Goal: Transaction & Acquisition: Purchase product/service

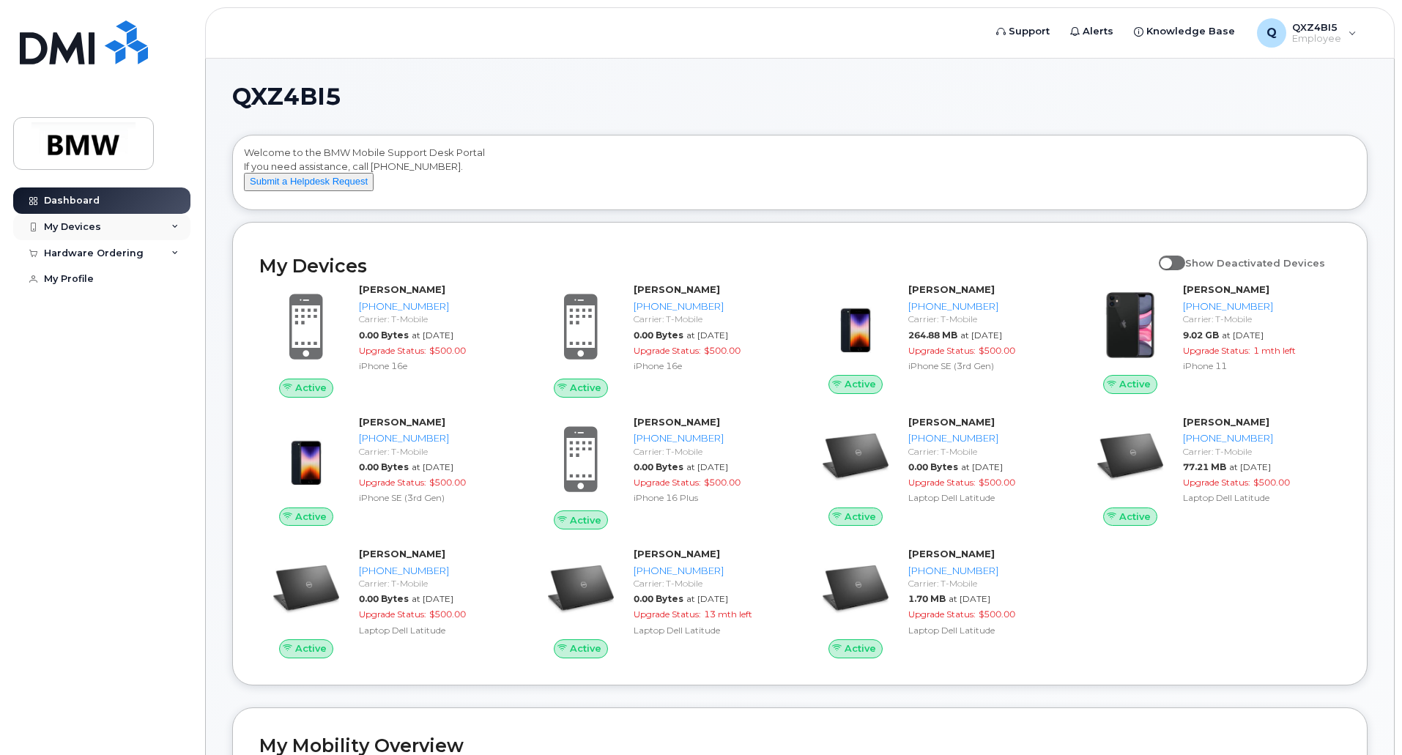
click at [92, 234] on div "My Devices" at bounding box center [101, 227] width 177 height 26
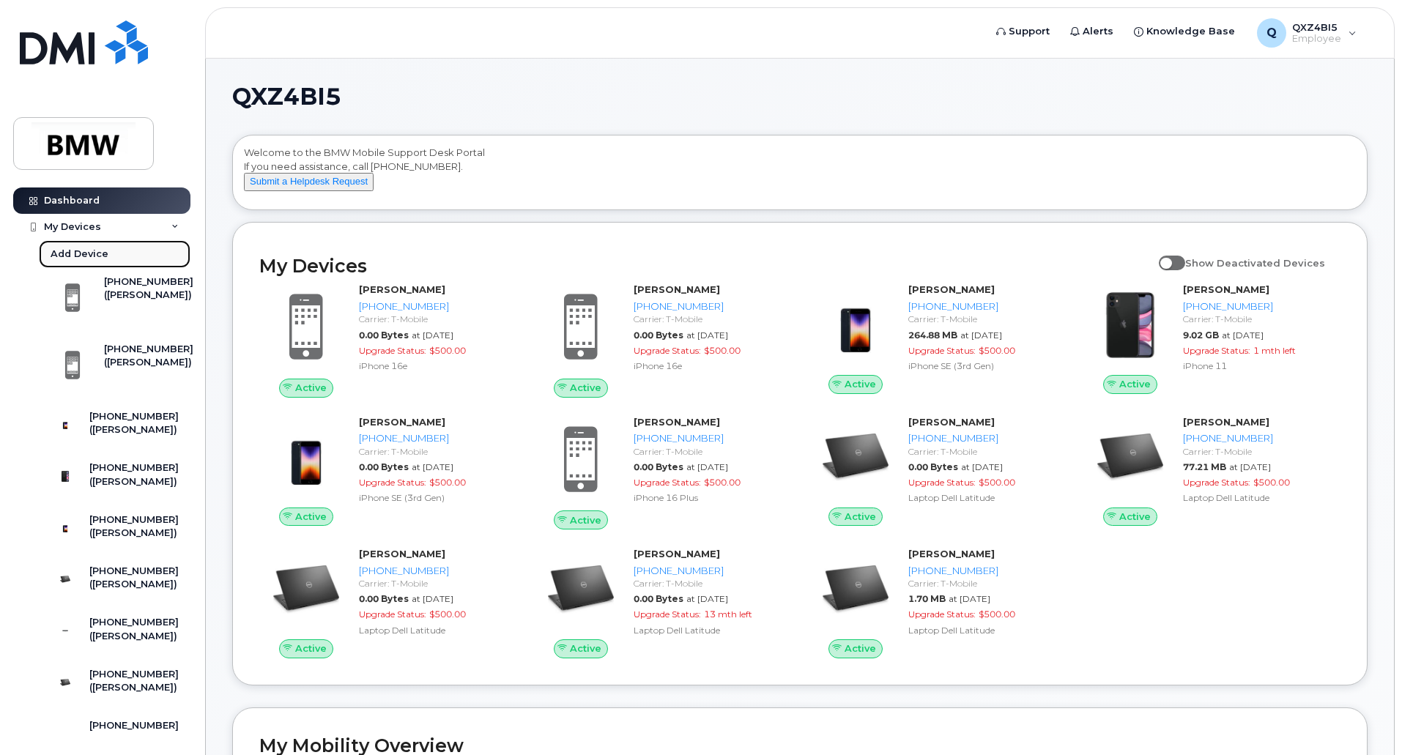
click at [93, 256] on div "Add Device" at bounding box center [80, 254] width 58 height 13
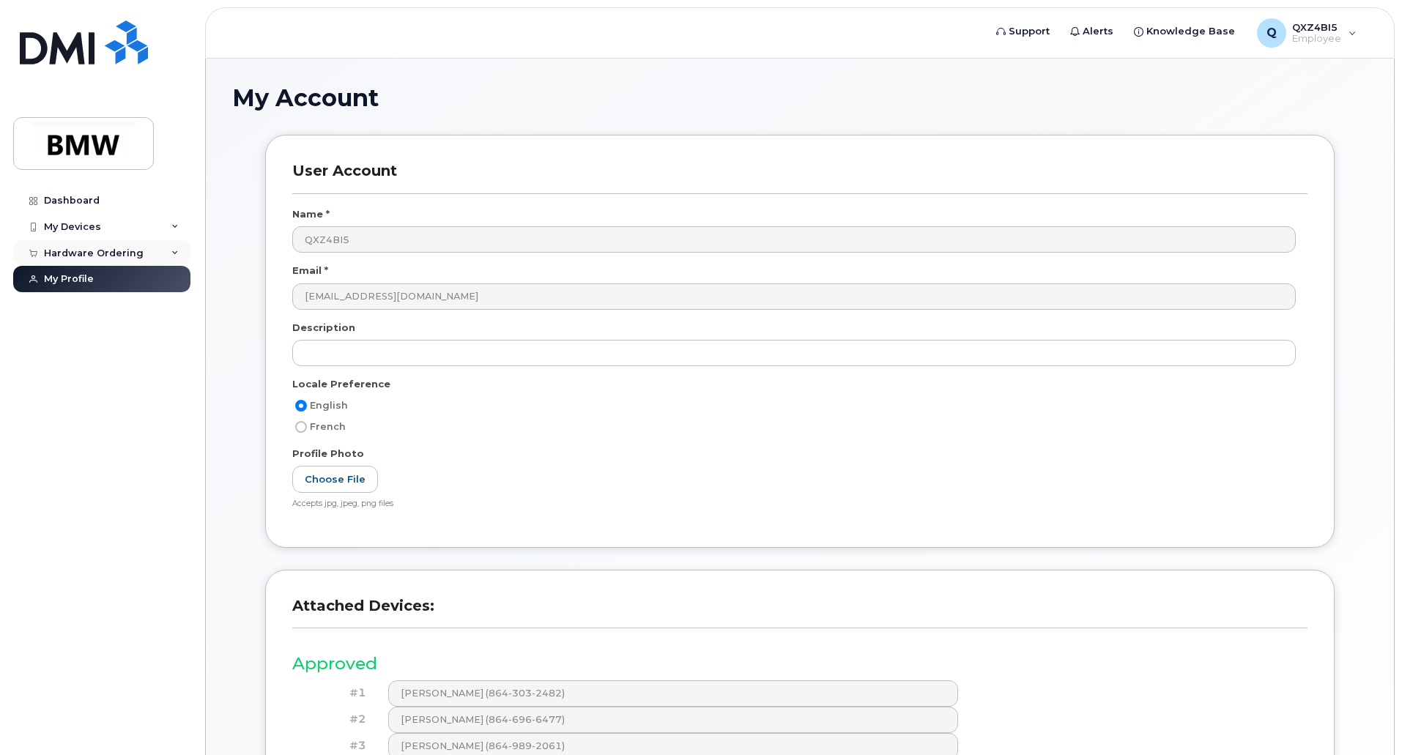
click at [70, 257] on div "Hardware Ordering" at bounding box center [94, 254] width 100 height 12
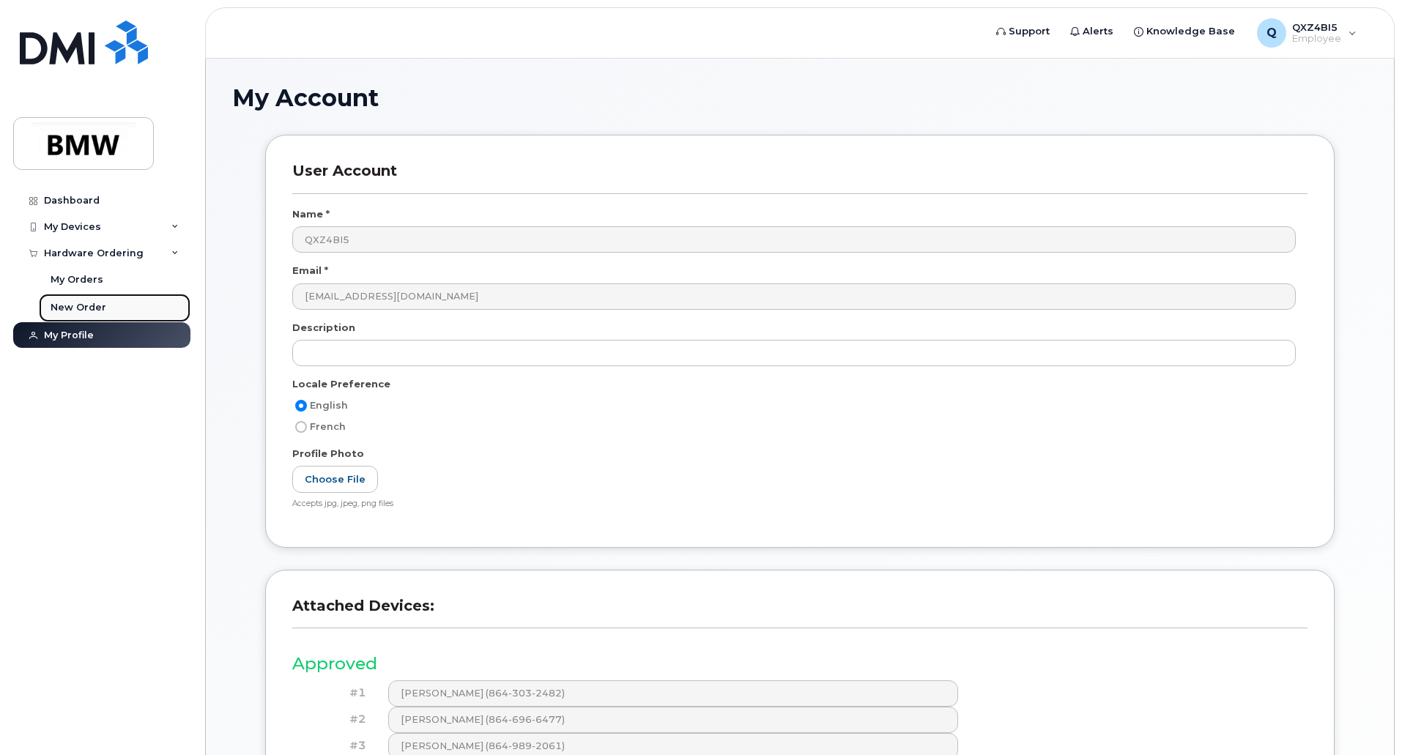
click at [70, 313] on div "New Order" at bounding box center [79, 307] width 56 height 13
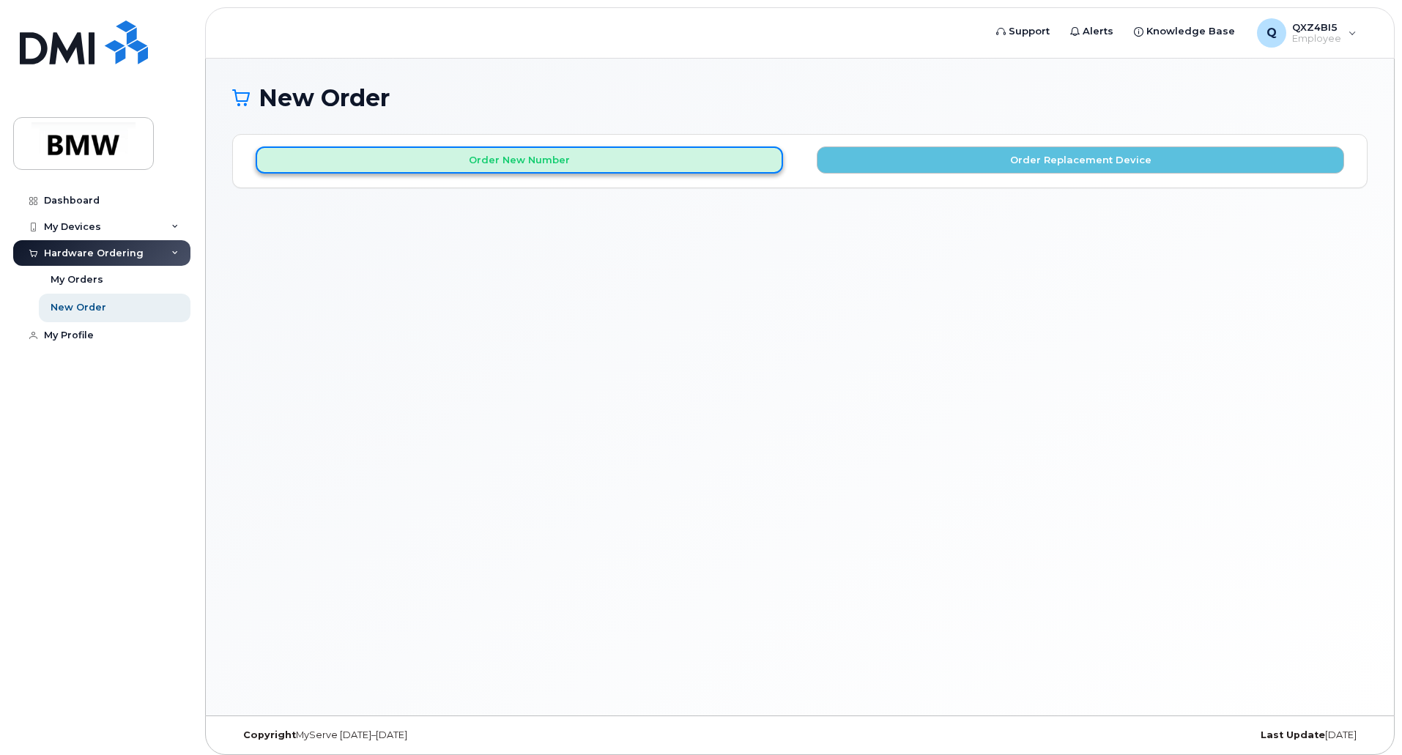
click at [630, 162] on button "Order New Number" at bounding box center [519, 160] width 527 height 27
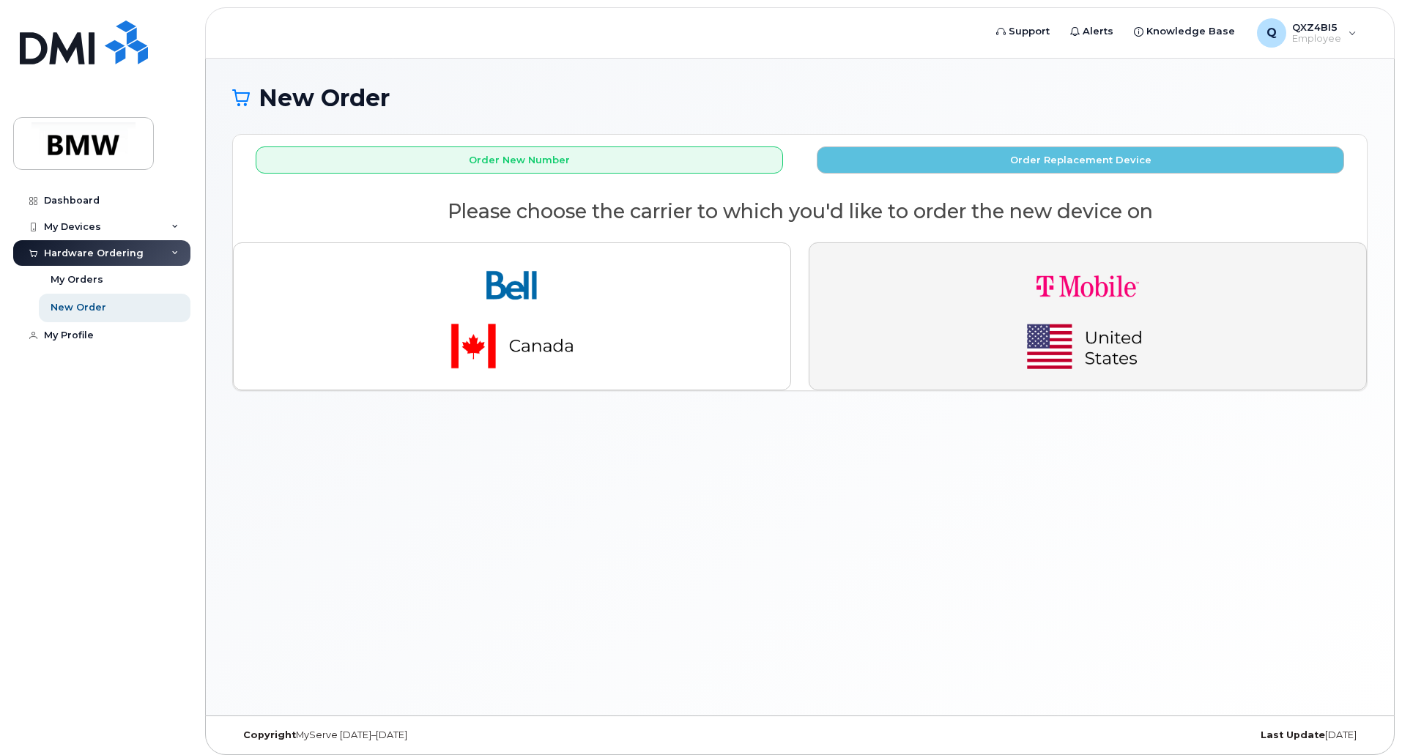
click at [878, 297] on button "button" at bounding box center [1088, 316] width 558 height 148
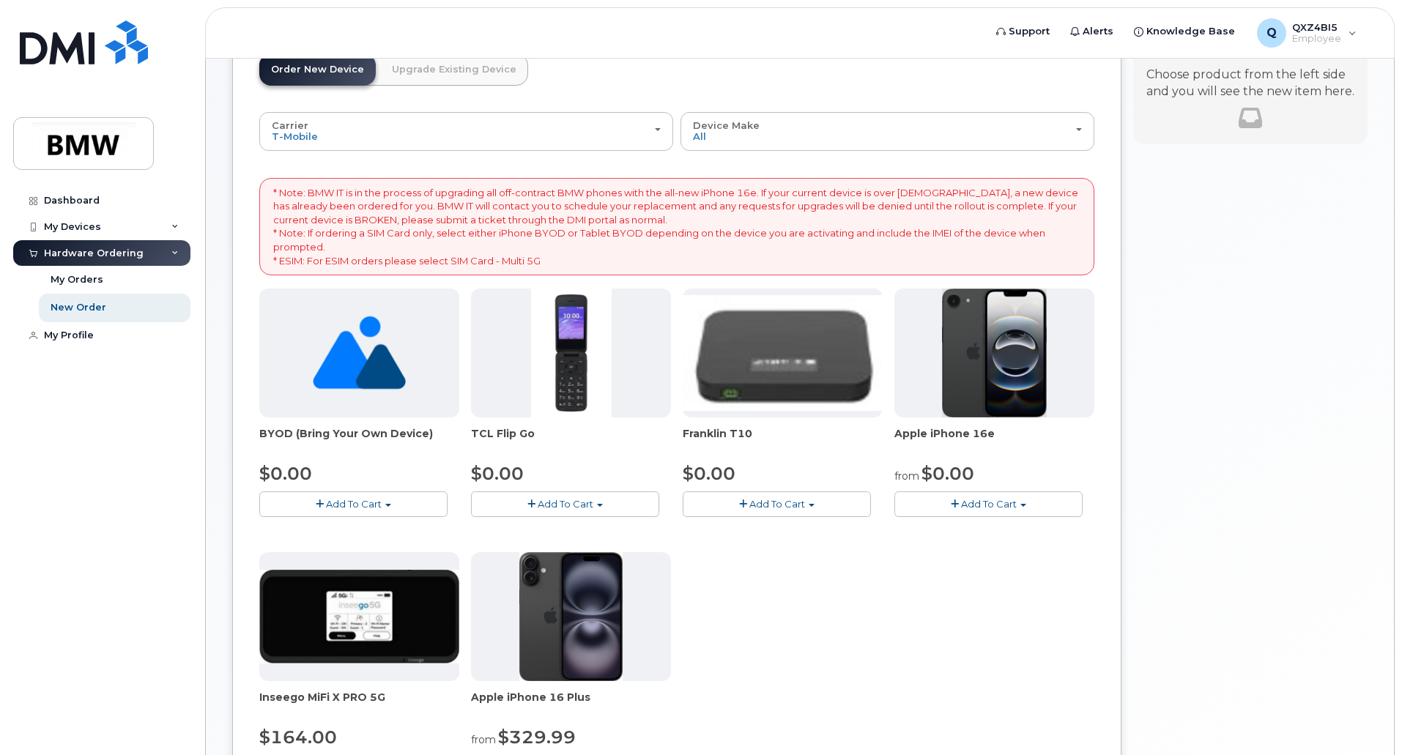
scroll to position [147, 0]
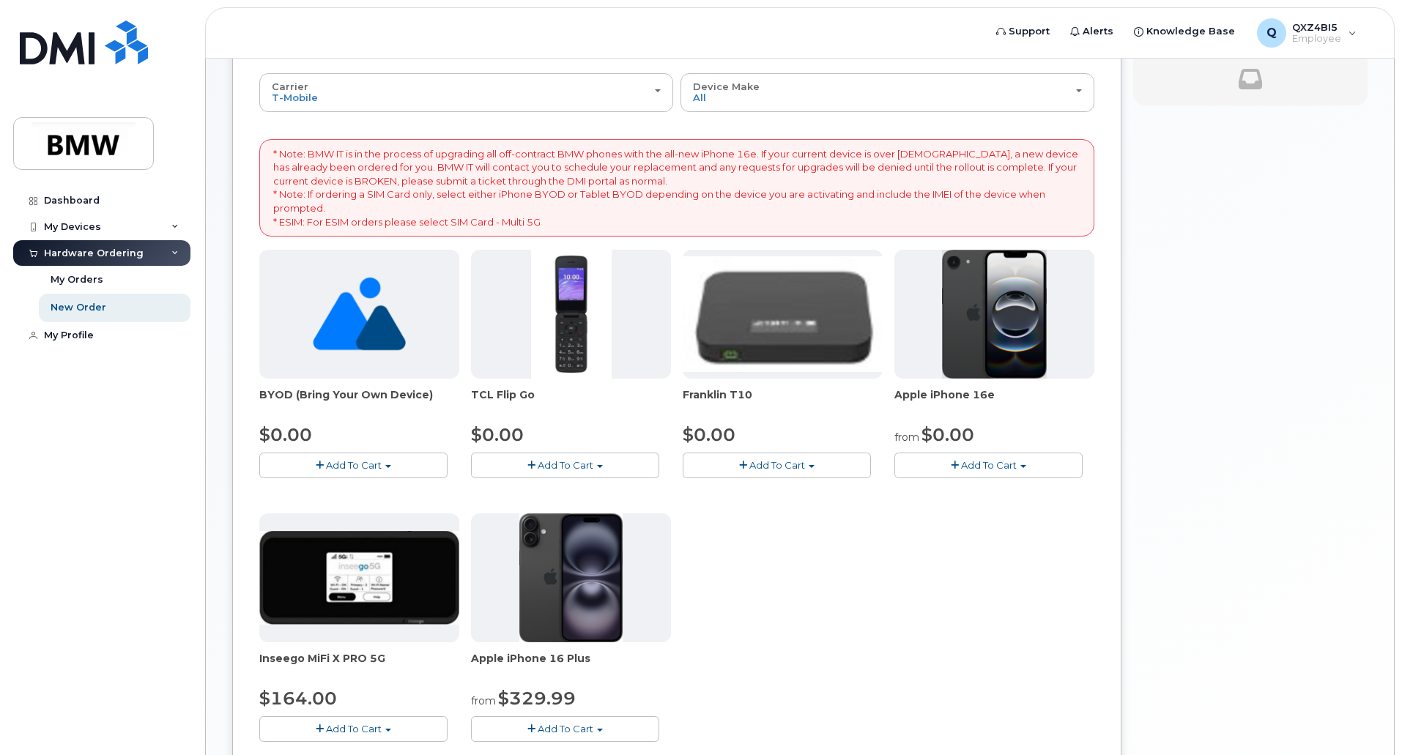
click at [984, 473] on button "Add To Cart" at bounding box center [988, 466] width 188 height 26
click at [985, 492] on link "$0.00 - 30 Month Activation (128GB)" at bounding box center [1003, 492] width 211 height 18
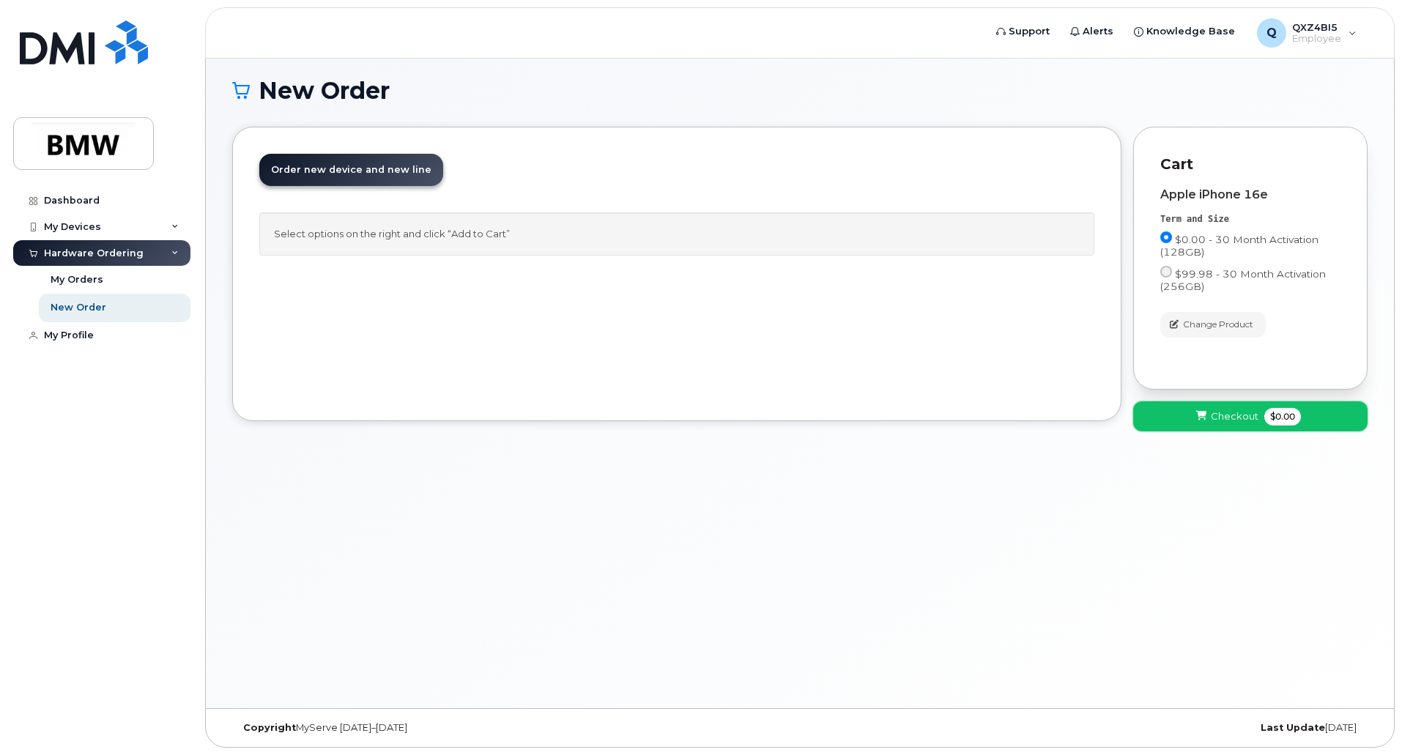
click at [1225, 423] on span "Checkout" at bounding box center [1235, 416] width 48 height 14
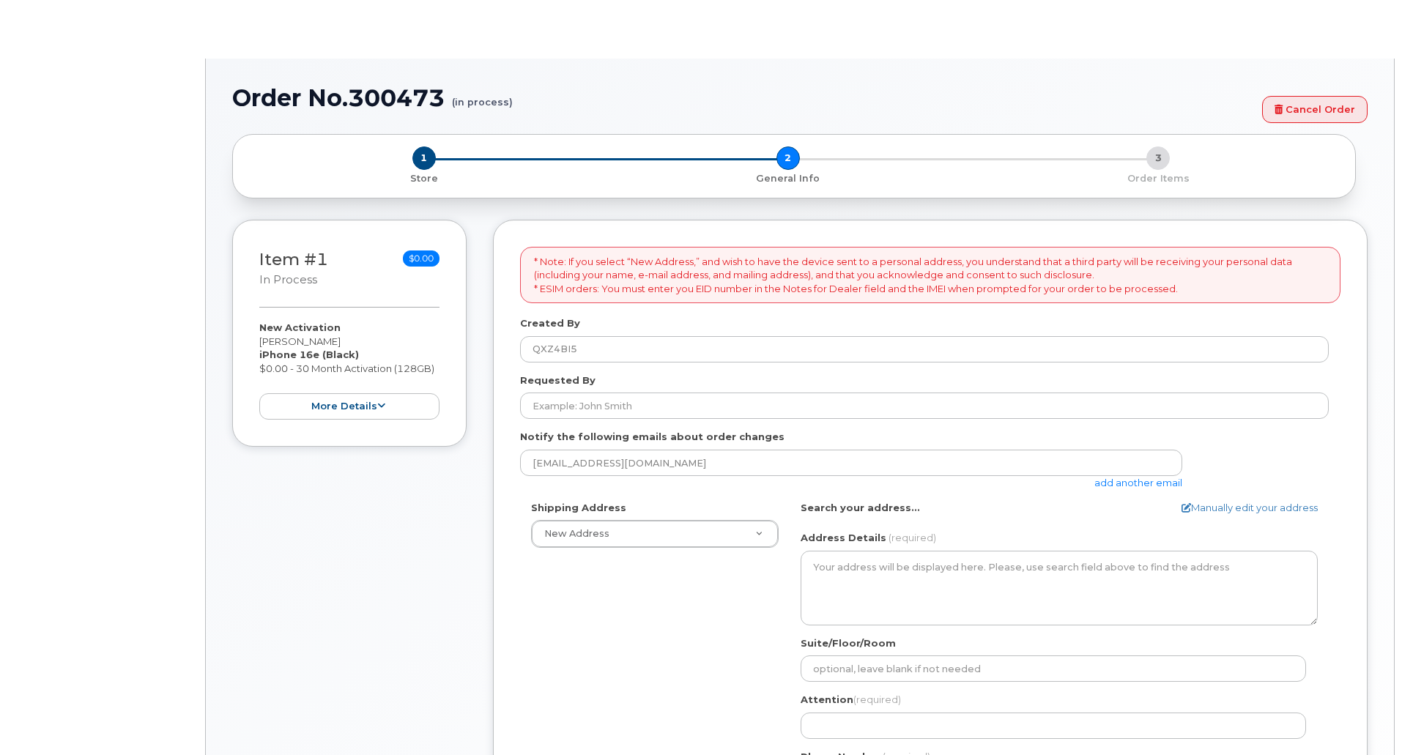
select select
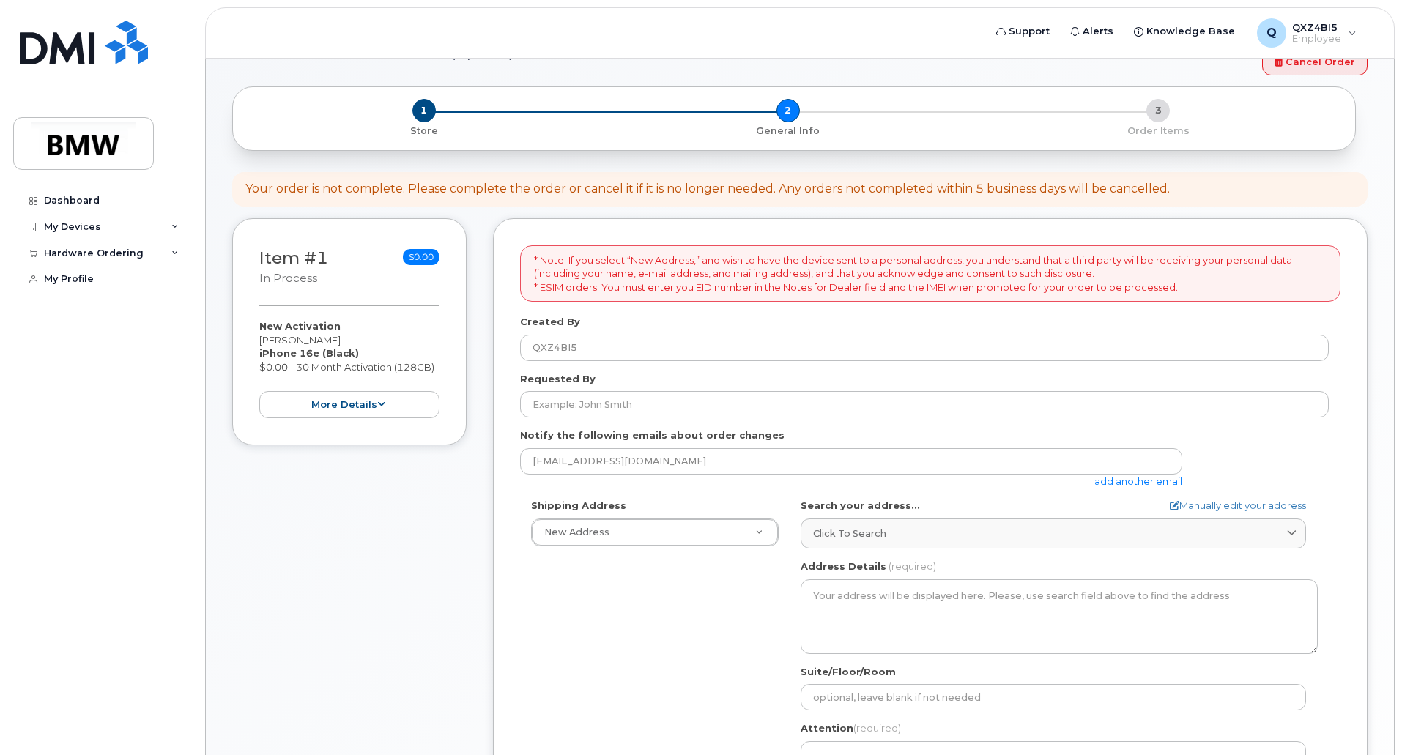
scroll to position [73, 0]
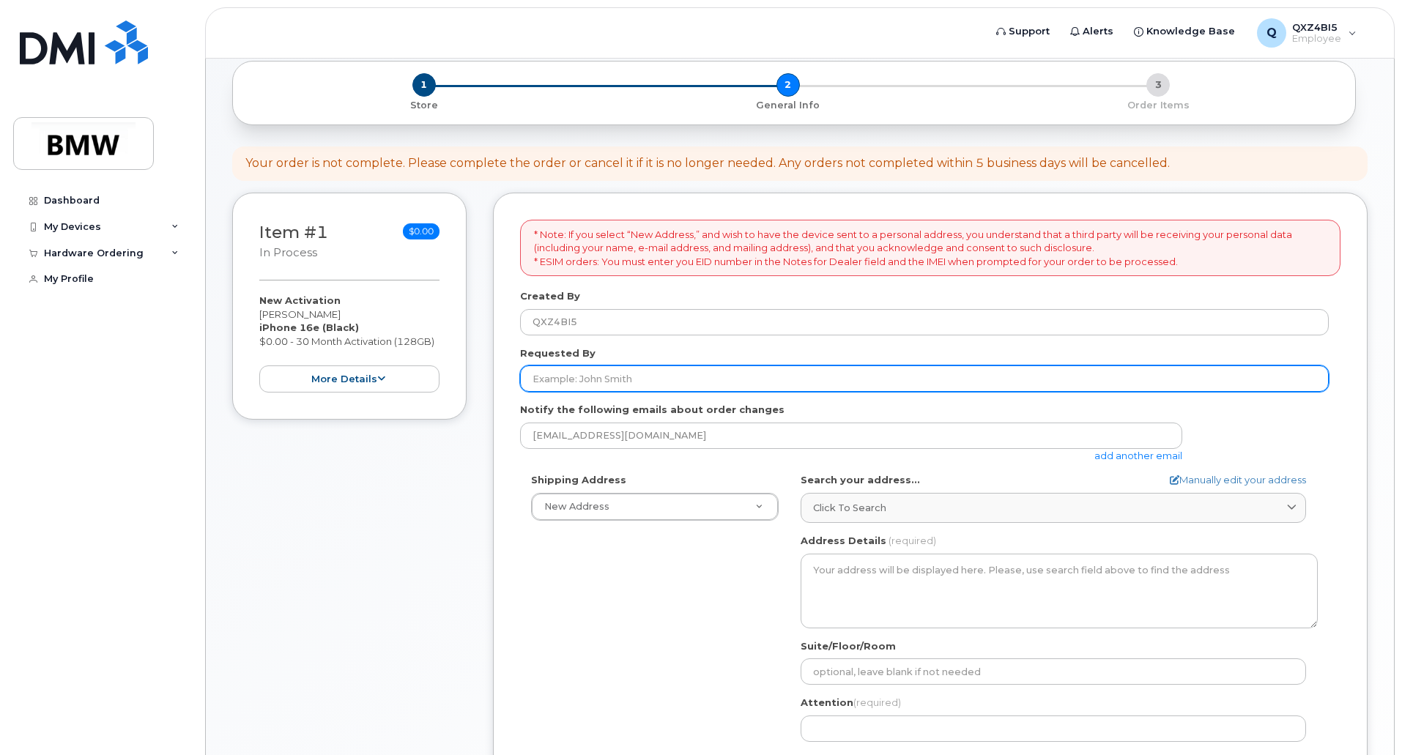
click at [661, 380] on input "Requested By" at bounding box center [924, 379] width 809 height 26
click at [598, 372] on input "Requested By" at bounding box center [924, 379] width 809 height 26
paste input "- Bauer Raphael"
drag, startPoint x: 583, startPoint y: 377, endPoint x: 506, endPoint y: 372, distance: 77.1
click at [506, 372] on div "* Note: If you select “New Address,” and wish to have the device sent to a pers…" at bounding box center [930, 573] width 875 height 761
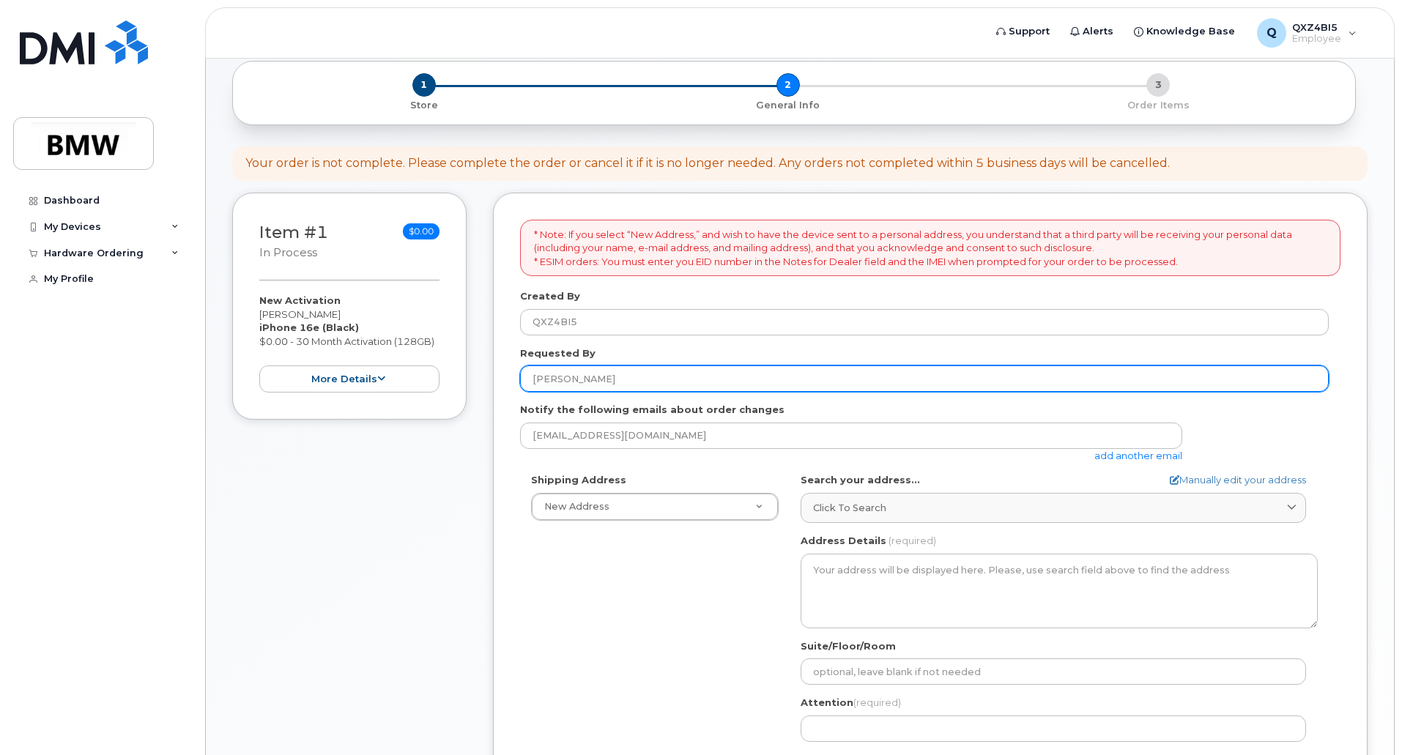
click at [590, 381] on input "Raphael" at bounding box center [924, 379] width 809 height 26
paste input "- Bauer"
click at [590, 379] on input "Raphael - Bauer" at bounding box center [924, 379] width 809 height 26
type input "Raphael Bauer"
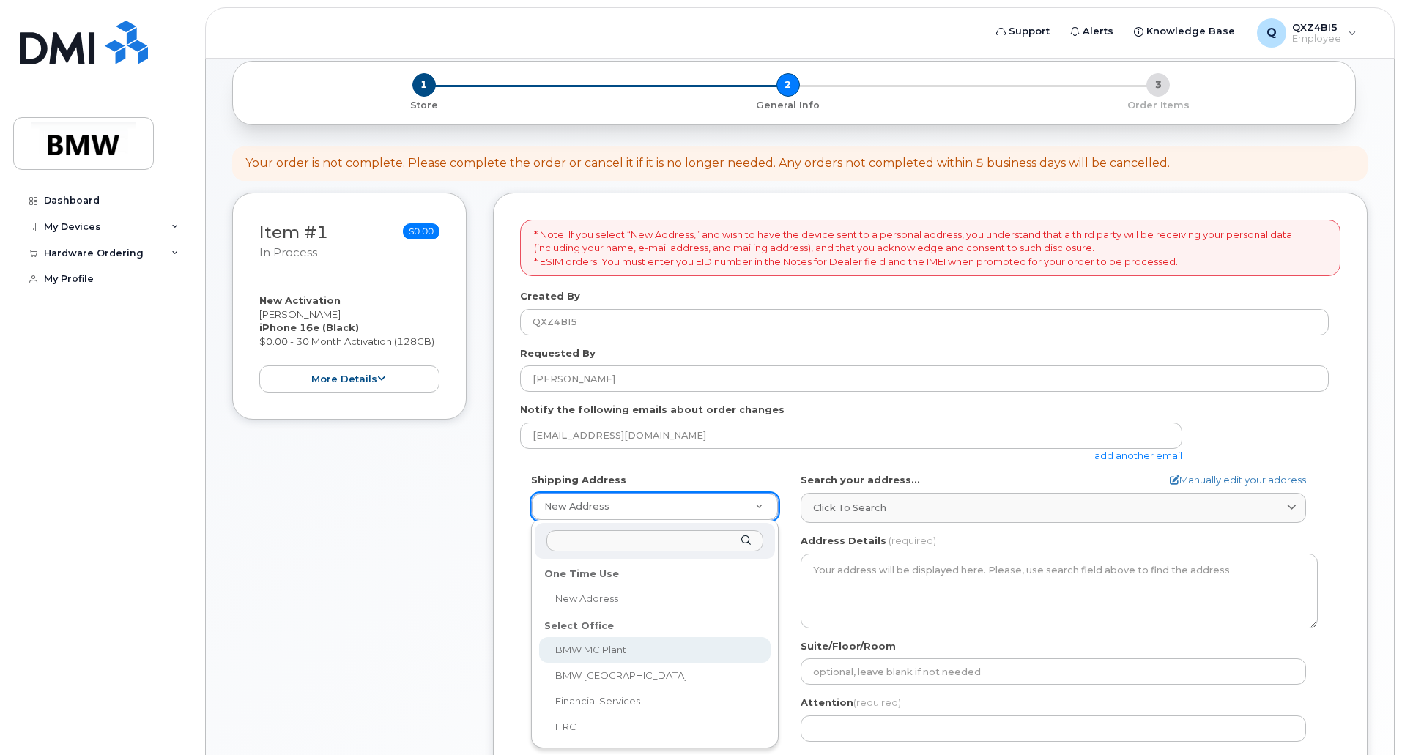
select select
type textarea "1400 Highway 101 S GREER SC 29651-6731 UNITED STATES Greer South Carolina 29651…"
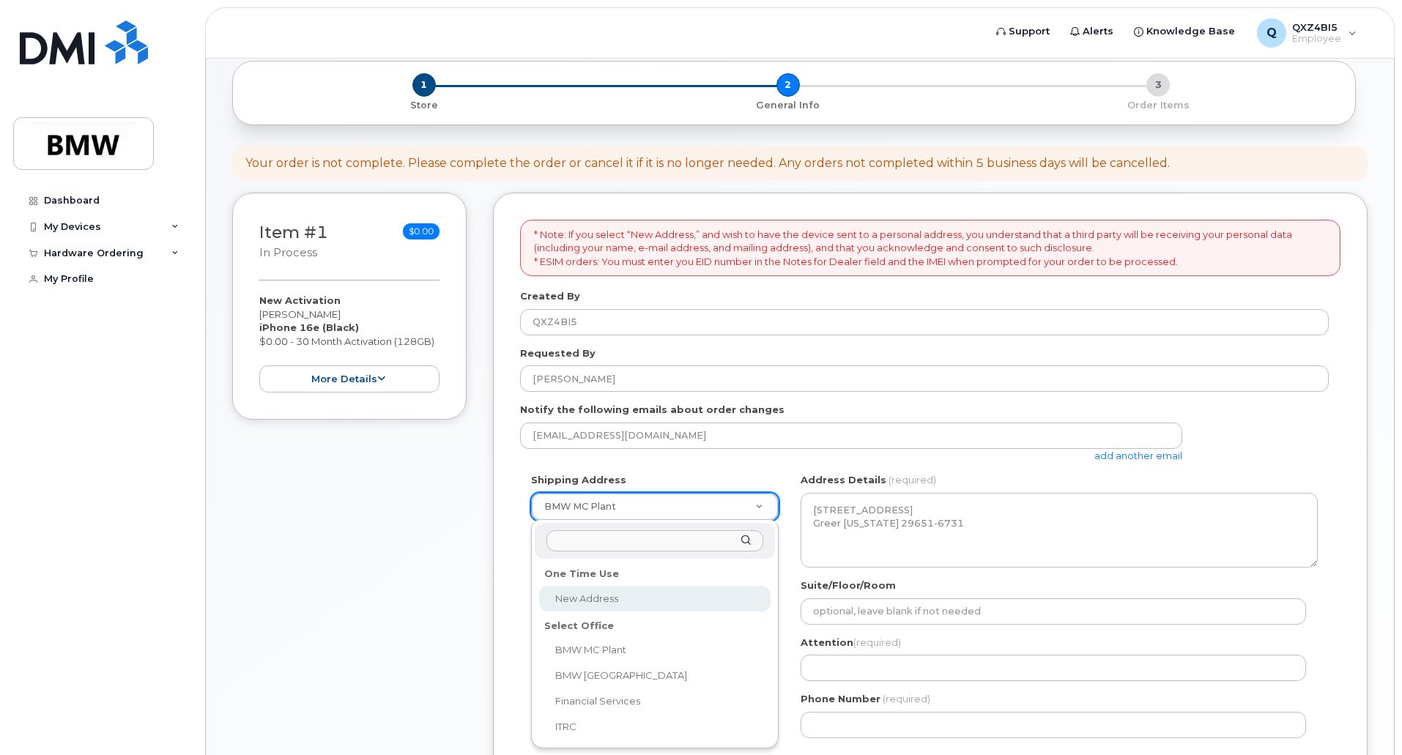
drag, startPoint x: 689, startPoint y: 472, endPoint x: 696, endPoint y: 470, distance: 7.9
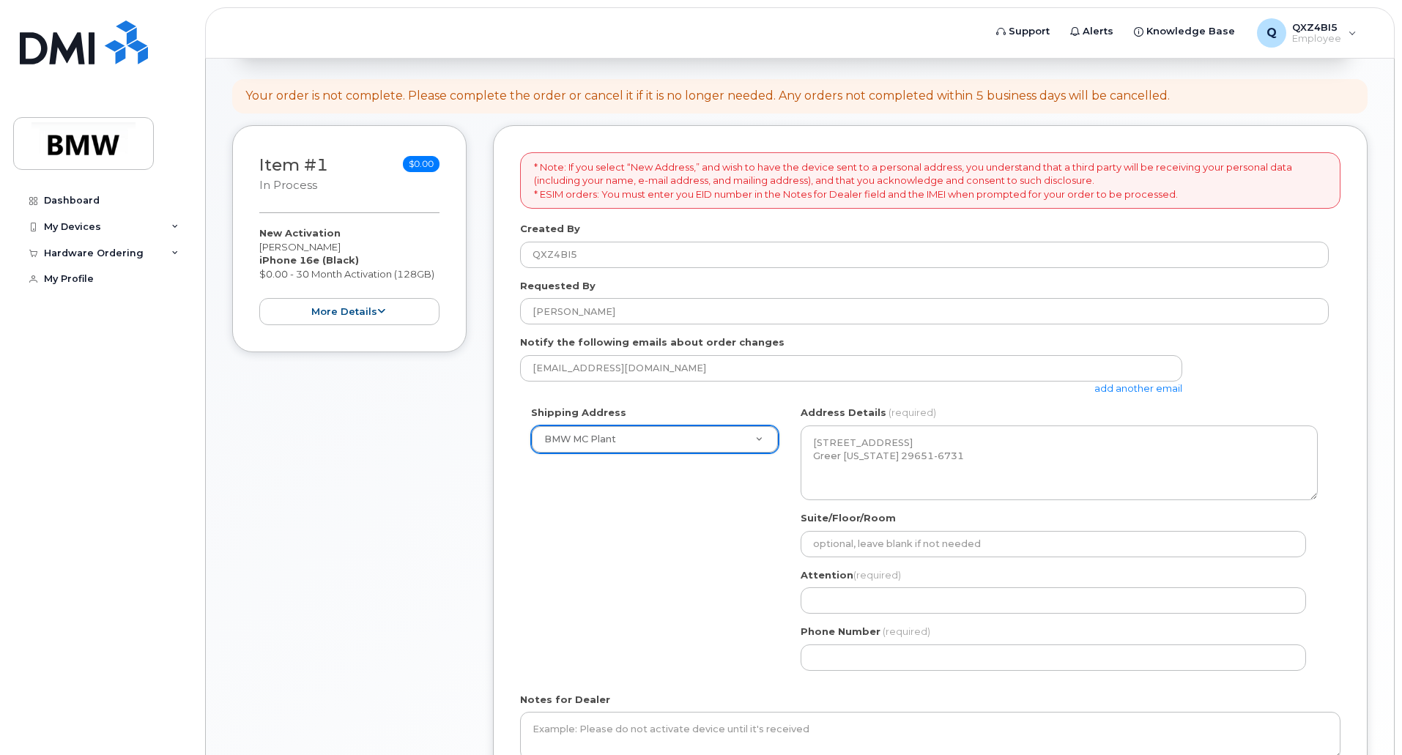
scroll to position [220, 0]
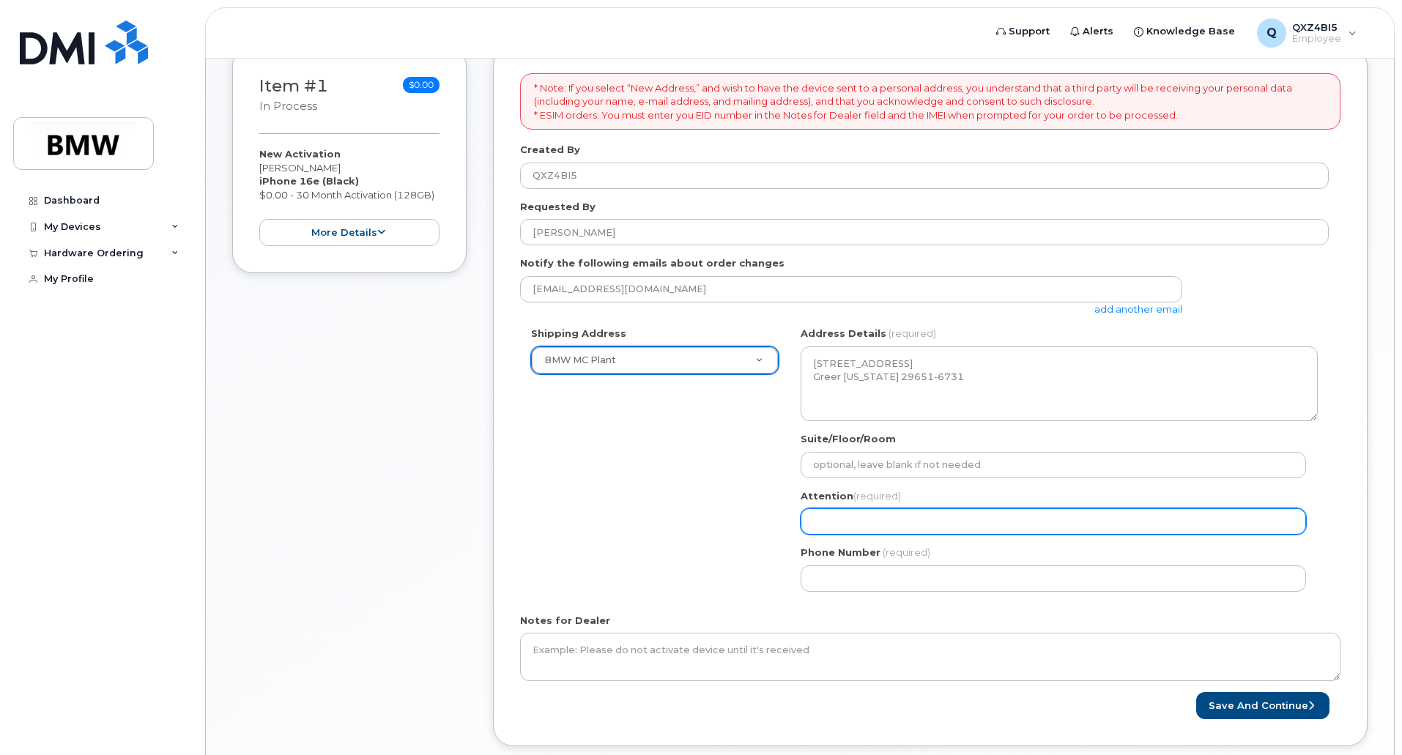
click at [928, 533] on input "Attention (required)" at bounding box center [1053, 521] width 505 height 26
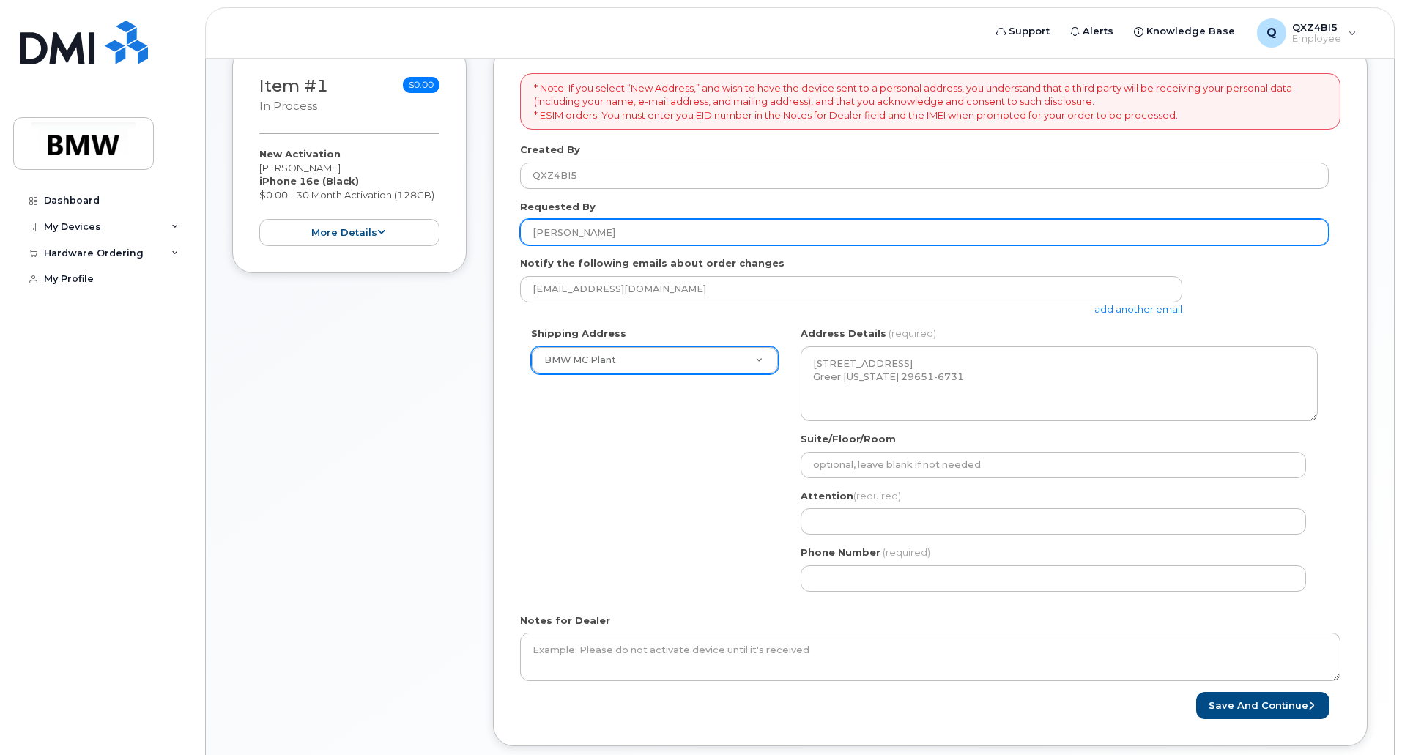
drag, startPoint x: 622, startPoint y: 230, endPoint x: 511, endPoint y: 218, distance: 111.3
click at [511, 218] on div "* Note: If you select “New Address,” and wish to have the device sent to a pers…" at bounding box center [930, 396] width 875 height 700
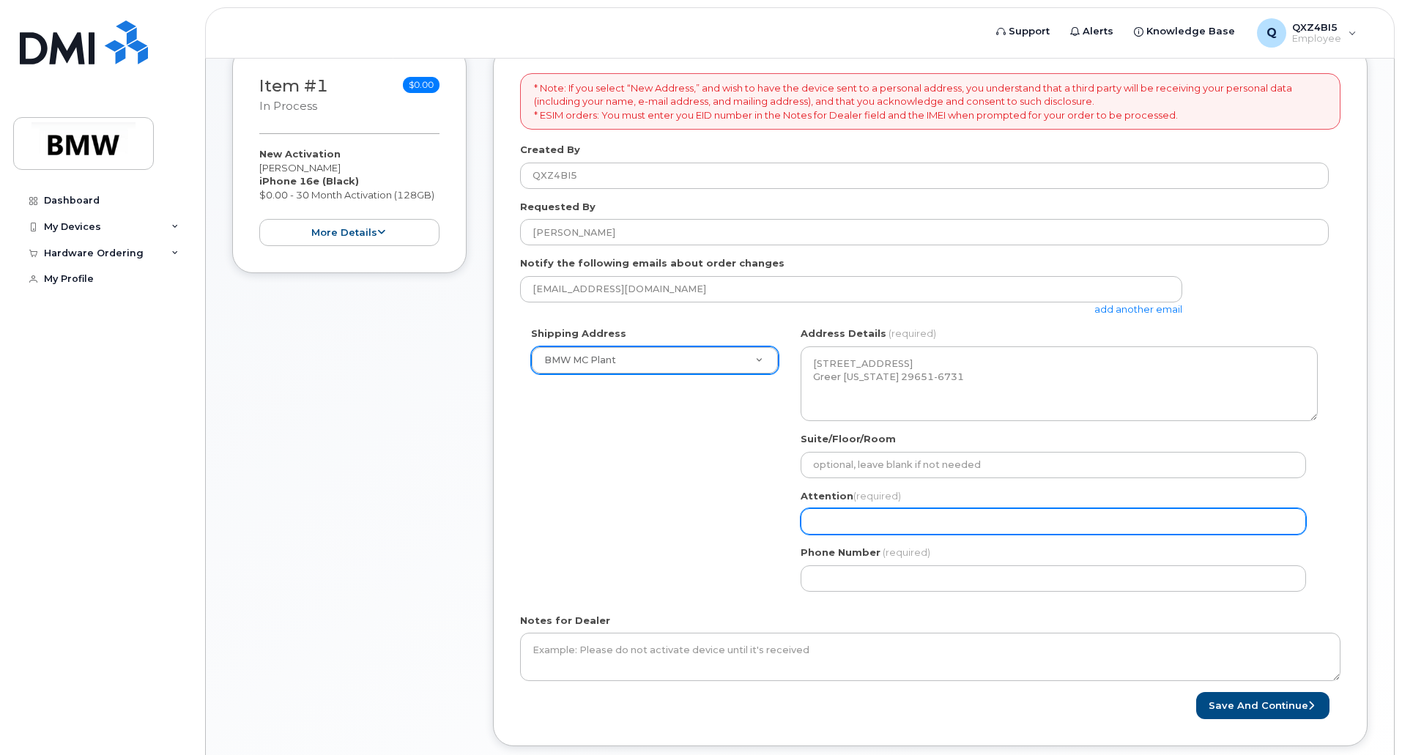
click at [916, 512] on input "Attention (required)" at bounding box center [1053, 521] width 505 height 26
paste input "Raphael Bauer"
select select
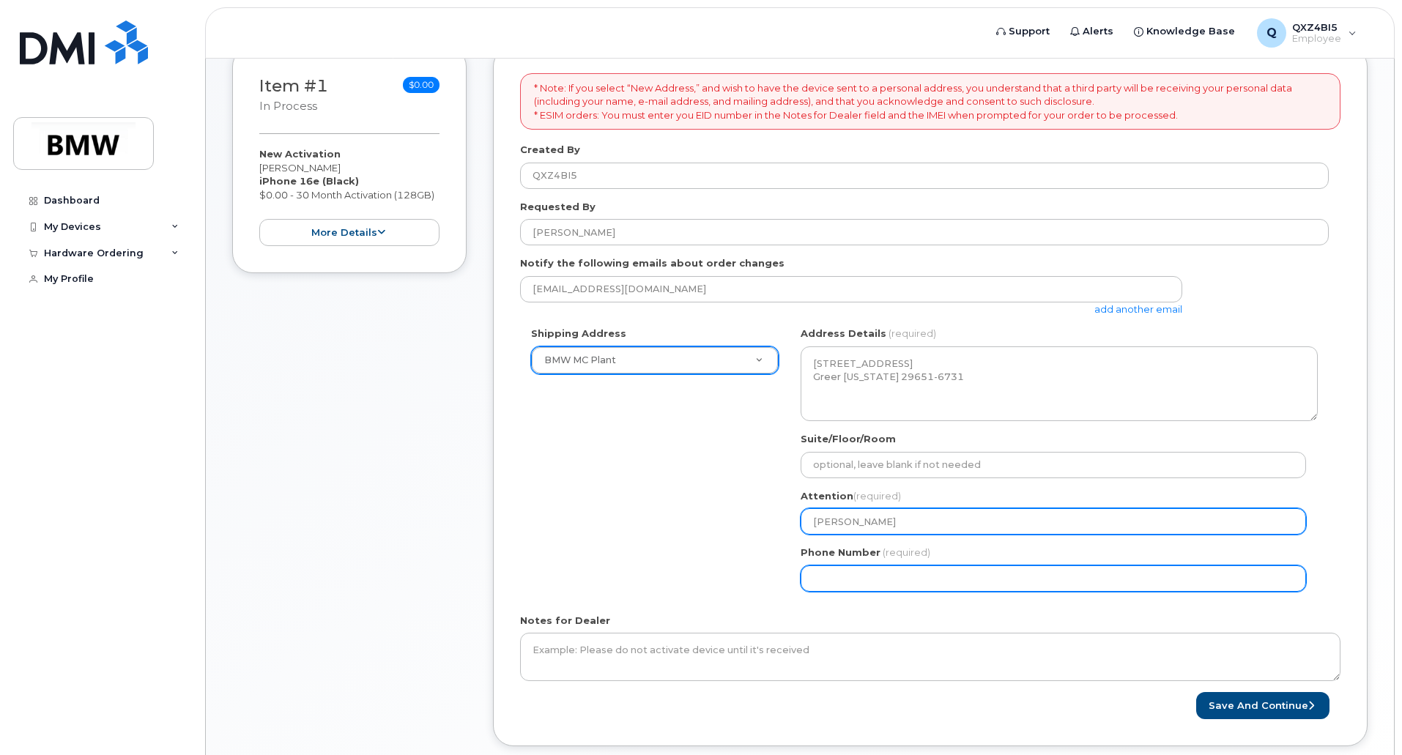
type input "Raphael Bauer"
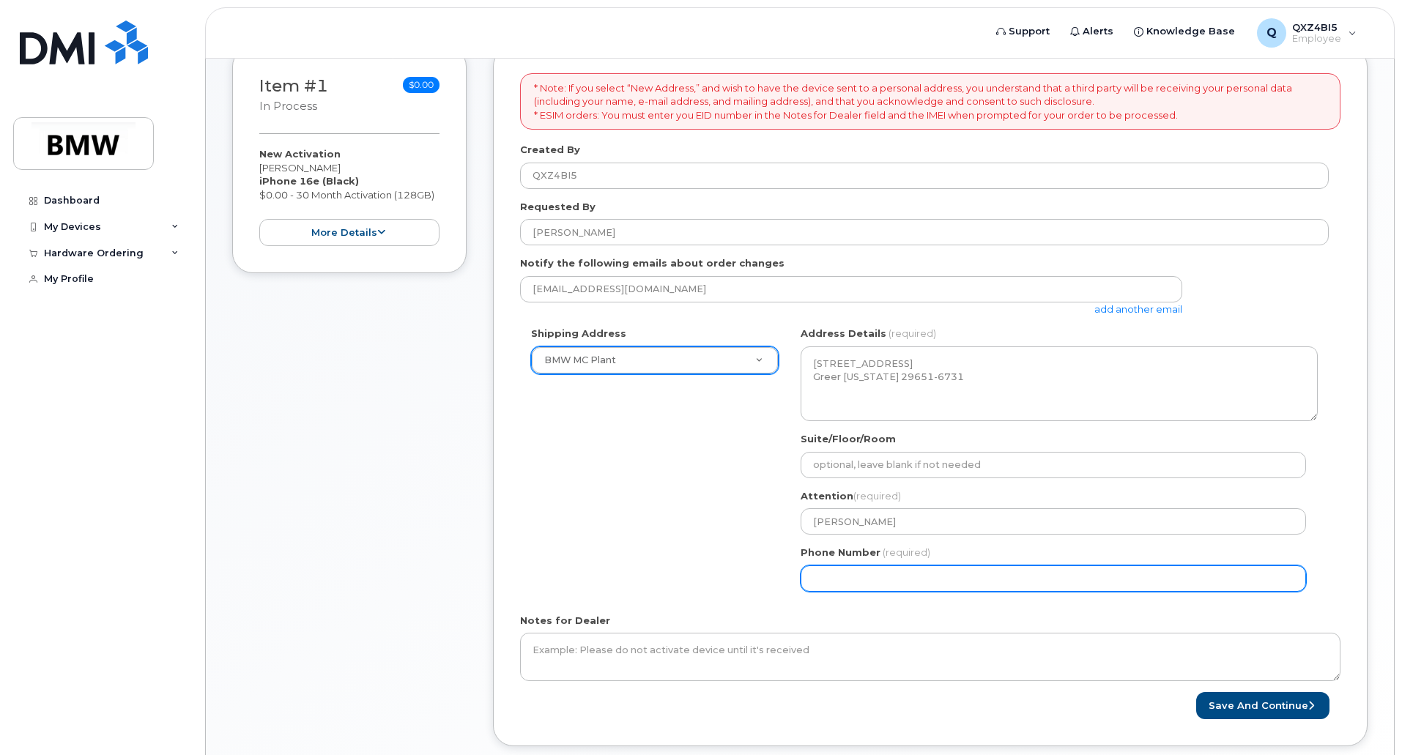
click at [849, 576] on input "Phone Number" at bounding box center [1053, 579] width 505 height 26
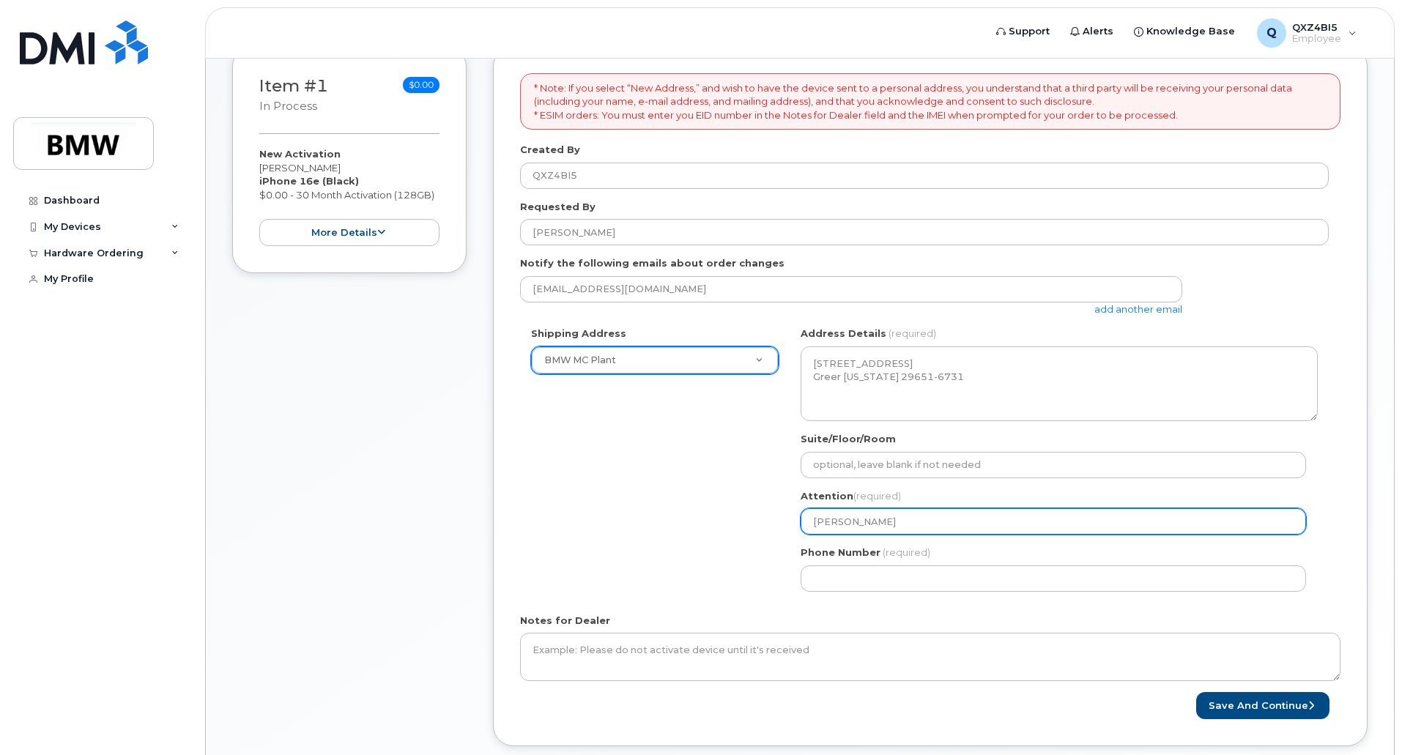
drag, startPoint x: 900, startPoint y: 523, endPoint x: 791, endPoint y: 518, distance: 108.5
click at [791, 518] on div "SC Greer Search your address... Manually edit your address Click to search No a…" at bounding box center [1059, 464] width 539 height 275
select select
type input "L"
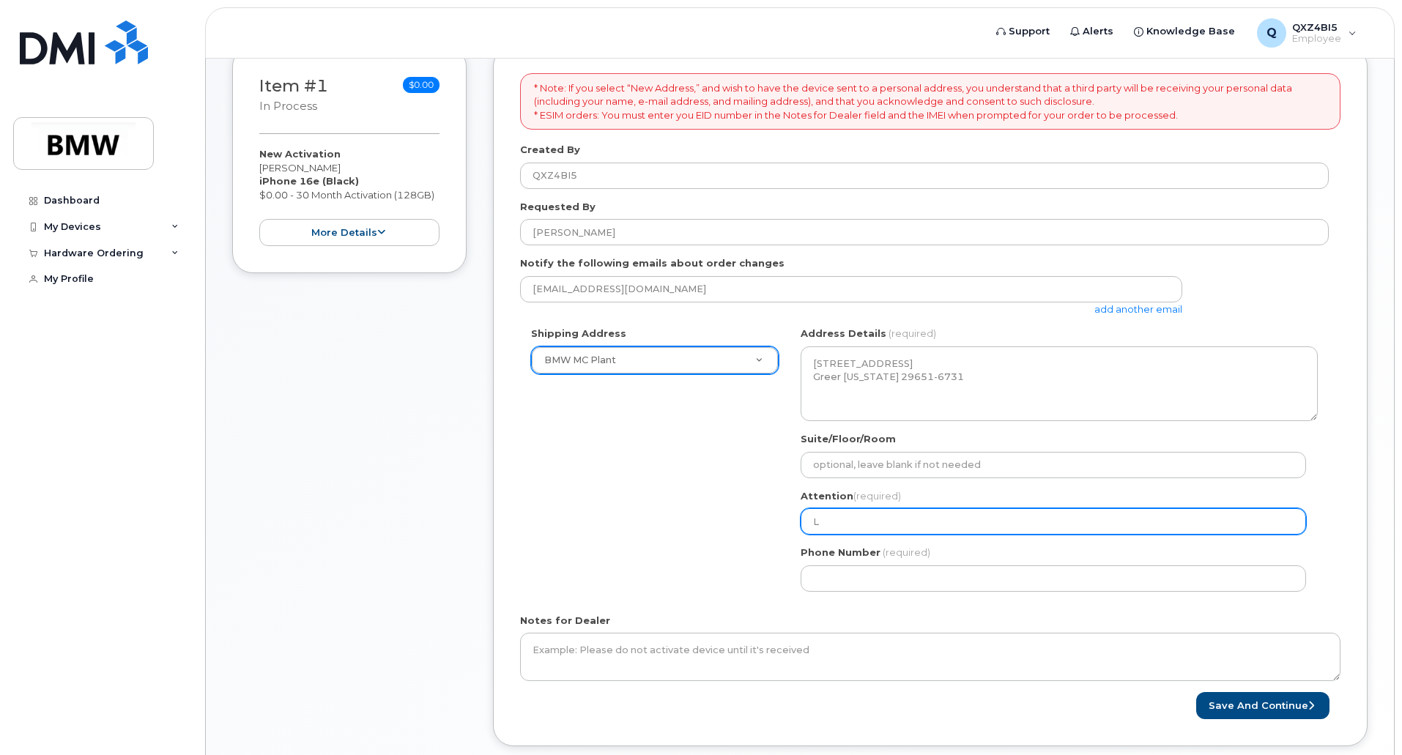
select select
type input "Le"
select select
type input "Lee"
select select
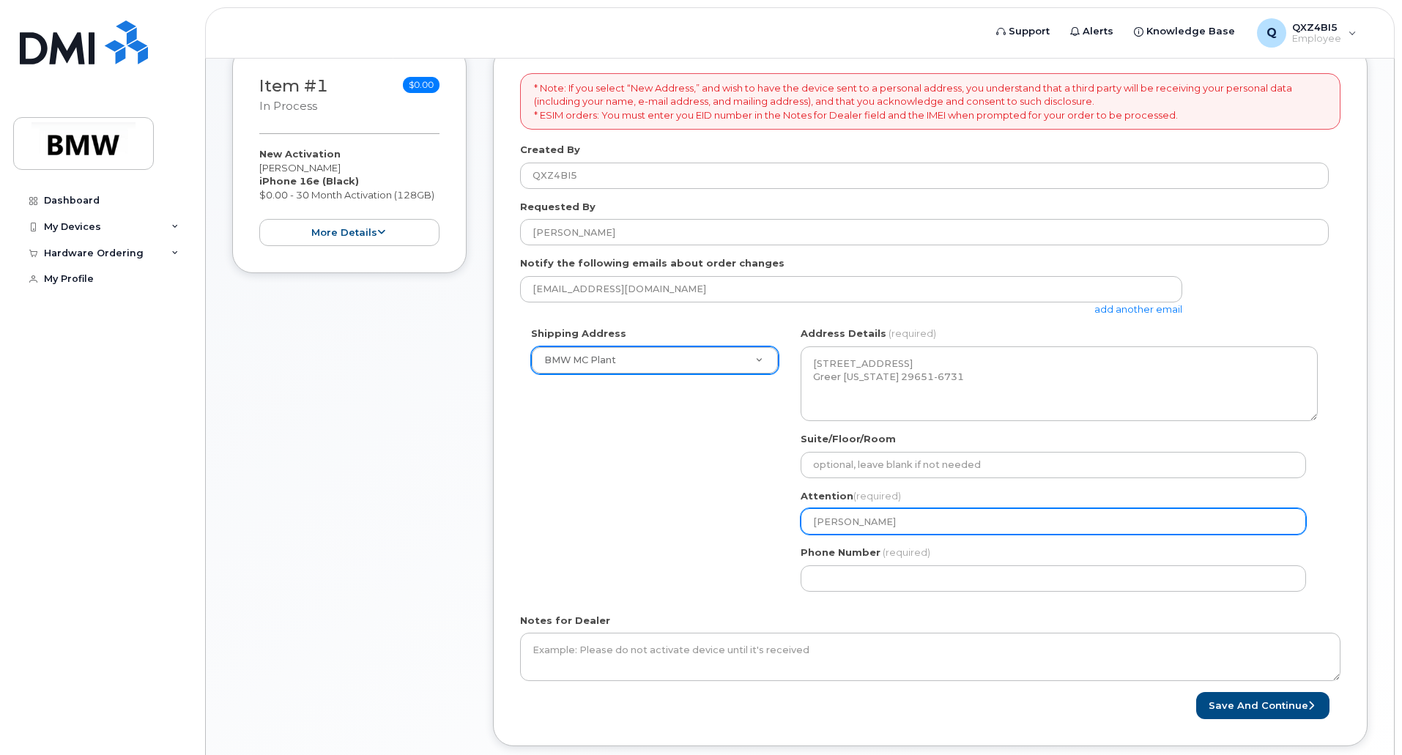
type input "Leec"
select select
type input "Leeci"
select select
type input "Leecie"
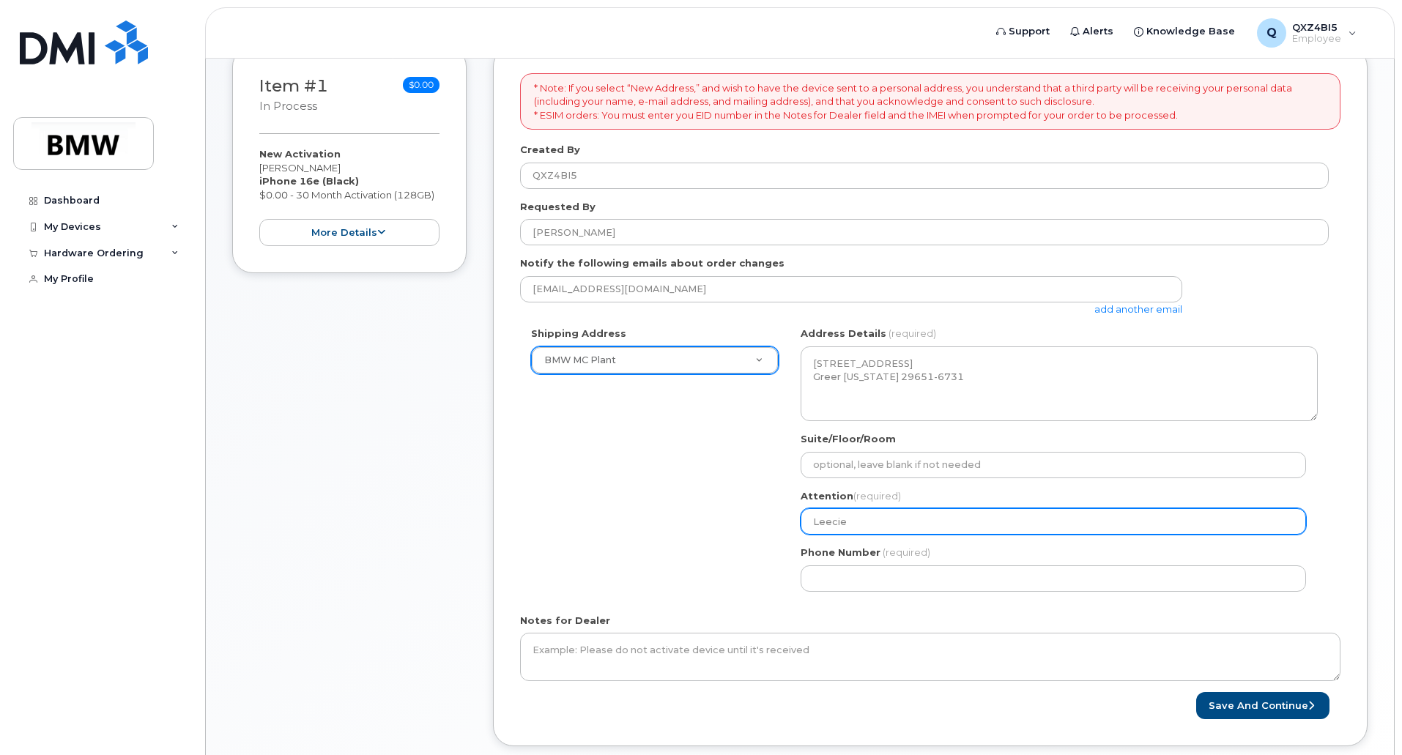
select select
type input "Leecie W"
select select
type input "Leecie Wh"
select select
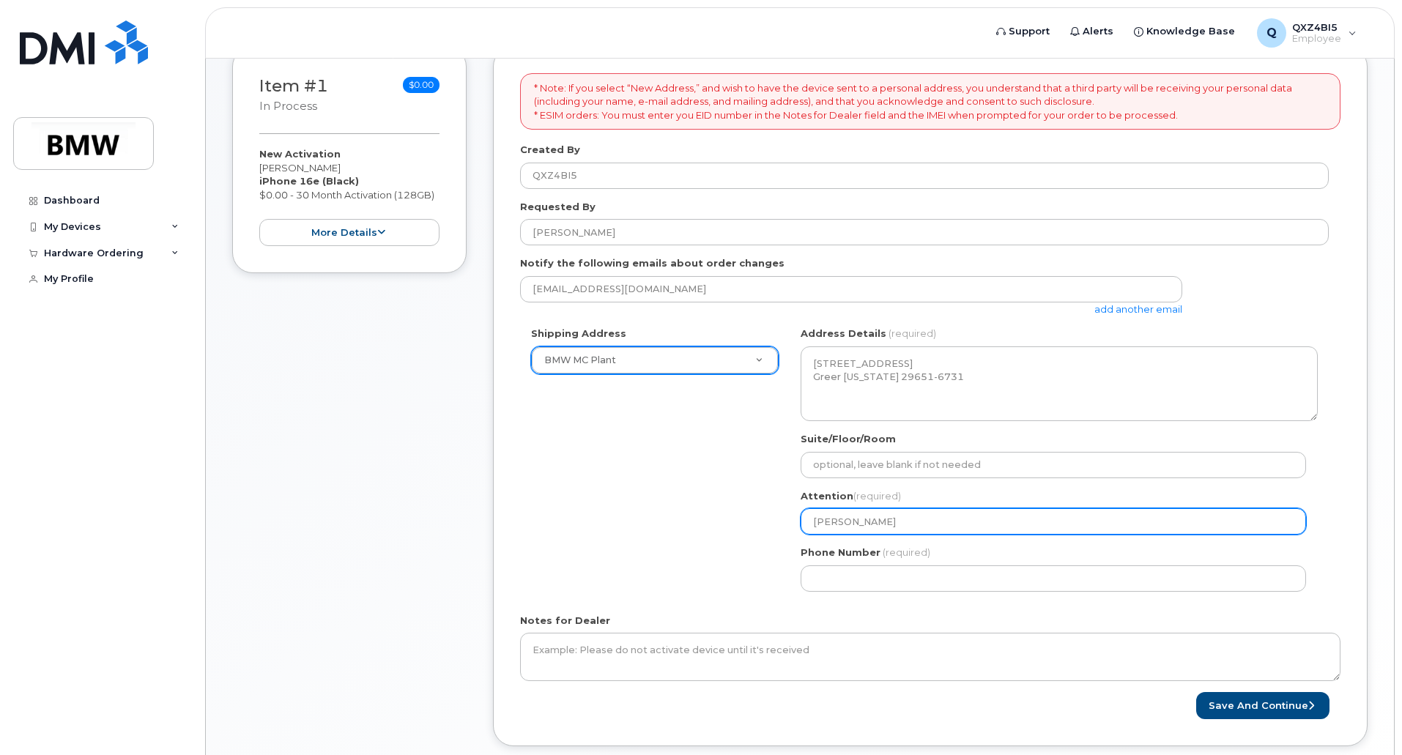
type input "Leecie Whi"
select select
type input "Leecie Whit"
select select
type input "Leecie White"
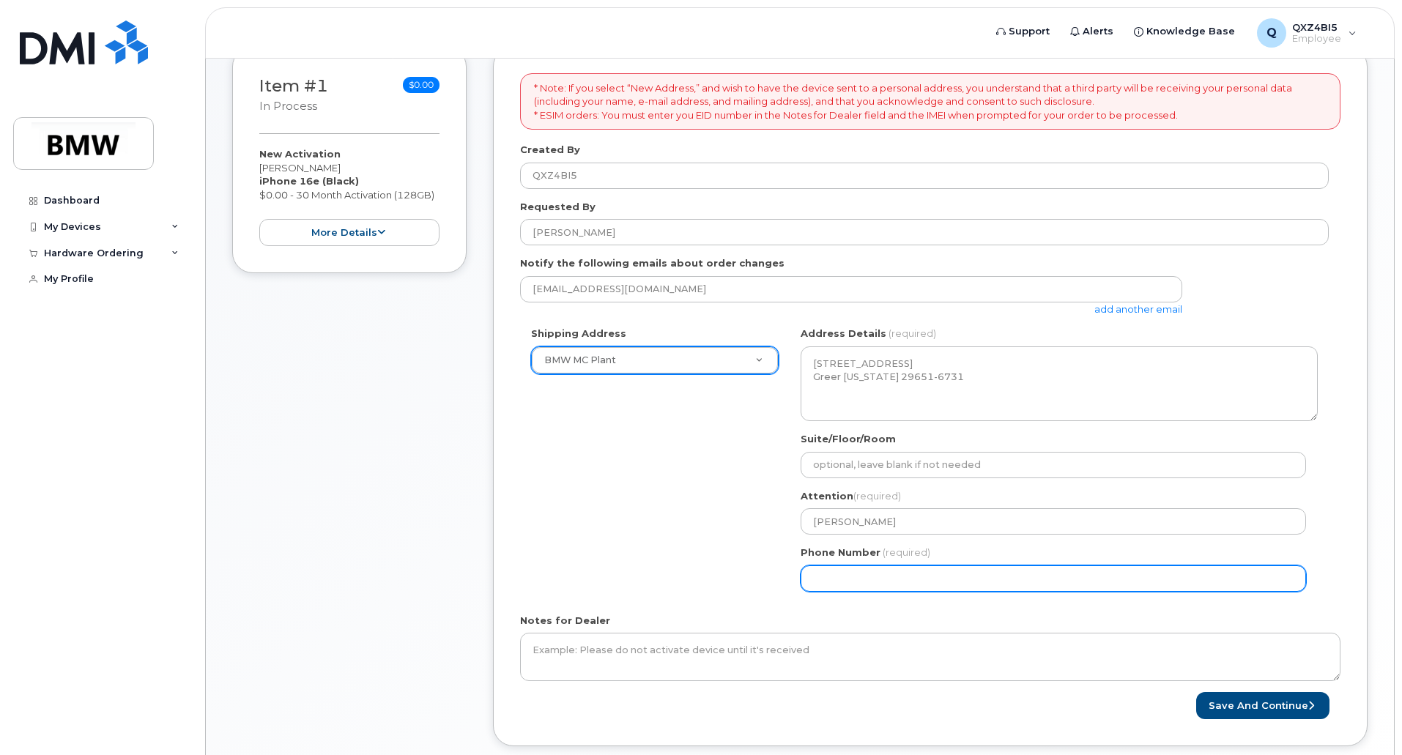
select select
type input "864790401"
select select
type input "8647904014"
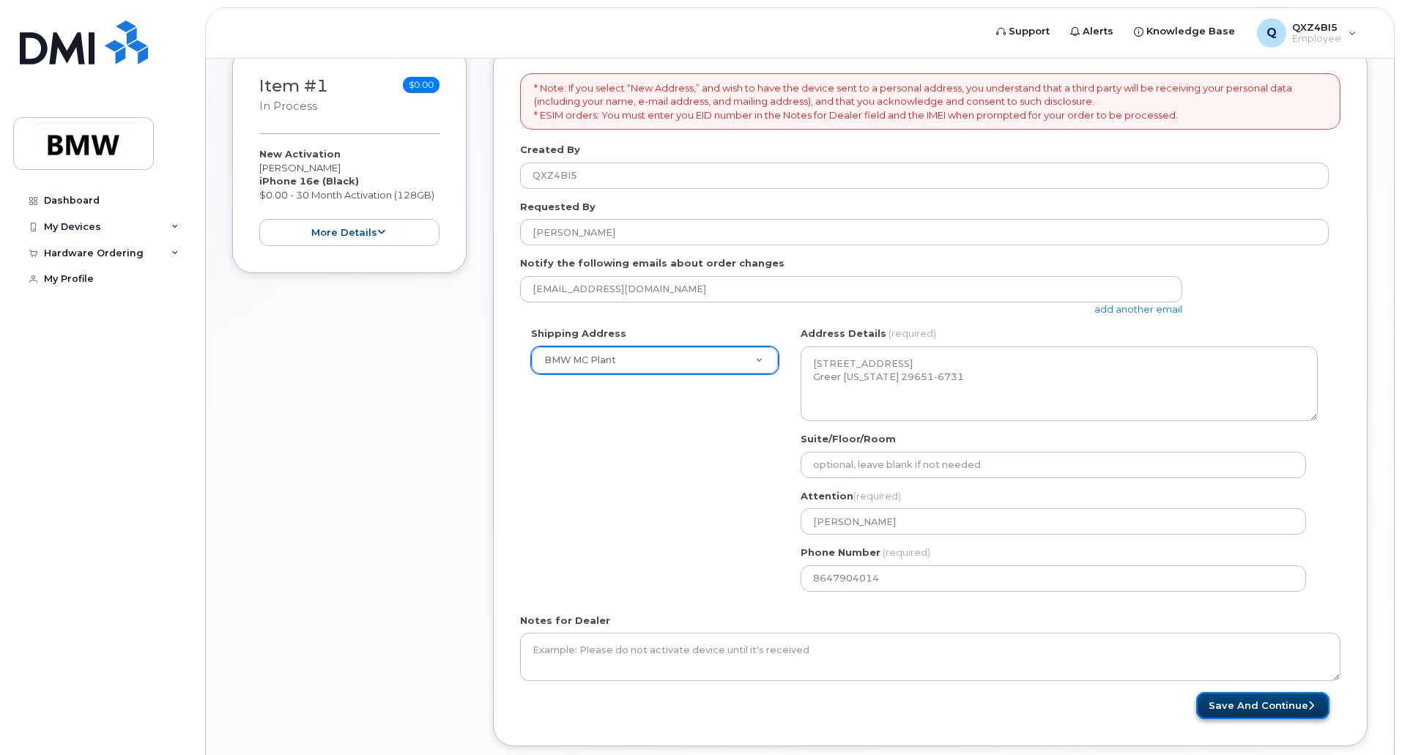
click at [1238, 700] on button "Save and Continue" at bounding box center [1262, 705] width 133 height 27
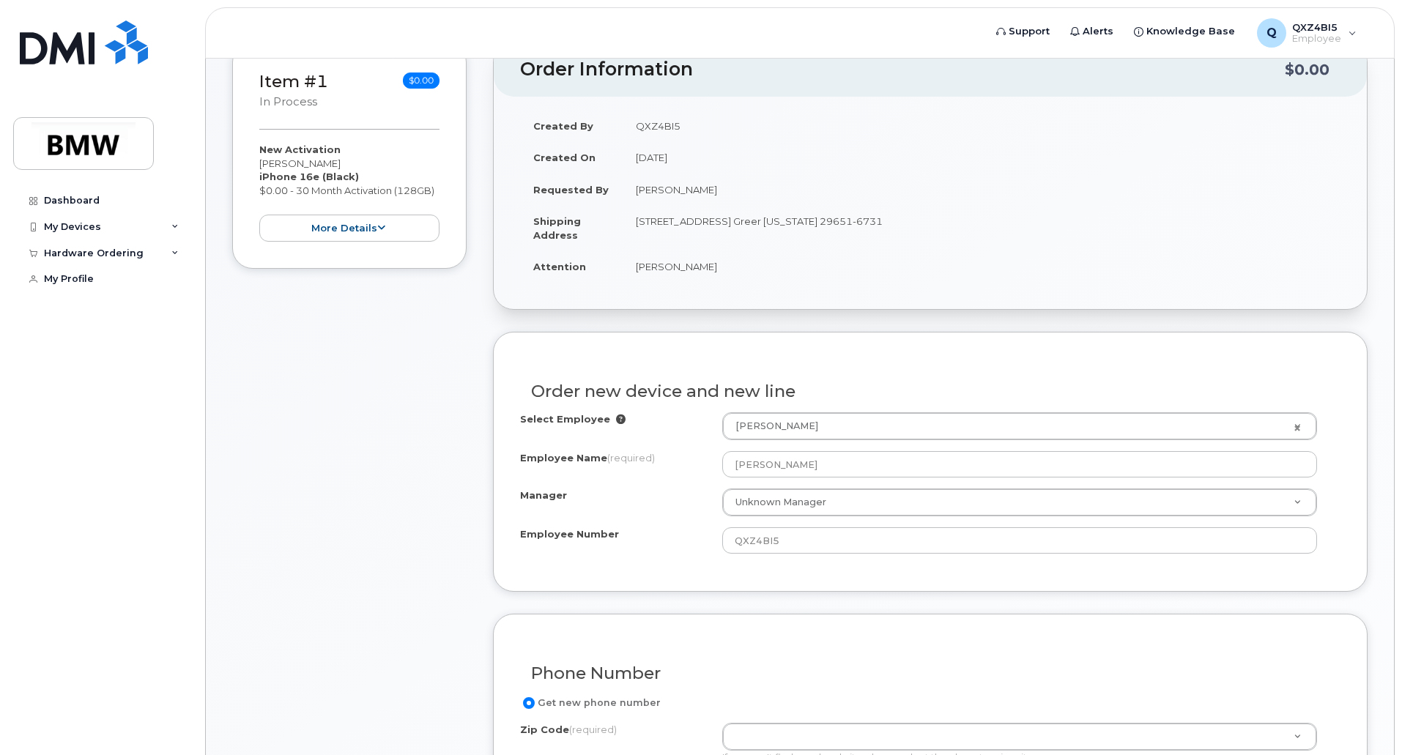
scroll to position [293, 0]
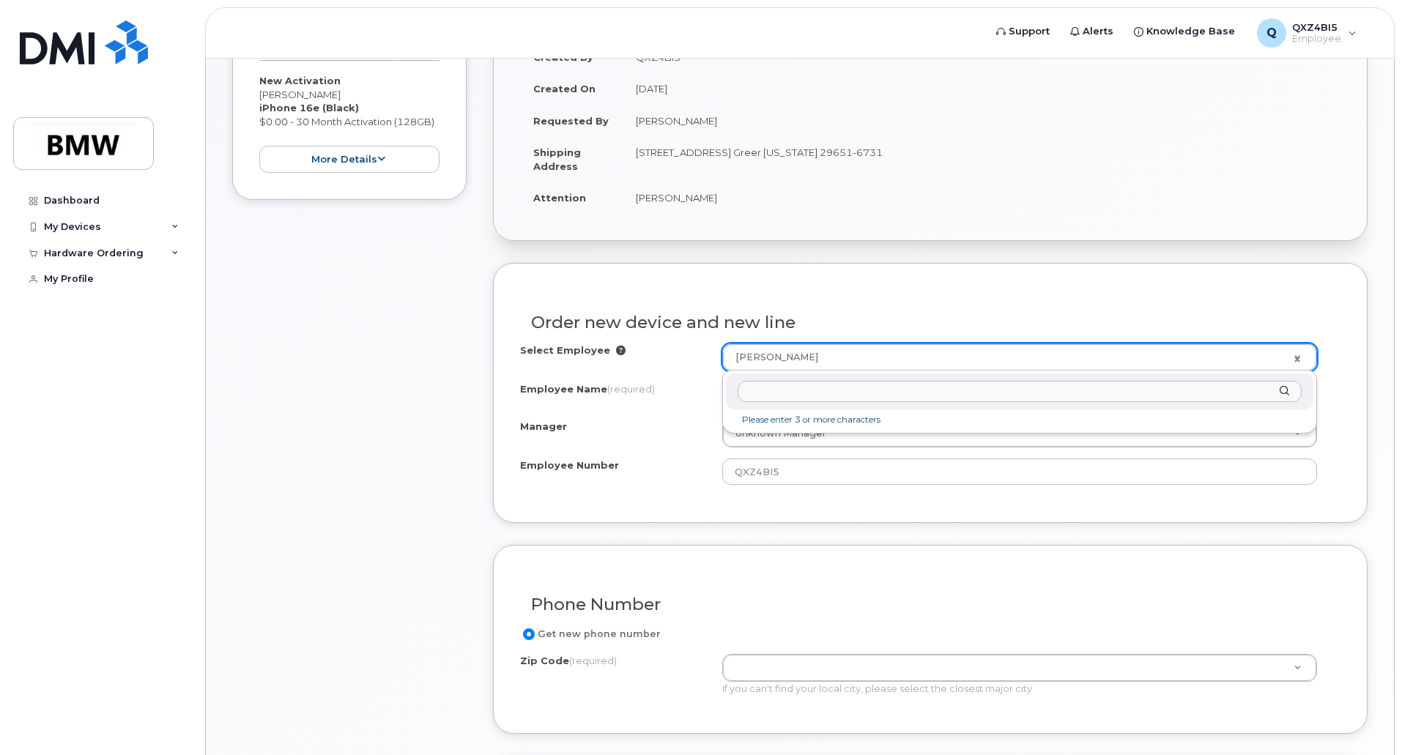
type input "Raphael Bauer"
drag, startPoint x: 952, startPoint y: 392, endPoint x: 721, endPoint y: 382, distance: 231.7
click at [722, 383] on body "Support Alerts Knowledge Base Q QXZ4BI5 Employee English Français Sign out Dash…" at bounding box center [701, 535] width 1402 height 1657
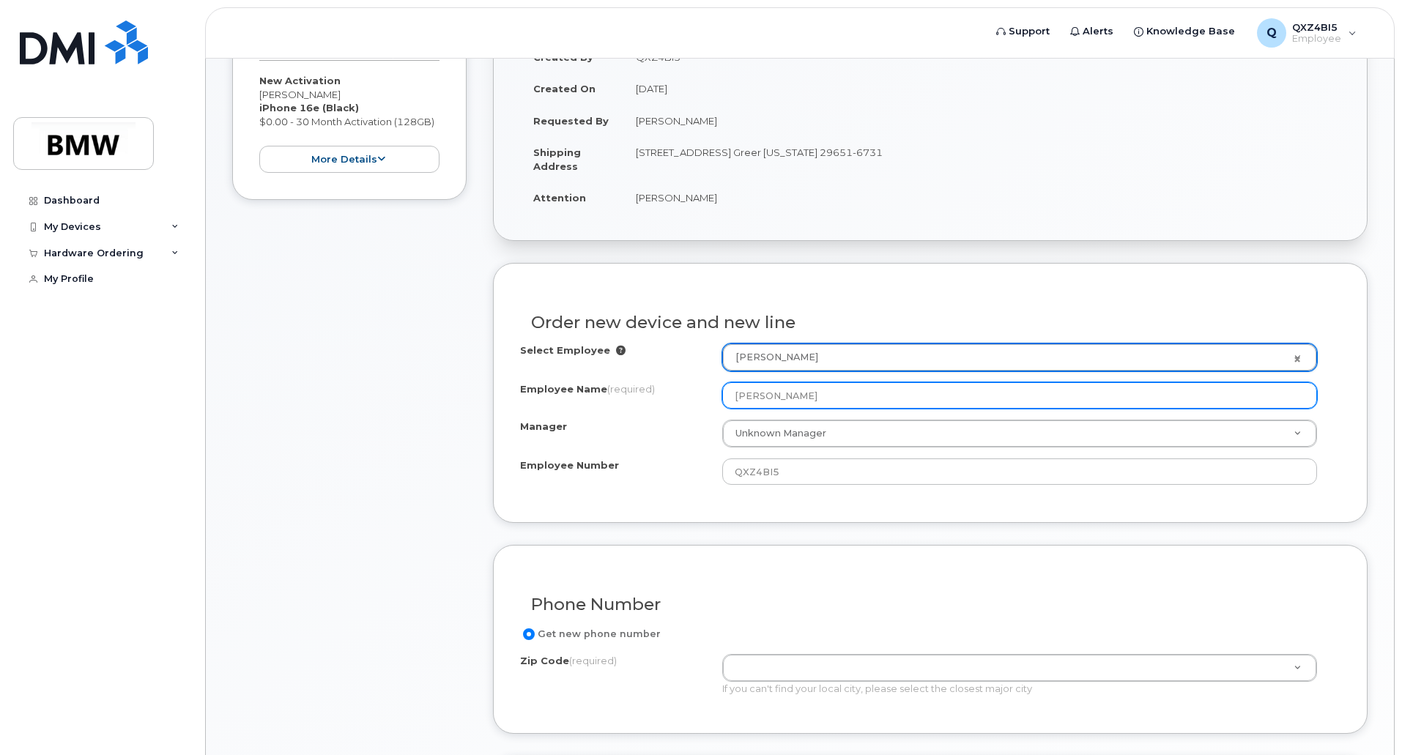
click at [774, 388] on input "[PERSON_NAME]" at bounding box center [1019, 395] width 595 height 26
drag, startPoint x: 828, startPoint y: 396, endPoint x: 713, endPoint y: 388, distance: 115.3
click at [713, 388] on div "Employee Name (required) Leecie White" at bounding box center [930, 395] width 820 height 26
paste input "[PERSON_NAME]"
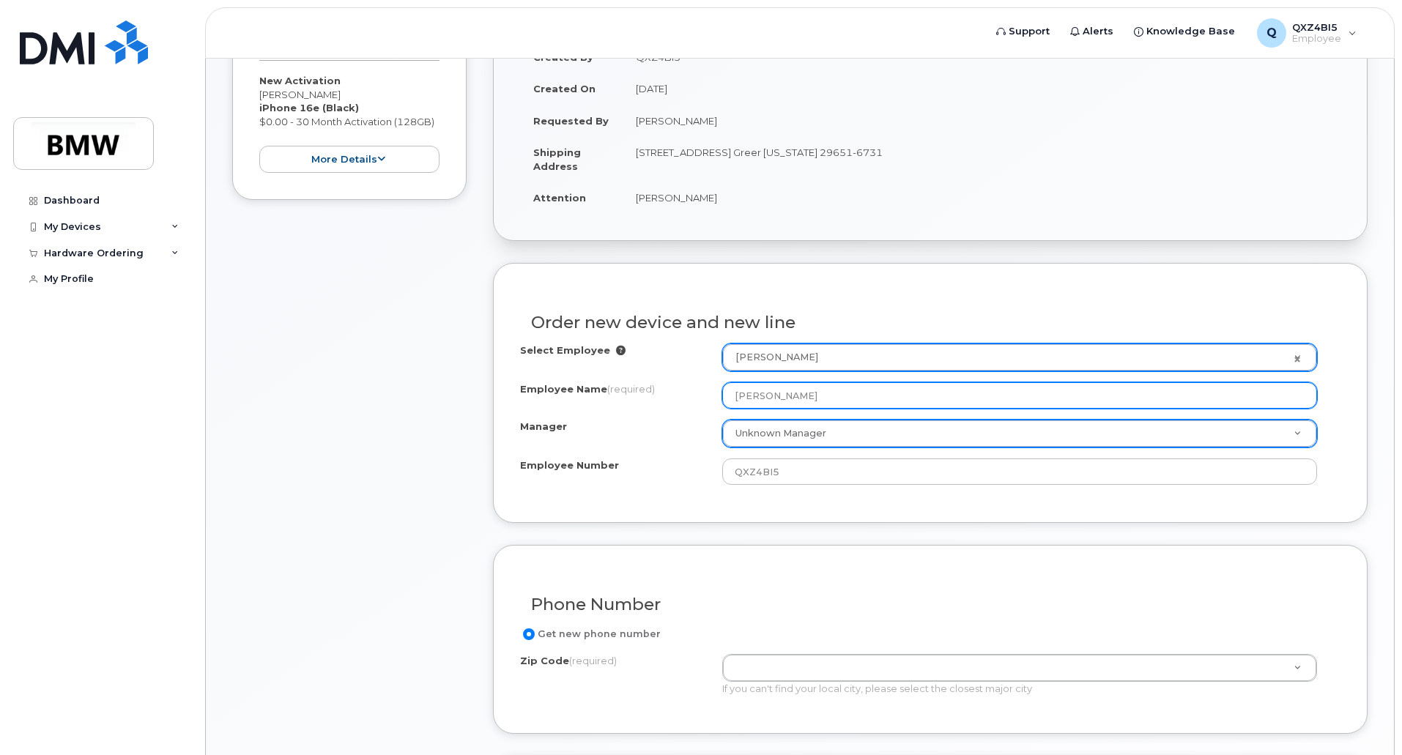
type input "[PERSON_NAME]"
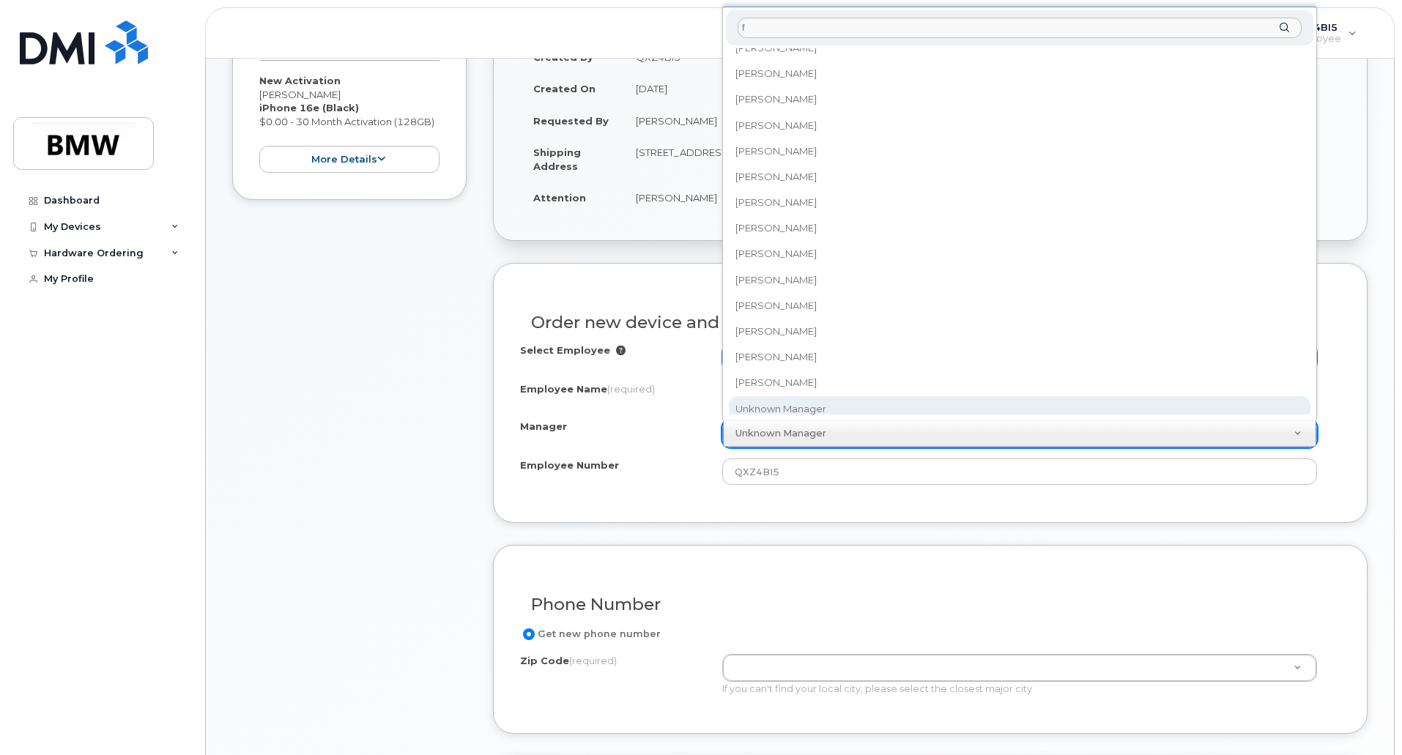
scroll to position [0, 0]
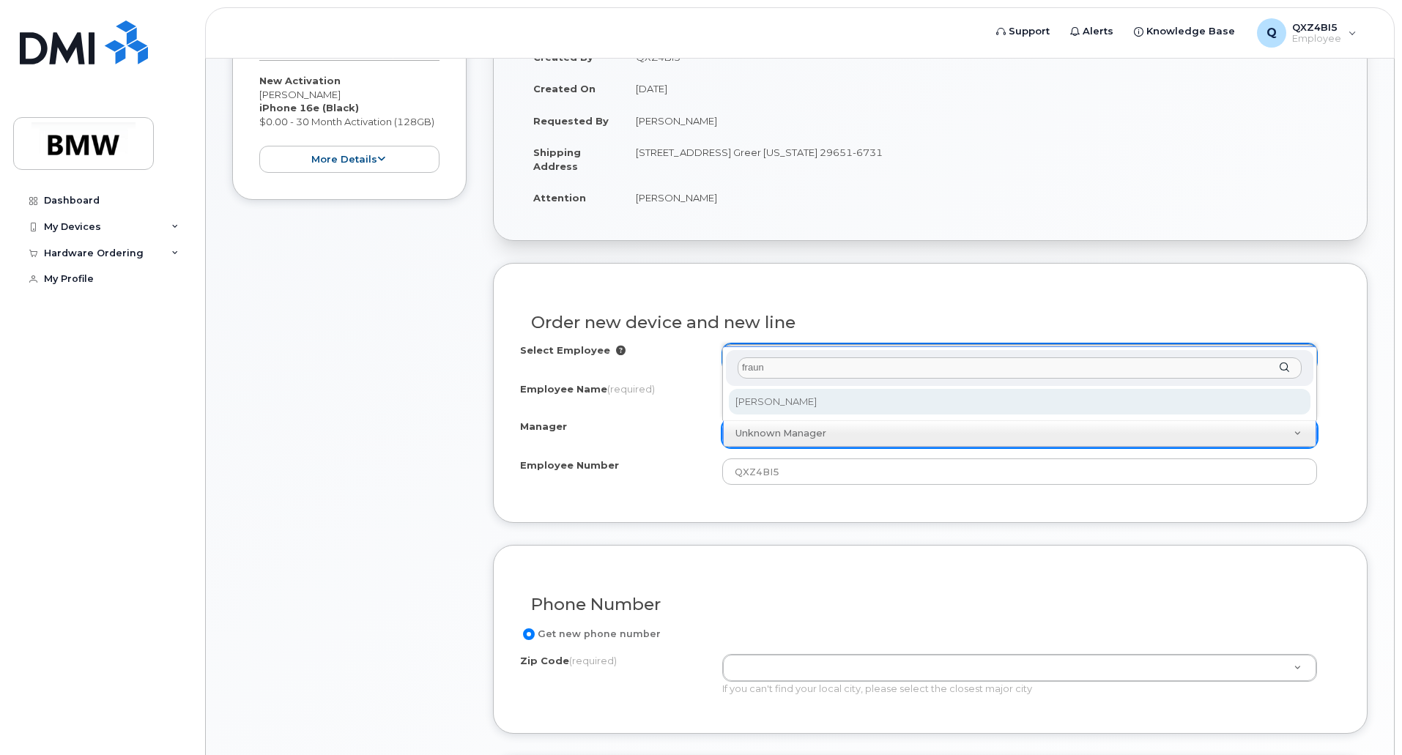
type input "fraun"
select select "2063601"
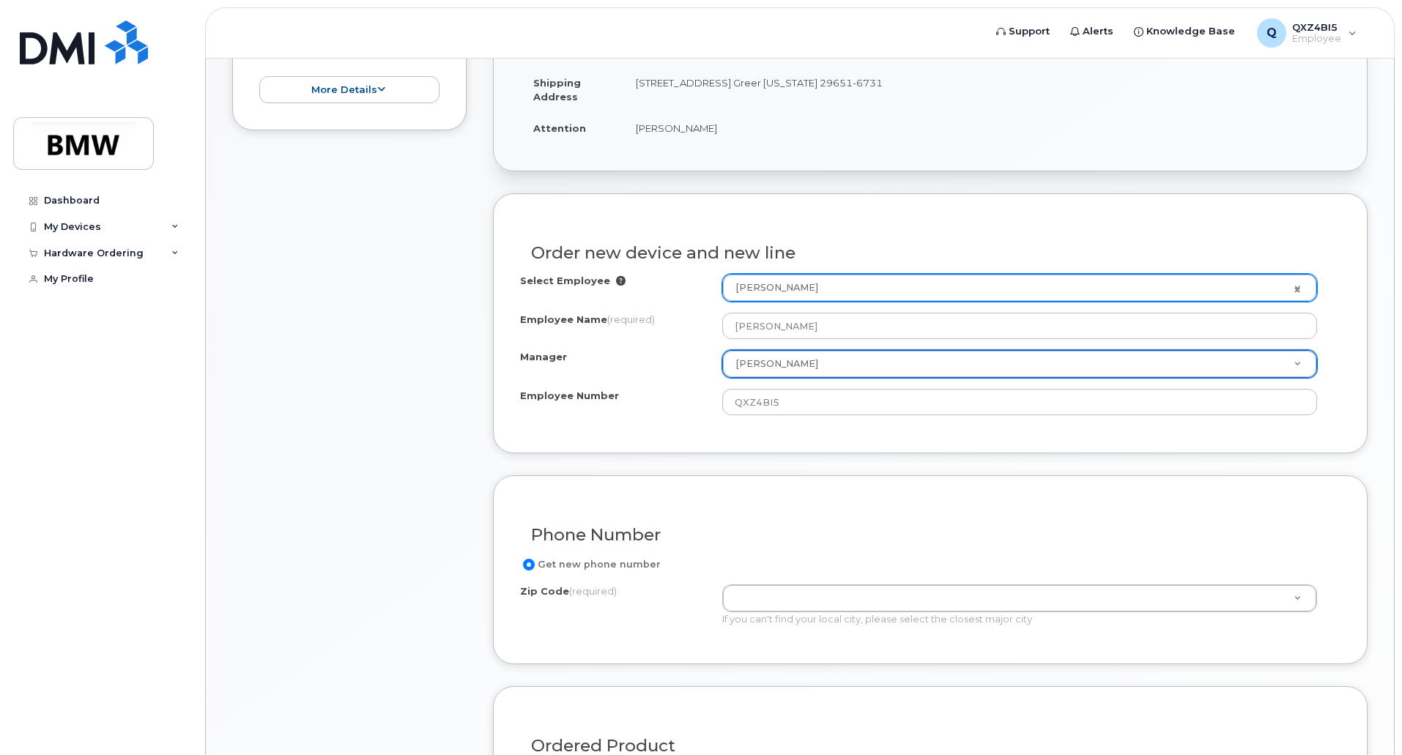
scroll to position [366, 0]
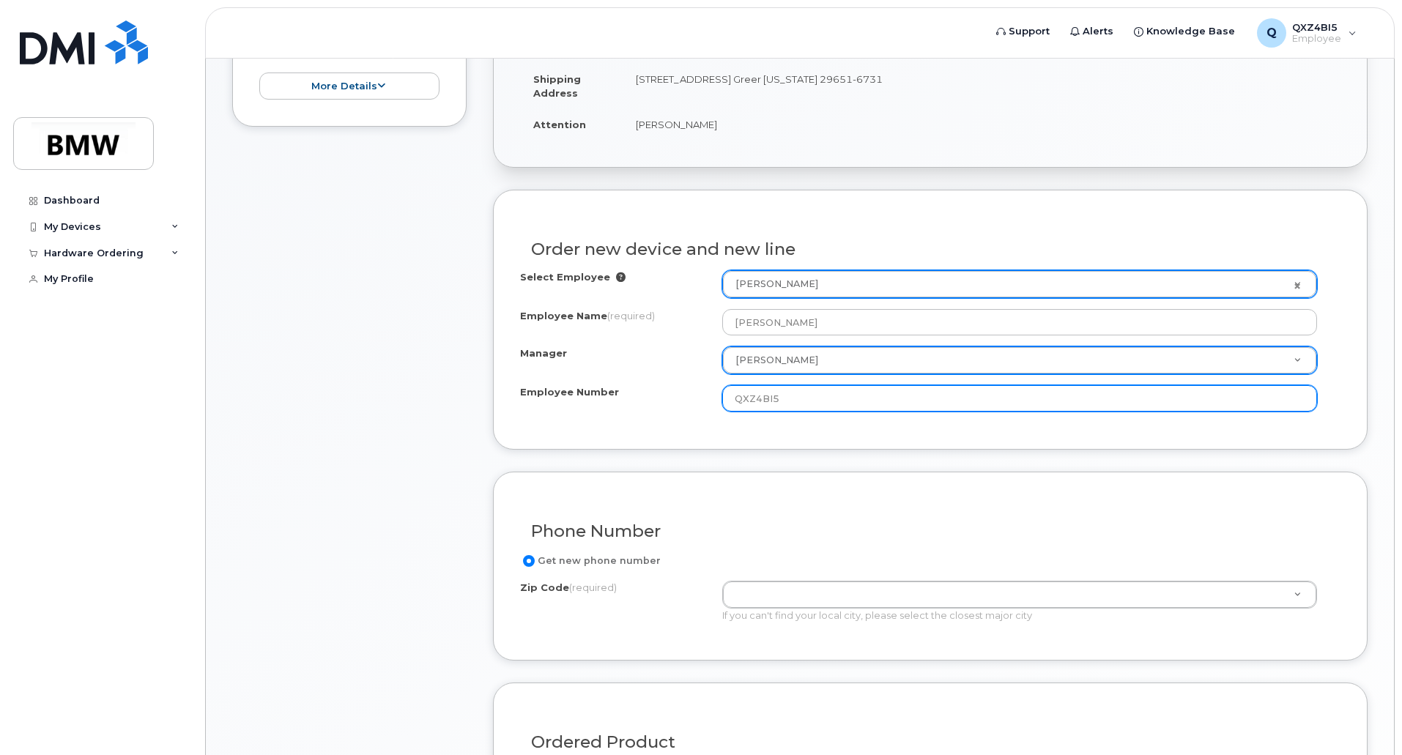
drag, startPoint x: 763, startPoint y: 401, endPoint x: 684, endPoint y: 399, distance: 79.1
click at [684, 399] on div "Employee Number QXZ4BI5" at bounding box center [930, 398] width 820 height 26
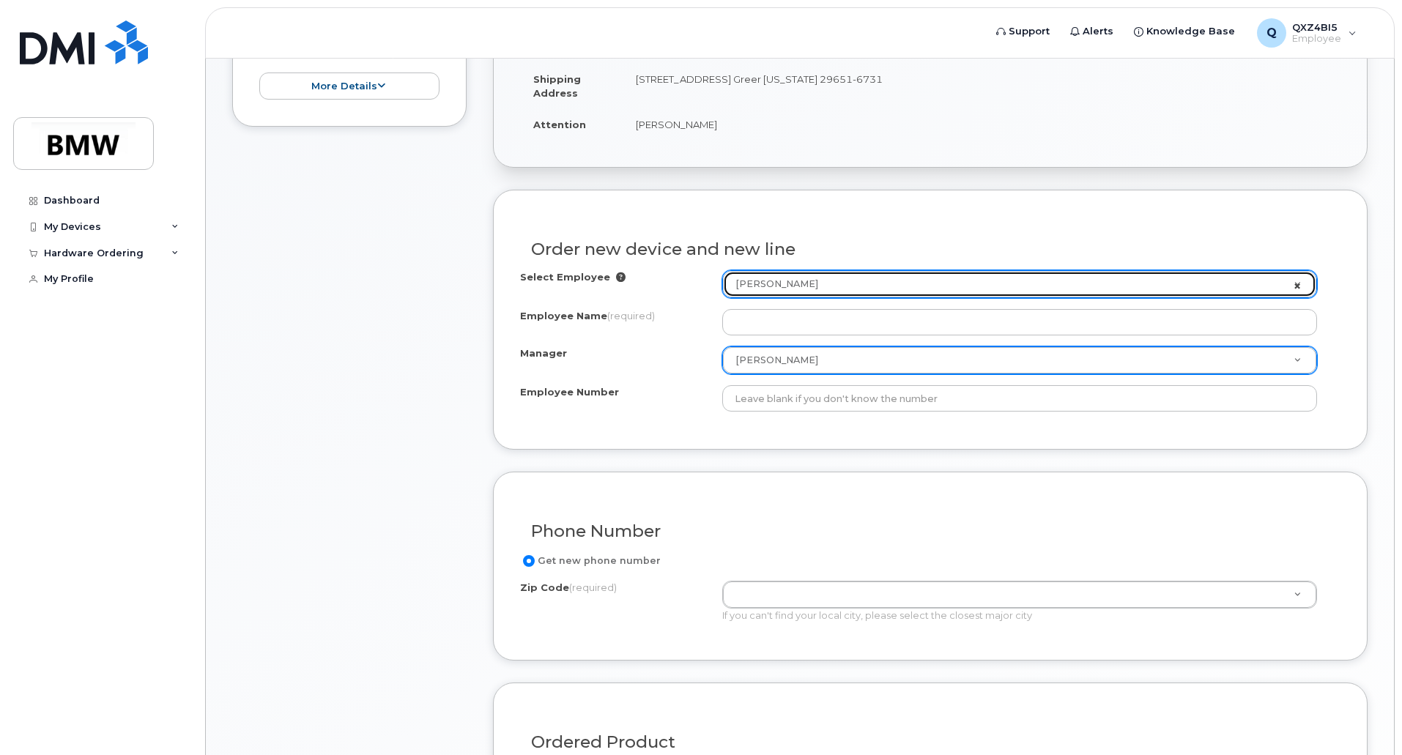
select select "1885307"
click at [1302, 284] on link "Leecie White" at bounding box center [1019, 284] width 593 height 26
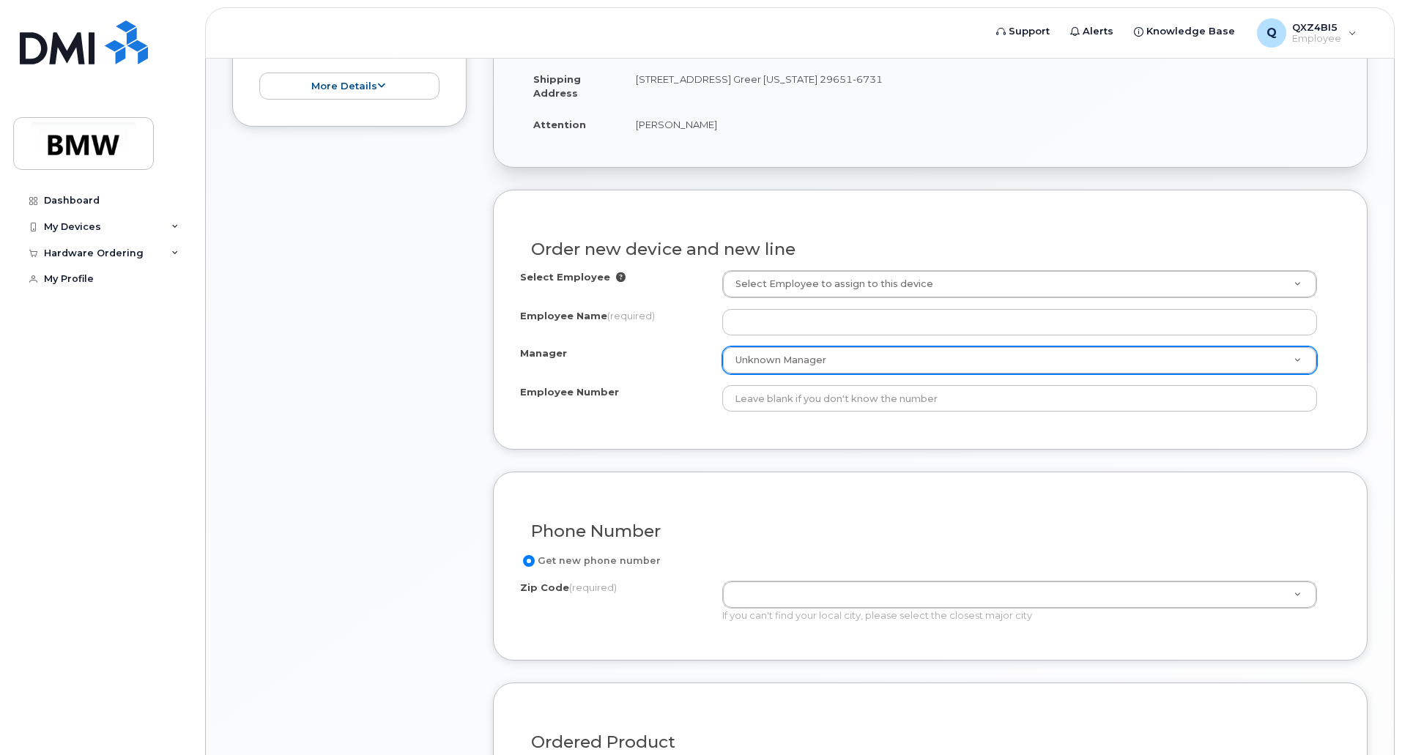
click at [1291, 234] on div "Order new device and new line" at bounding box center [930, 243] width 820 height 53
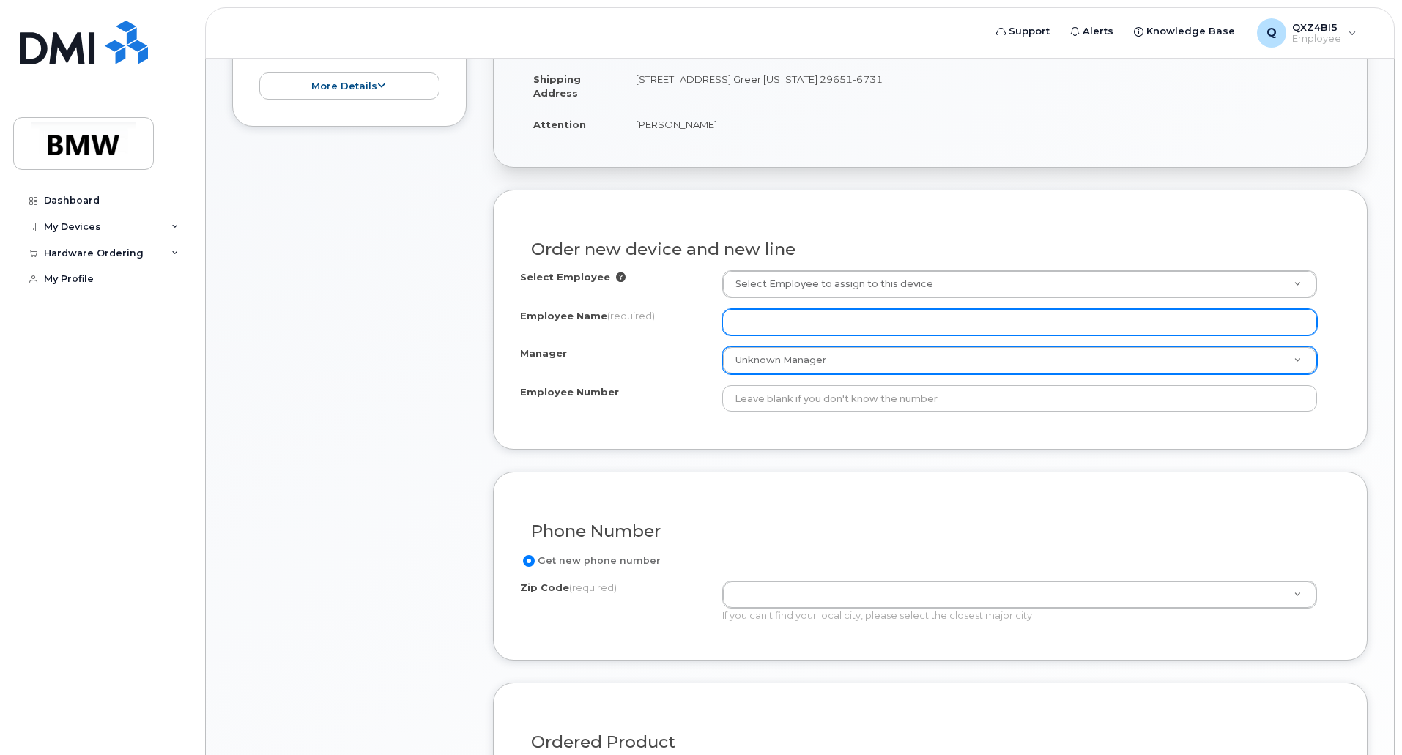
click at [902, 314] on input "Employee Name (required)" at bounding box center [1019, 322] width 595 height 26
paste input "Raphael Bauer"
type input "Raphael Bauer"
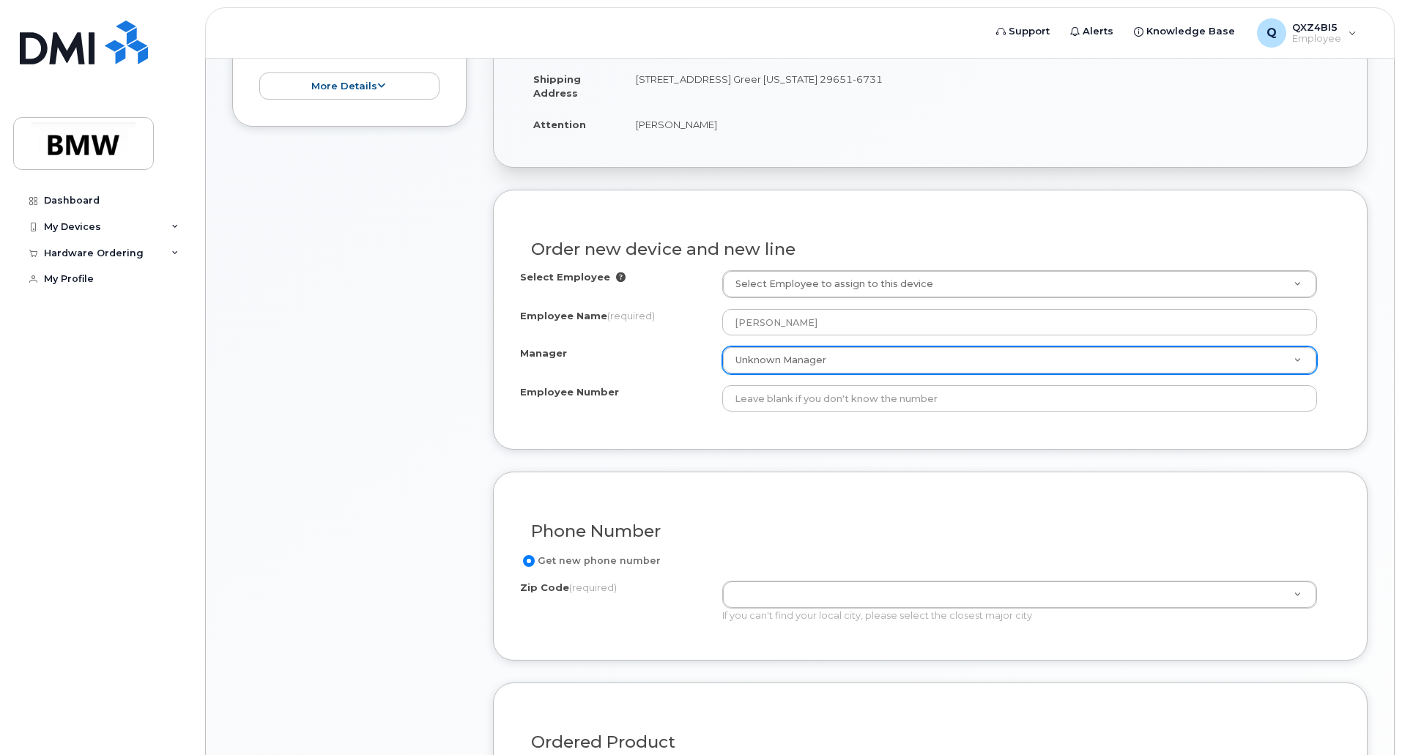
click at [779, 477] on div "Phone Number Get new phone number Zip Code (required) Zip Code (required) Zip C…" at bounding box center [930, 566] width 875 height 189
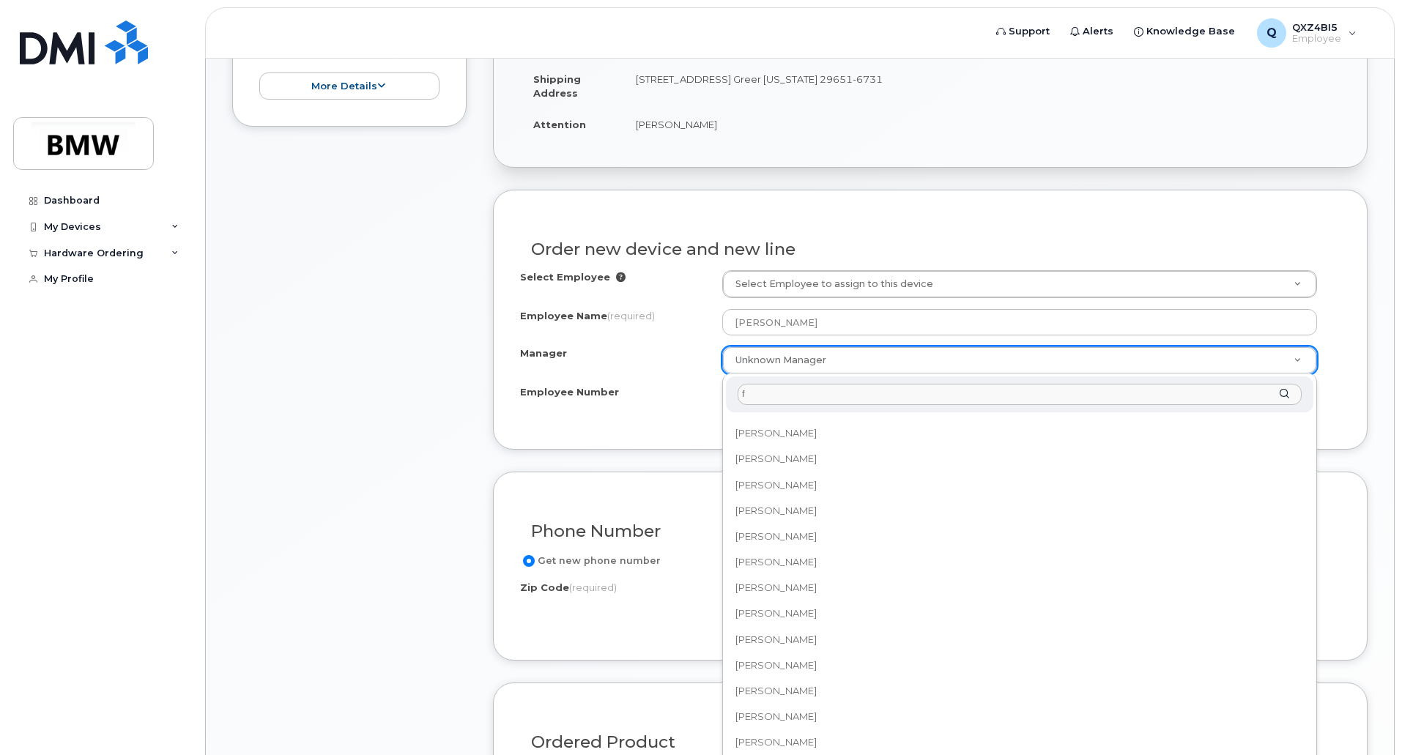
scroll to position [0, 0]
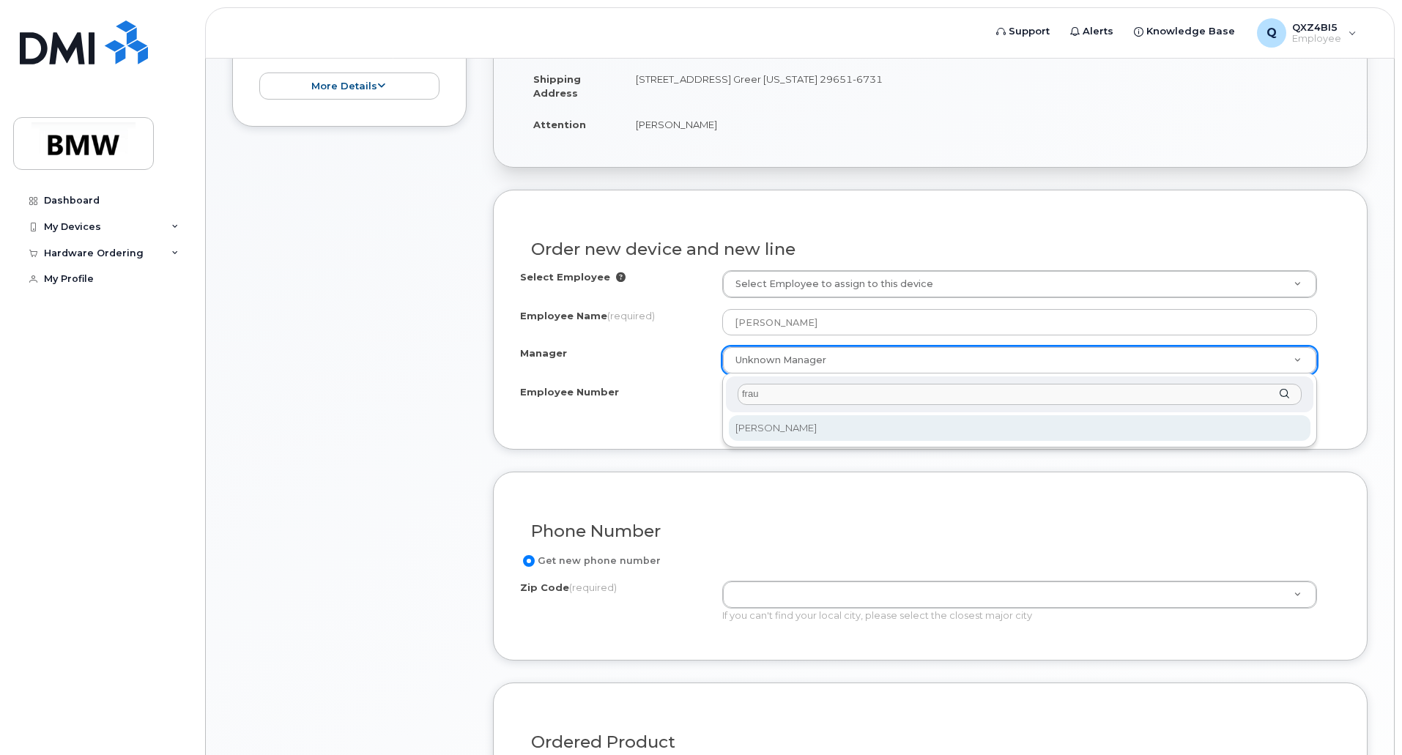
type input "fraun"
select select "2063601"
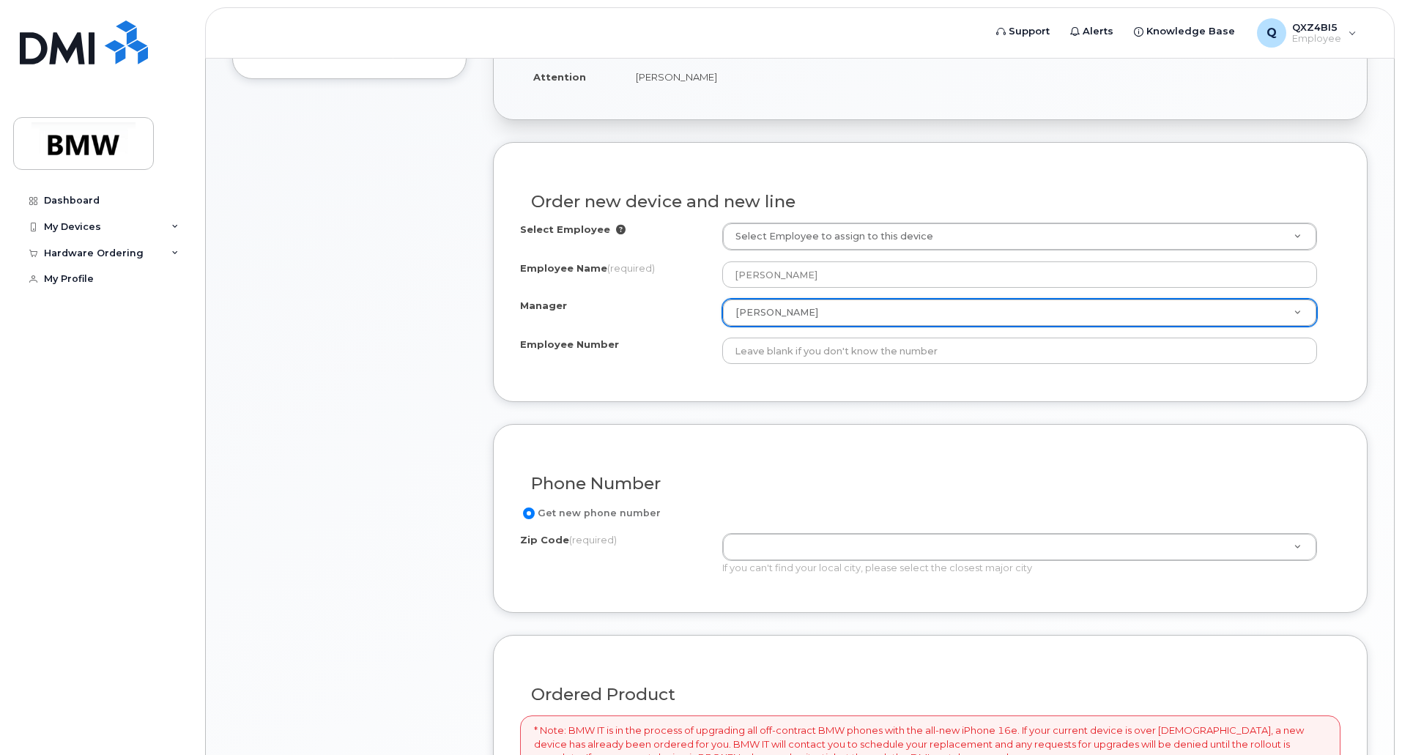
scroll to position [440, 0]
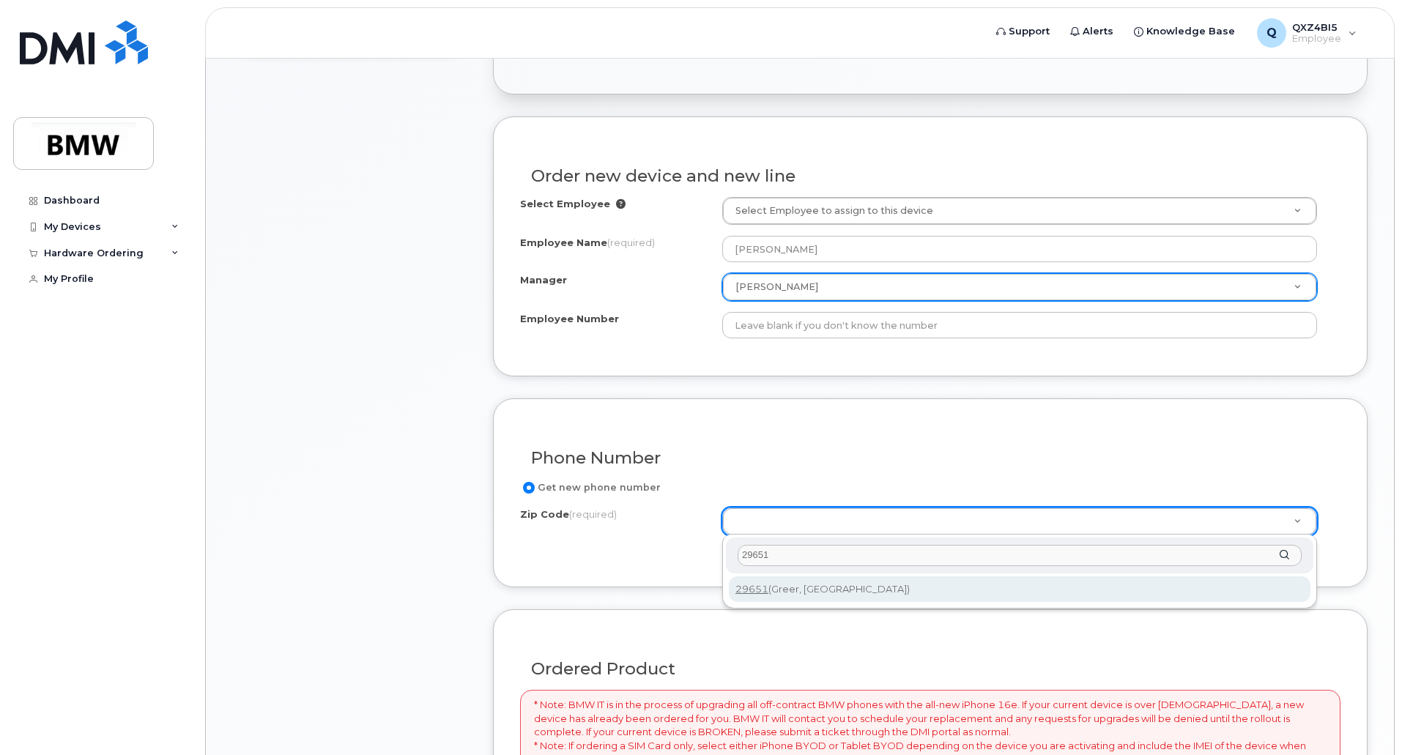
type input "29651"
type input "29651 (Greer, [GEOGRAPHIC_DATA])"
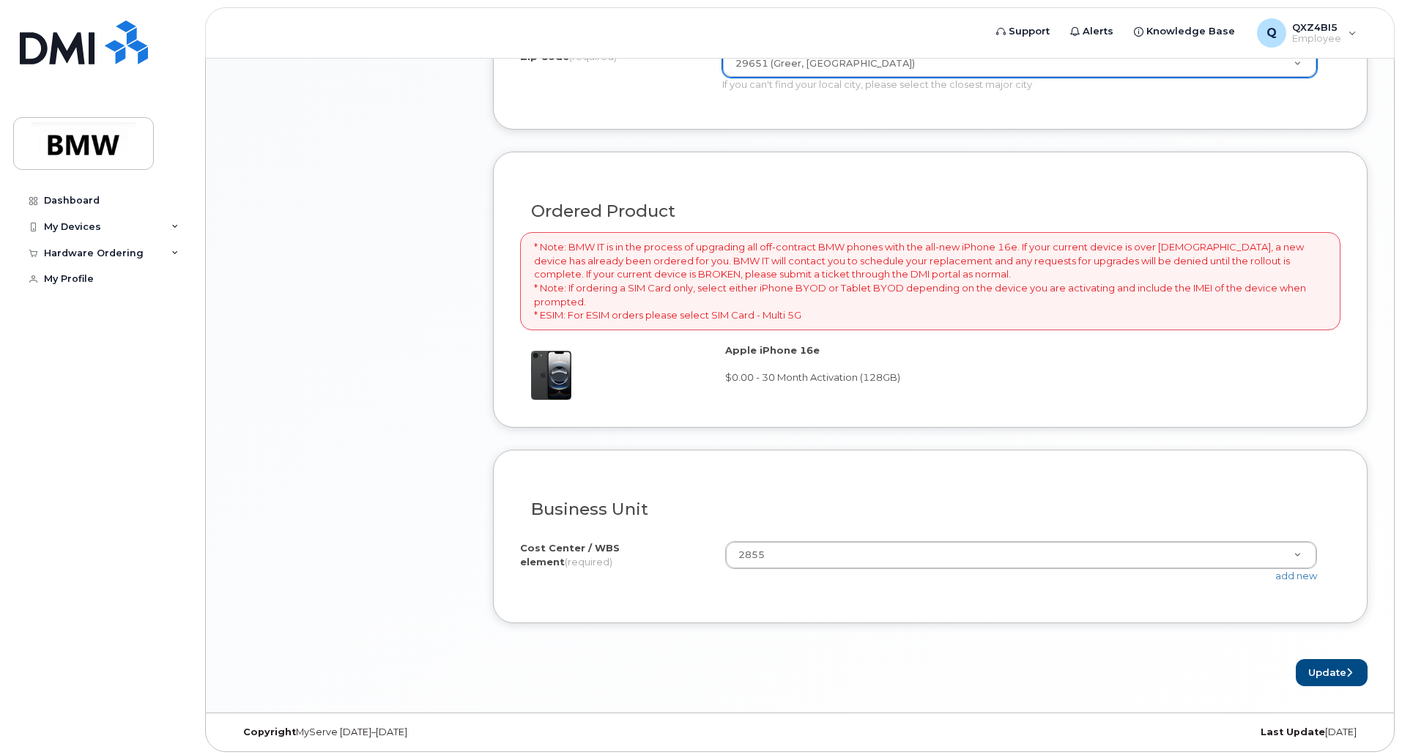
scroll to position [902, 0]
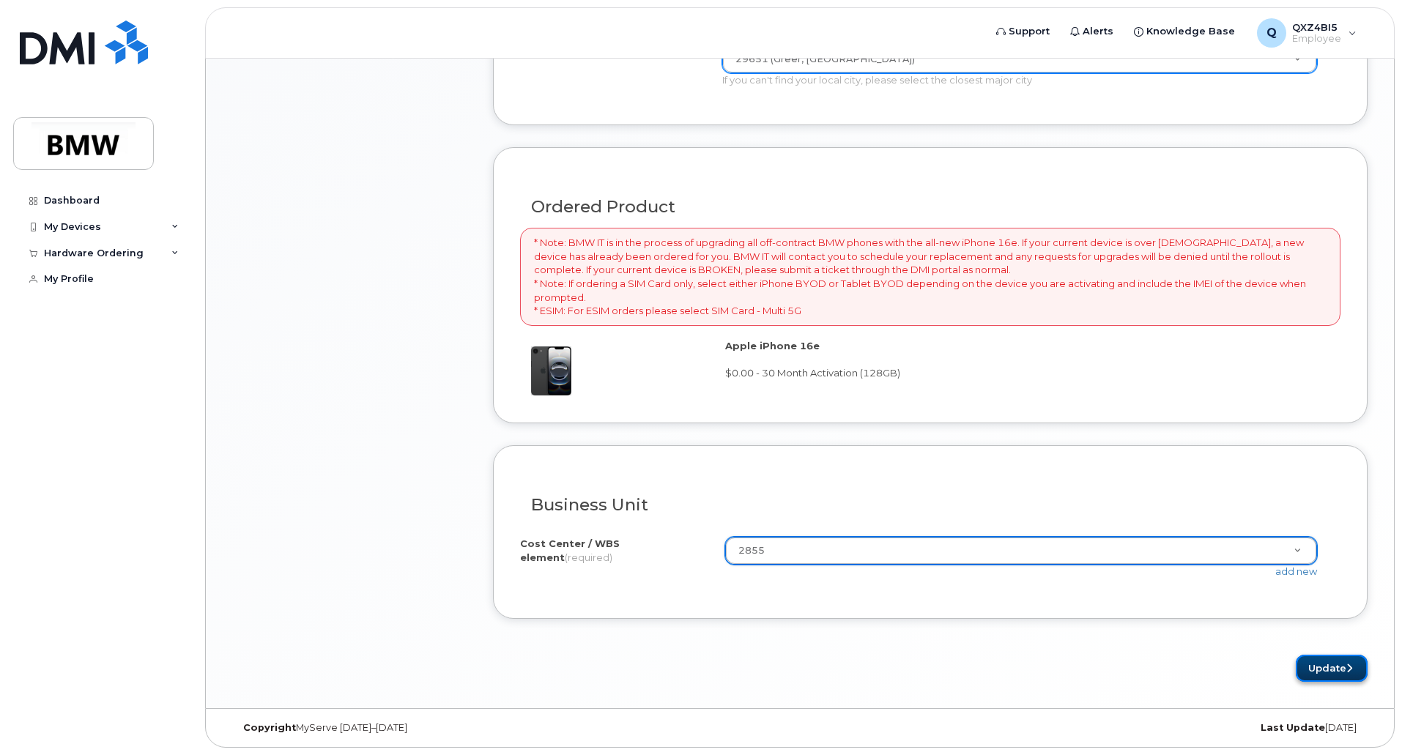
click at [1326, 663] on button "Update" at bounding box center [1332, 668] width 72 height 27
click at [1335, 666] on button "Update" at bounding box center [1332, 668] width 72 height 27
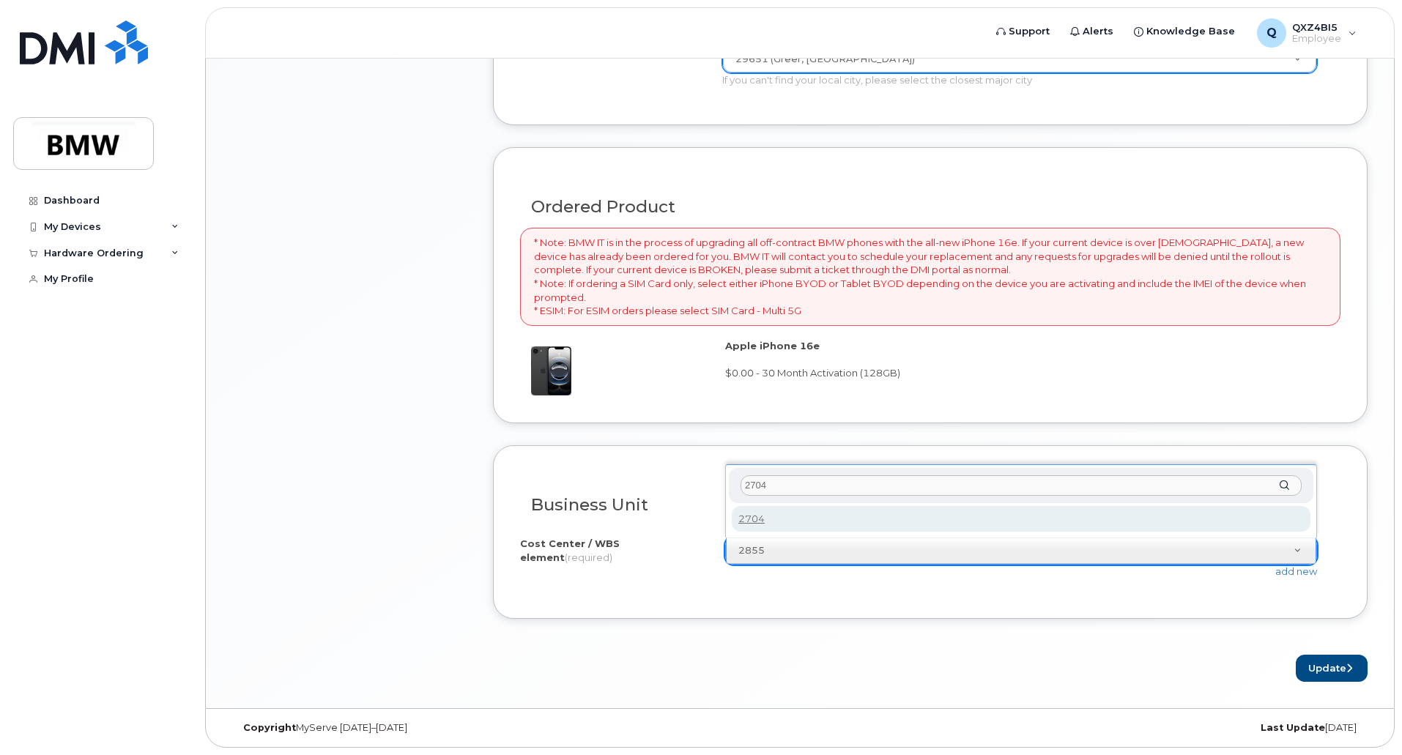
type input "2704"
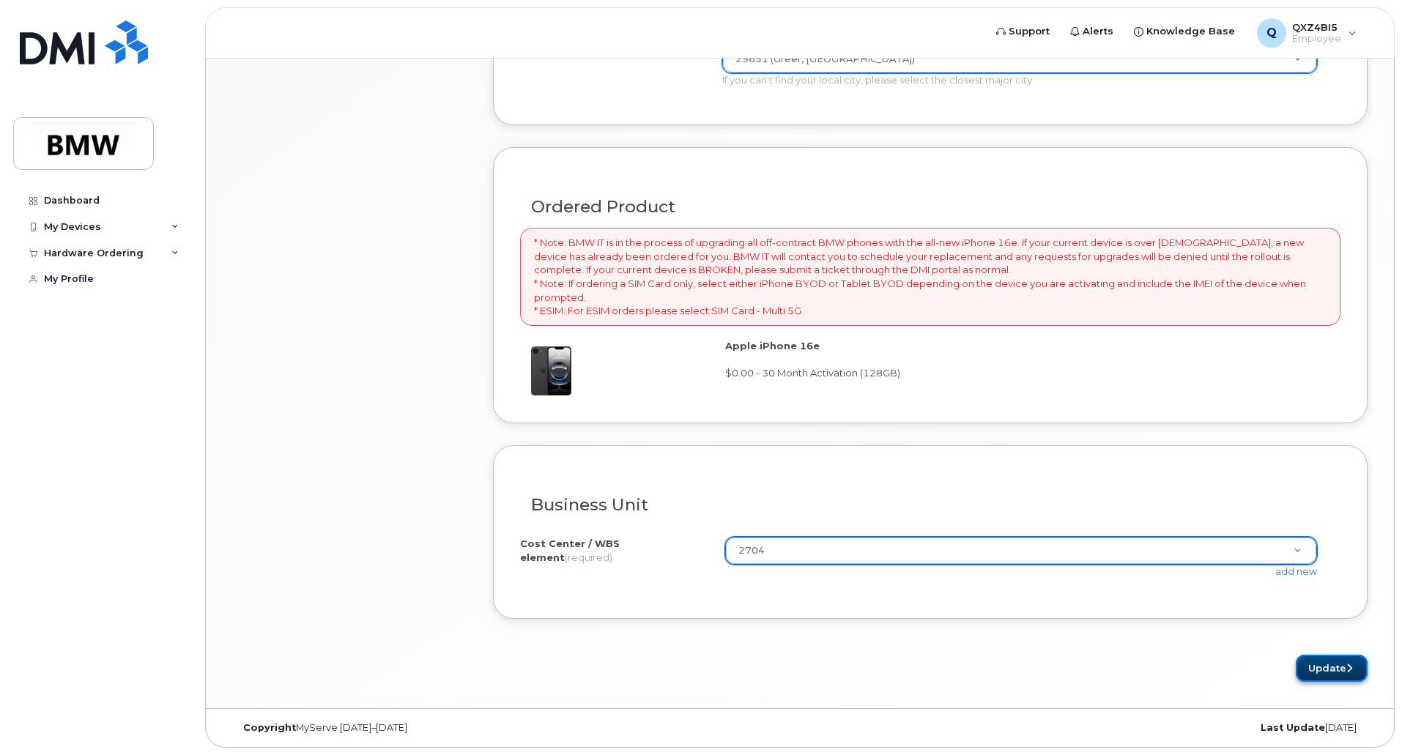
click at [1357, 667] on button "Update" at bounding box center [1332, 668] width 72 height 27
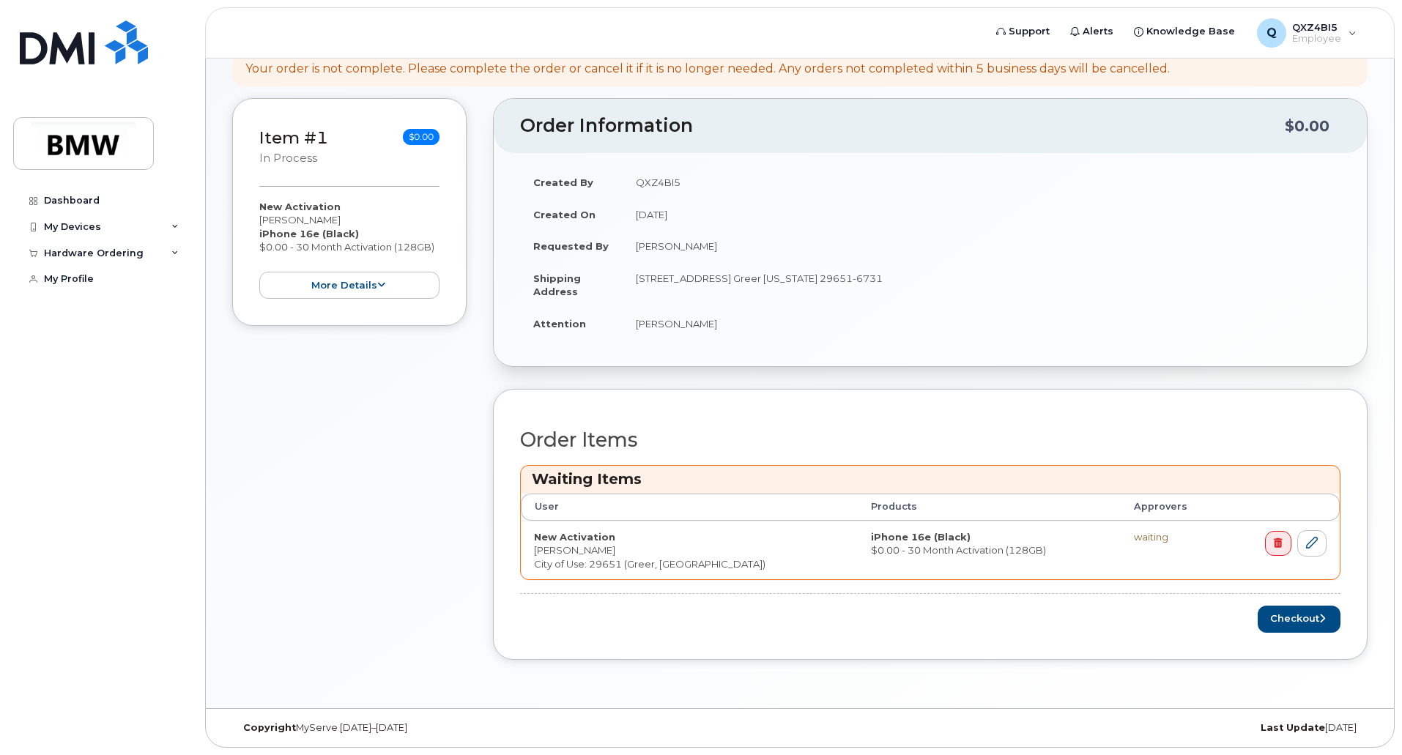
scroll to position [230, 0]
click at [1310, 623] on button "Checkout" at bounding box center [1299, 619] width 83 height 27
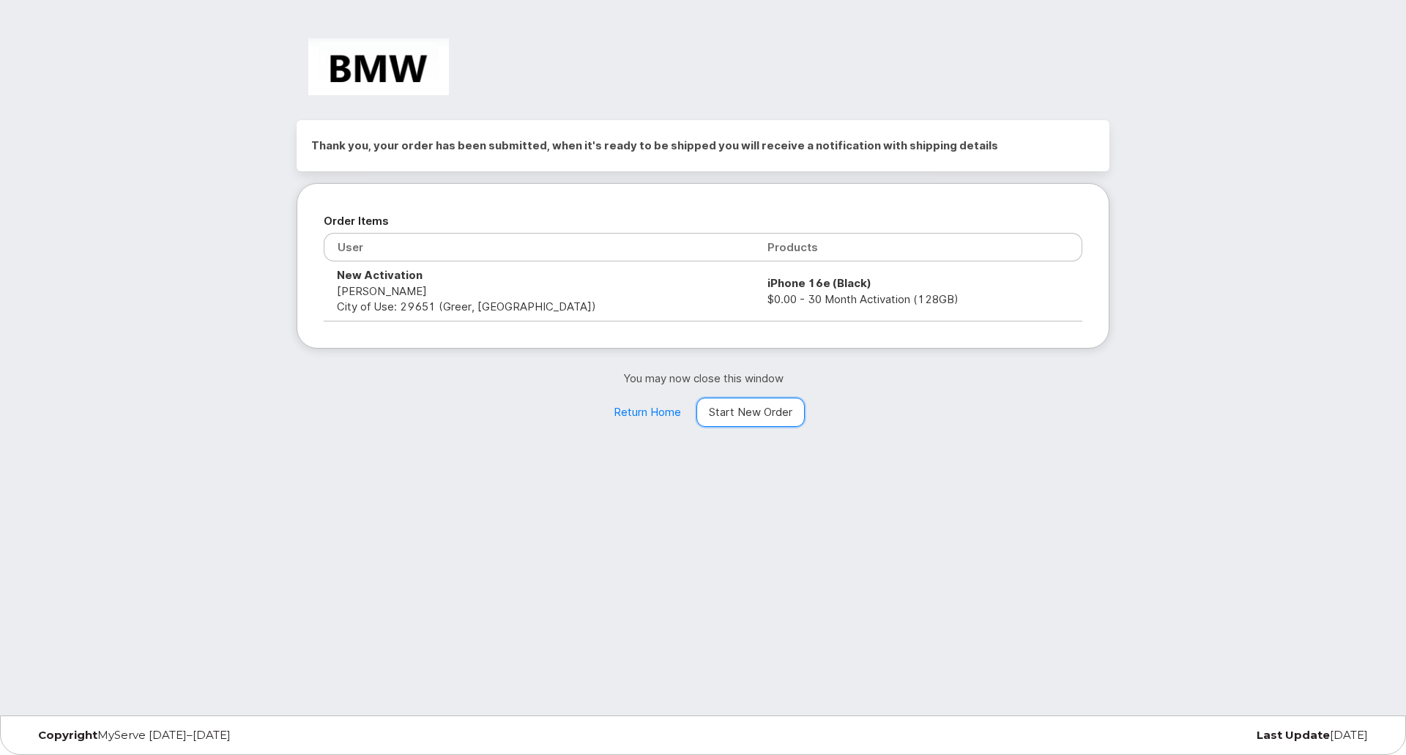
click at [727, 413] on link "Start New Order" at bounding box center [751, 412] width 108 height 29
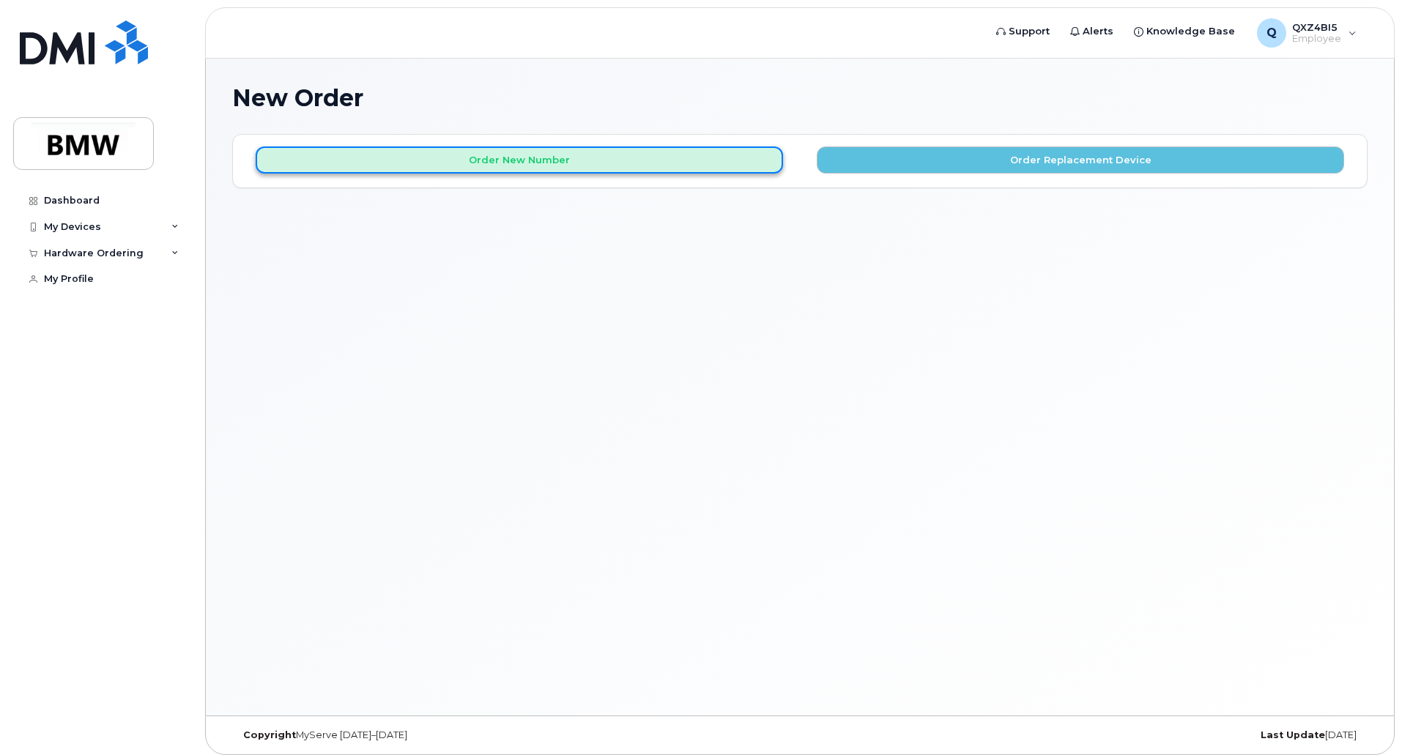
click at [664, 161] on button "Order New Number" at bounding box center [519, 160] width 527 height 27
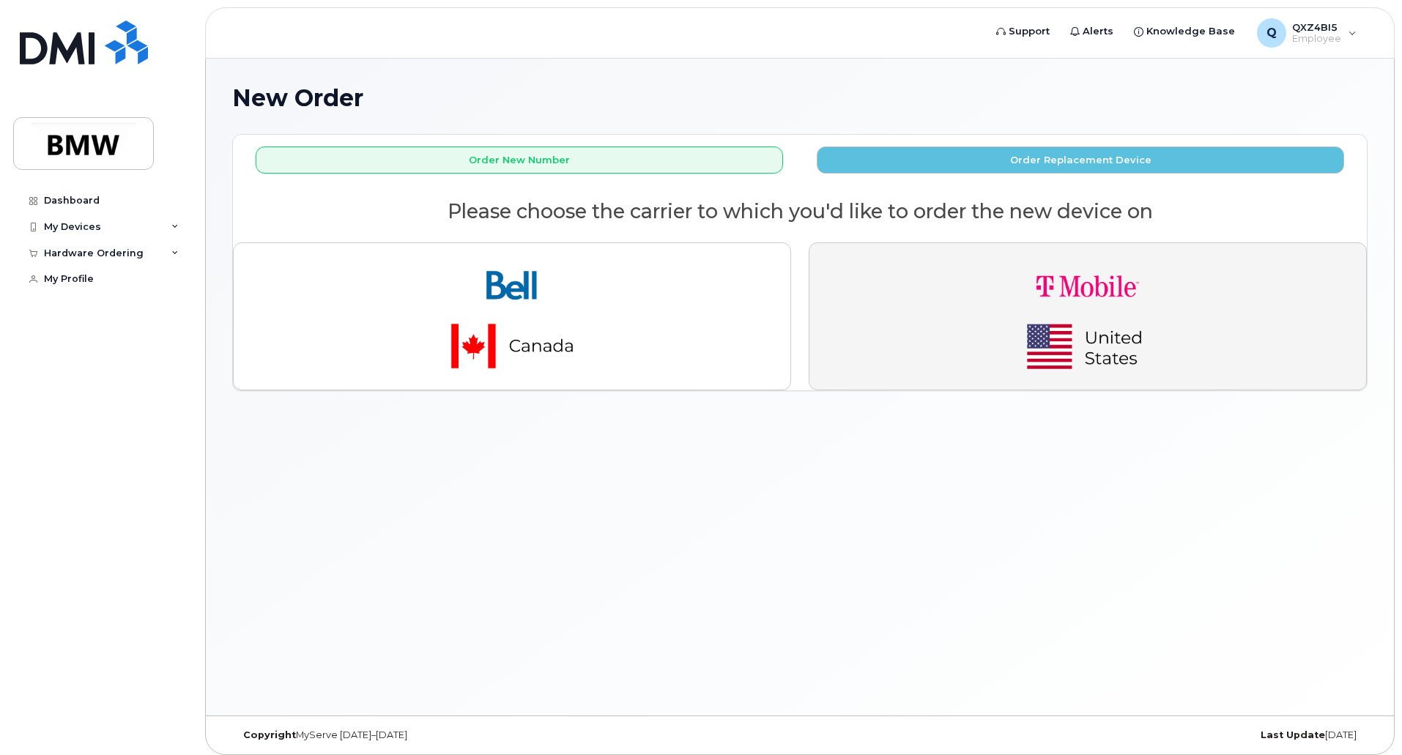
click at [948, 311] on button "button" at bounding box center [1088, 316] width 558 height 148
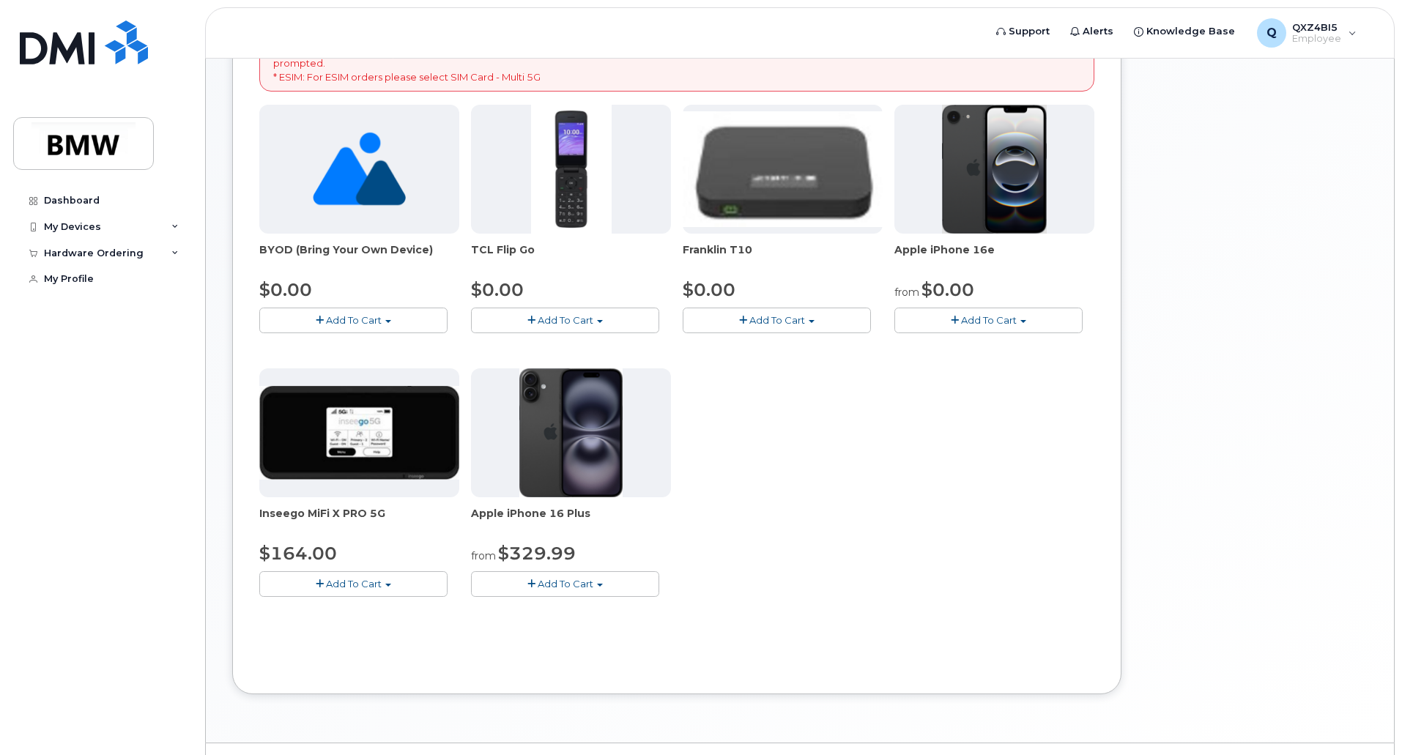
scroll to position [293, 0]
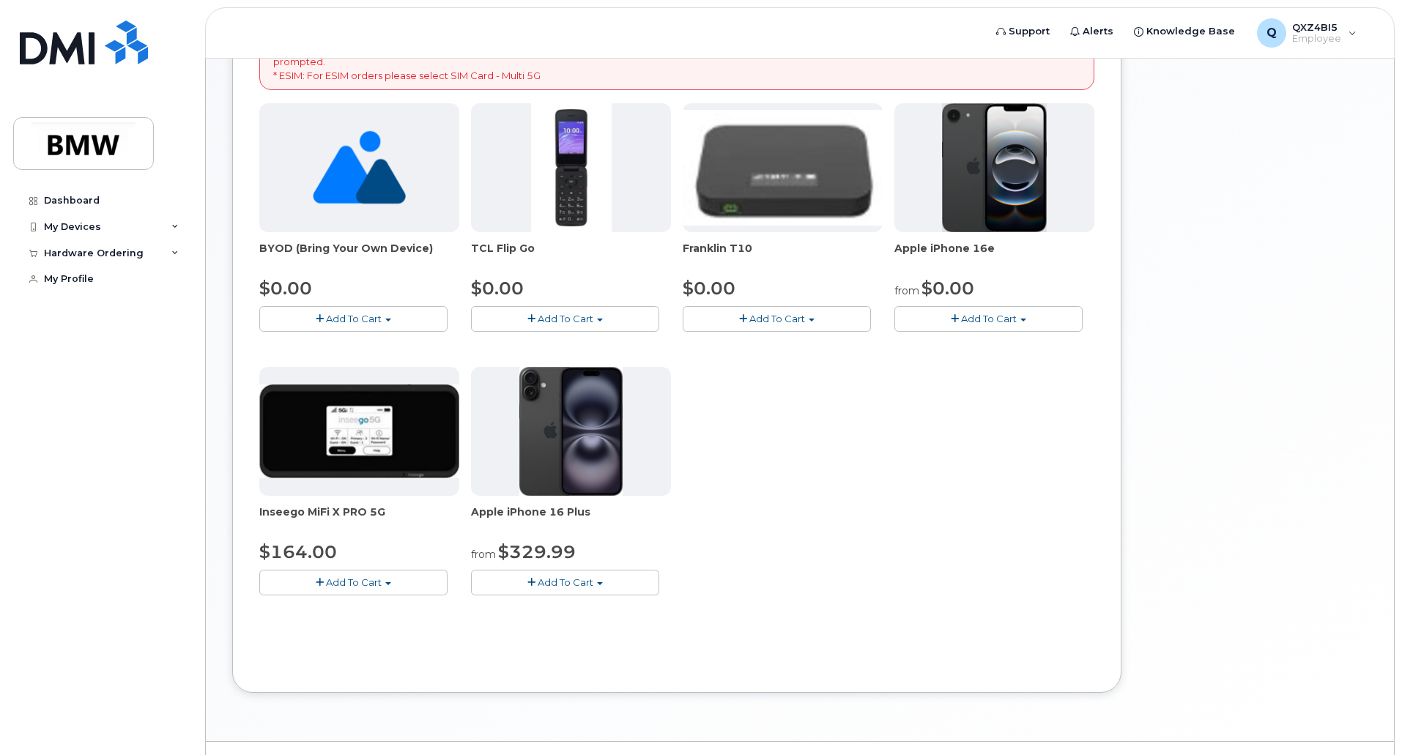
click at [946, 323] on button "Add To Cart" at bounding box center [988, 319] width 188 height 26
click at [971, 344] on link "$0.00 - 30 Month Activation (128GB)" at bounding box center [1003, 346] width 211 height 18
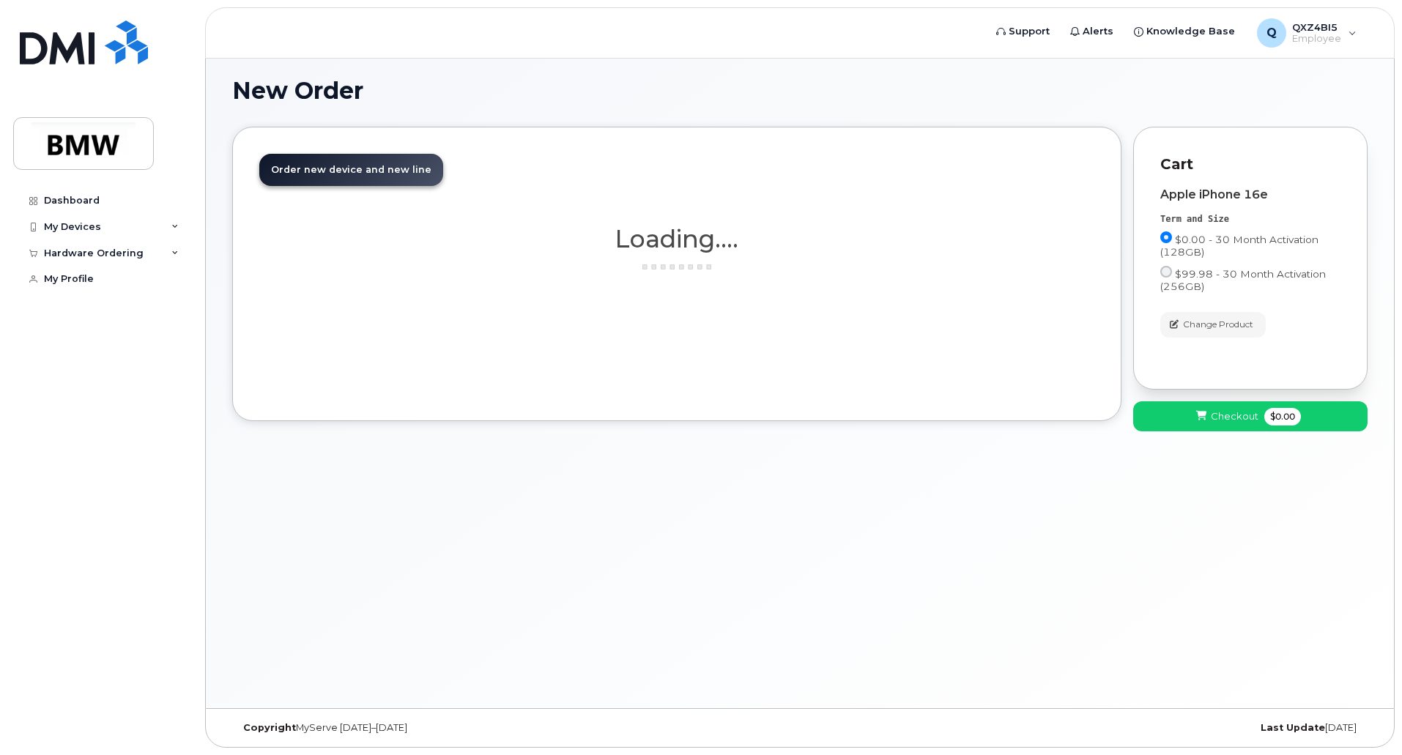
scroll to position [7, 0]
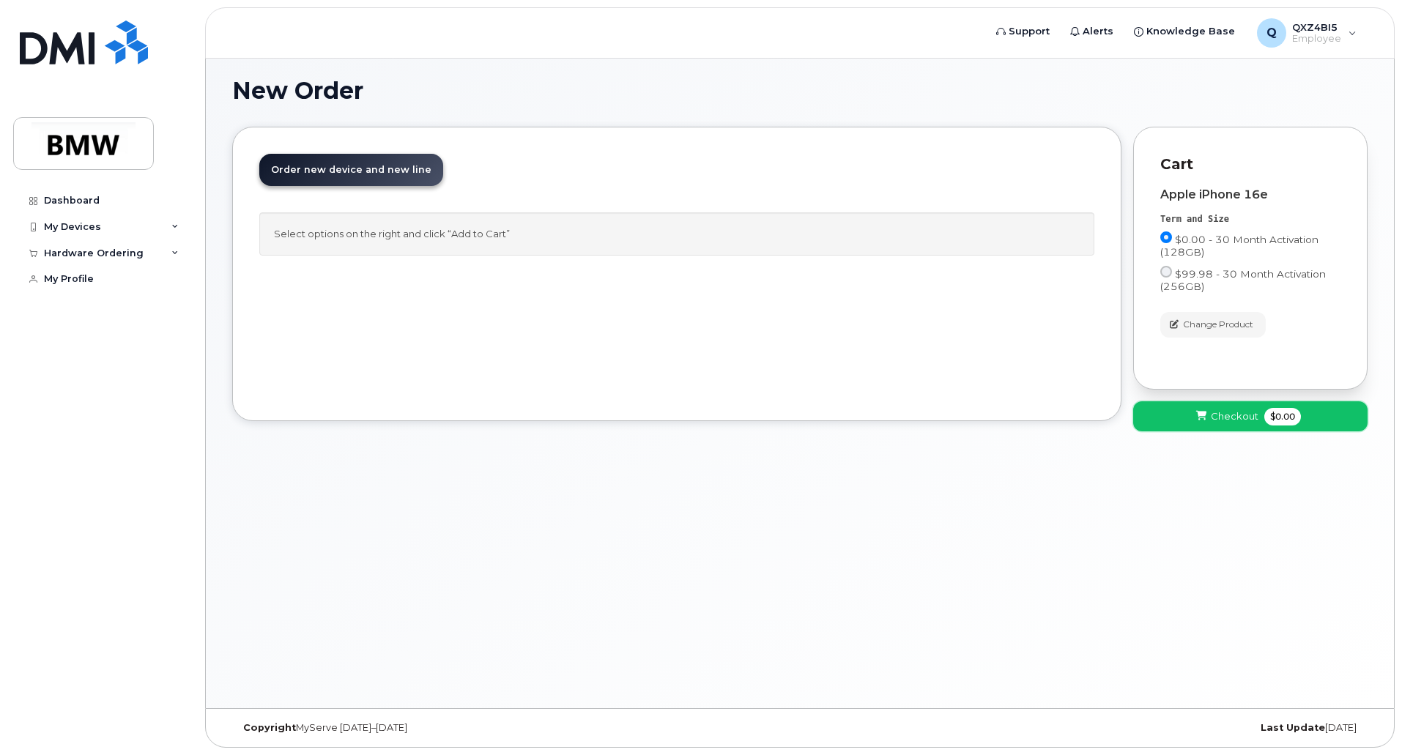
click at [1307, 425] on button "Checkout $0.00" at bounding box center [1250, 416] width 234 height 30
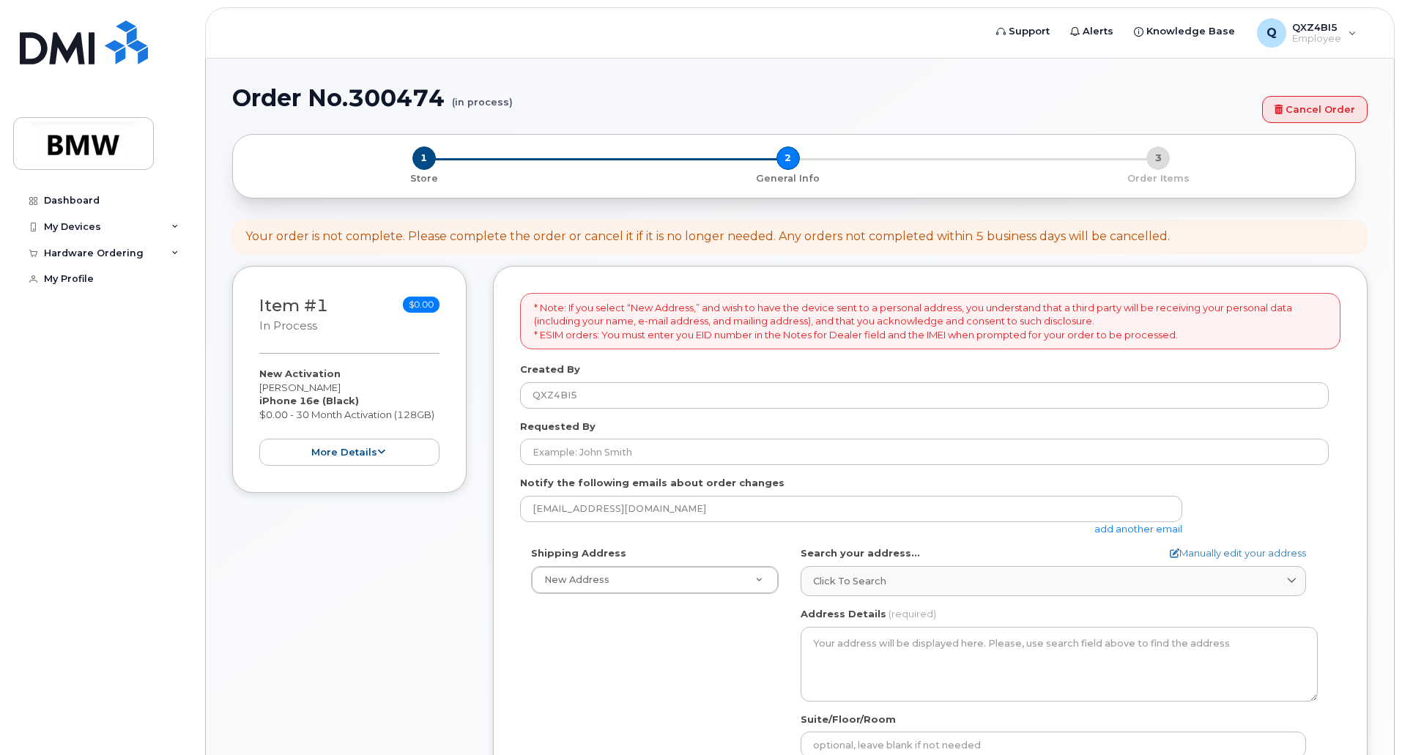
select select
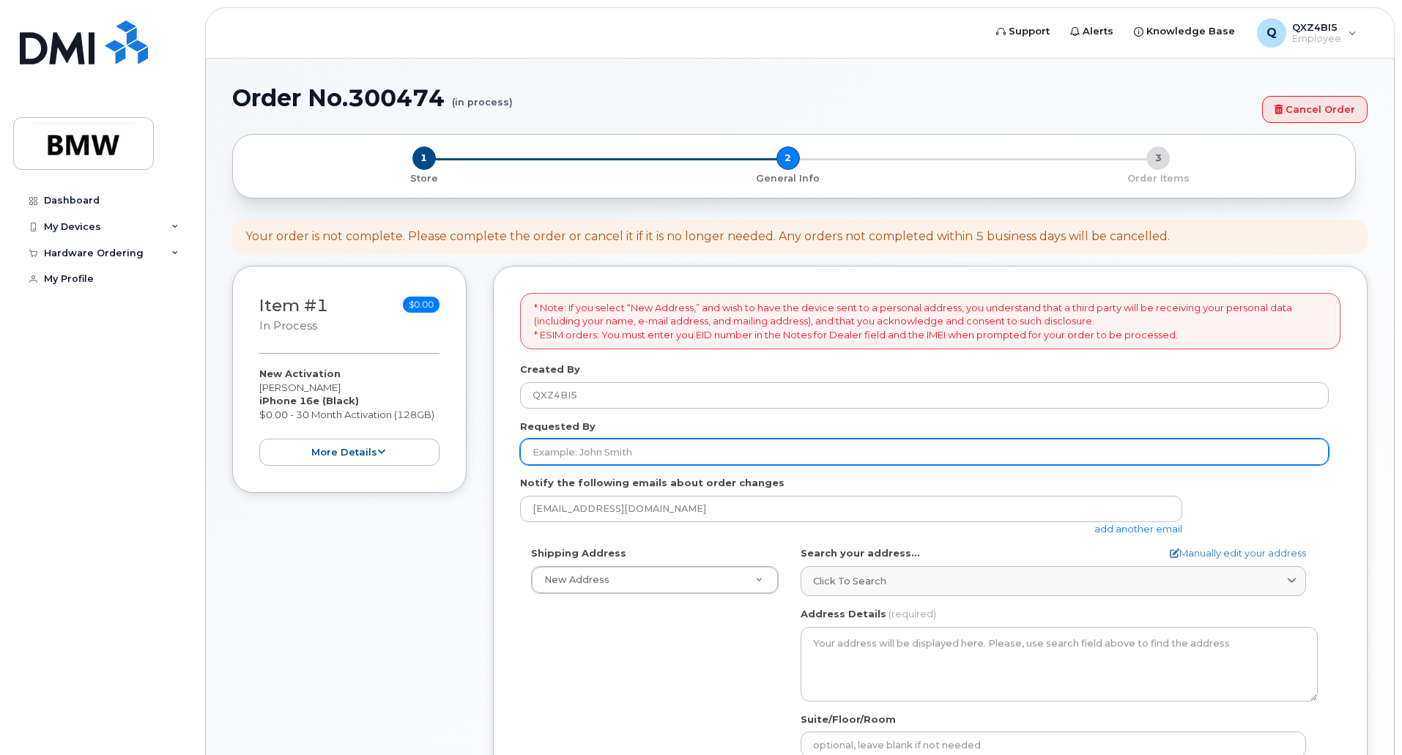
click at [638, 441] on input "Requested By" at bounding box center [924, 452] width 809 height 26
click at [596, 451] on input "Requested By" at bounding box center [924, 452] width 809 height 26
paste input "- [PERSON_NAME]"
drag, startPoint x: 612, startPoint y: 451, endPoint x: 511, endPoint y: 447, distance: 101.2
click at [511, 447] on div "* Note: If you select “New Address,” and wish to have the device sent to a pers…" at bounding box center [930, 646] width 875 height 761
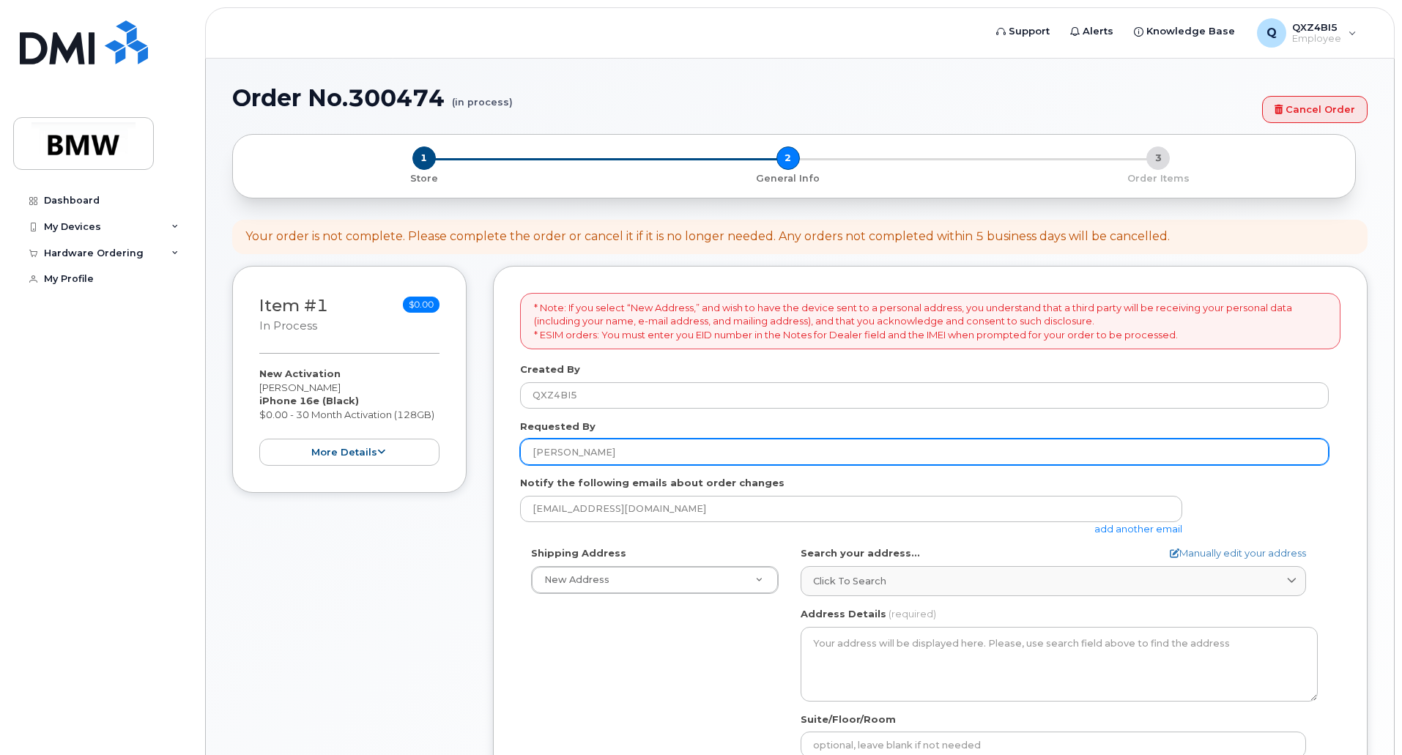
click at [630, 454] on input "[PERSON_NAME]" at bounding box center [924, 452] width 809 height 26
paste input "- [PERSON_NAME]"
click at [596, 453] on input "[PERSON_NAME]" at bounding box center [924, 452] width 809 height 26
drag, startPoint x: 673, startPoint y: 455, endPoint x: 525, endPoint y: 456, distance: 148.0
click at [525, 456] on input "[PERSON_NAME]" at bounding box center [924, 452] width 809 height 26
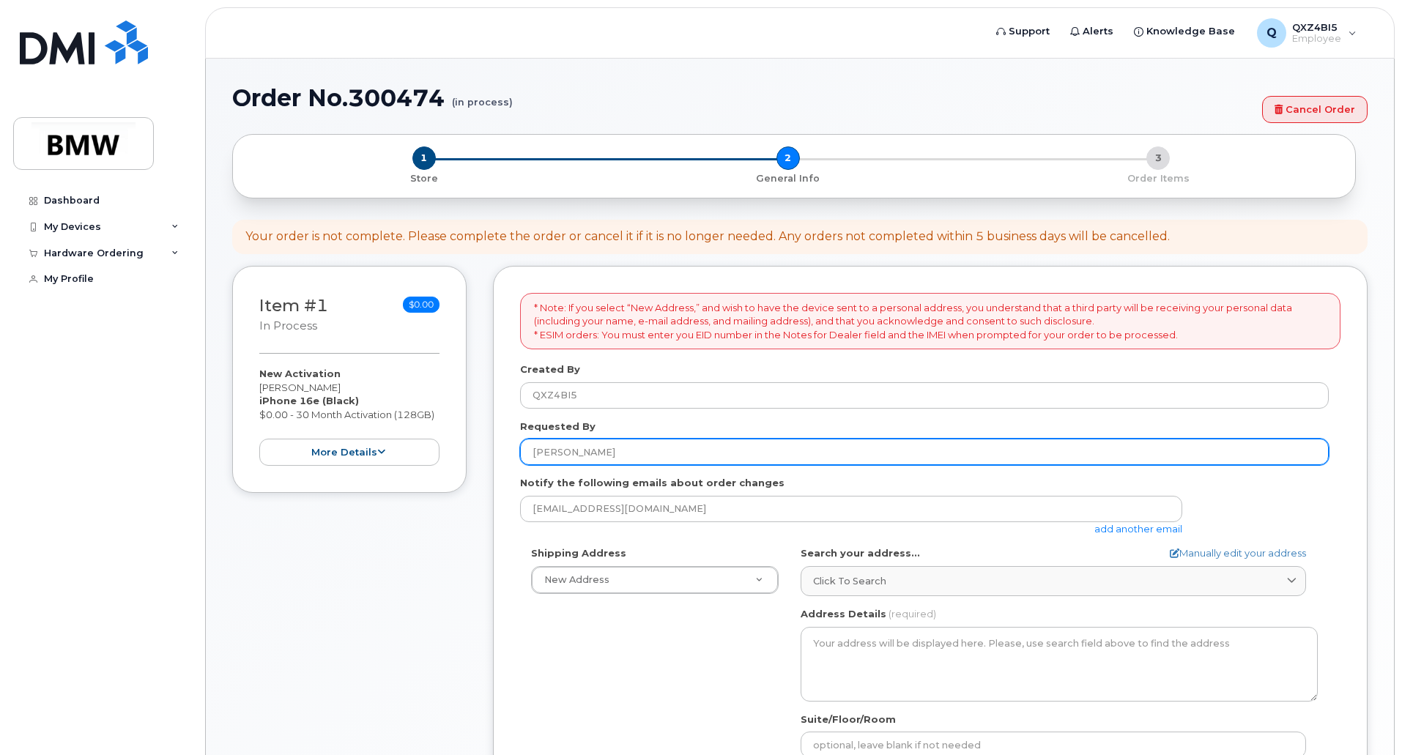
click at [722, 454] on input "[PERSON_NAME]" at bounding box center [924, 452] width 809 height 26
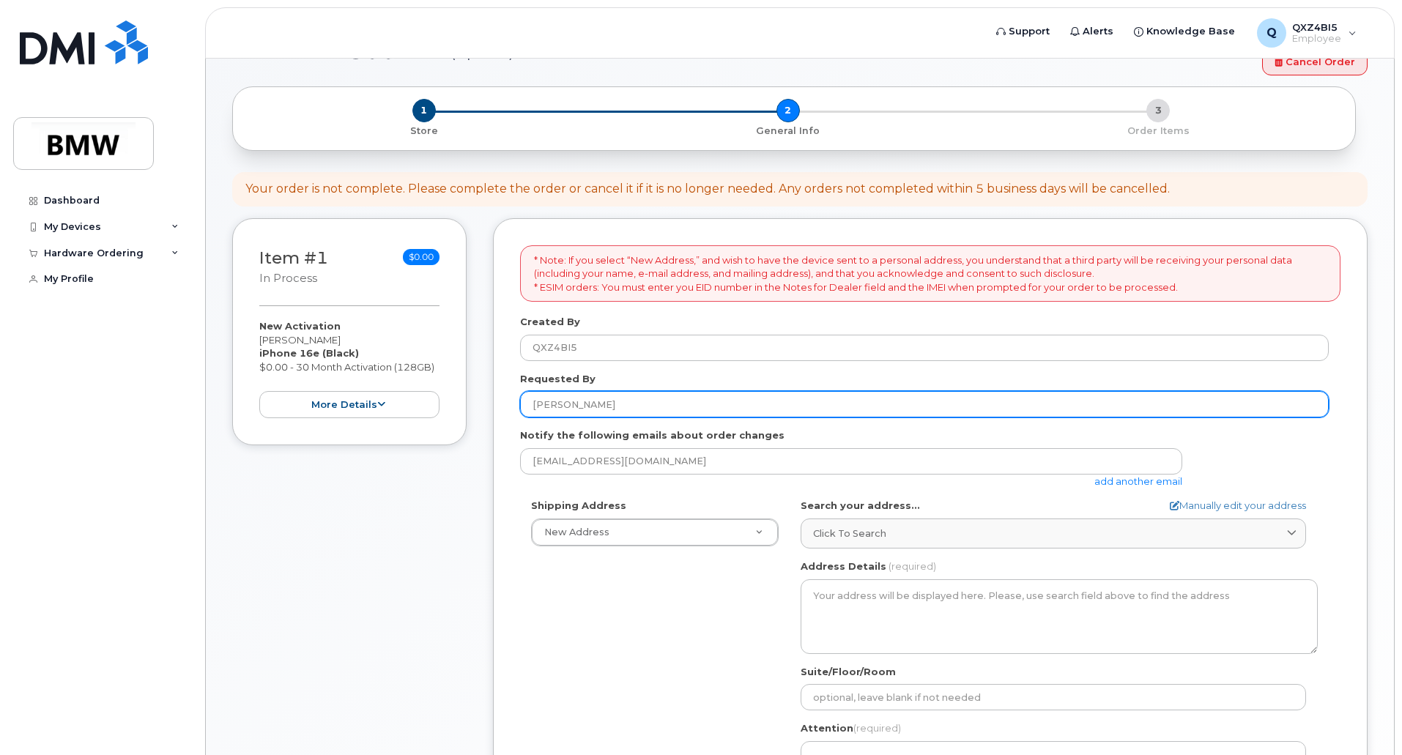
scroll to position [73, 0]
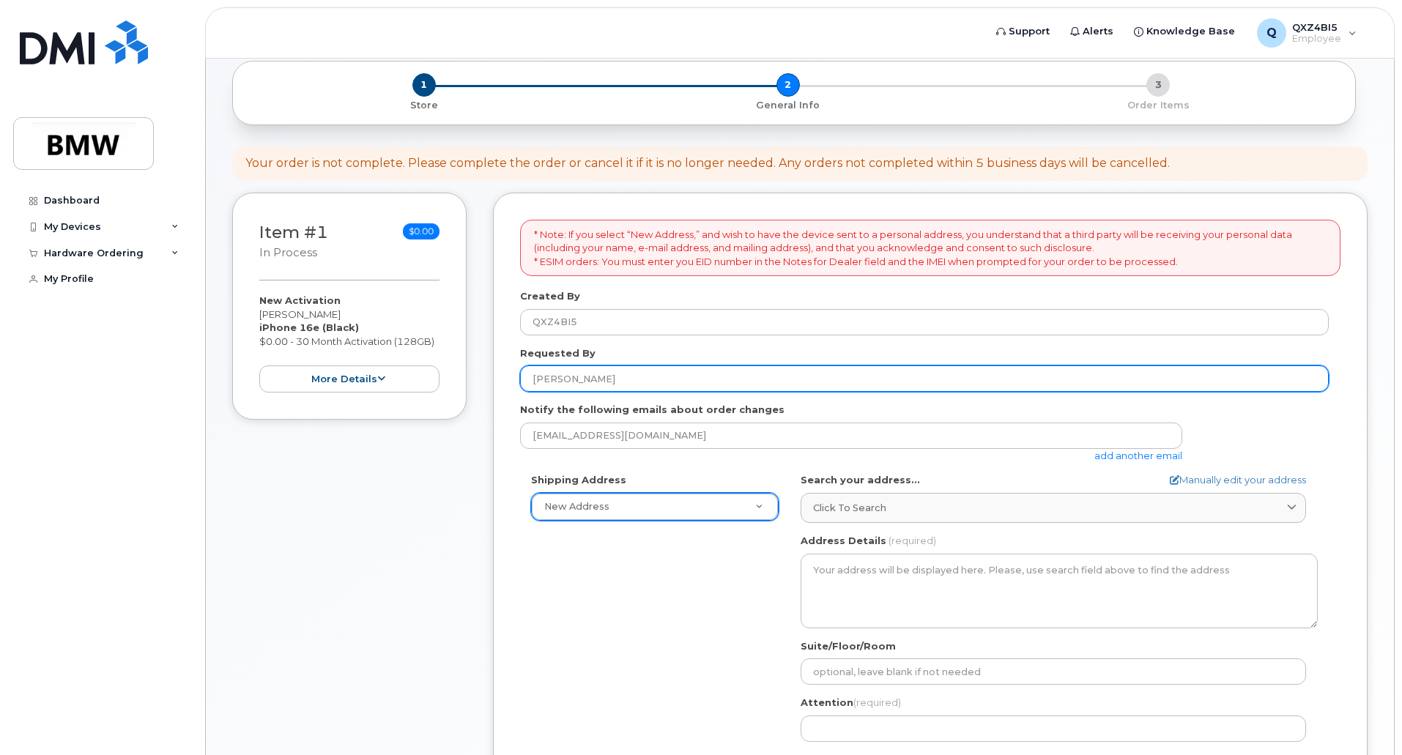
type input "[PERSON_NAME]"
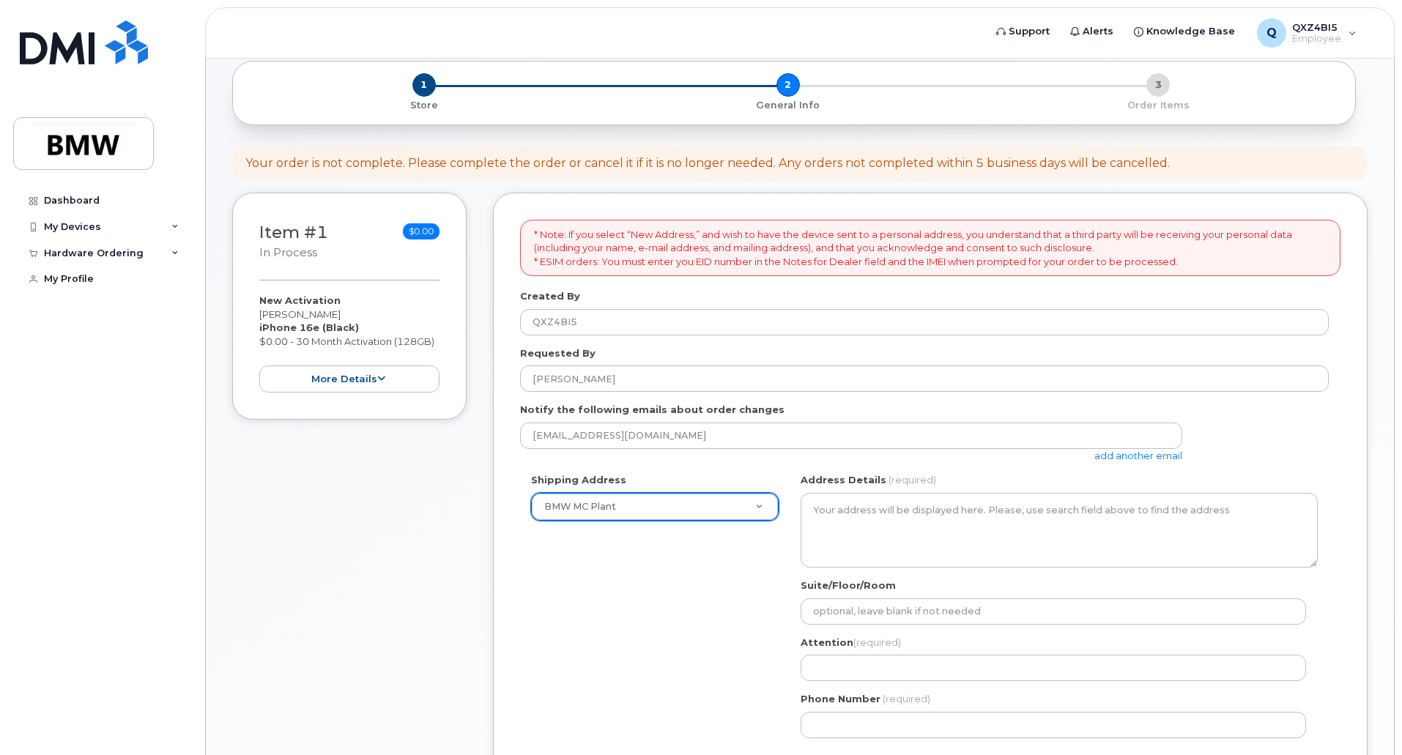
select select
type textarea "1400 Highway 101 S GREER SC 29651-6731 UNITED STATES Greer South Carolina 29651…"
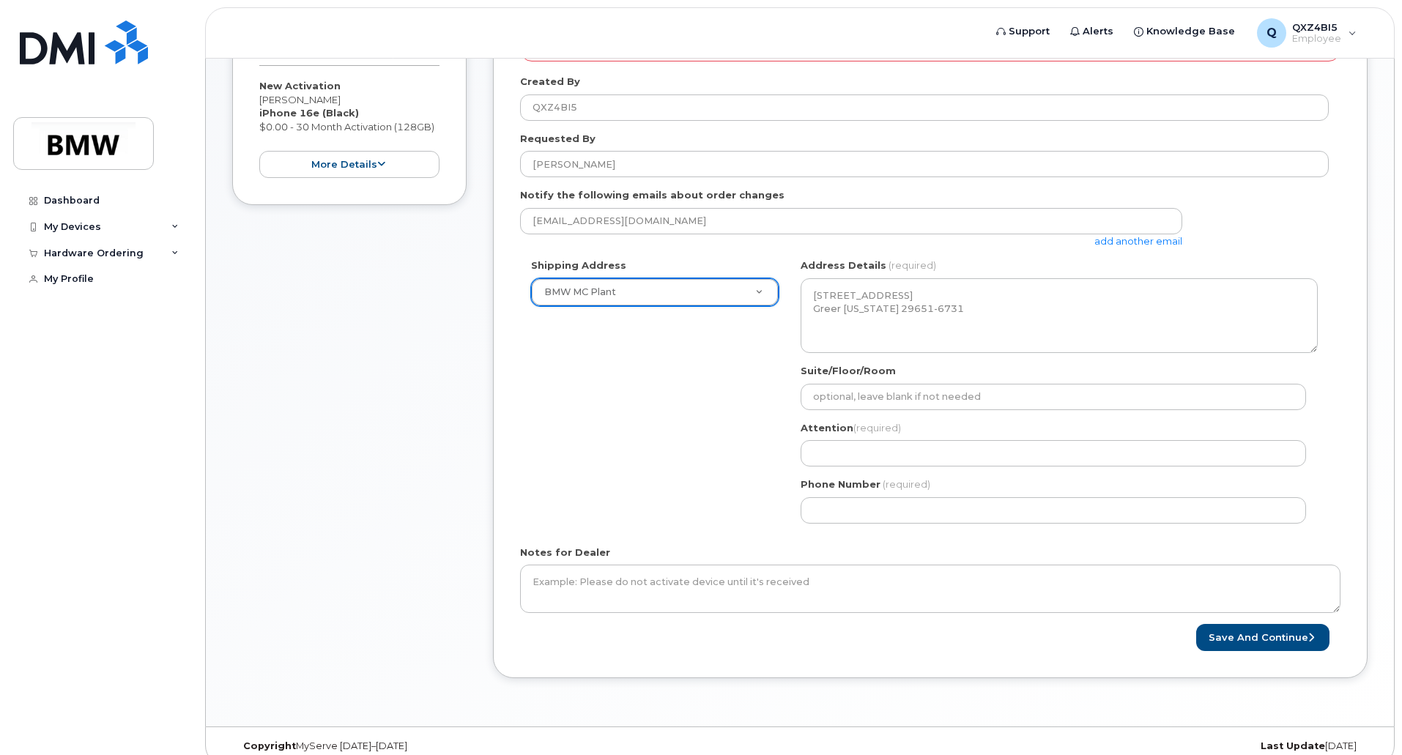
scroll to position [293, 0]
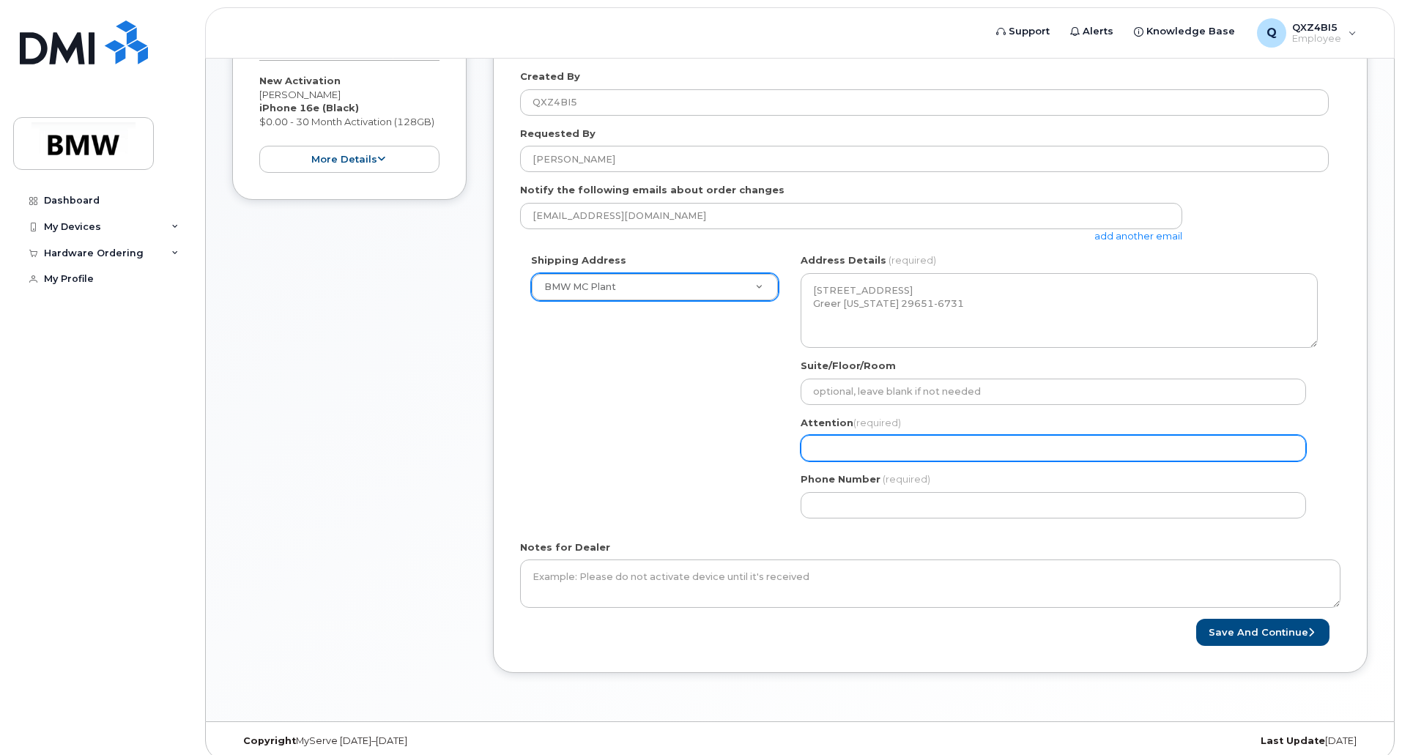
click at [872, 453] on input "Attention (required)" at bounding box center [1053, 448] width 505 height 26
type input "[PERSON_NAME]"
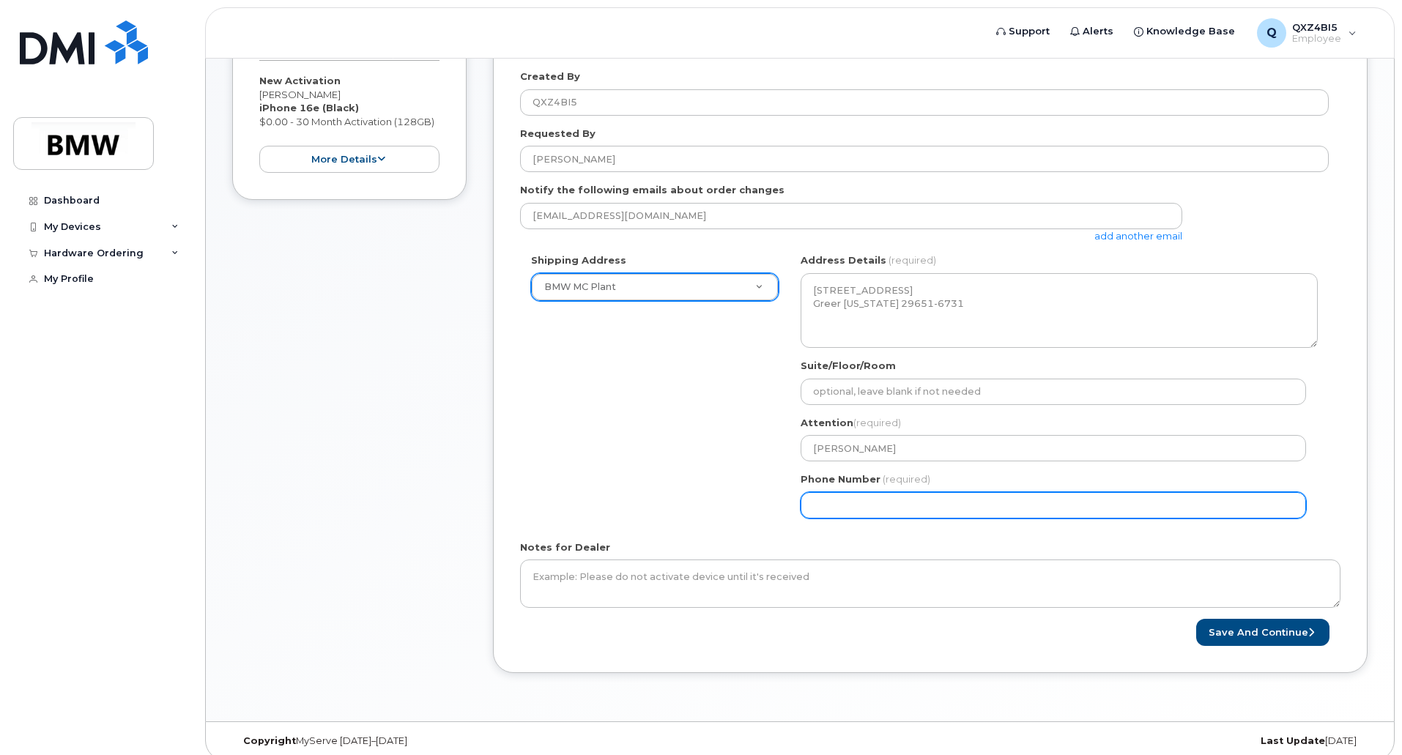
click at [878, 502] on input "Phone Number" at bounding box center [1053, 505] width 505 height 26
click at [861, 508] on input "Phone Number" at bounding box center [1053, 505] width 505 height 26
select select
type input "864790401"
select select
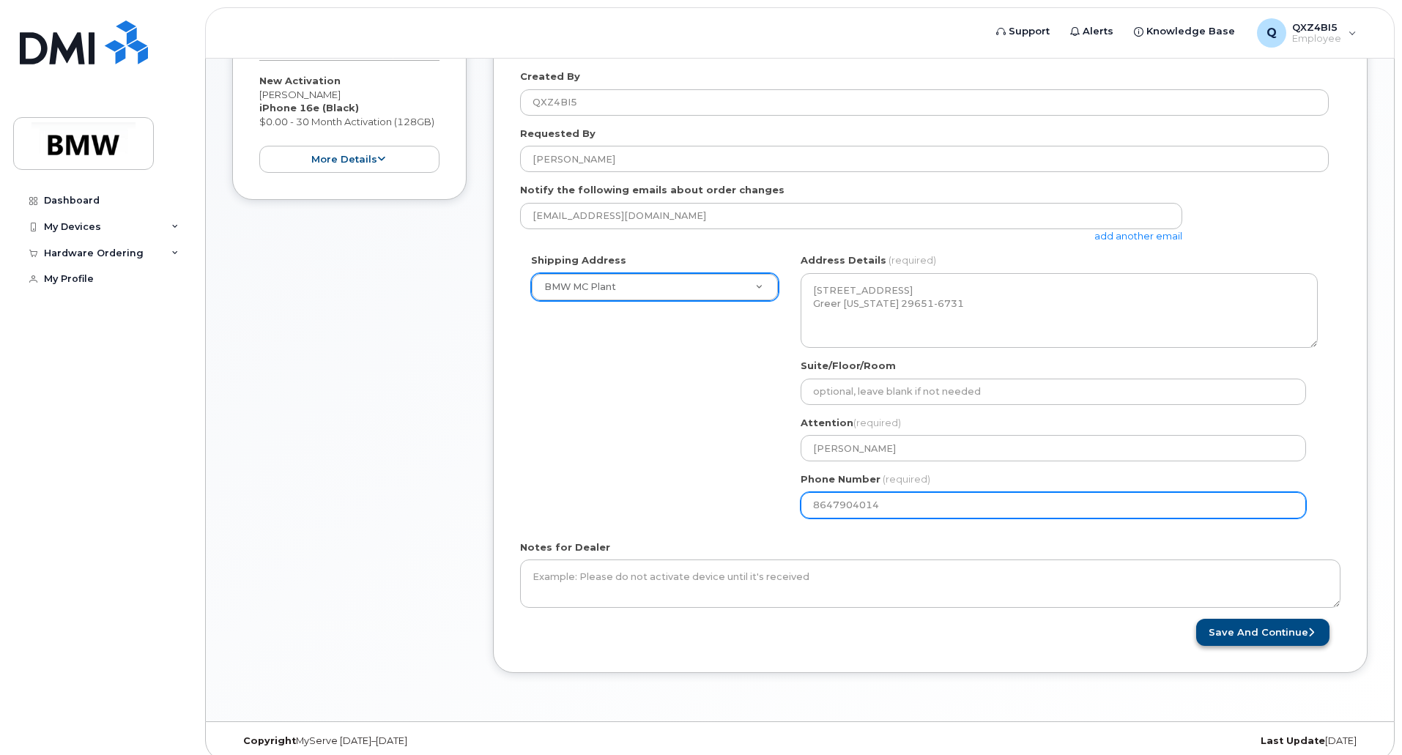
type input "8647904014"
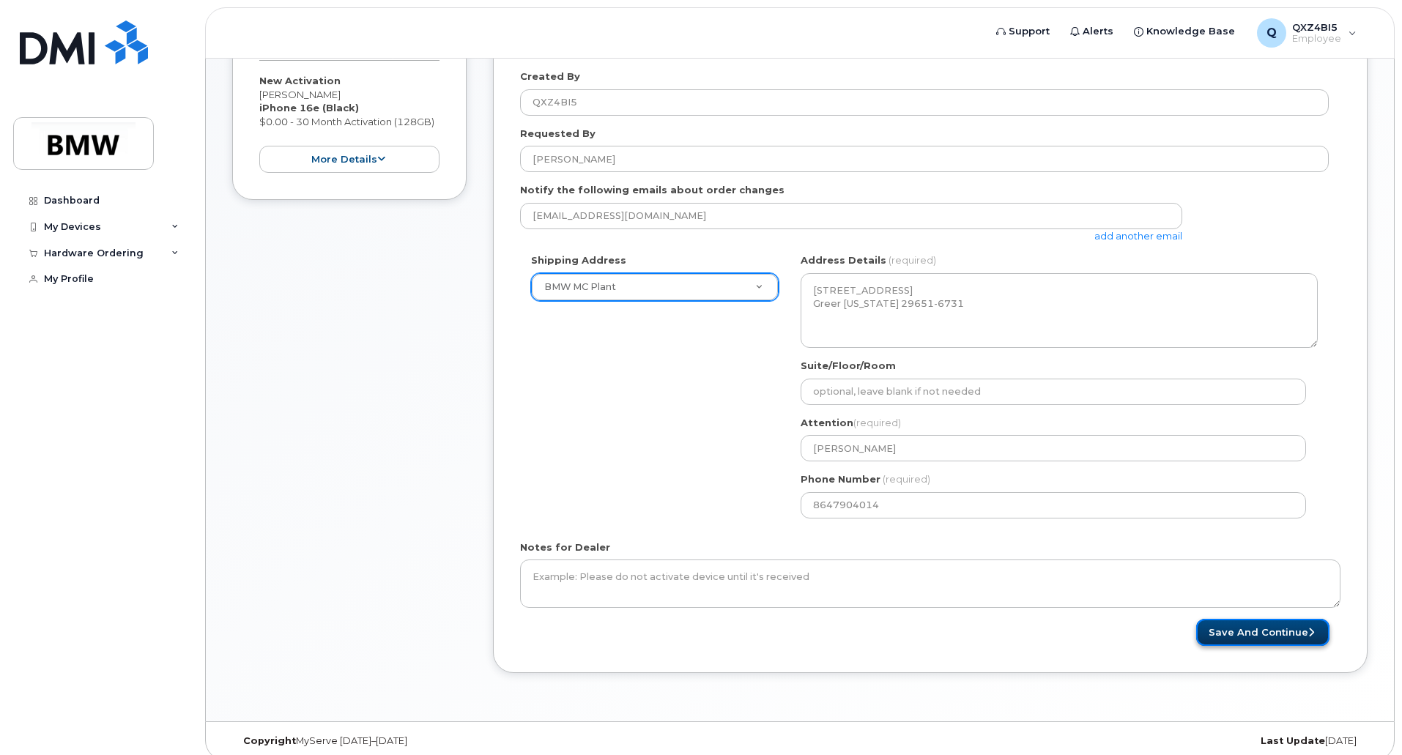
click at [1241, 635] on button "Save and Continue" at bounding box center [1262, 632] width 133 height 27
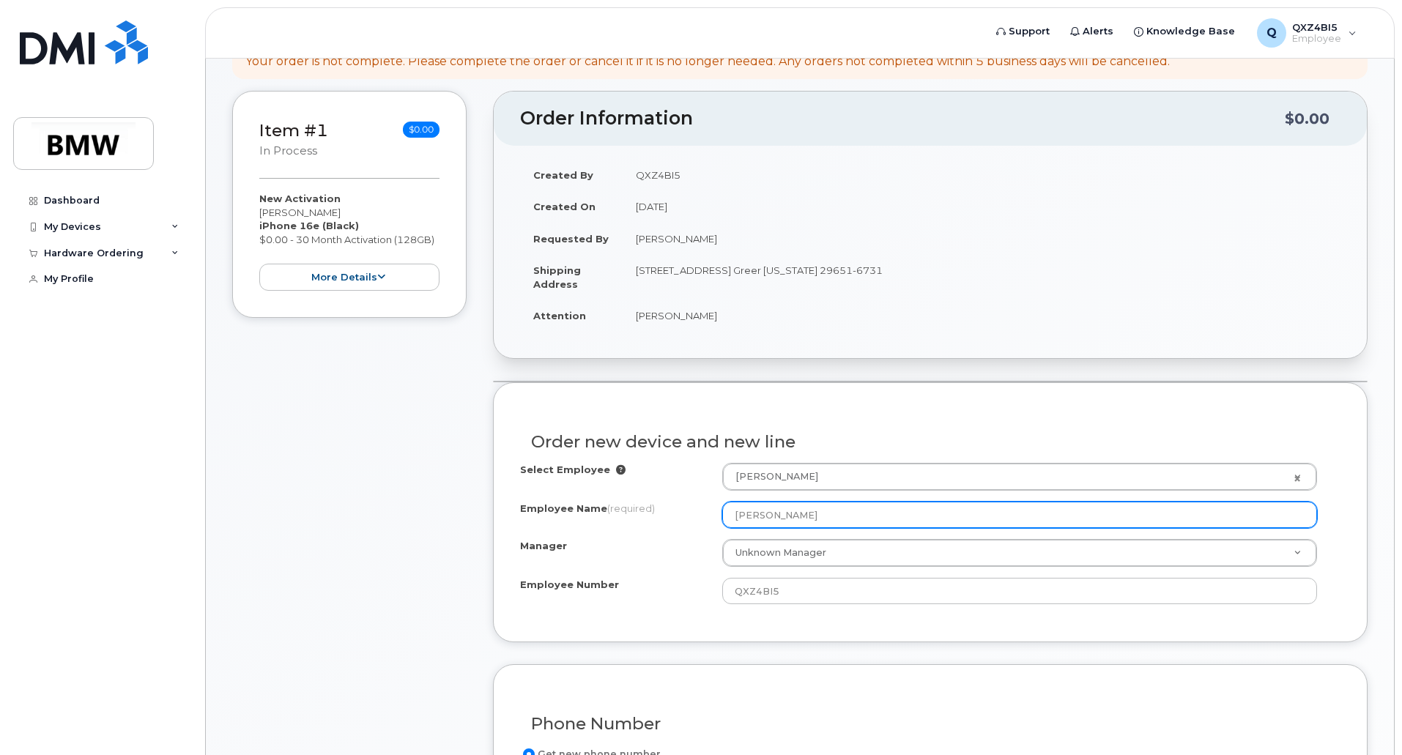
scroll to position [293, 0]
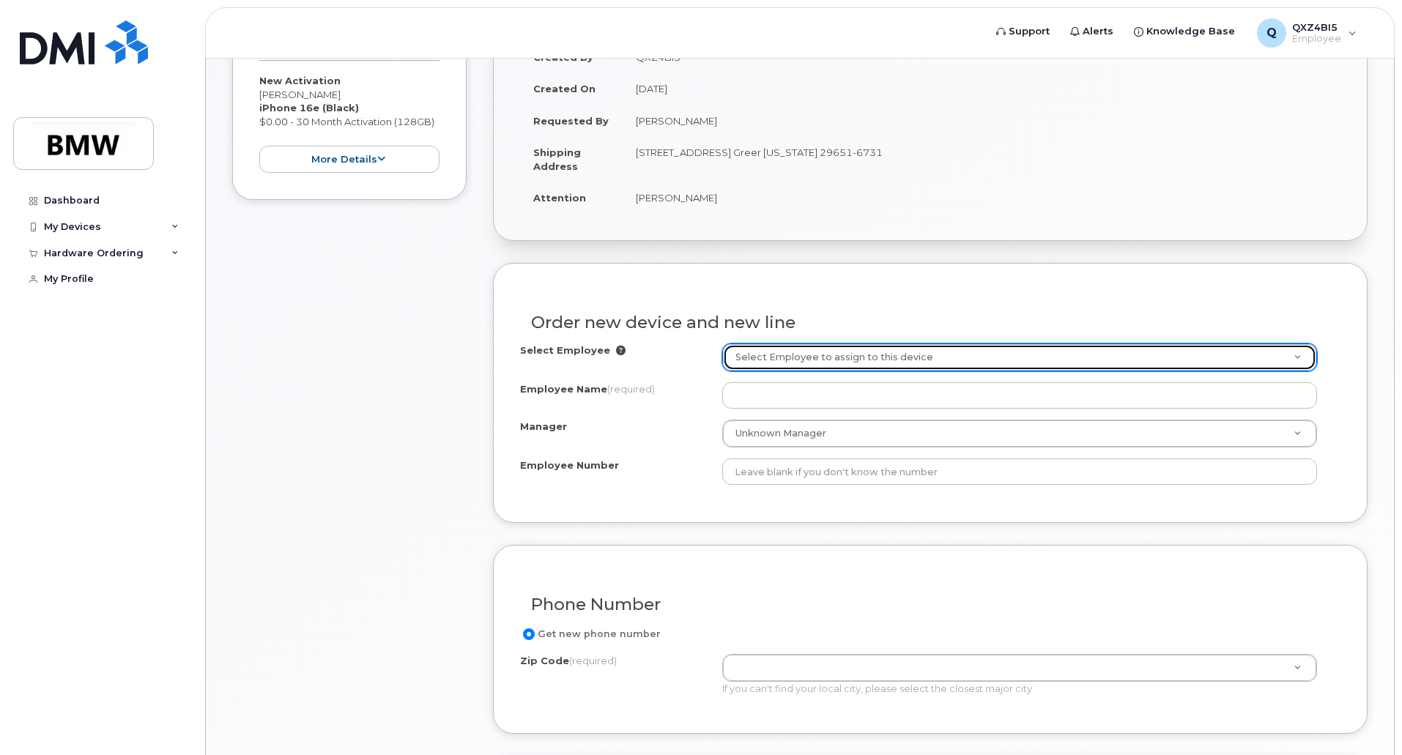
click at [1299, 355] on link "Select Employee to assign to this device" at bounding box center [1019, 357] width 593 height 26
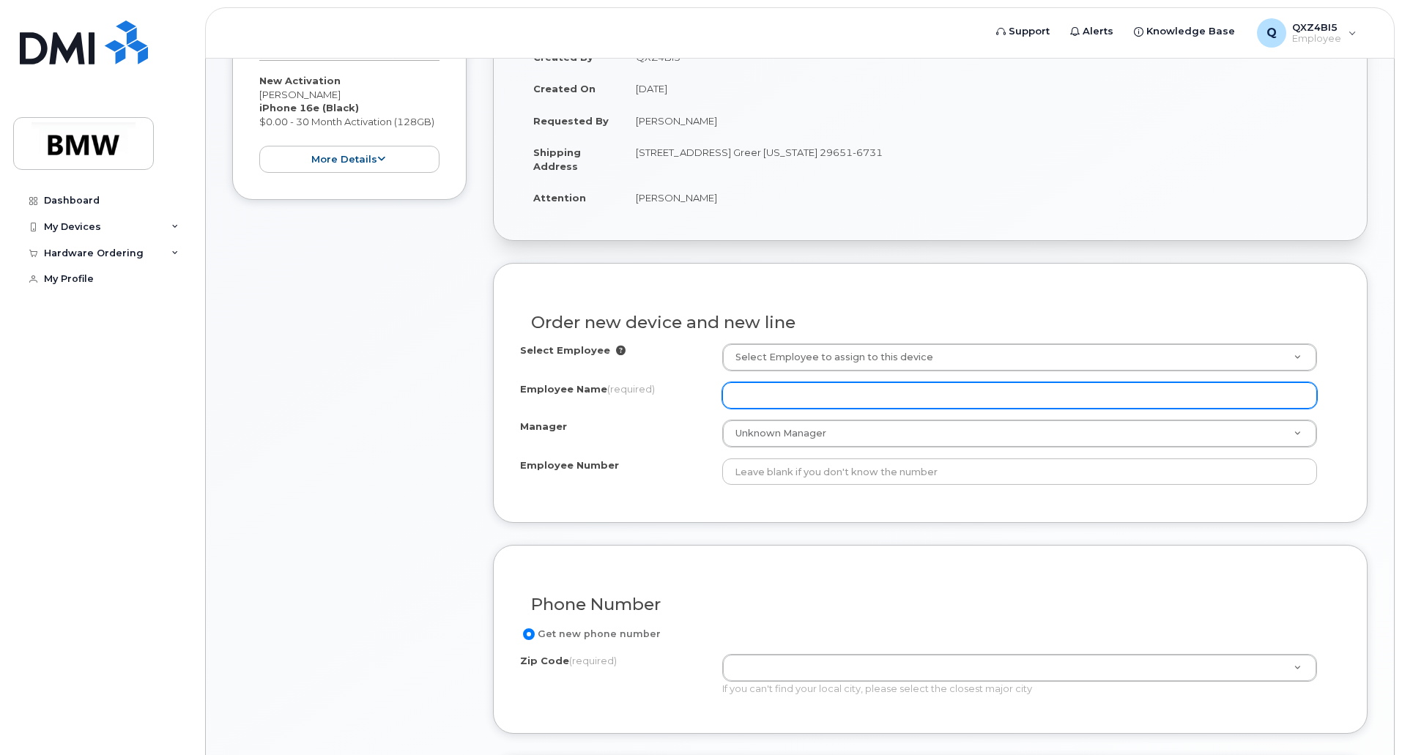
click at [1047, 393] on input "Employee Name (required)" at bounding box center [1019, 395] width 595 height 26
paste input "[PERSON_NAME]"
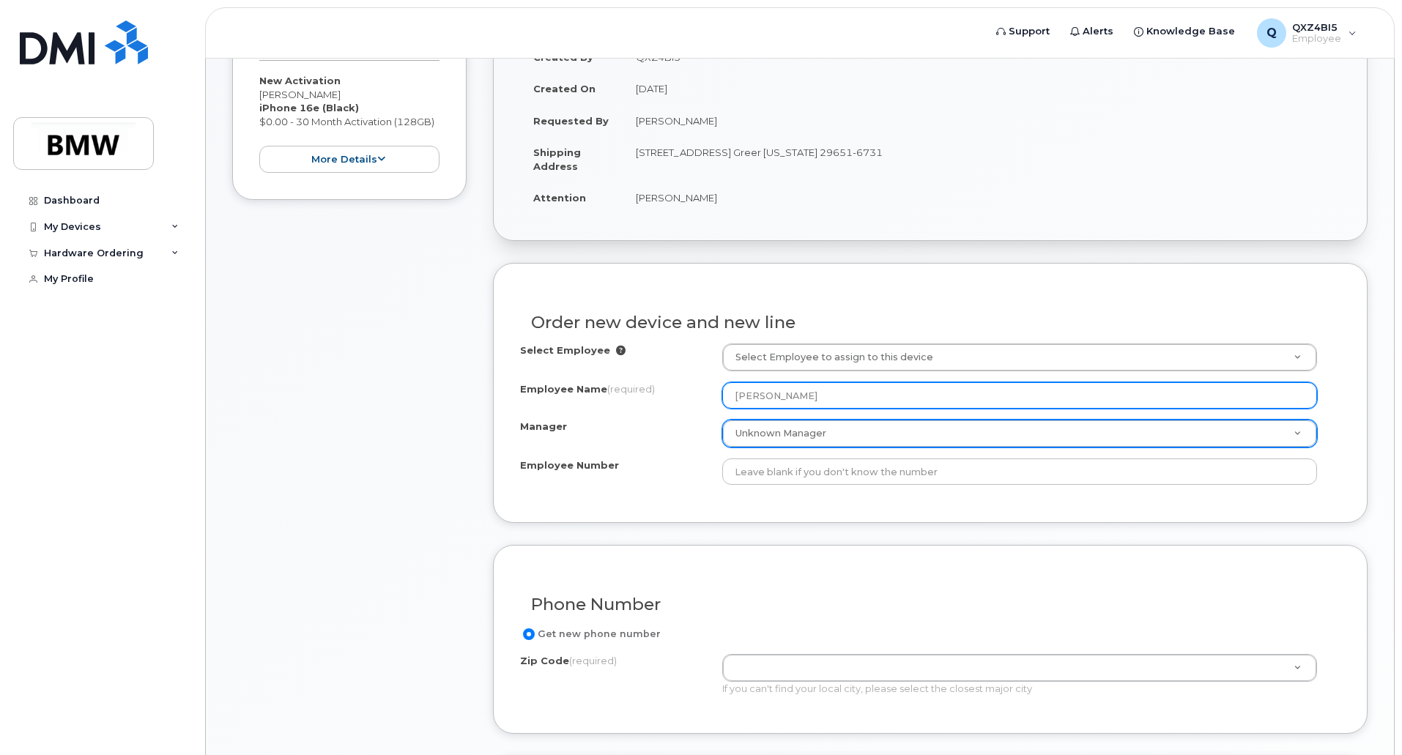
type input "Manuel Steinberger"
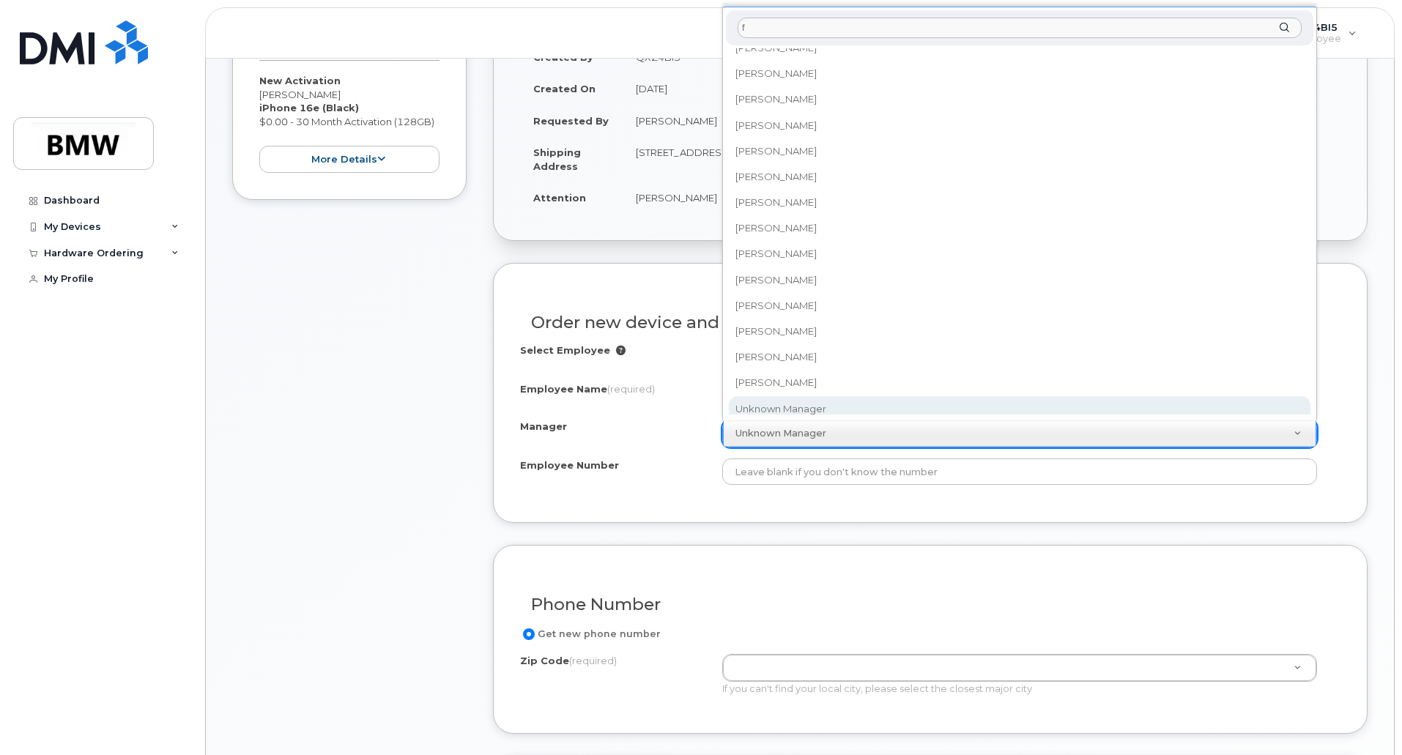
scroll to position [0, 0]
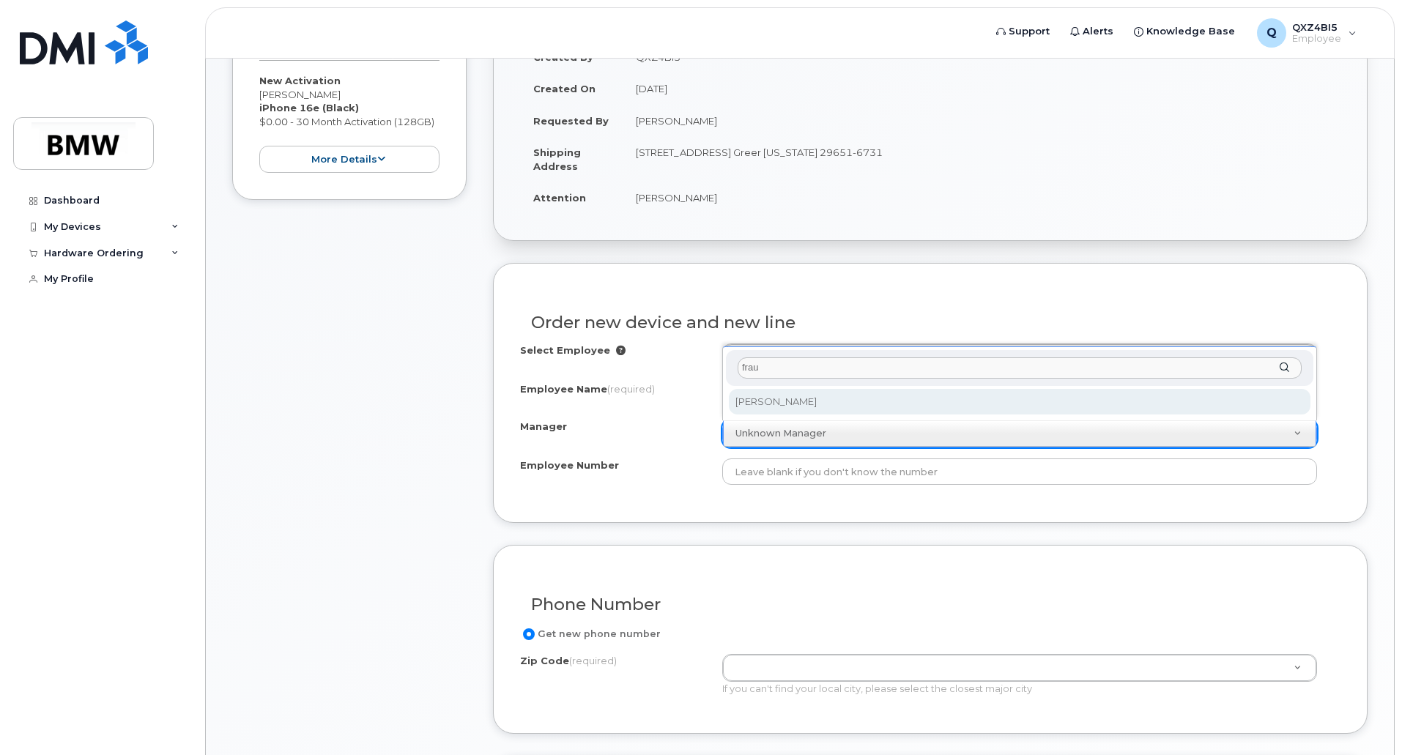
type input "fraun"
select select "2063601"
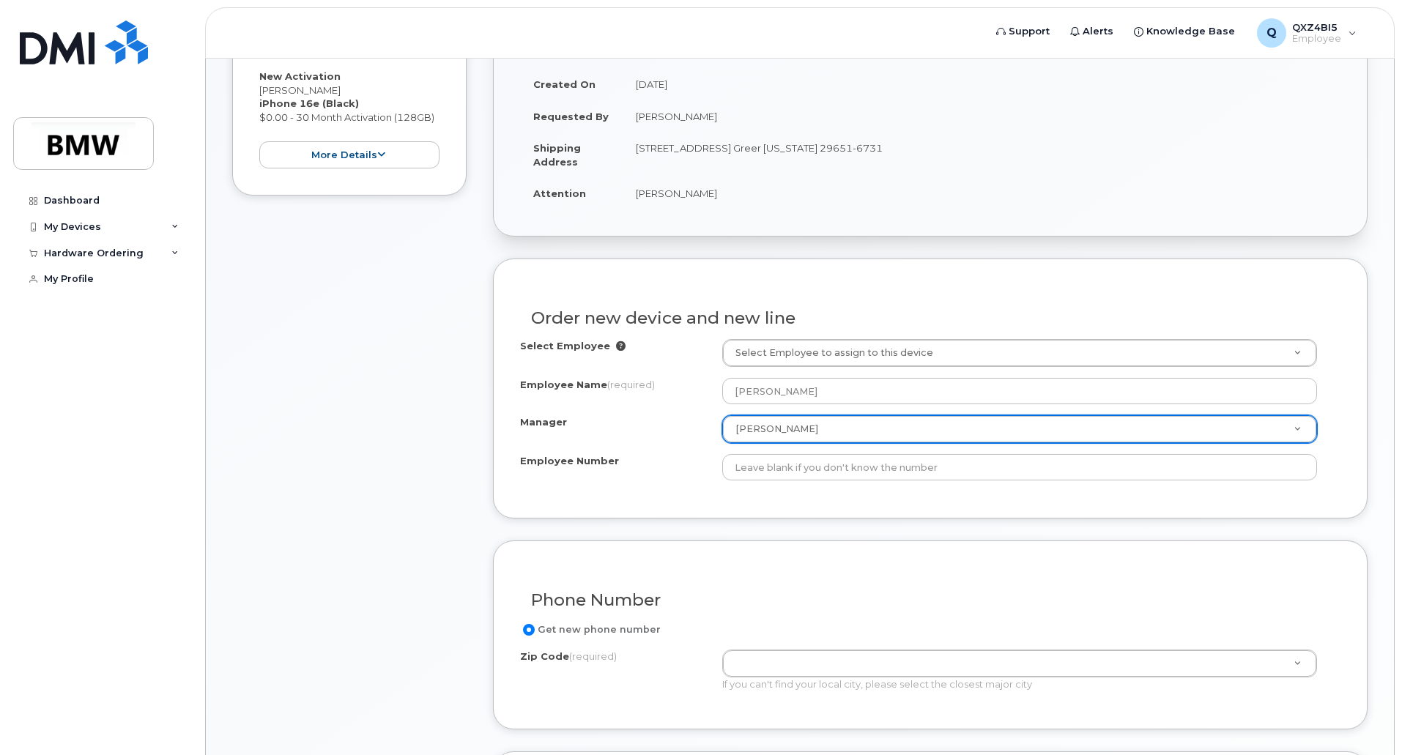
scroll to position [513, 0]
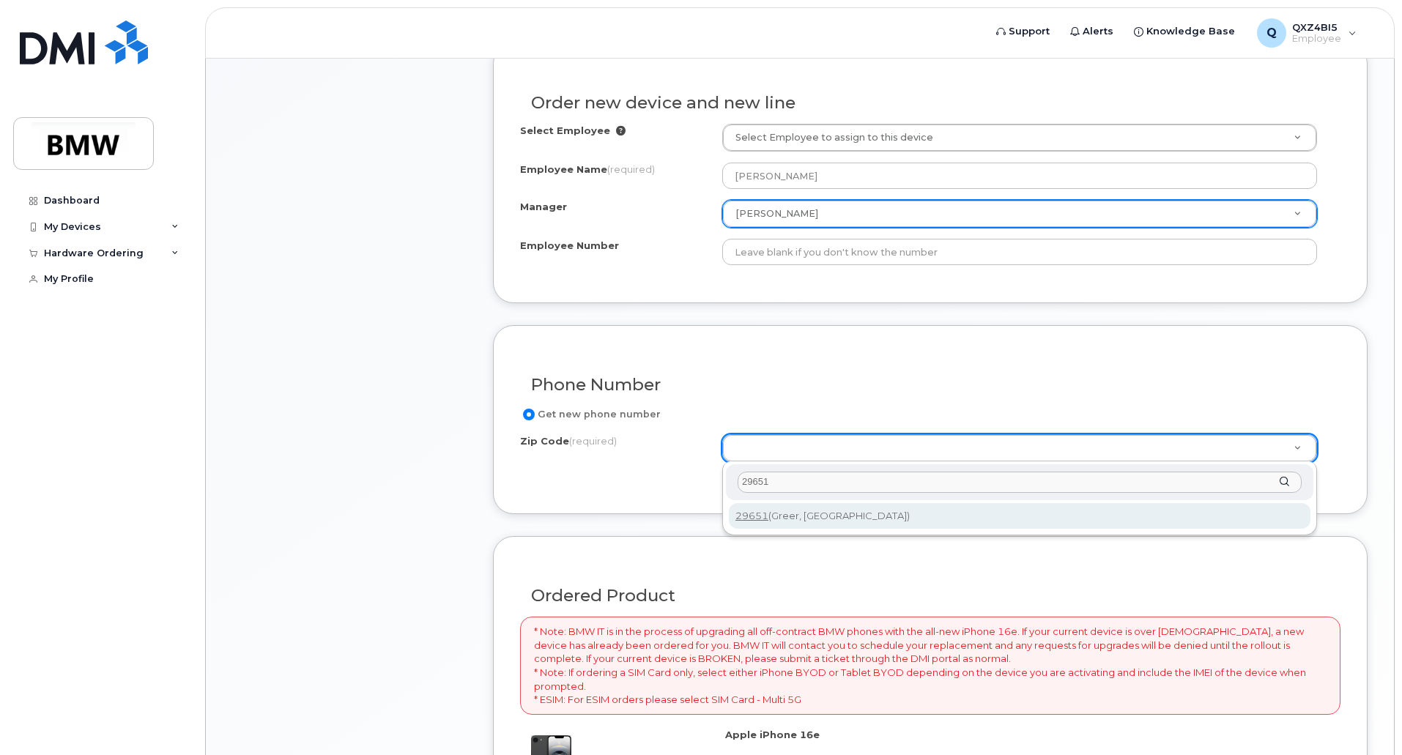
type input "29651"
type input "29651 (Greer, SC)"
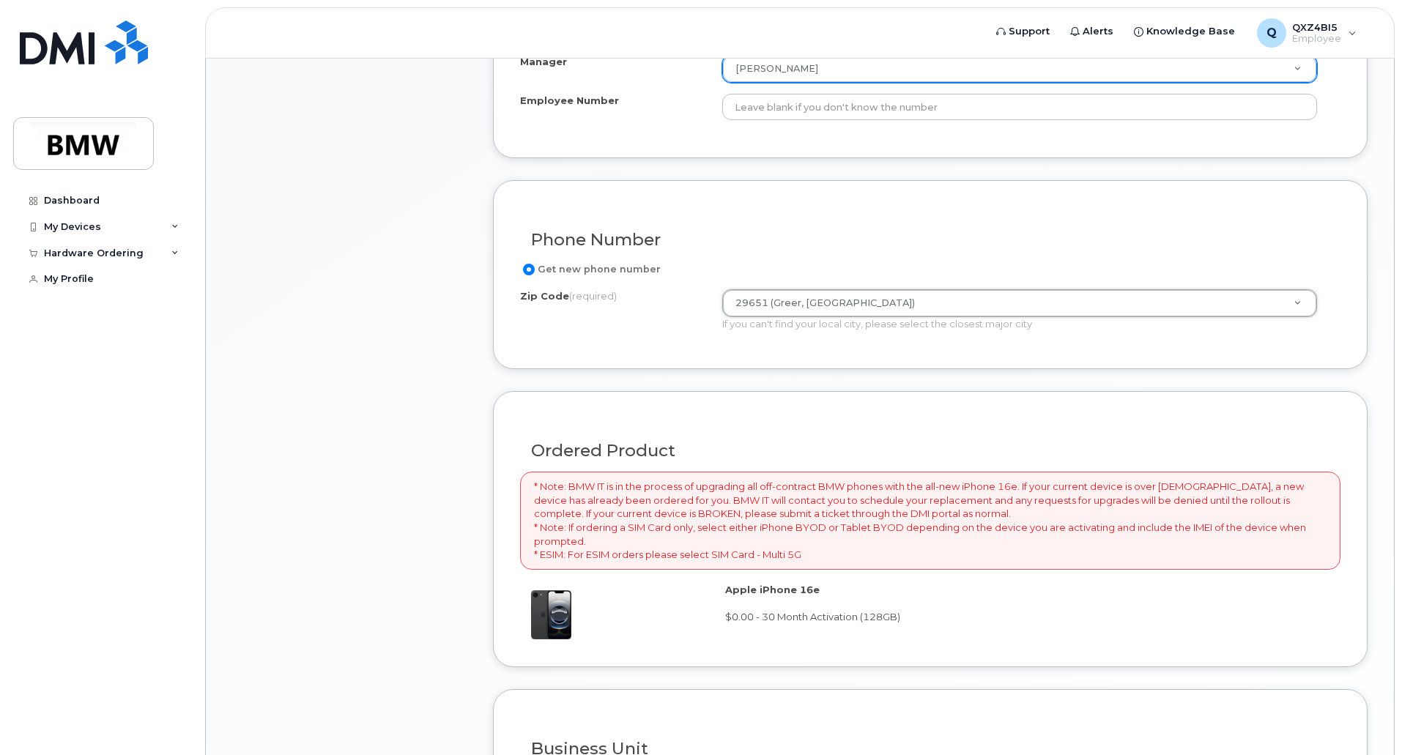
scroll to position [806, 0]
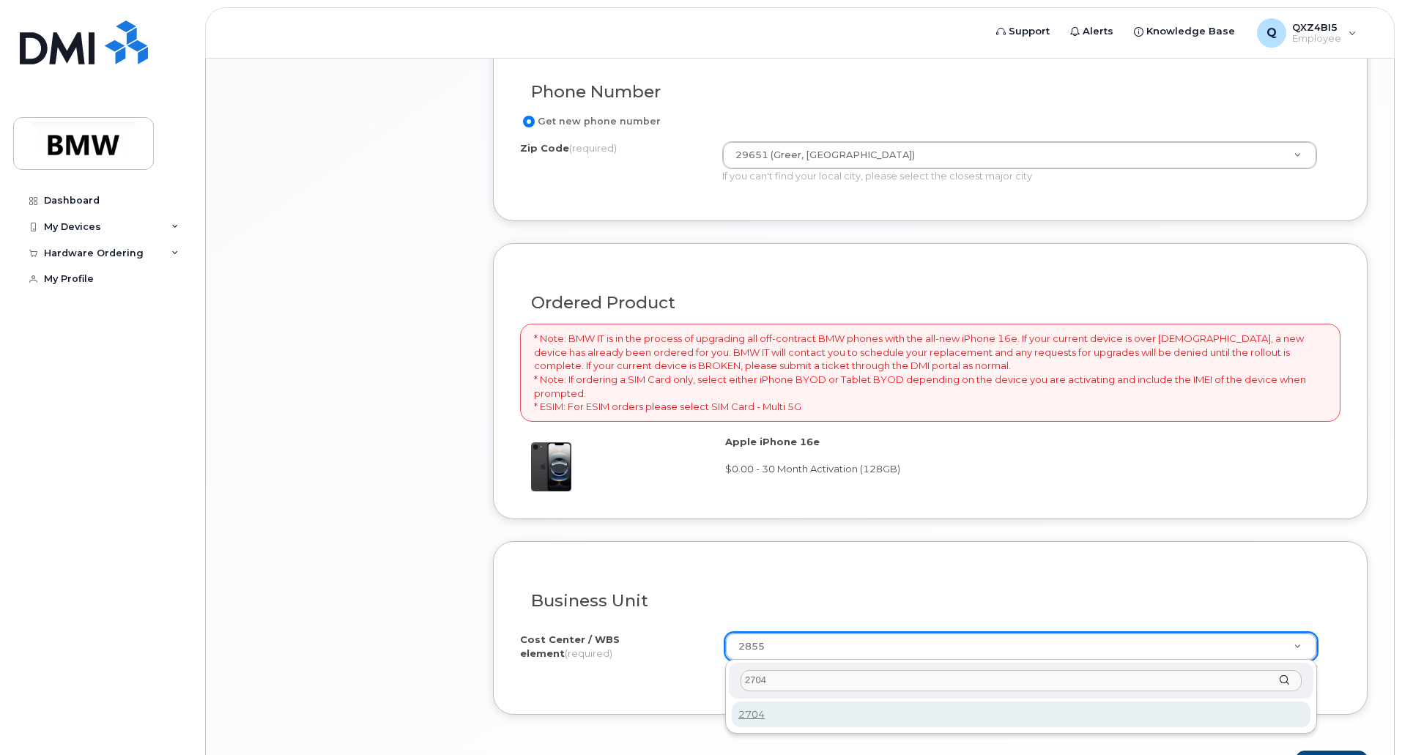
type input "2704"
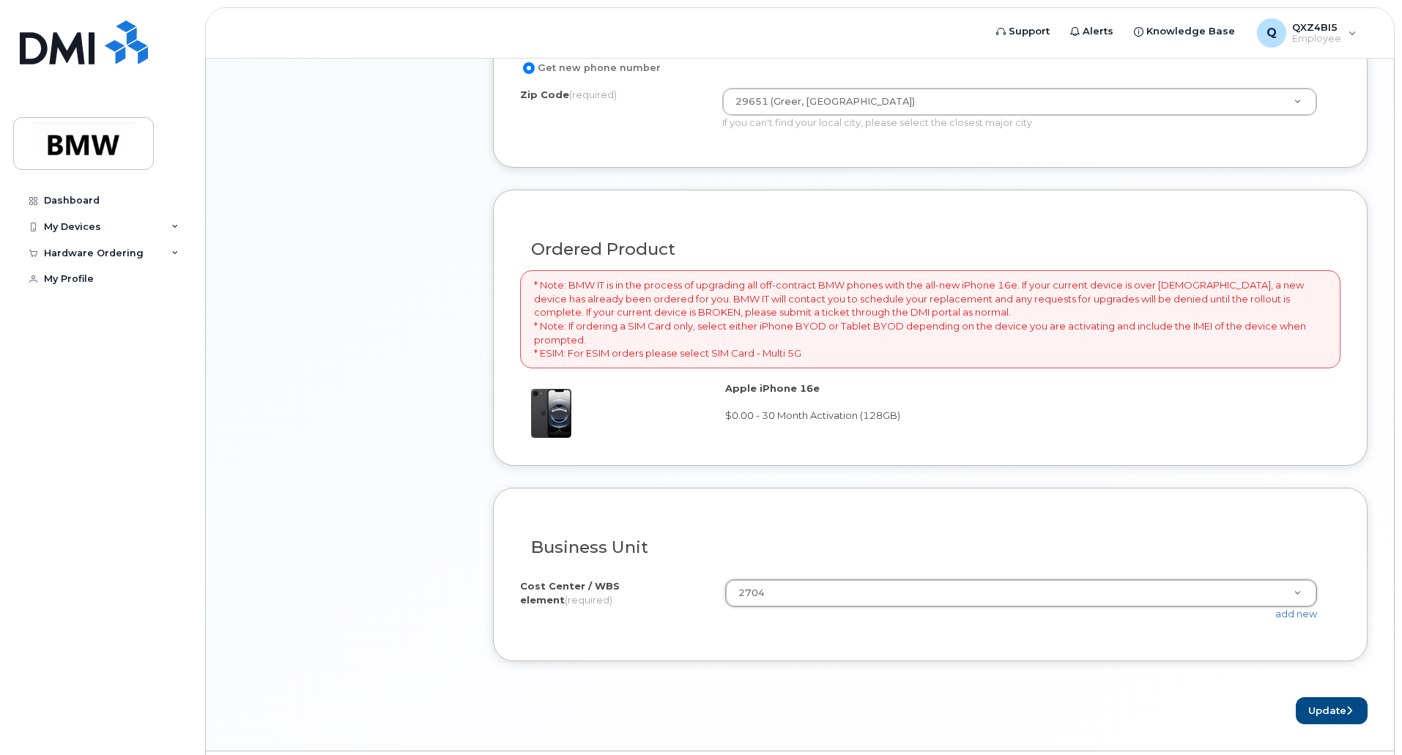
scroll to position [902, 0]
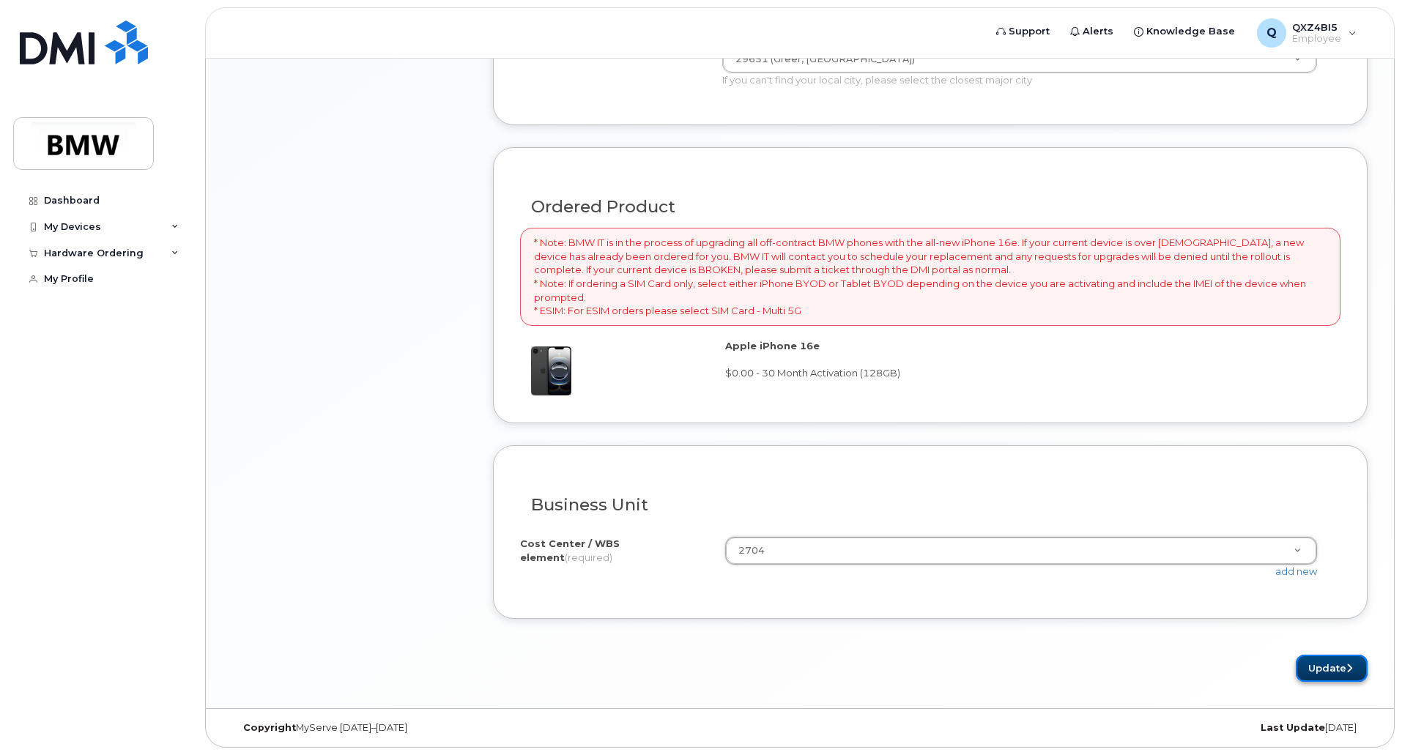
click at [1324, 659] on button "Update" at bounding box center [1332, 668] width 72 height 27
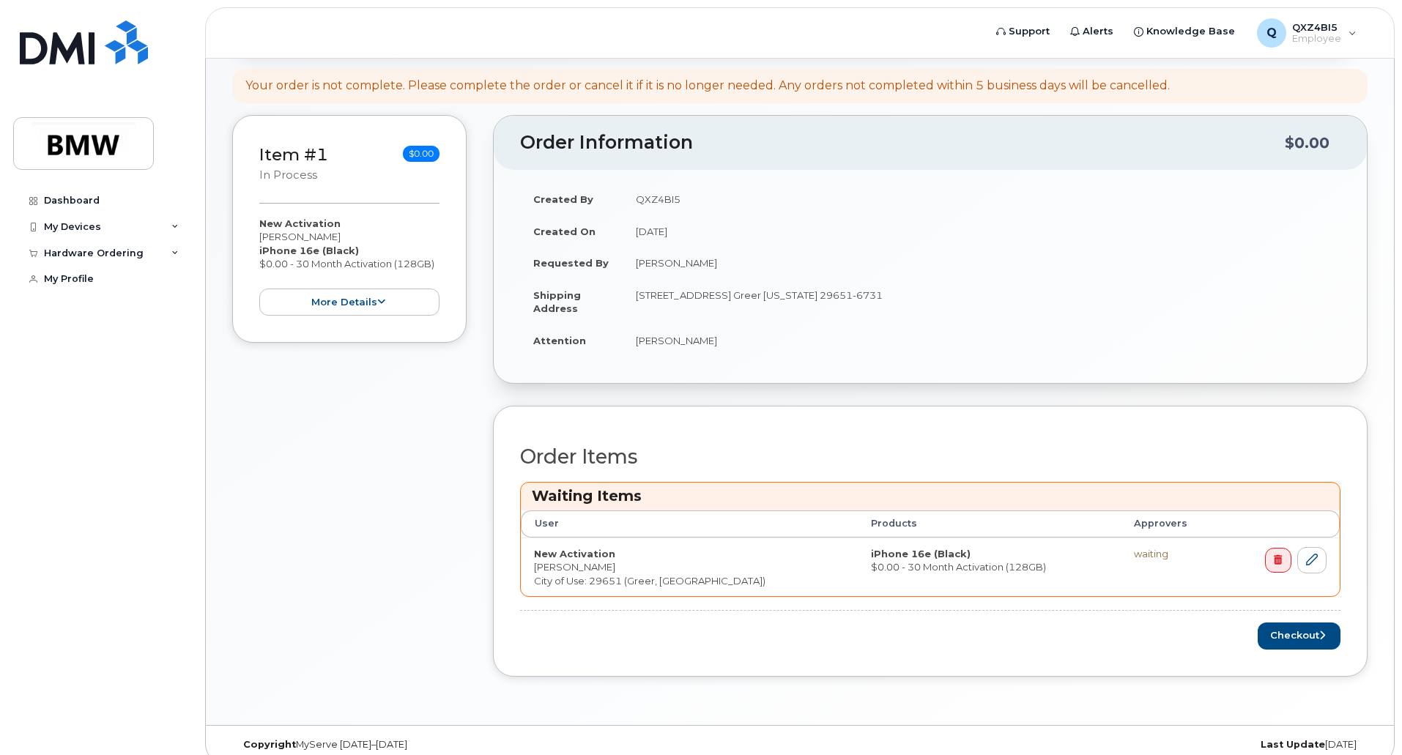
scroll to position [230, 0]
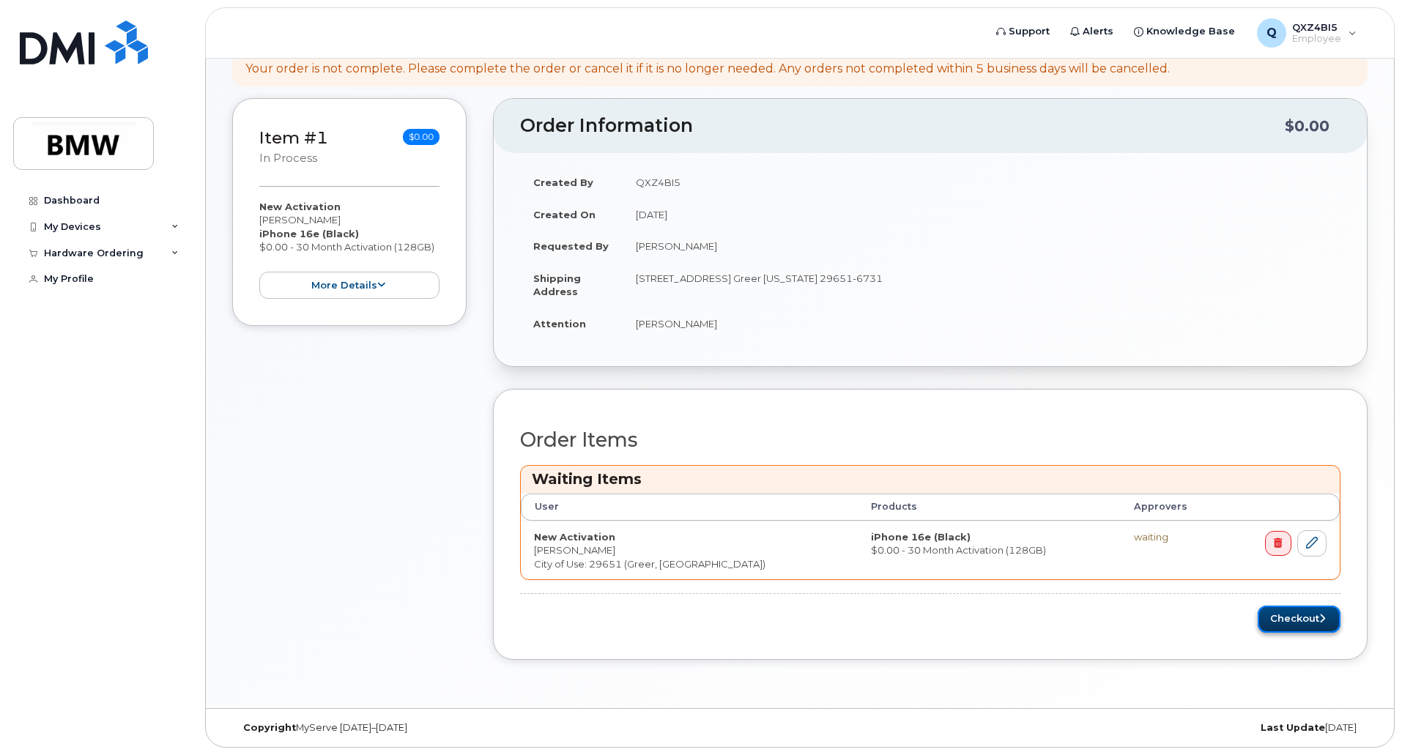
click at [1297, 617] on button "Checkout" at bounding box center [1299, 619] width 83 height 27
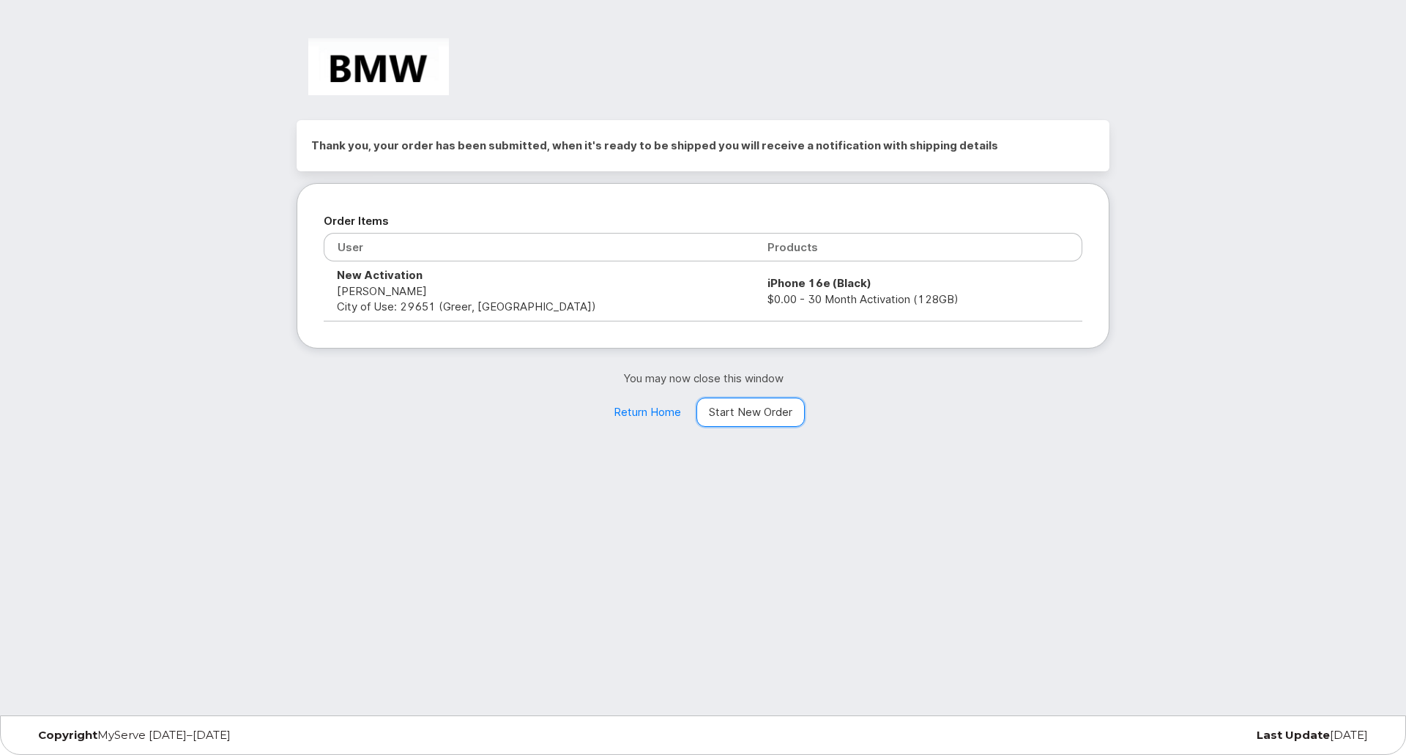
click at [757, 415] on link "Start New Order" at bounding box center [751, 412] width 108 height 29
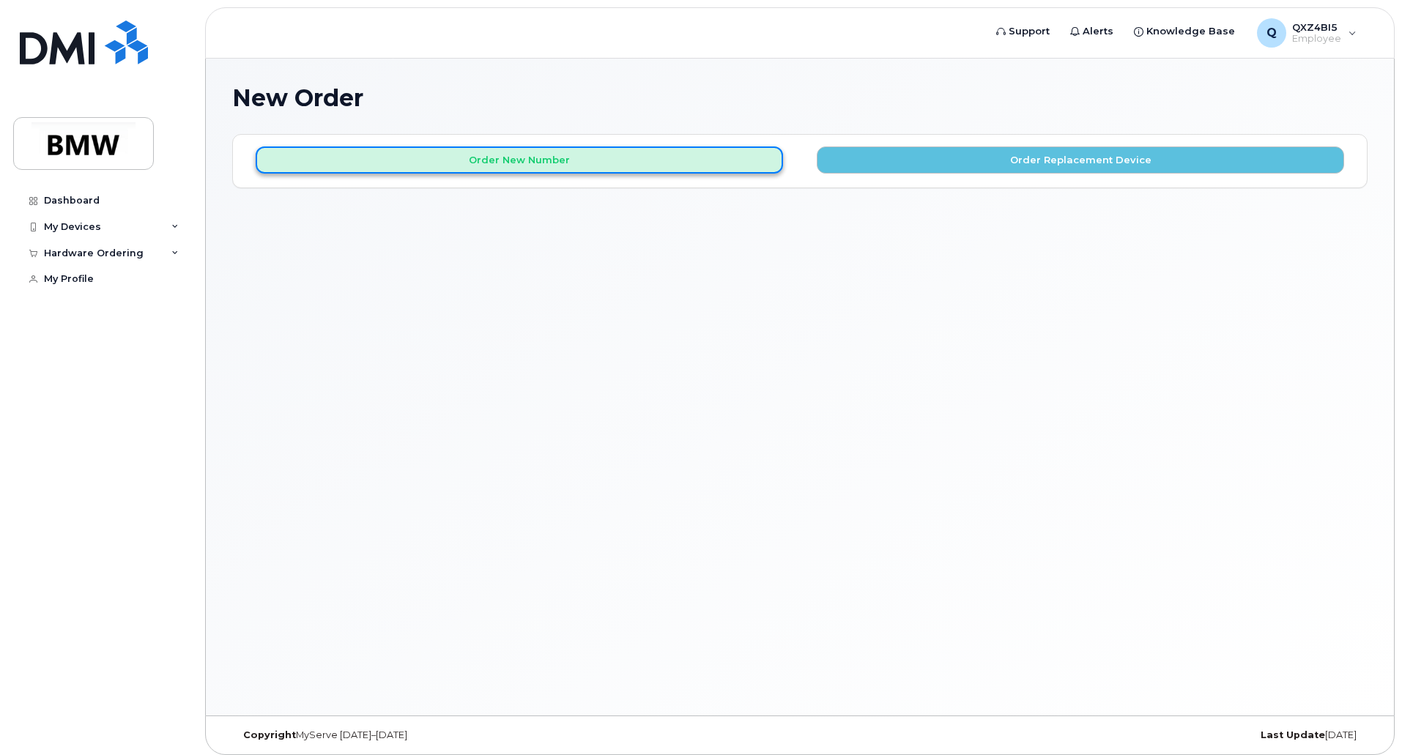
click at [681, 158] on button "Order New Number" at bounding box center [519, 160] width 527 height 27
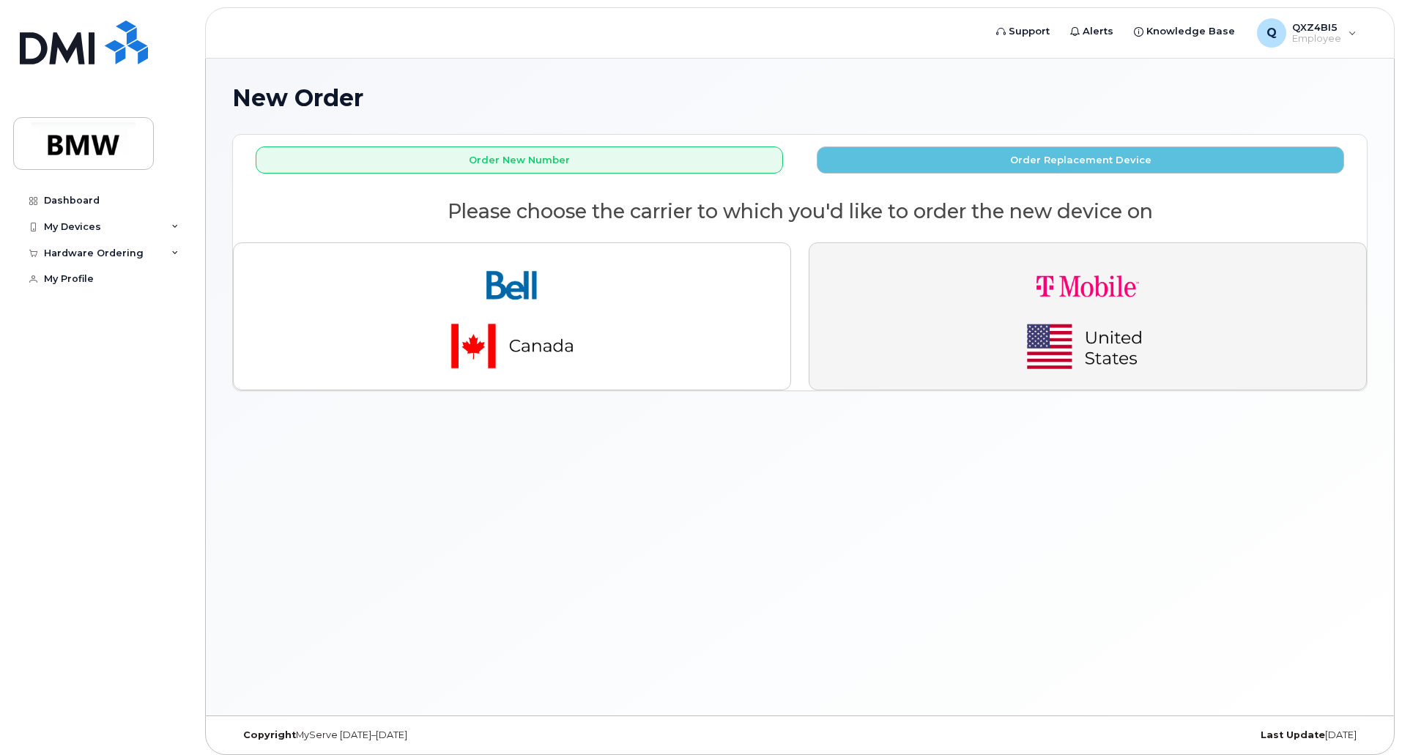
click at [1048, 286] on img "button" at bounding box center [1087, 316] width 205 height 123
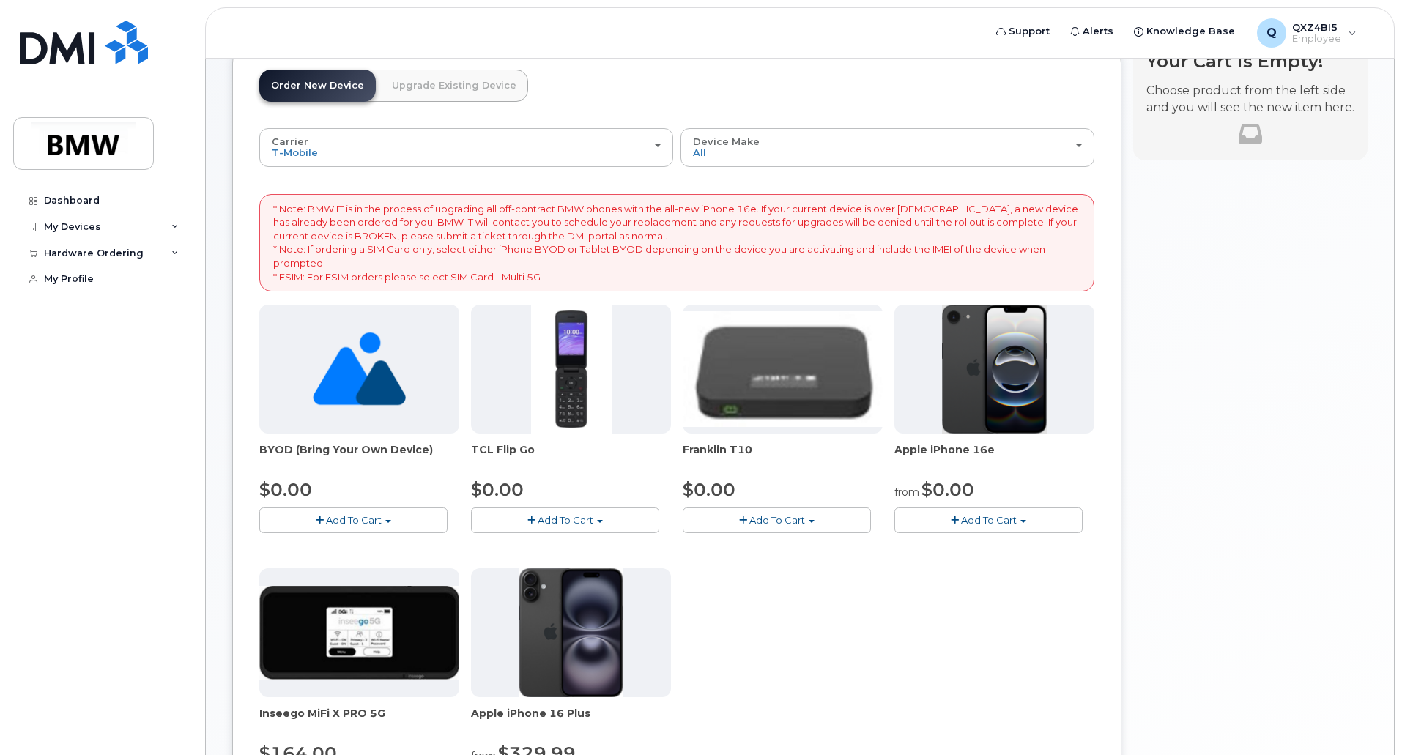
scroll to position [220, 0]
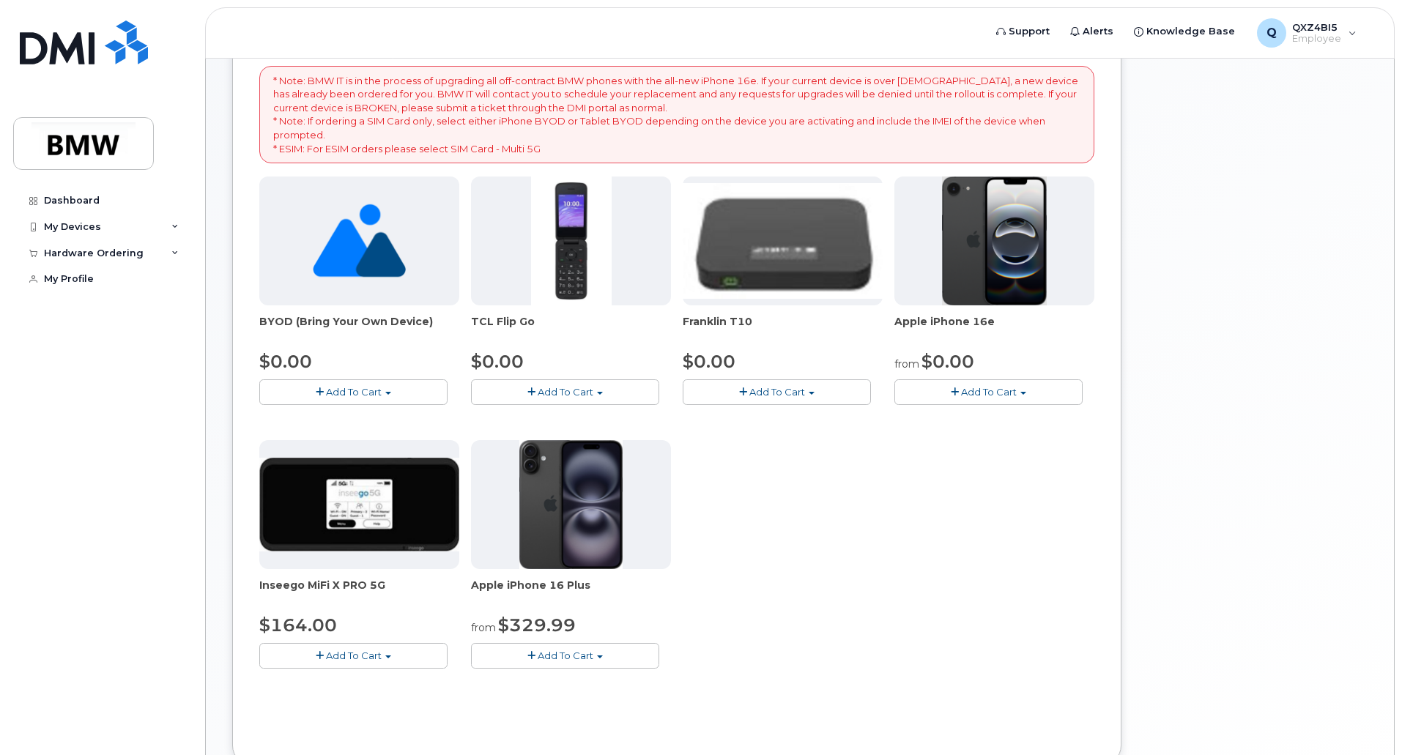
click at [965, 395] on span "Add To Cart" at bounding box center [989, 392] width 56 height 12
click at [977, 416] on link "$0.00 - 30 Month Activation (128GB)" at bounding box center [1003, 419] width 211 height 18
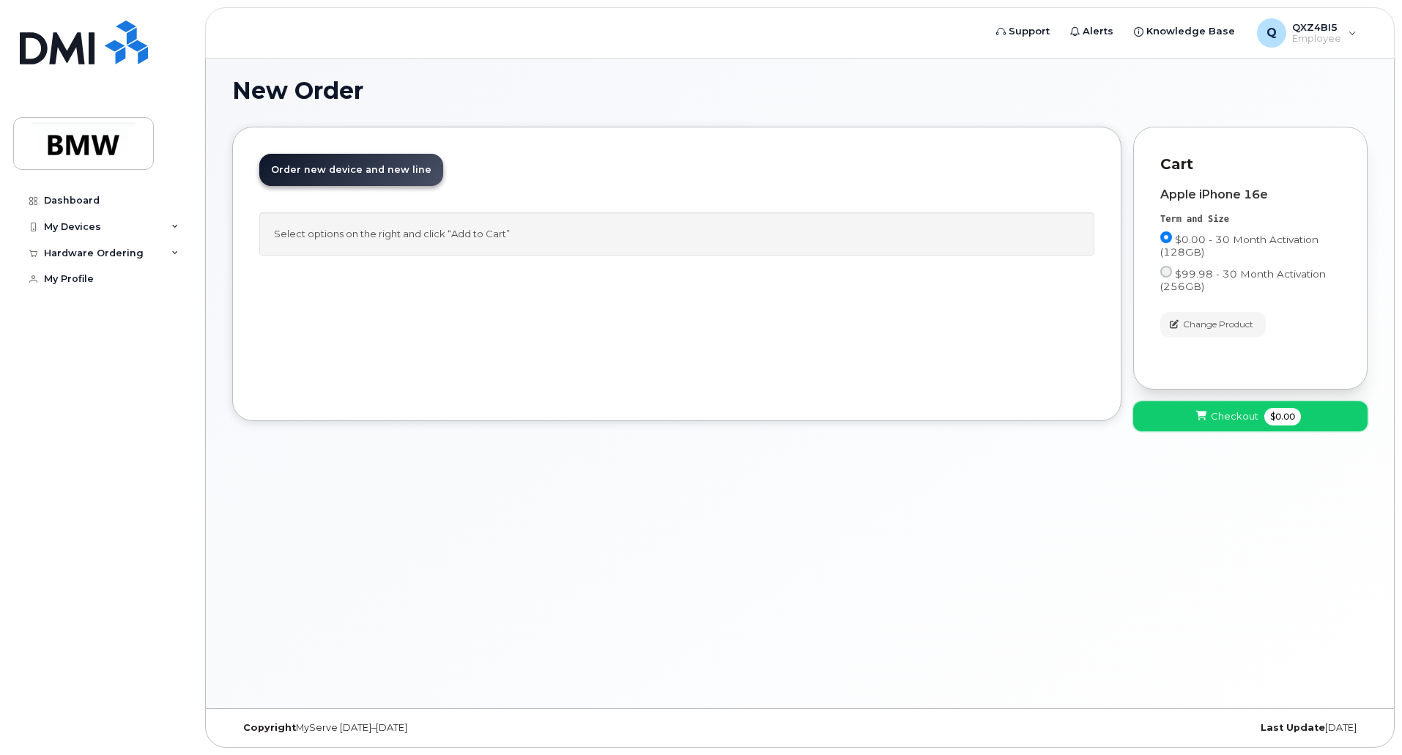
click at [1215, 409] on button "Checkout $0.00" at bounding box center [1250, 416] width 234 height 30
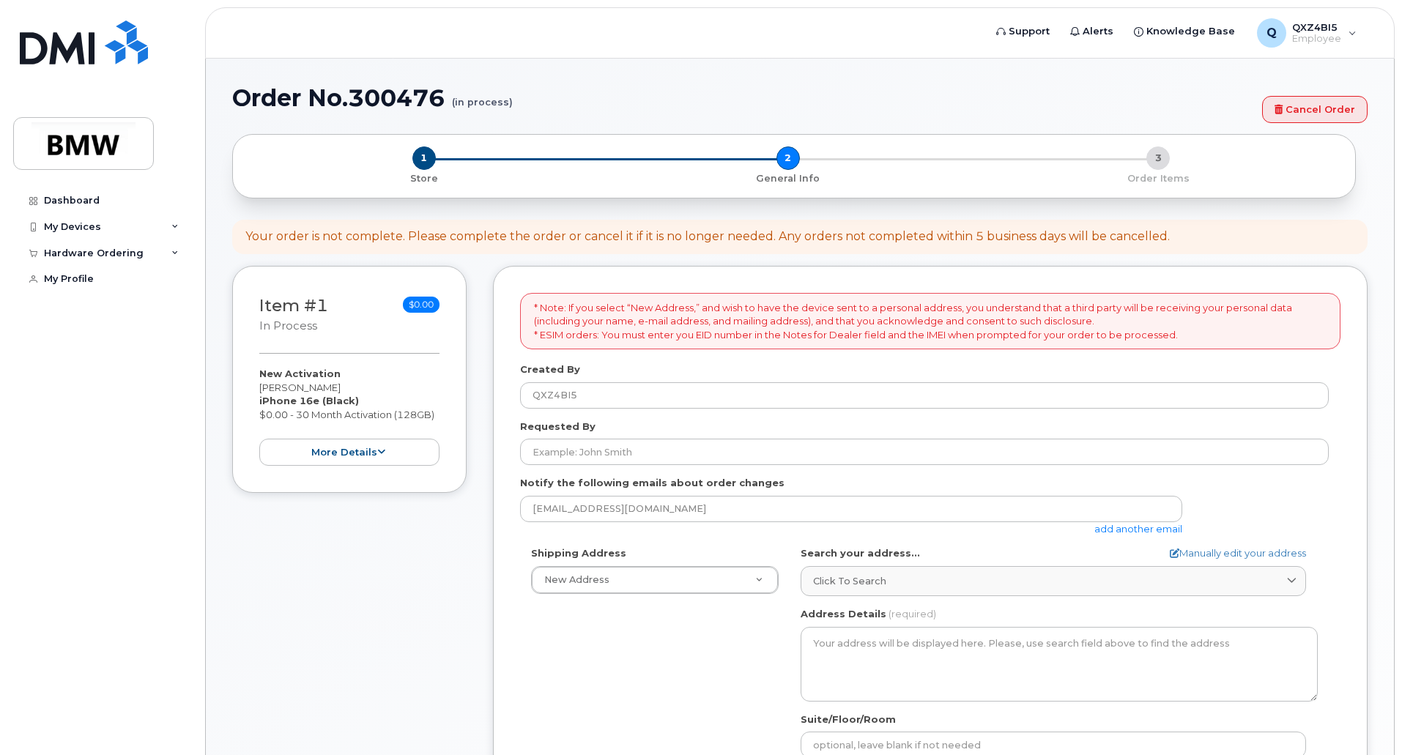
select select
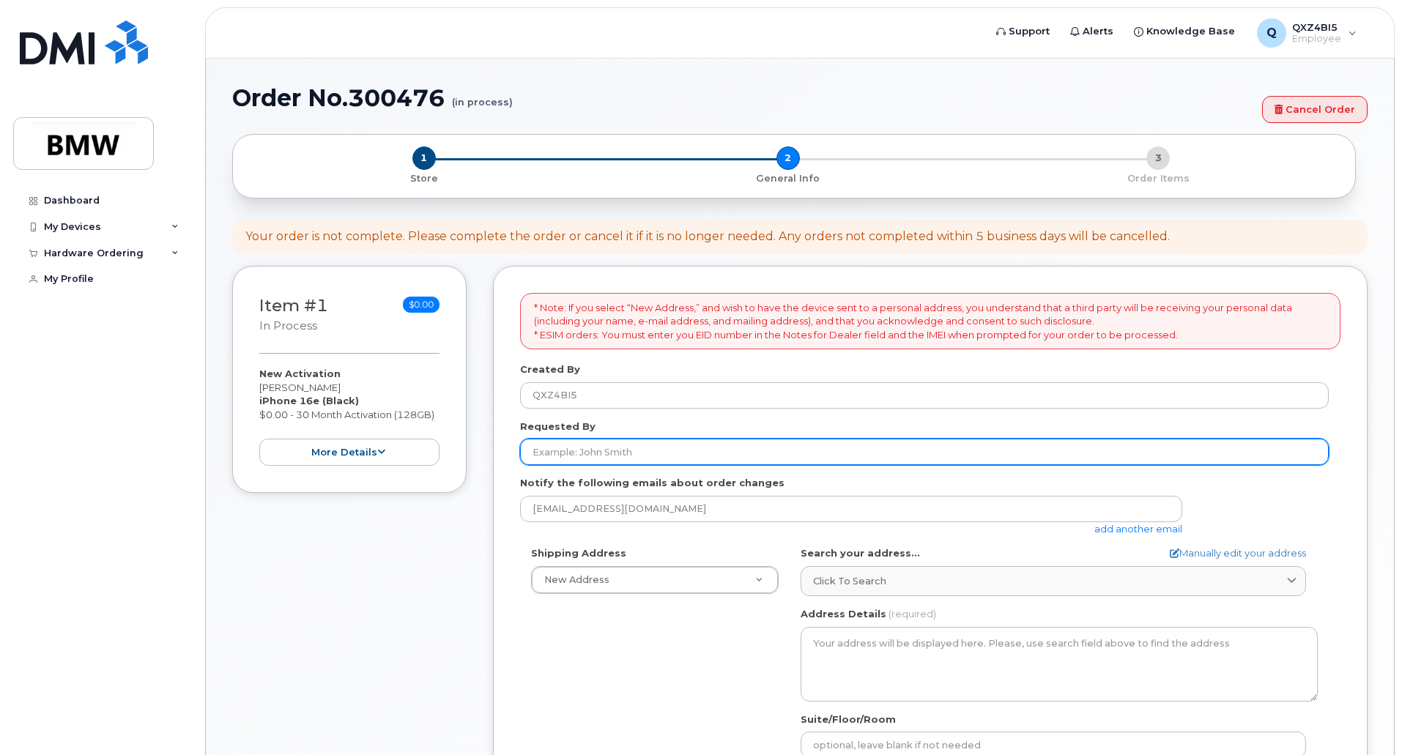
click at [631, 456] on input "Requested By" at bounding box center [924, 452] width 809 height 26
type input "[PERSON_NAME]"
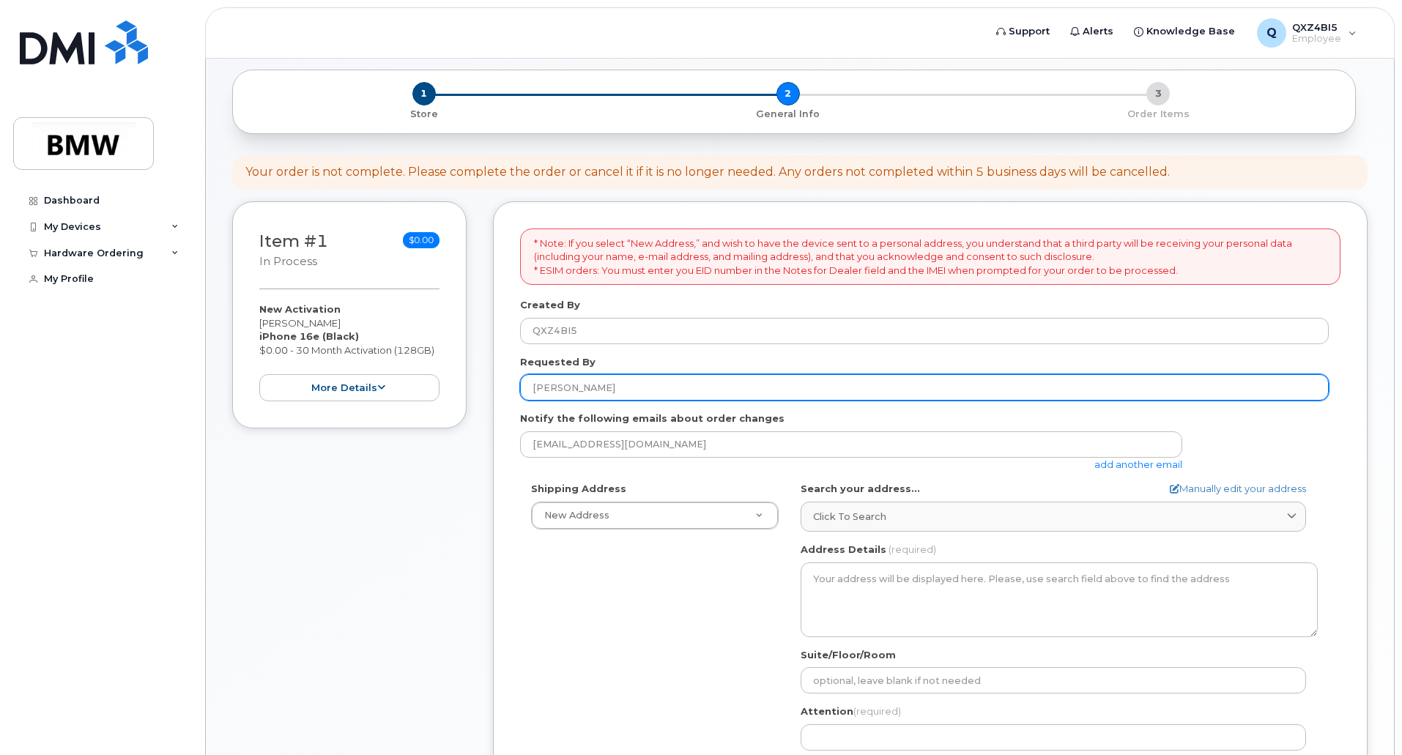
scroll to position [147, 0]
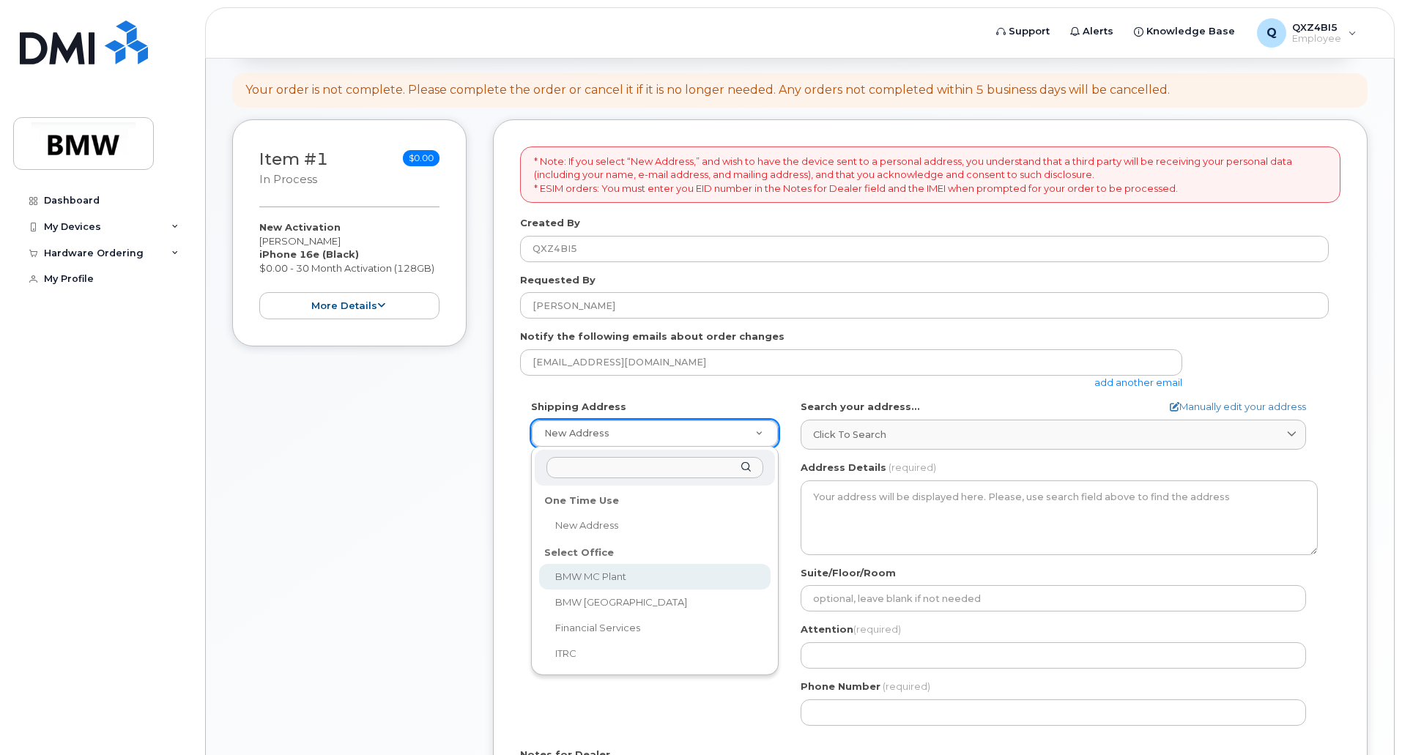
select select
type textarea "1400 Highway 101 S GREER SC 29651-6731 UNITED STATES Greer South Carolina 29651…"
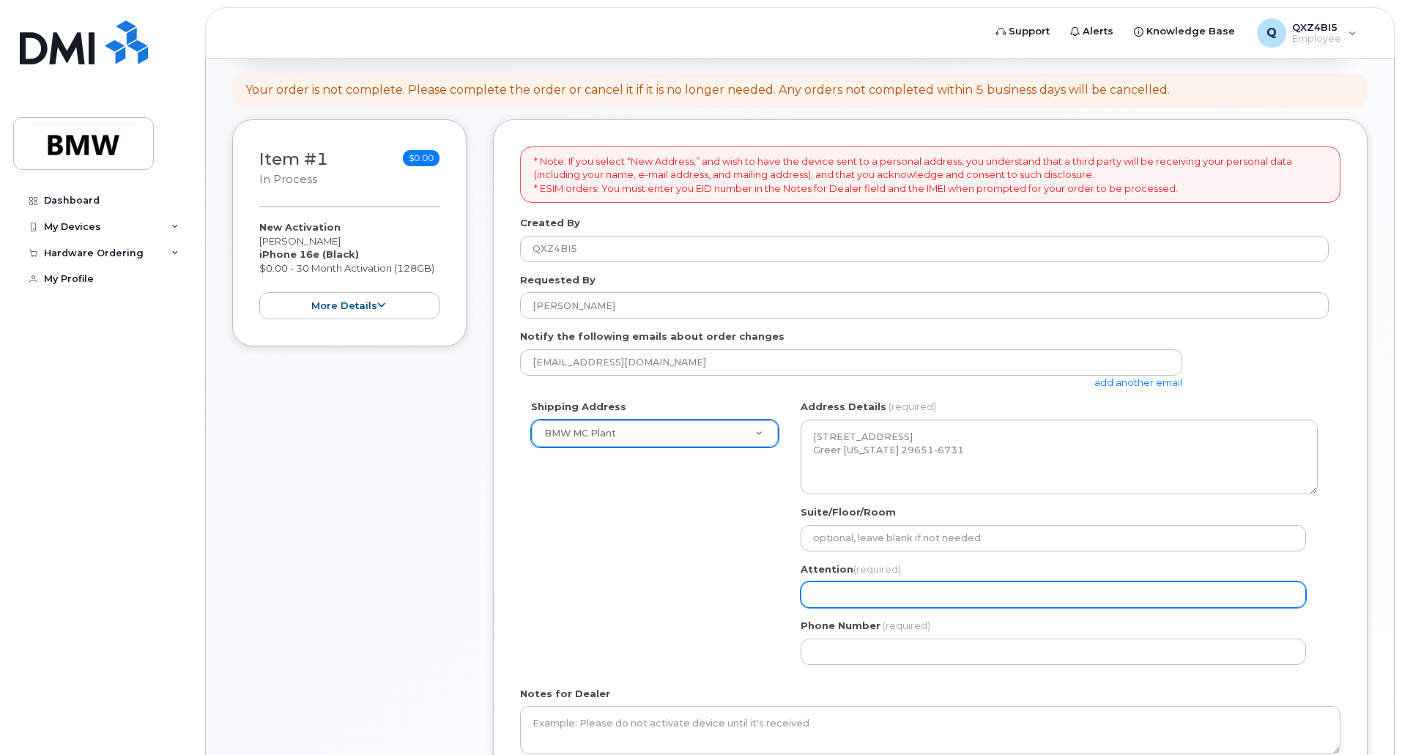
click at [870, 596] on input "Attention (required)" at bounding box center [1053, 595] width 505 height 26
type input "[PERSON_NAME]"
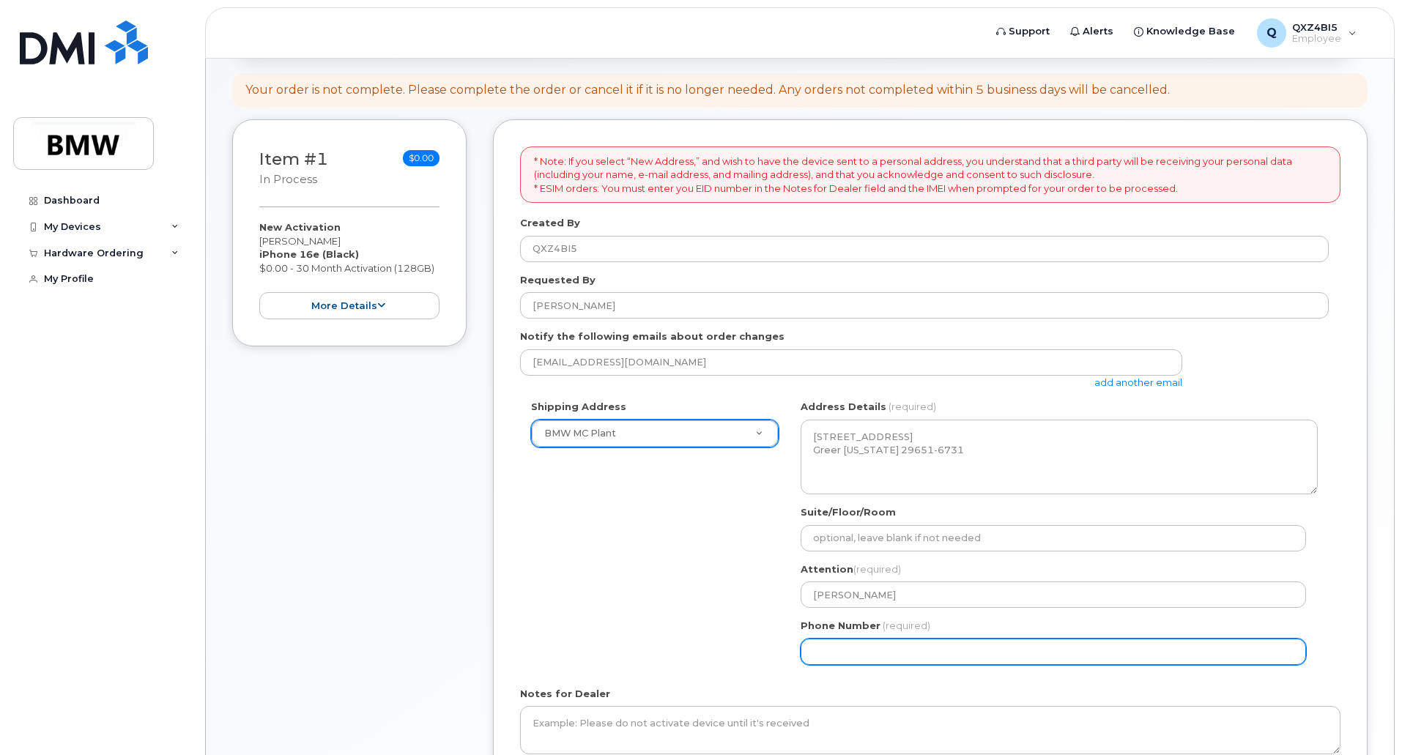
click at [873, 658] on input "Phone Number" at bounding box center [1053, 652] width 505 height 26
select select
type input "864790401"
select select
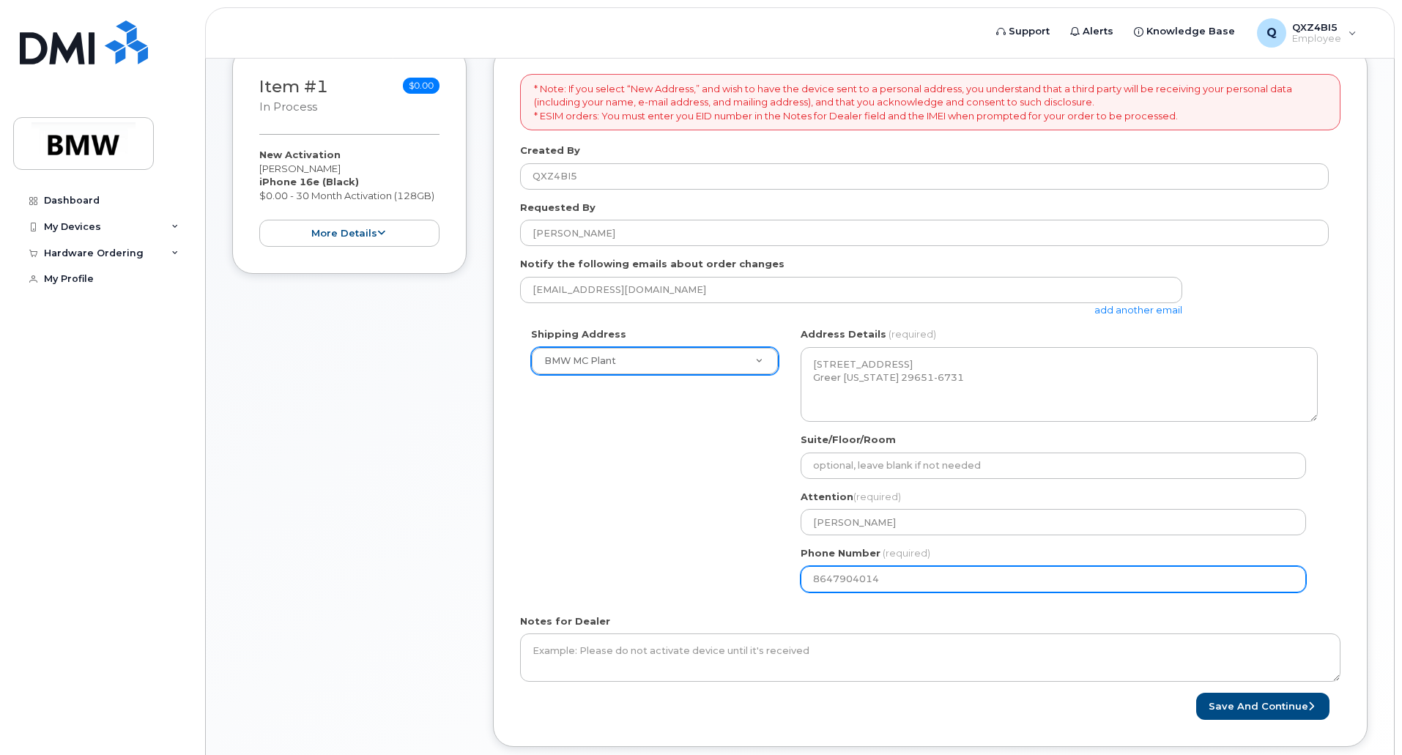
scroll to position [306, 0]
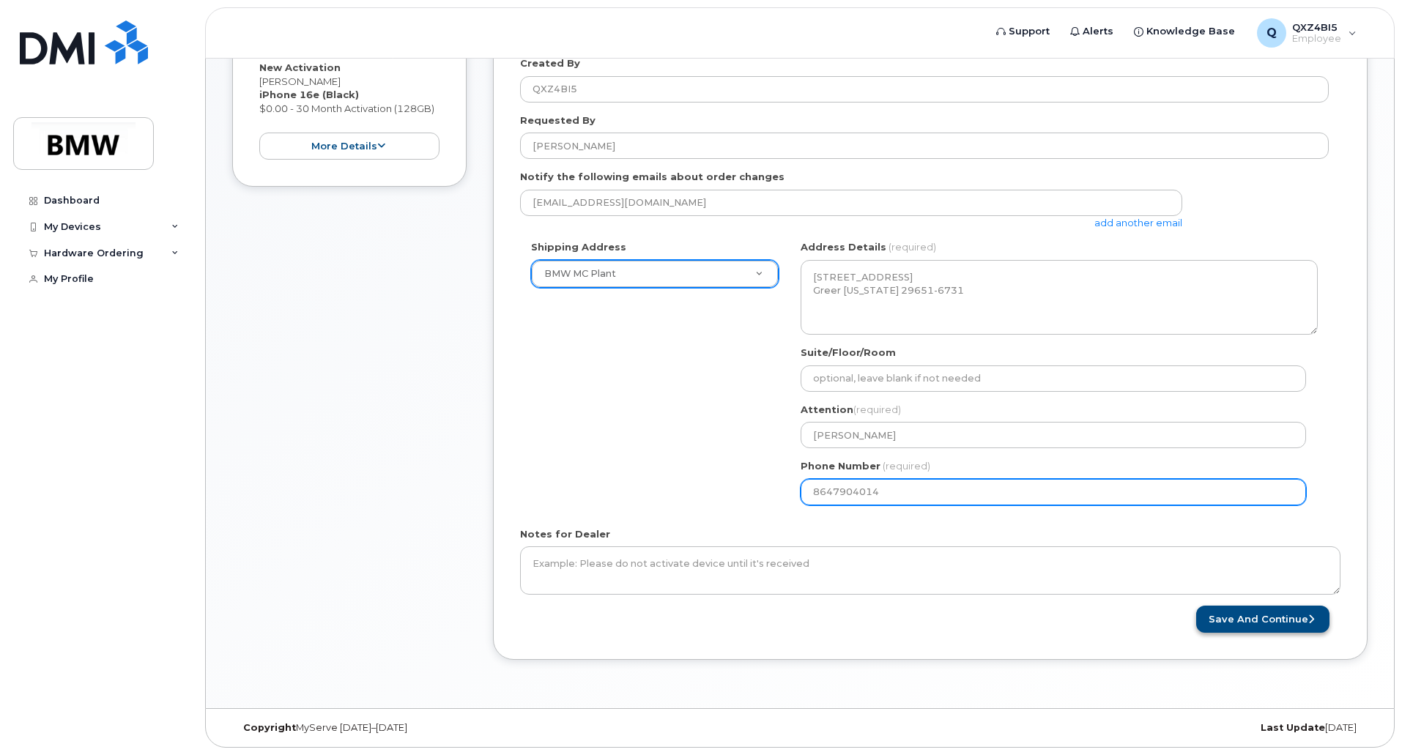
type input "8647904014"
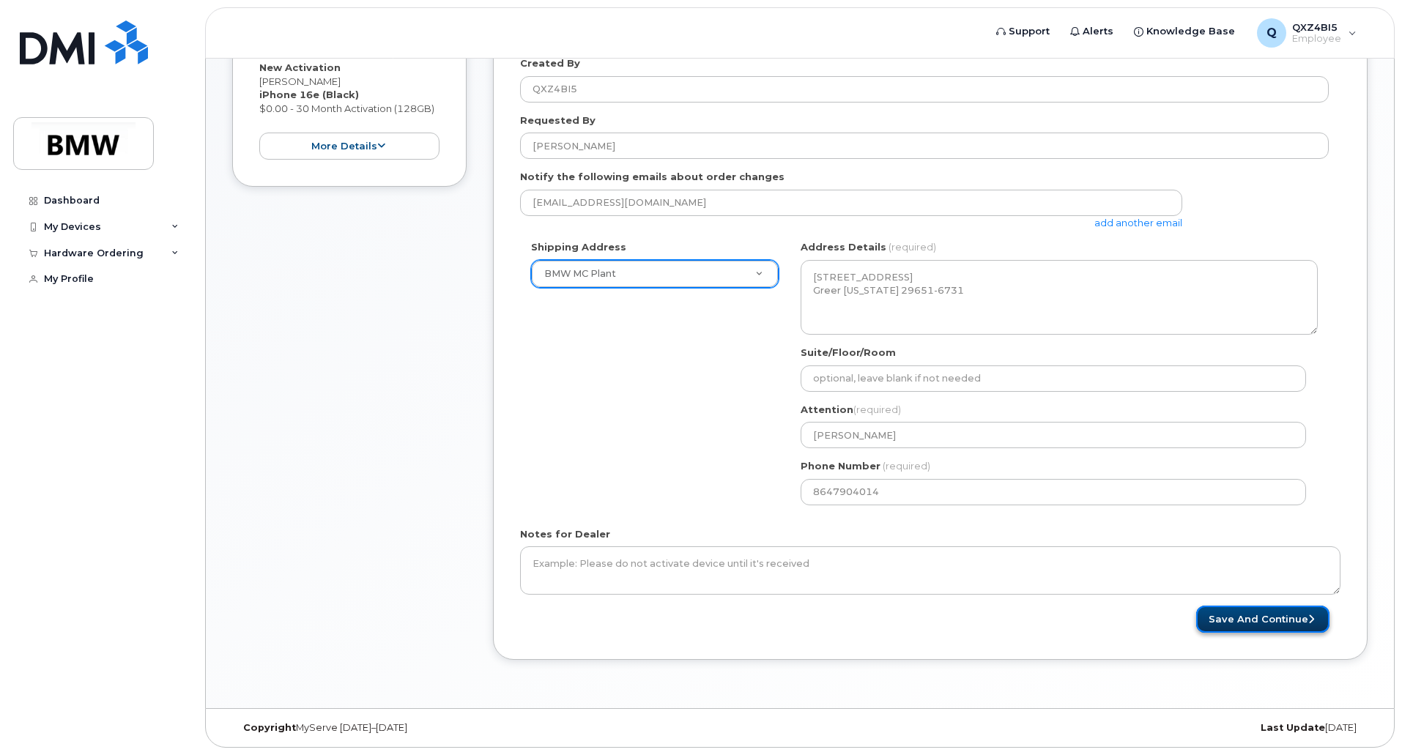
click at [1324, 621] on button "Save and Continue" at bounding box center [1262, 619] width 133 height 27
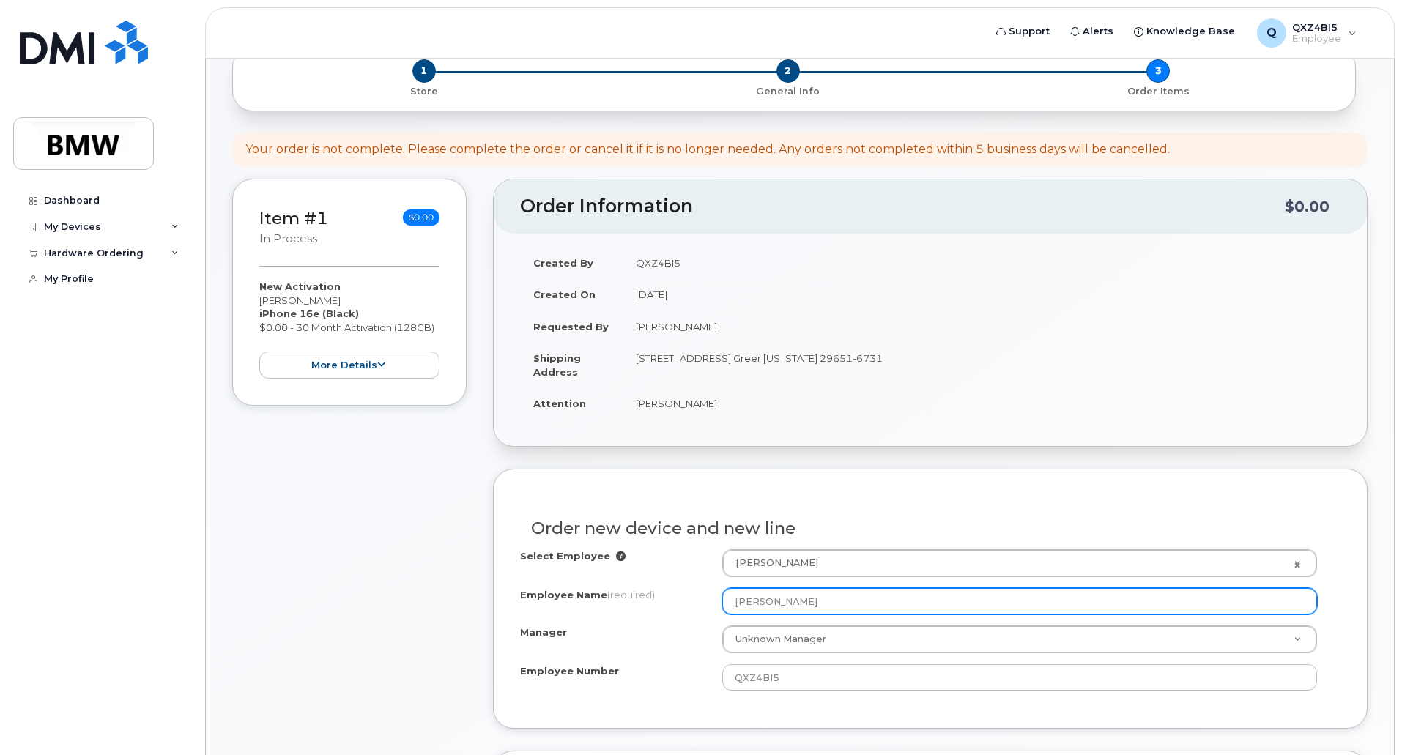
scroll to position [220, 0]
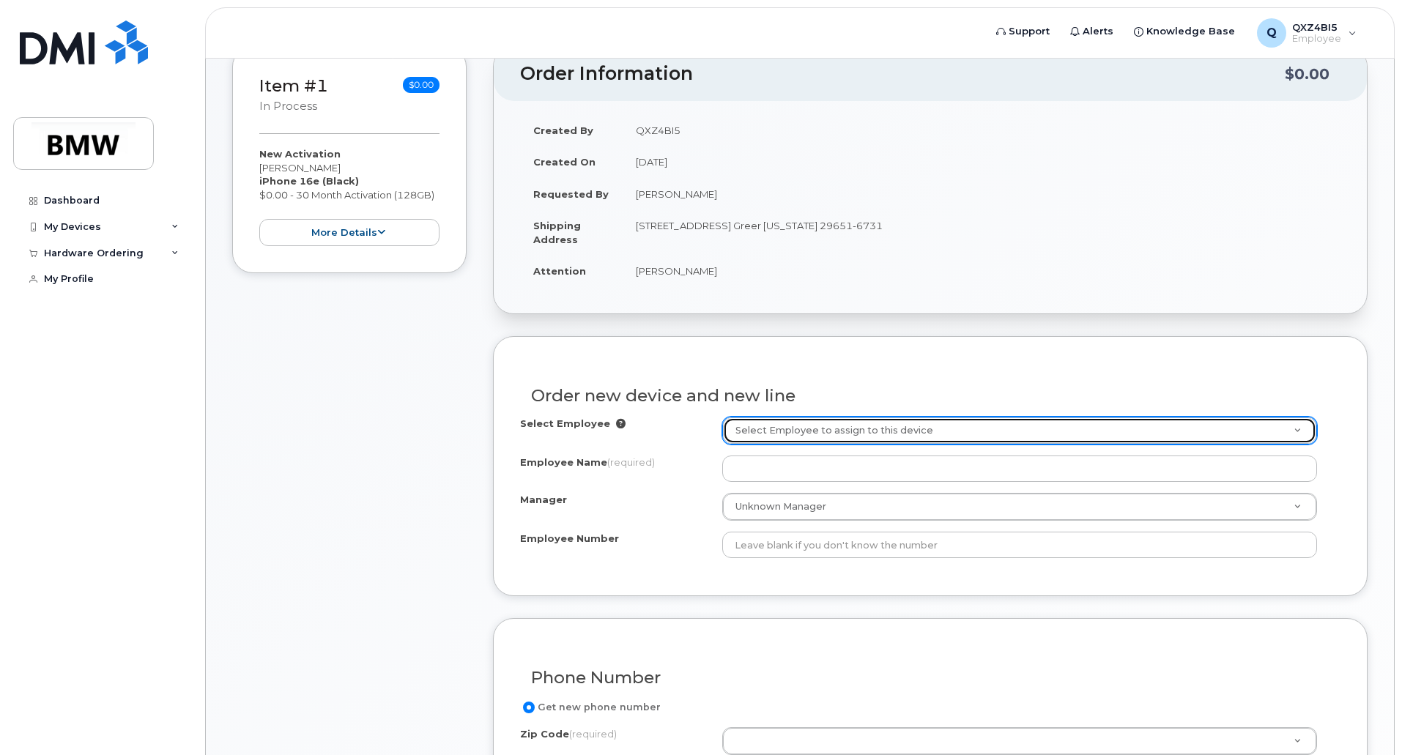
click at [1301, 432] on link "Select Employee to assign to this device" at bounding box center [1019, 431] width 593 height 26
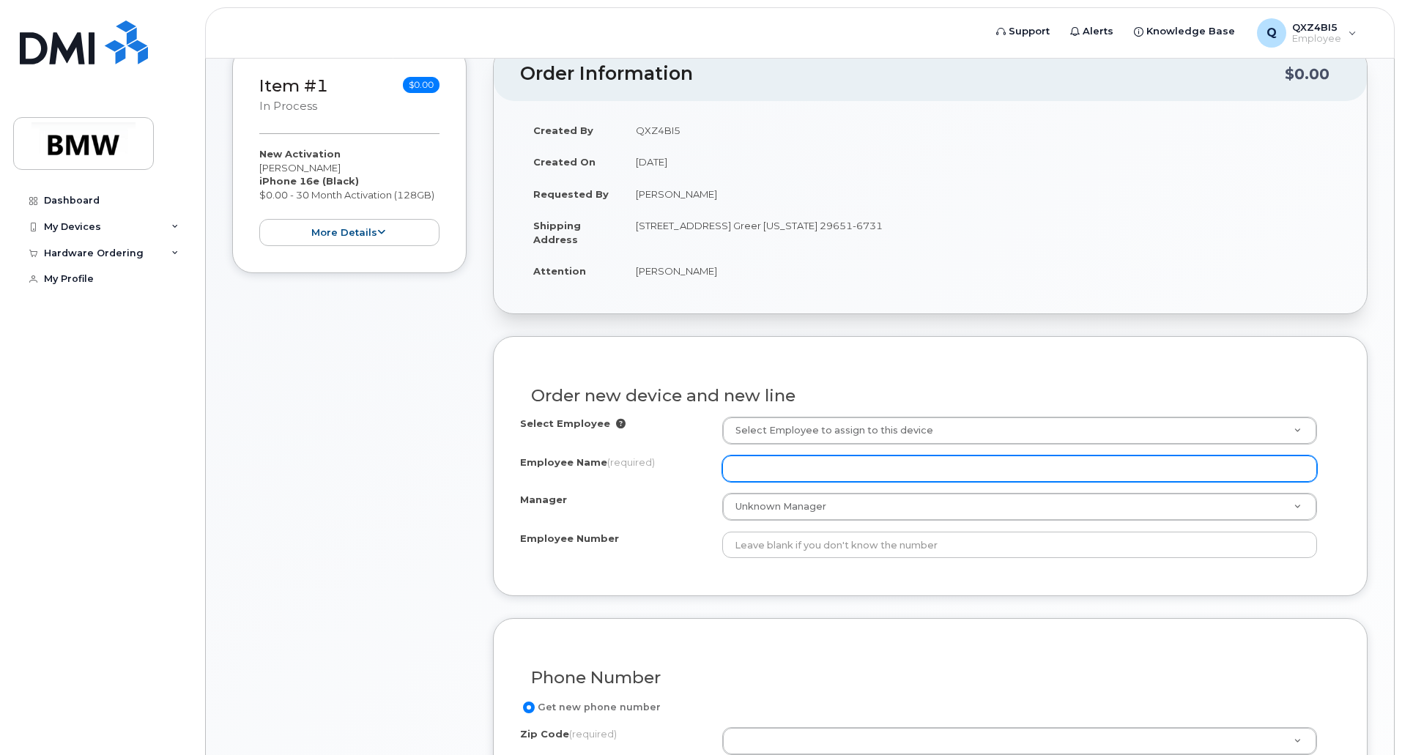
click at [1155, 464] on input "Employee Name (required)" at bounding box center [1019, 469] width 595 height 26
paste input "- Betz Simon"
drag, startPoint x: 782, startPoint y: 467, endPoint x: 741, endPoint y: 461, distance: 41.4
click at [741, 461] on input "- Betz Simon" at bounding box center [1019, 469] width 595 height 26
click at [758, 461] on input "- Betz Simon" at bounding box center [1019, 469] width 595 height 26
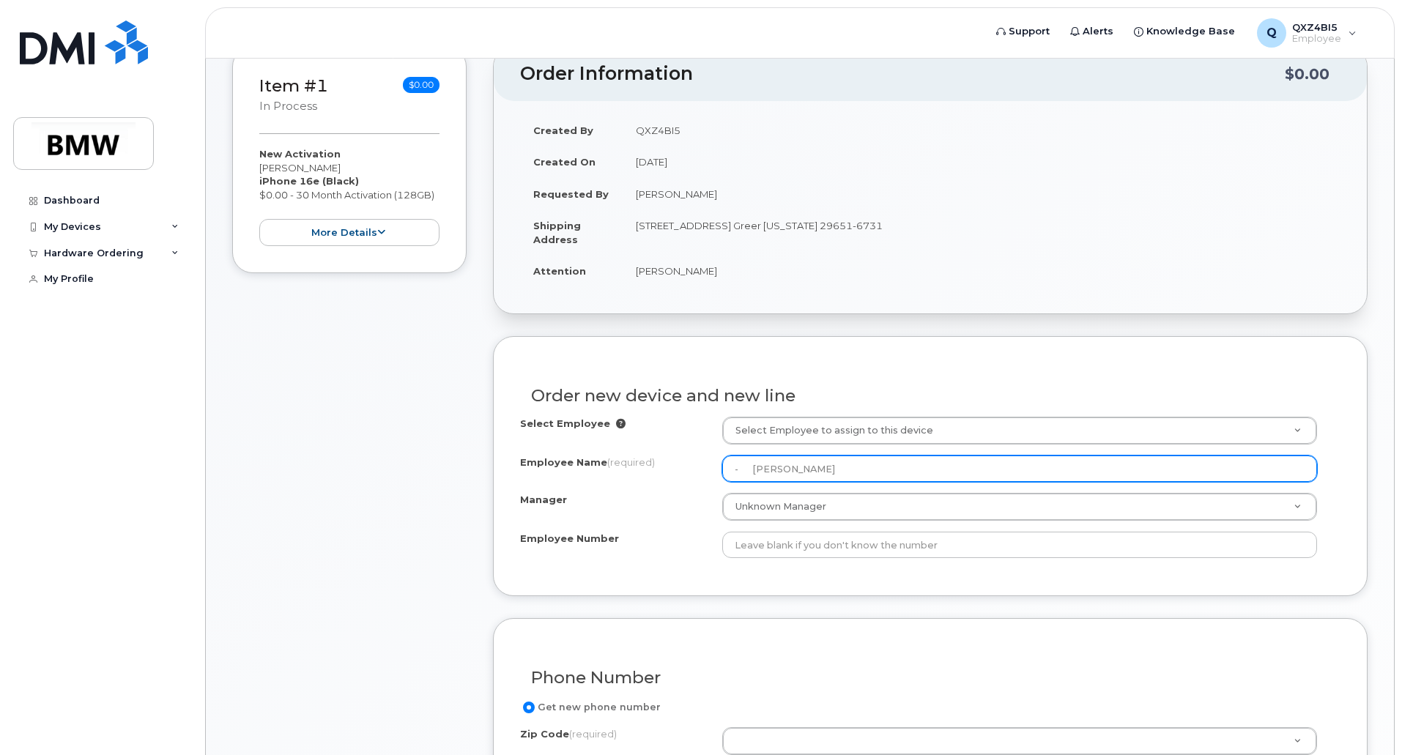
drag, startPoint x: 775, startPoint y: 467, endPoint x: 702, endPoint y: 460, distance: 72.8
click at [702, 460] on div "Employee Name (required) - Betz Simon" at bounding box center [930, 469] width 820 height 26
click at [775, 468] on input "Simon" at bounding box center [1019, 469] width 595 height 26
paste input "- Betz"
click at [779, 476] on input "Simon - Betz" at bounding box center [1019, 469] width 595 height 26
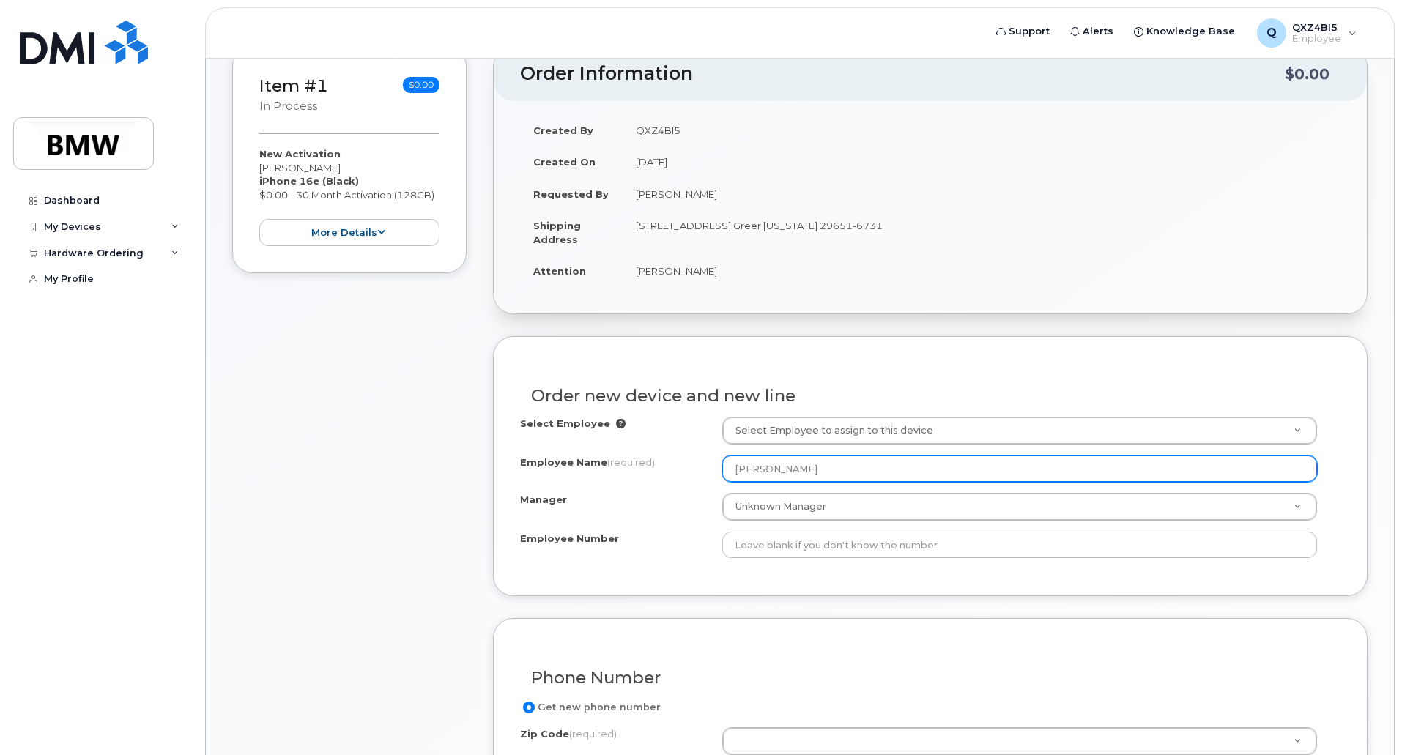
drag, startPoint x: 839, startPoint y: 464, endPoint x: 690, endPoint y: 464, distance: 149.4
click at [690, 464] on div "Employee Name (required) Simon Betz" at bounding box center [930, 469] width 820 height 26
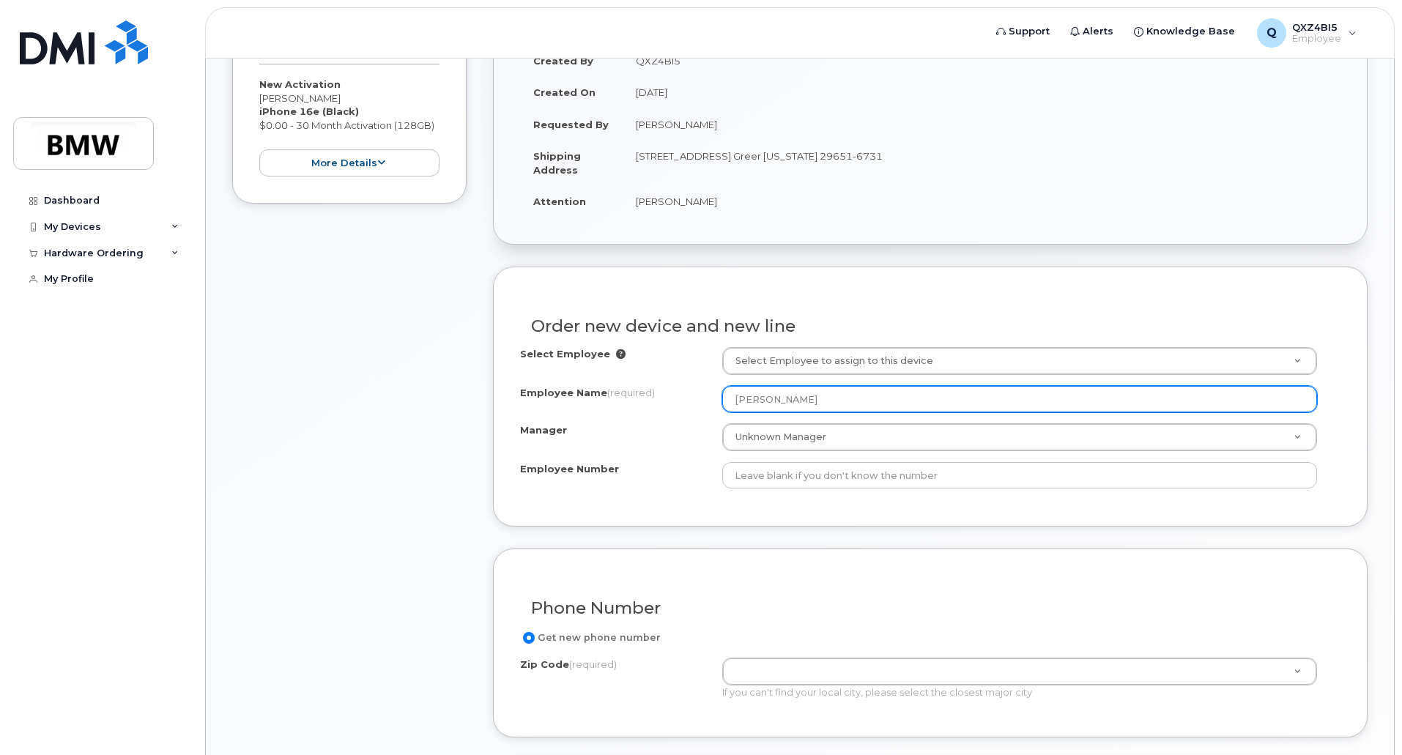
scroll to position [366, 0]
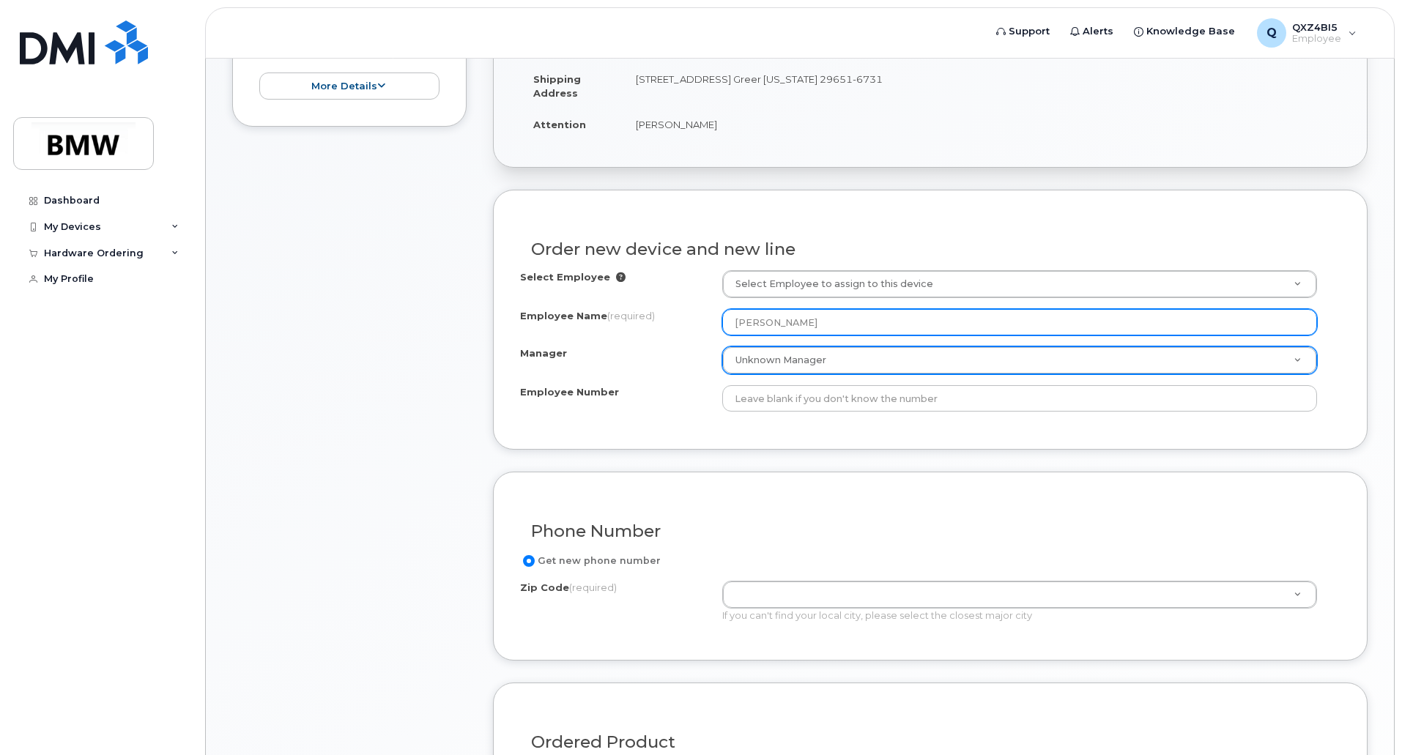
type input "Simon Betz"
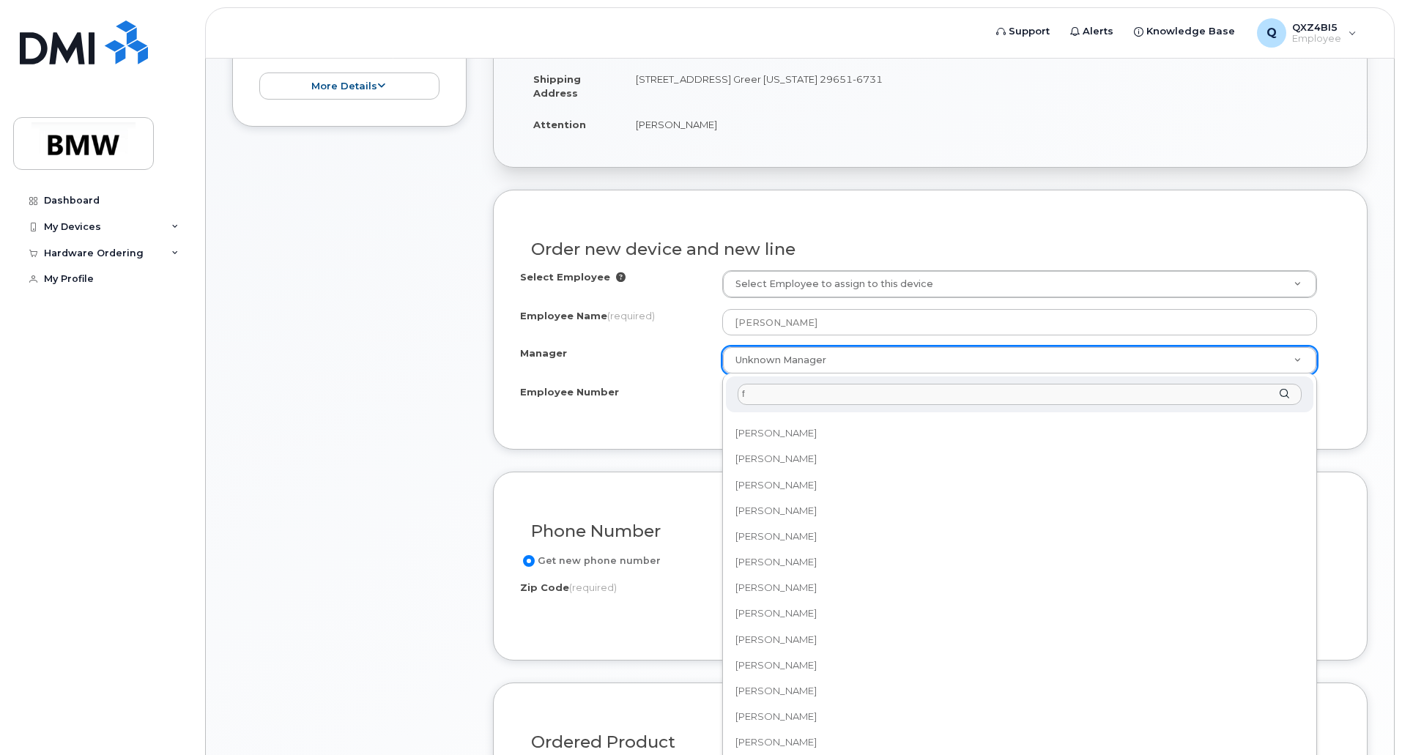
scroll to position [0, 0]
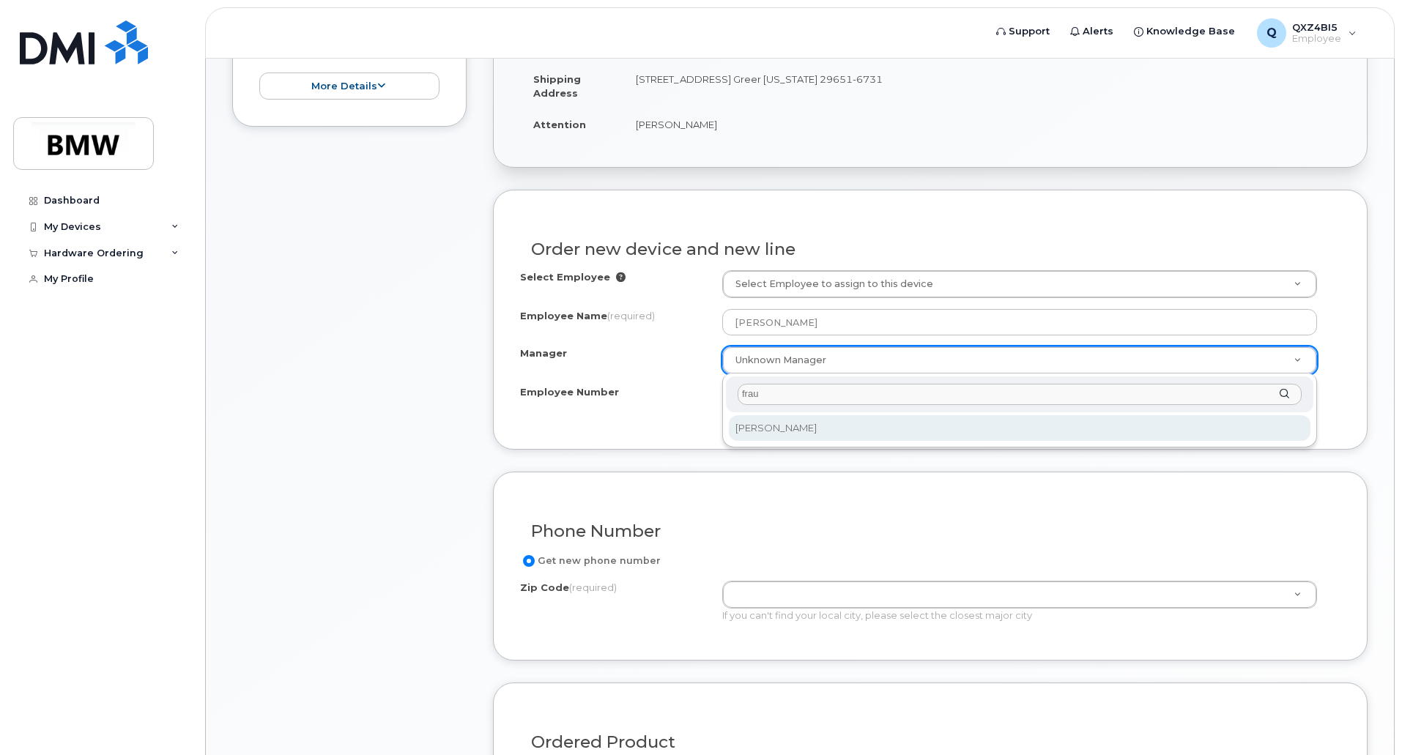
type input "fraun"
select select "2063601"
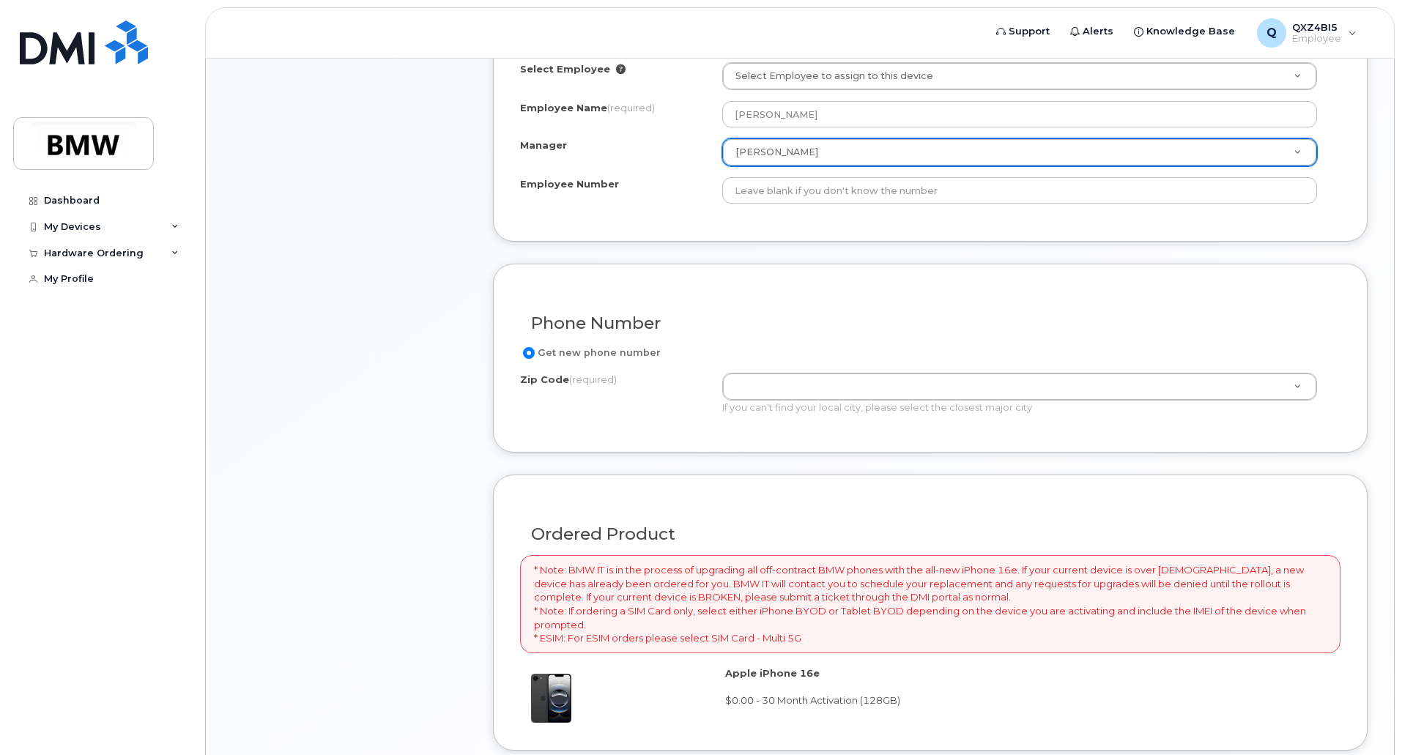
scroll to position [586, 0]
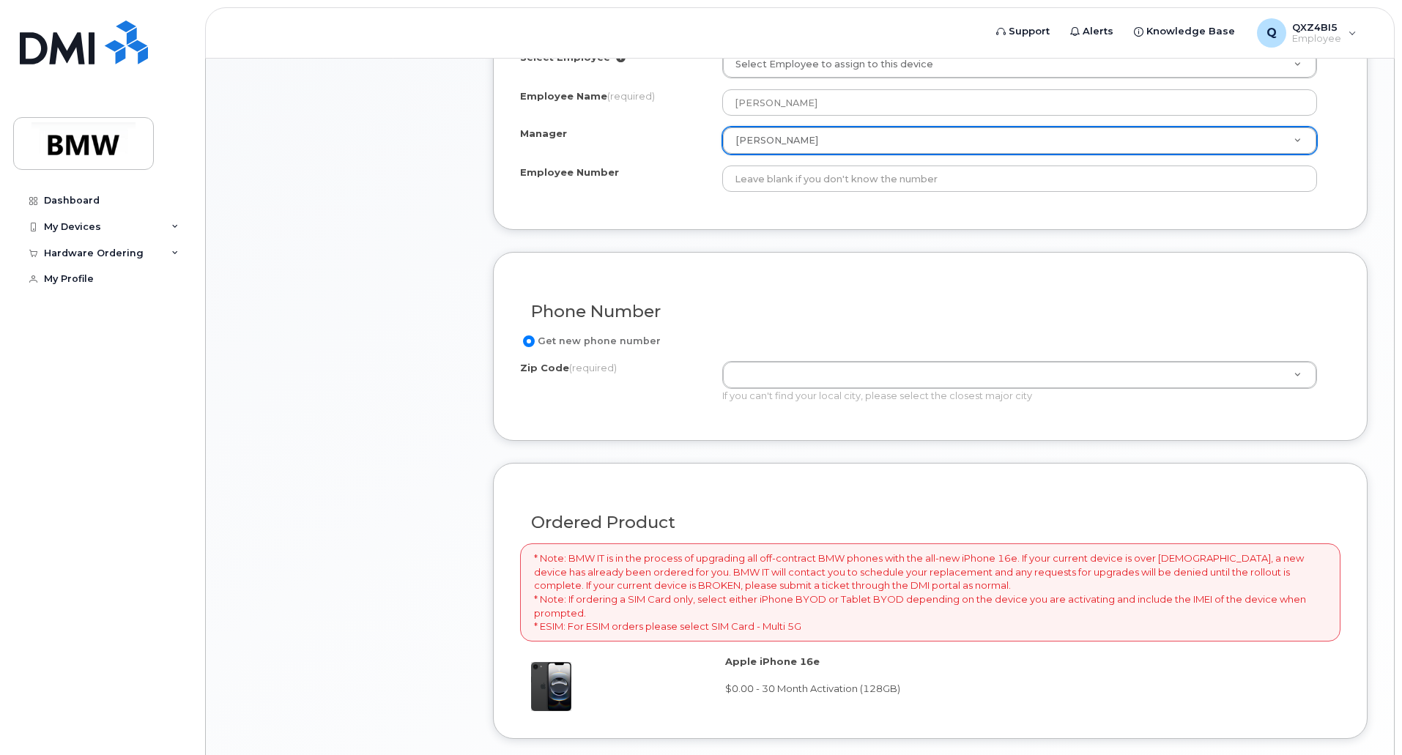
click at [827, 357] on div "Get new phone number Zip Code (required) Zip Code (required) Zip Code (required…" at bounding box center [930, 373] width 820 height 81
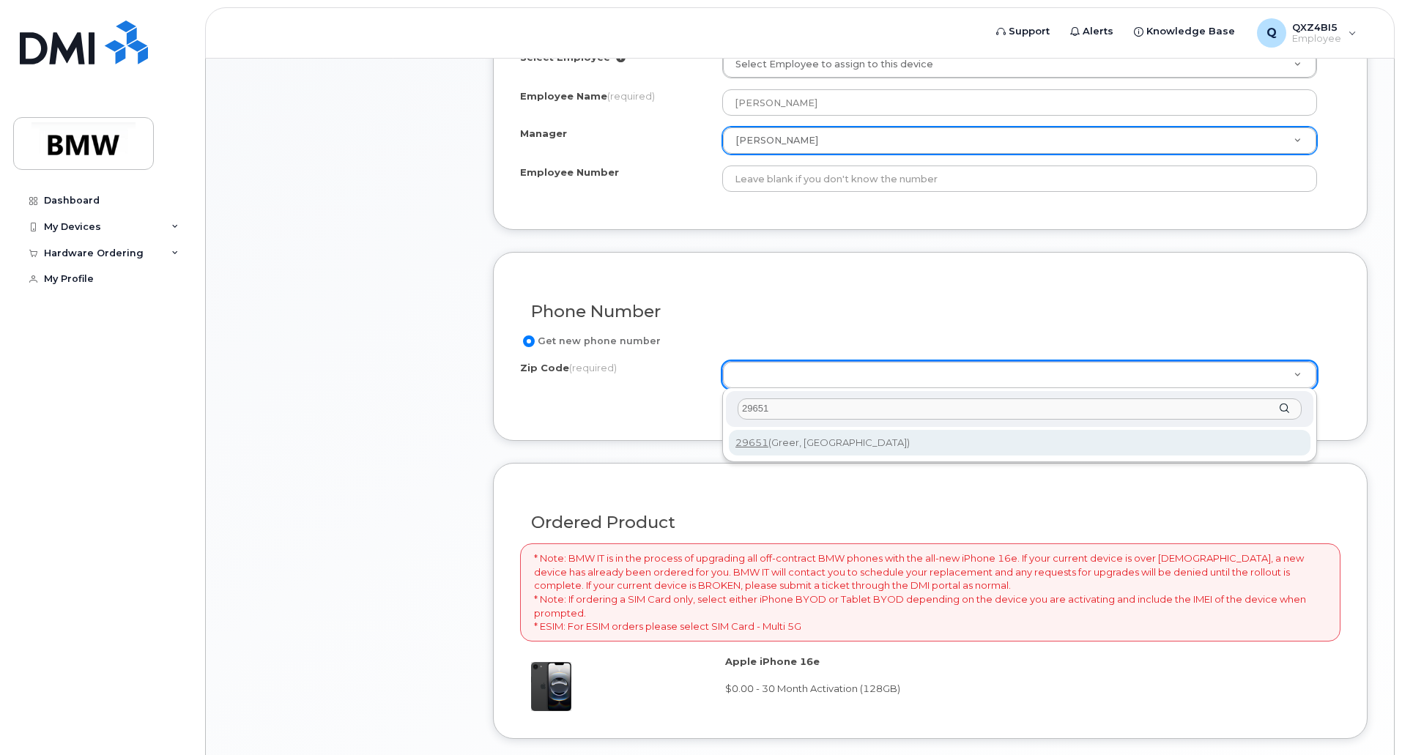
type input "29651"
type input "29651 (Greer, [GEOGRAPHIC_DATA])"
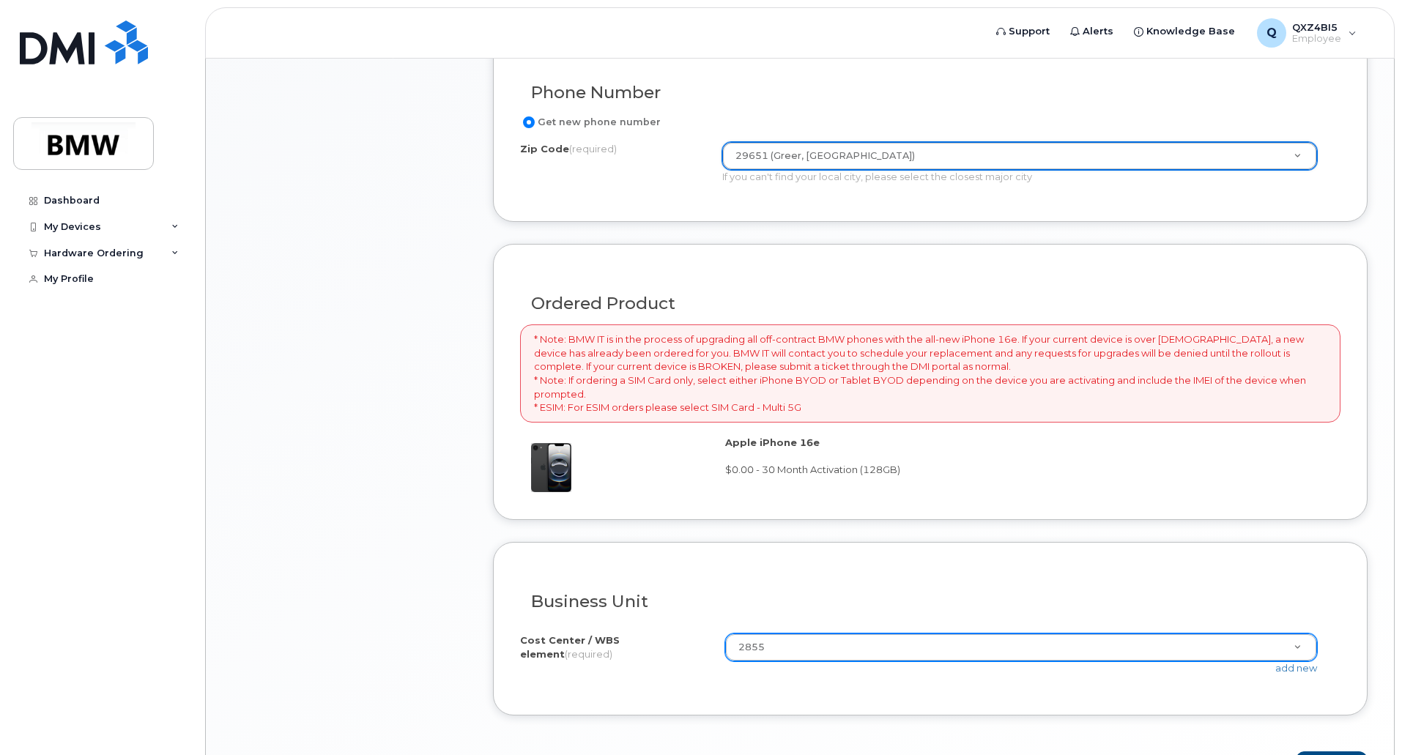
scroll to position [806, 0]
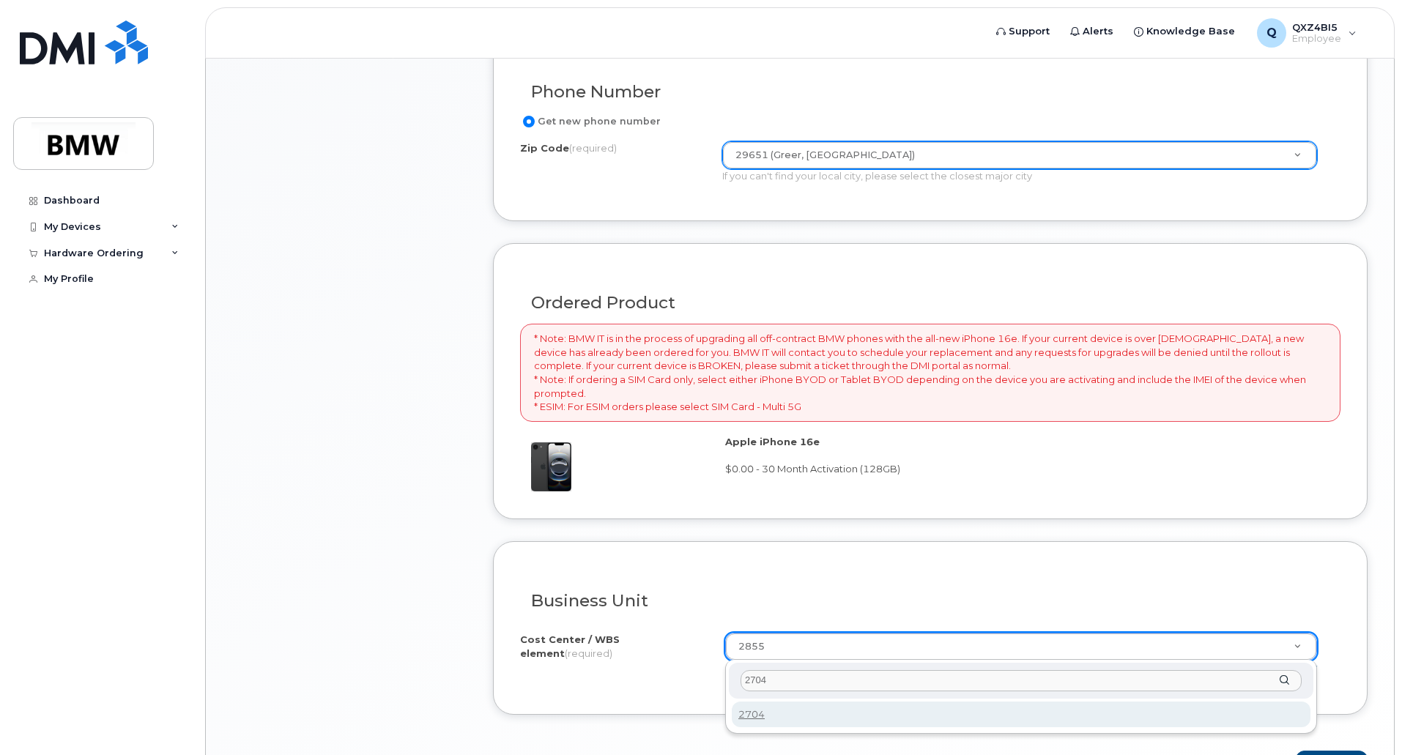
type input "2704"
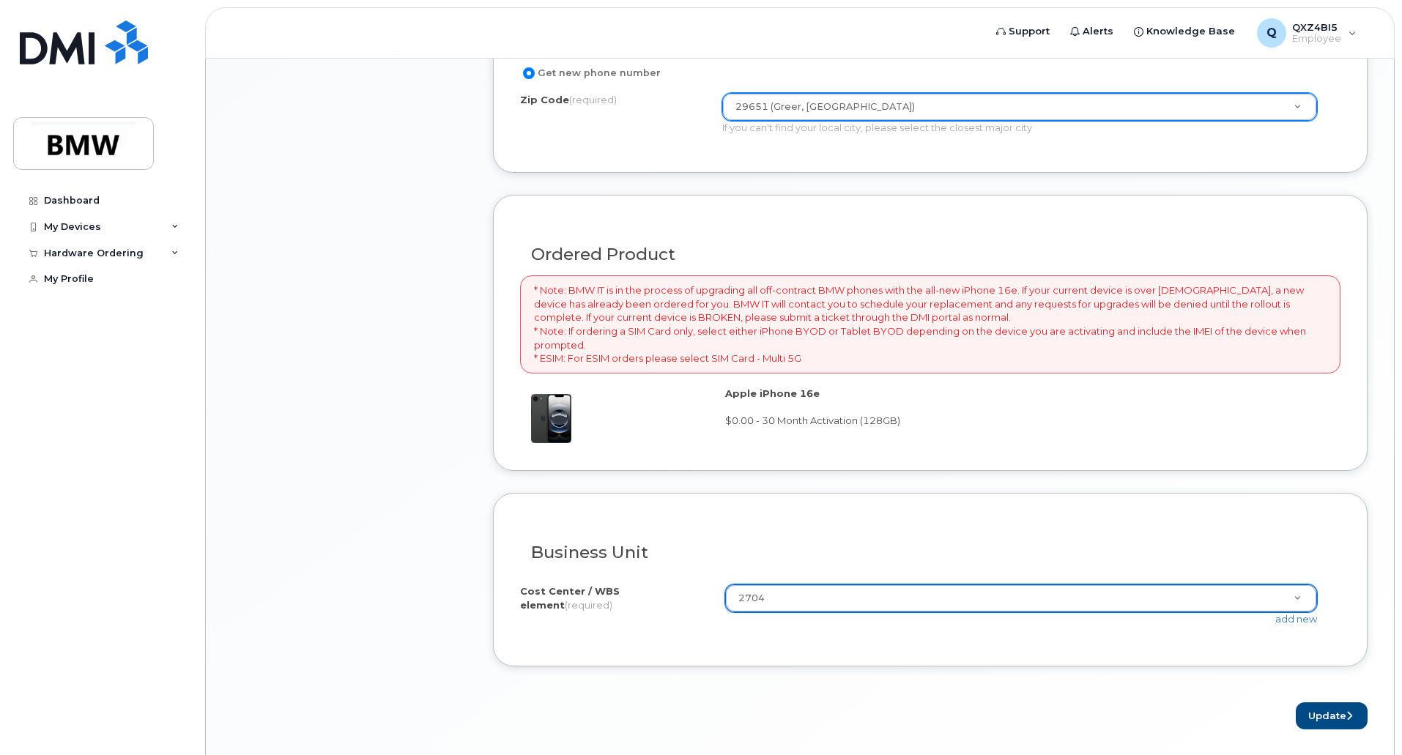
scroll to position [902, 0]
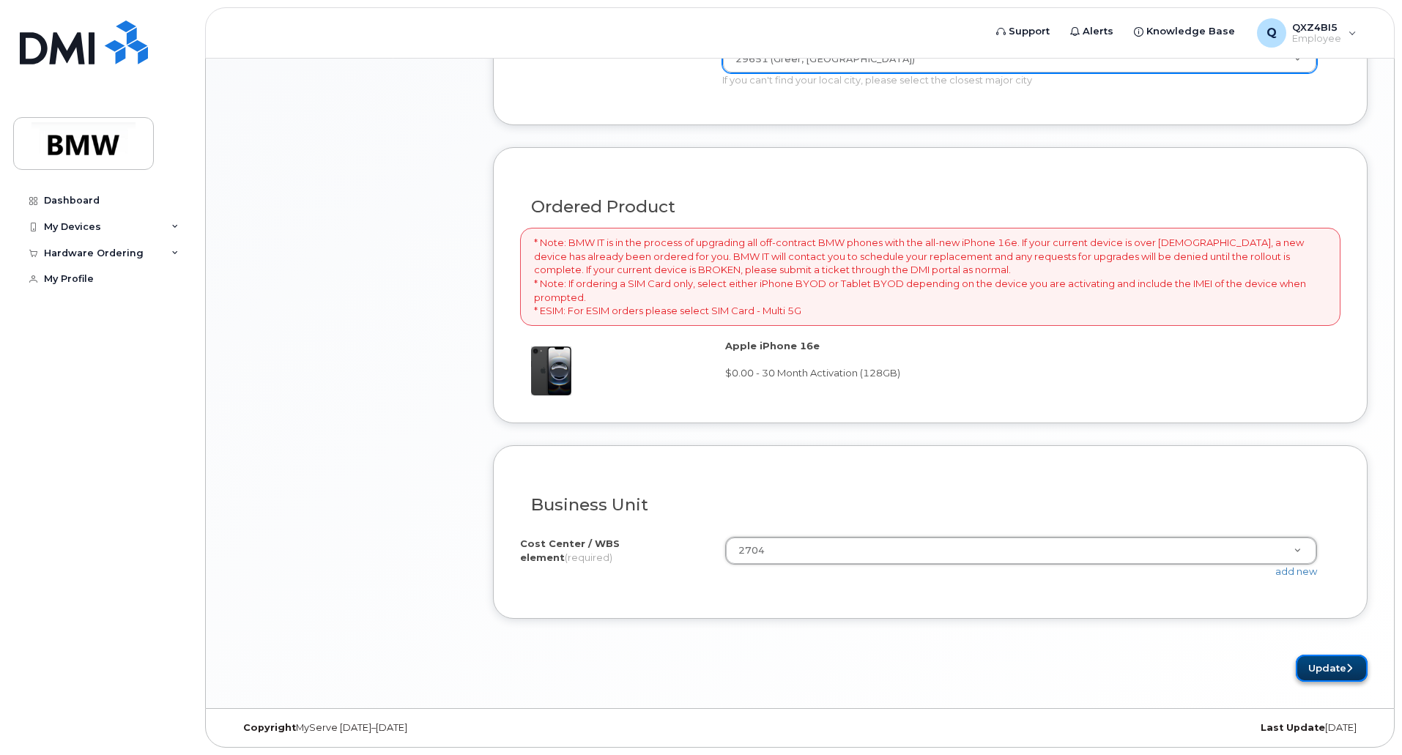
click at [1332, 661] on button "Update" at bounding box center [1332, 668] width 72 height 27
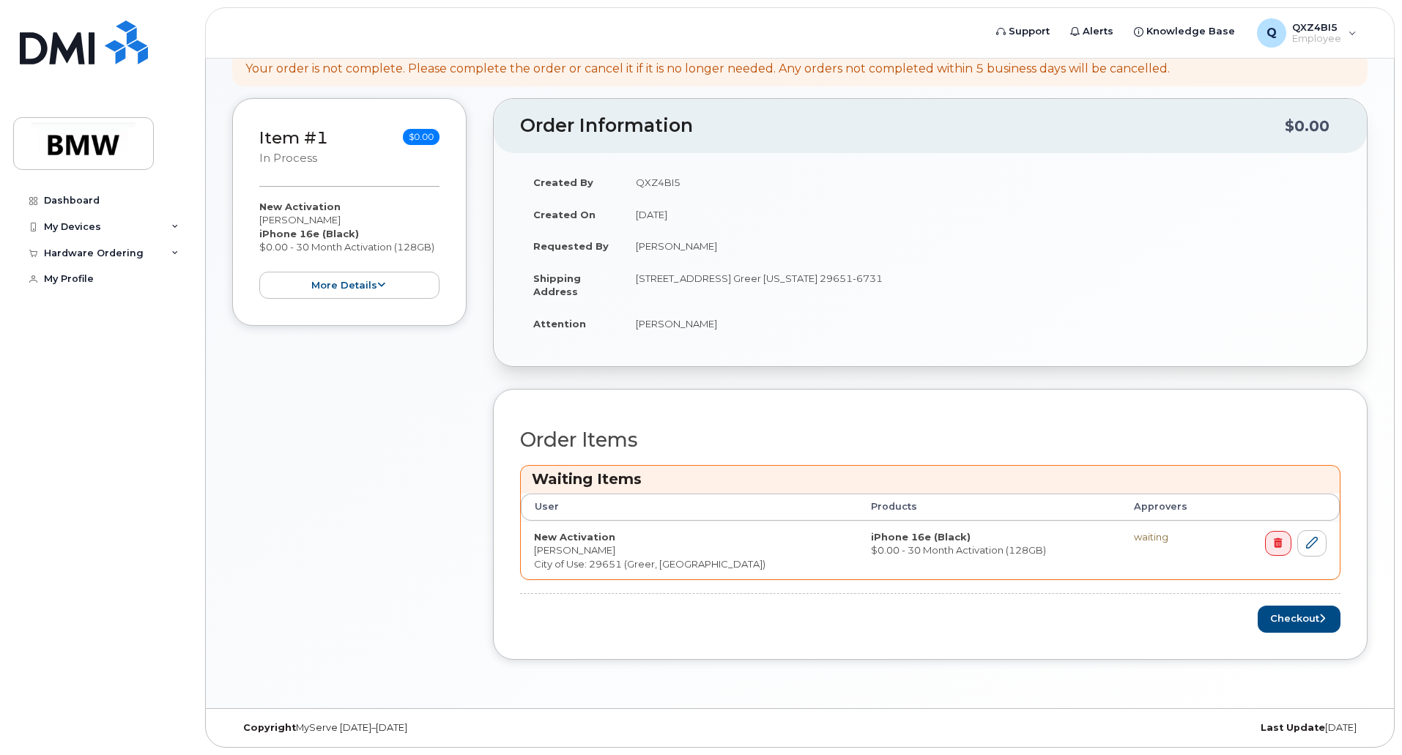
scroll to position [230, 0]
click at [1297, 621] on button "Checkout" at bounding box center [1299, 619] width 83 height 27
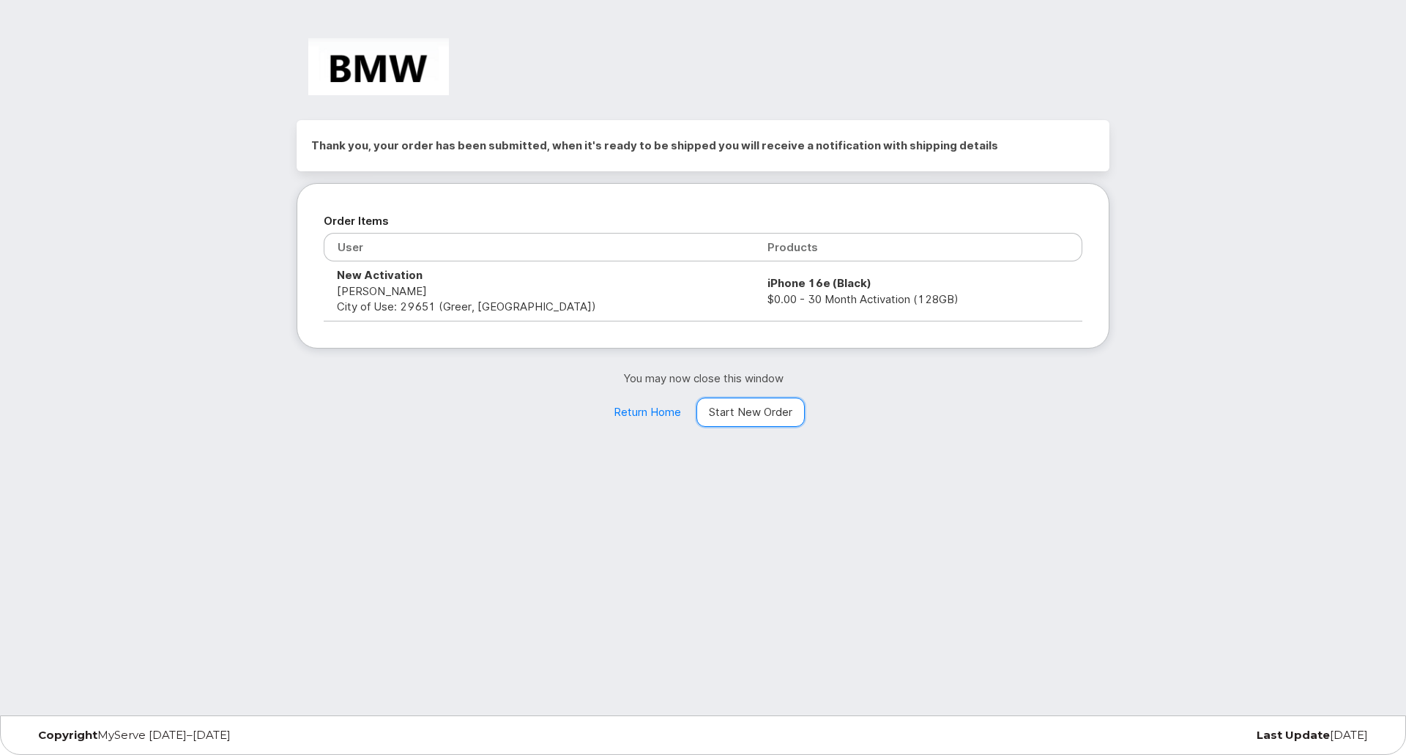
click at [746, 405] on link "Start New Order" at bounding box center [751, 412] width 108 height 29
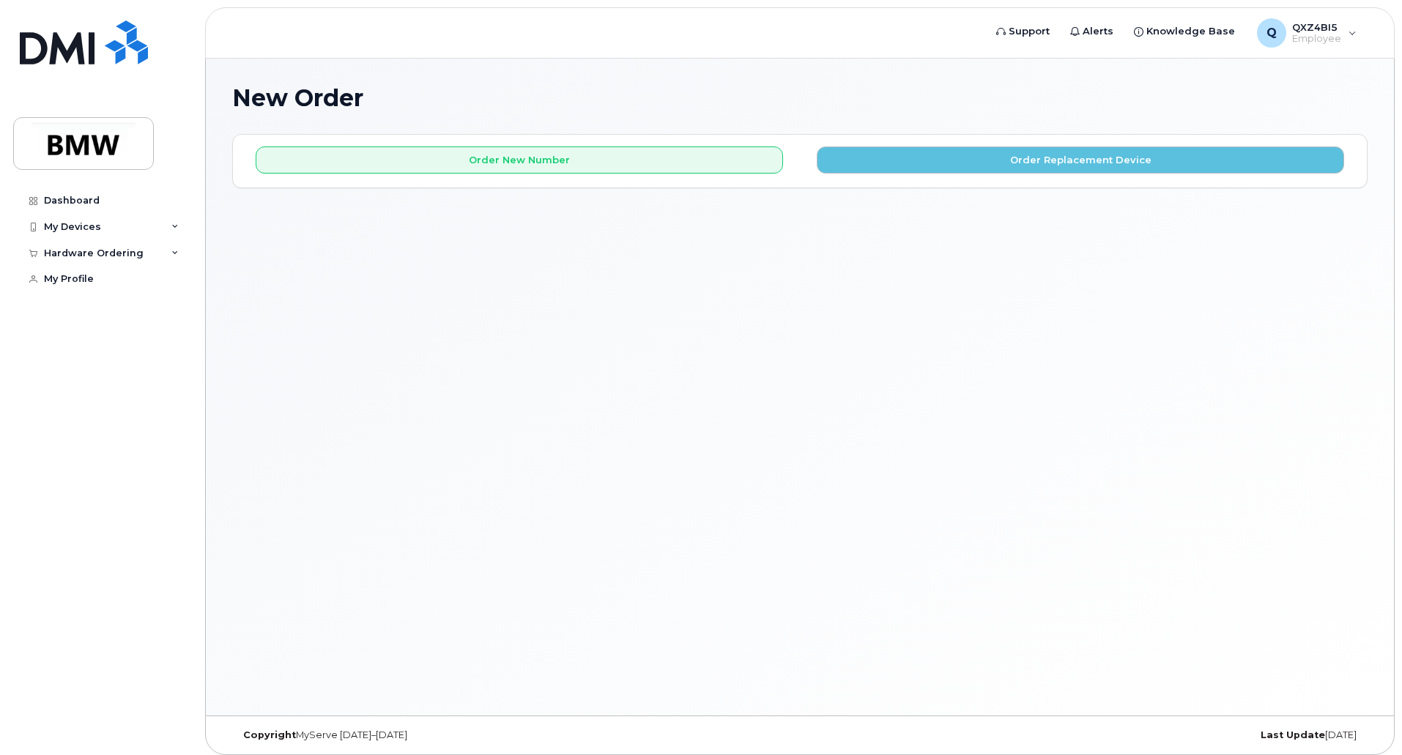
click at [427, 177] on div "Order New Number Order Replacement Device Please choose the carrier to which yo…" at bounding box center [800, 161] width 1134 height 52
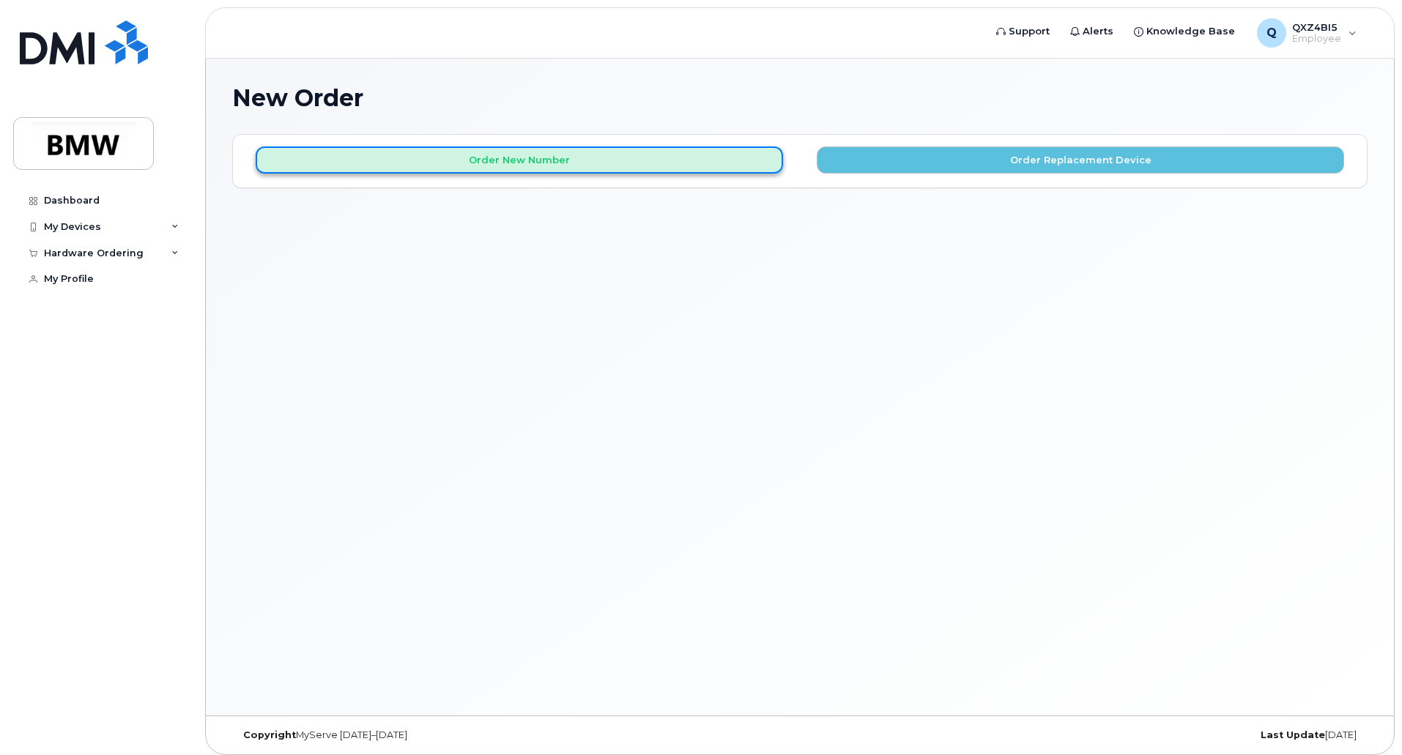
click at [440, 163] on button "Order New Number" at bounding box center [519, 160] width 527 height 27
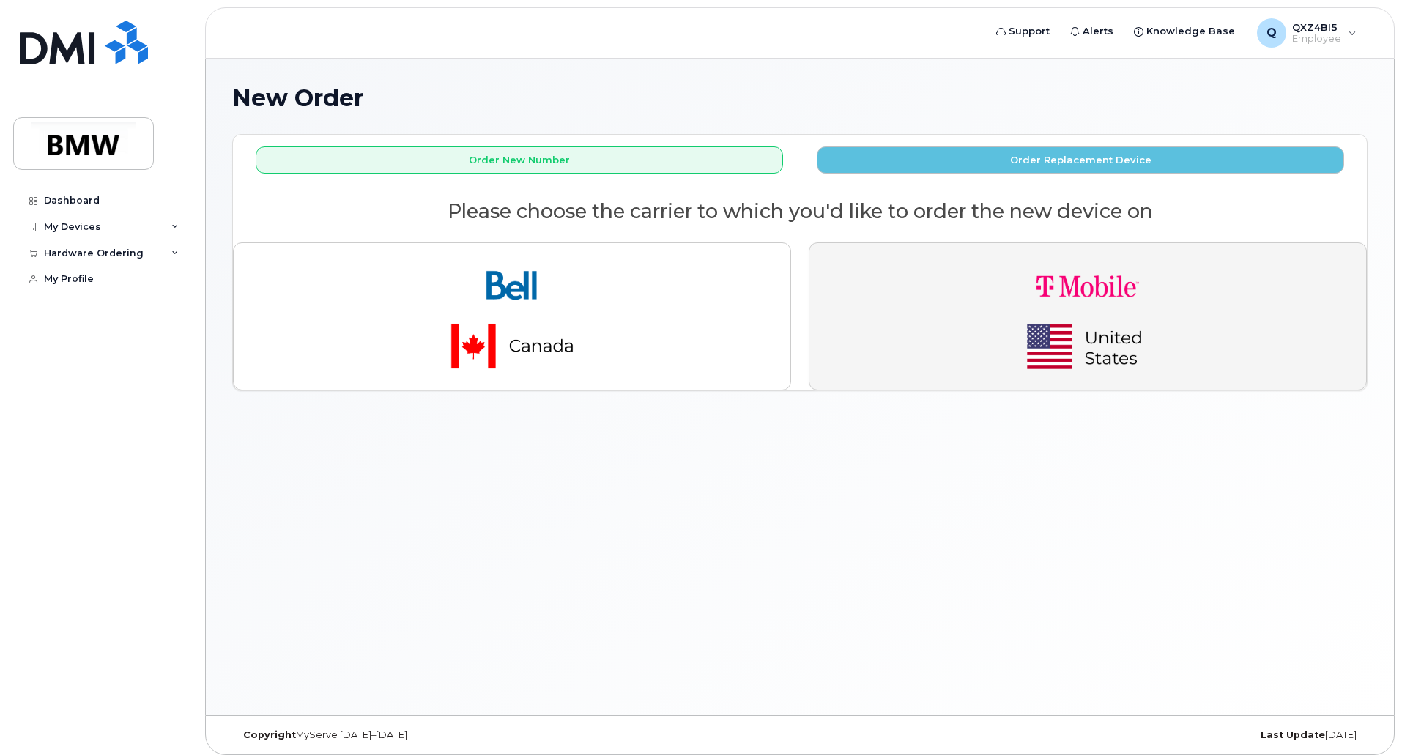
click at [1059, 327] on img "button" at bounding box center [1087, 316] width 205 height 123
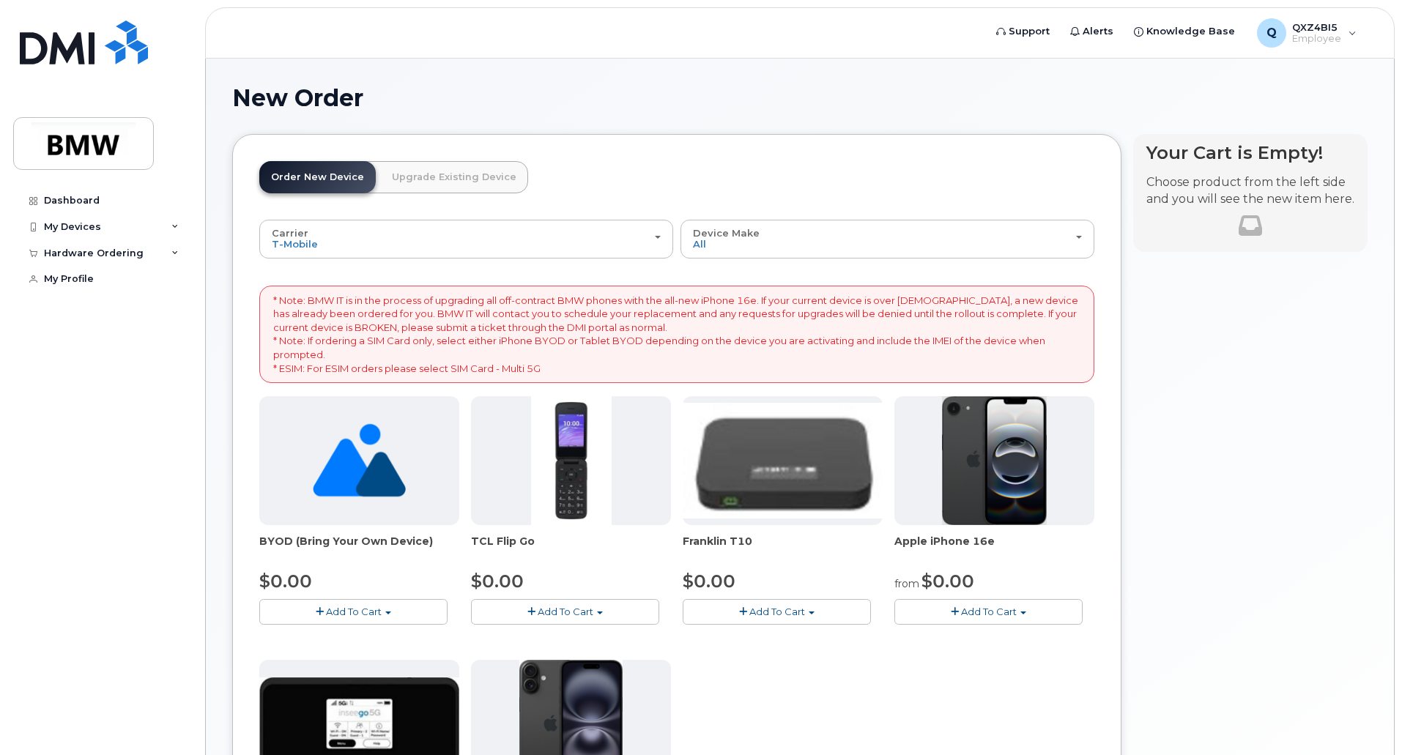
scroll to position [147, 0]
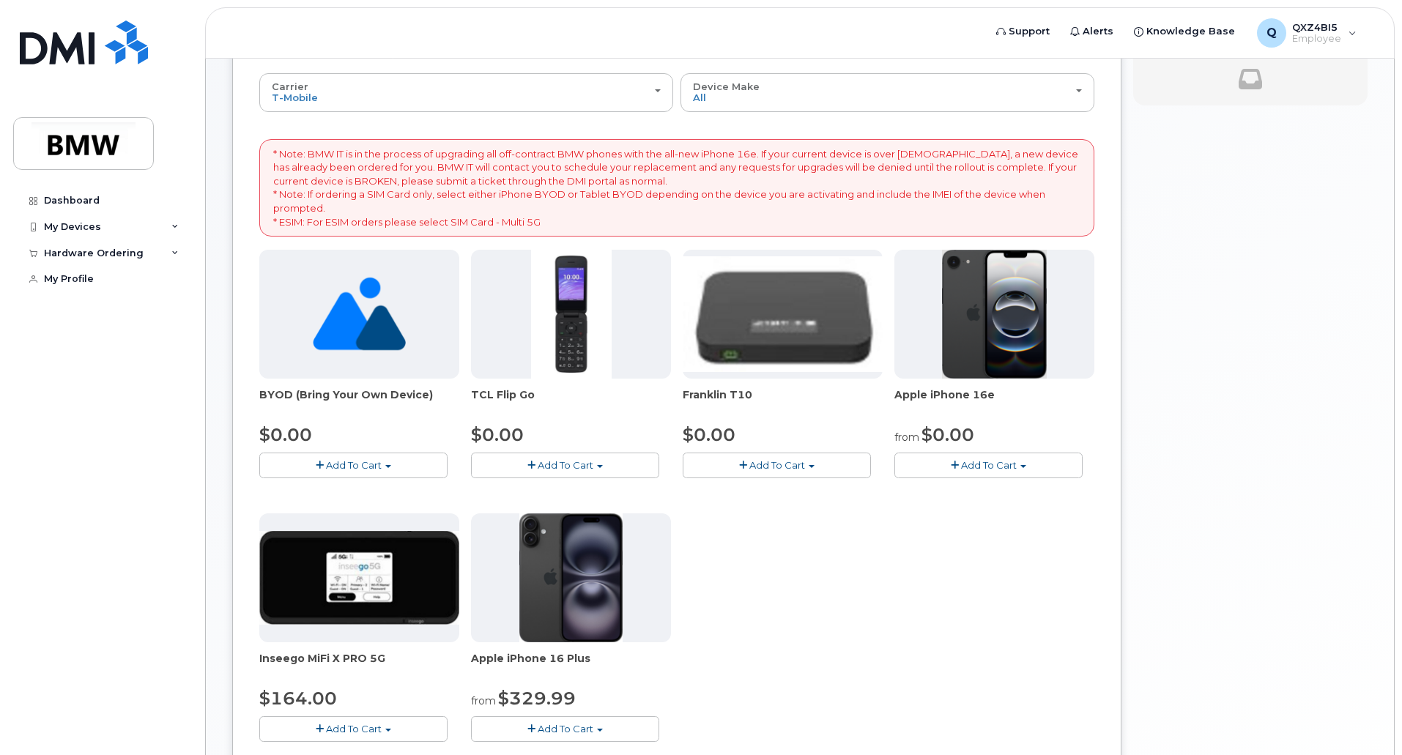
click at [1005, 465] on span "Add To Cart" at bounding box center [989, 465] width 56 height 12
click at [1012, 496] on link "$0.00 - 30 Month Activation (128GB)" at bounding box center [1003, 492] width 211 height 18
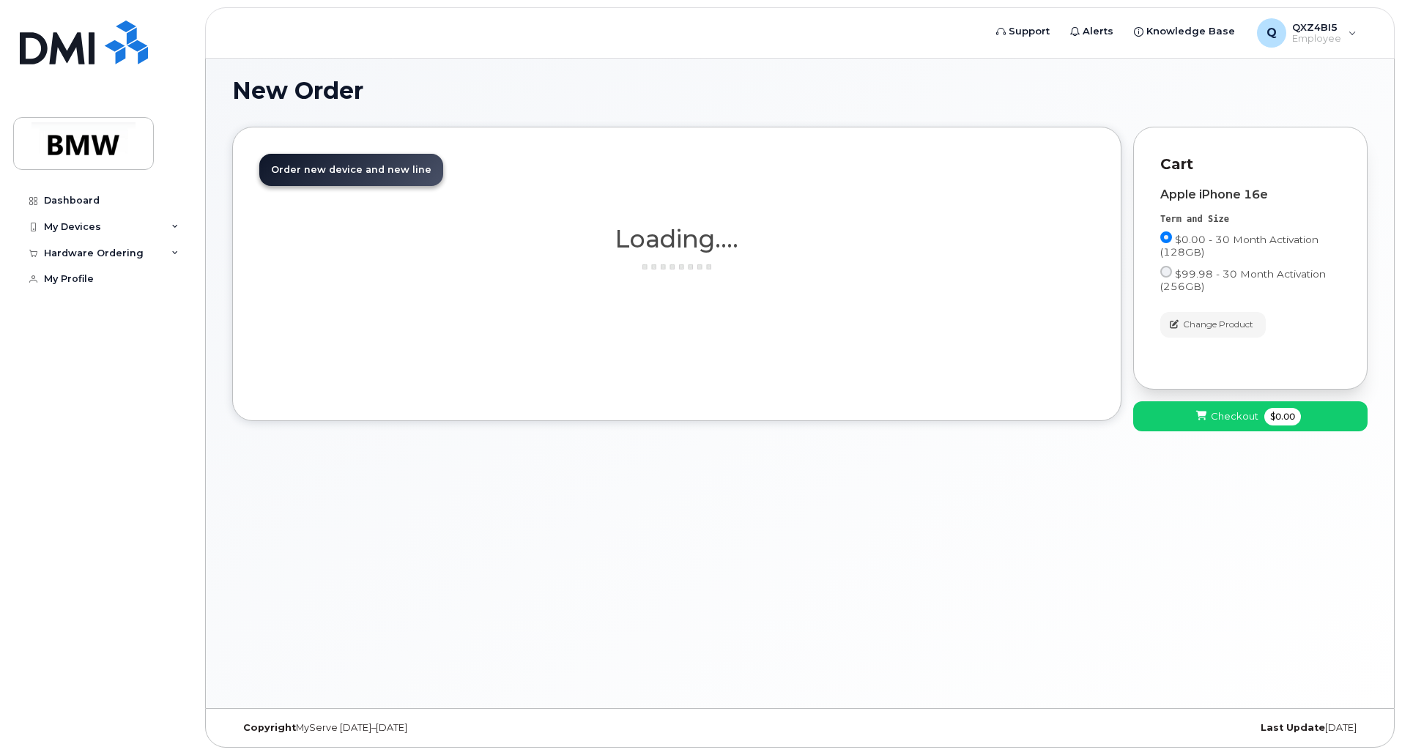
scroll to position [7, 0]
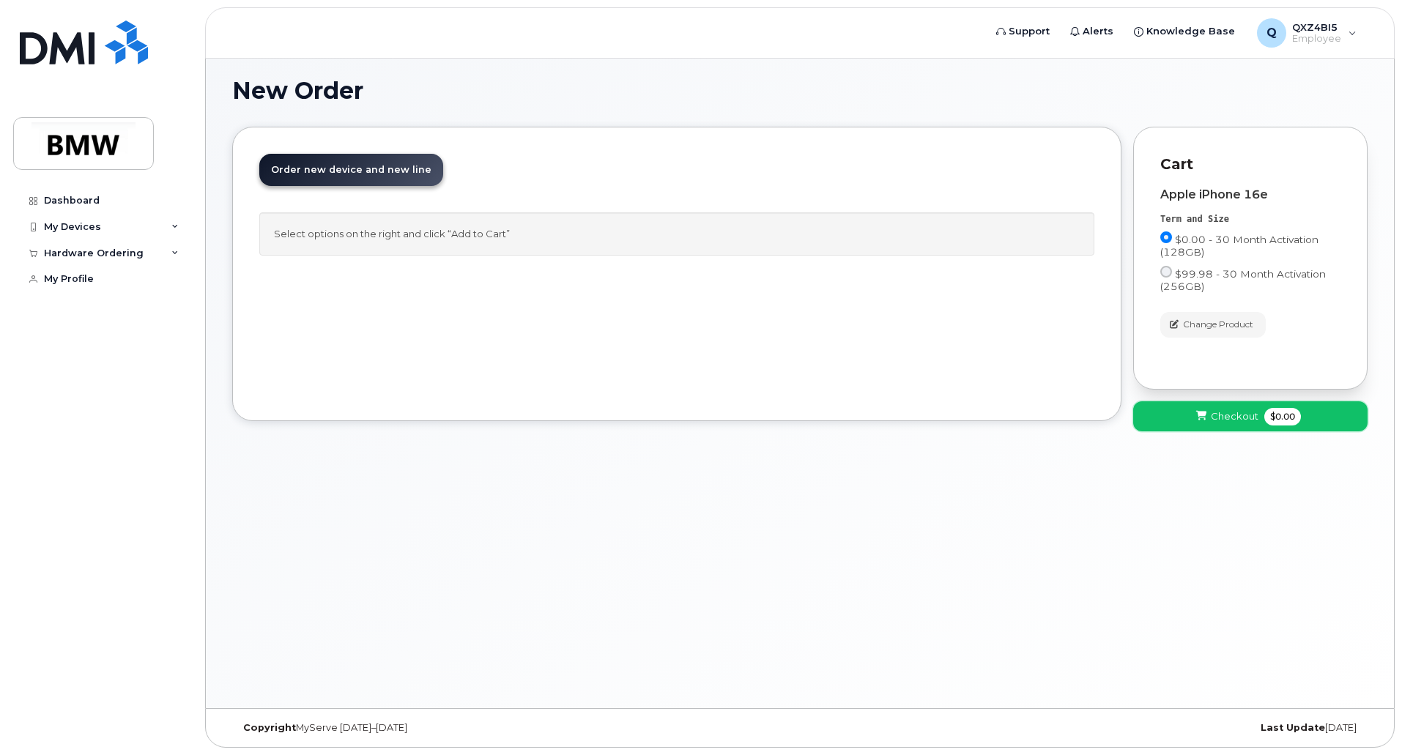
click at [1231, 416] on span "Checkout" at bounding box center [1235, 416] width 48 height 14
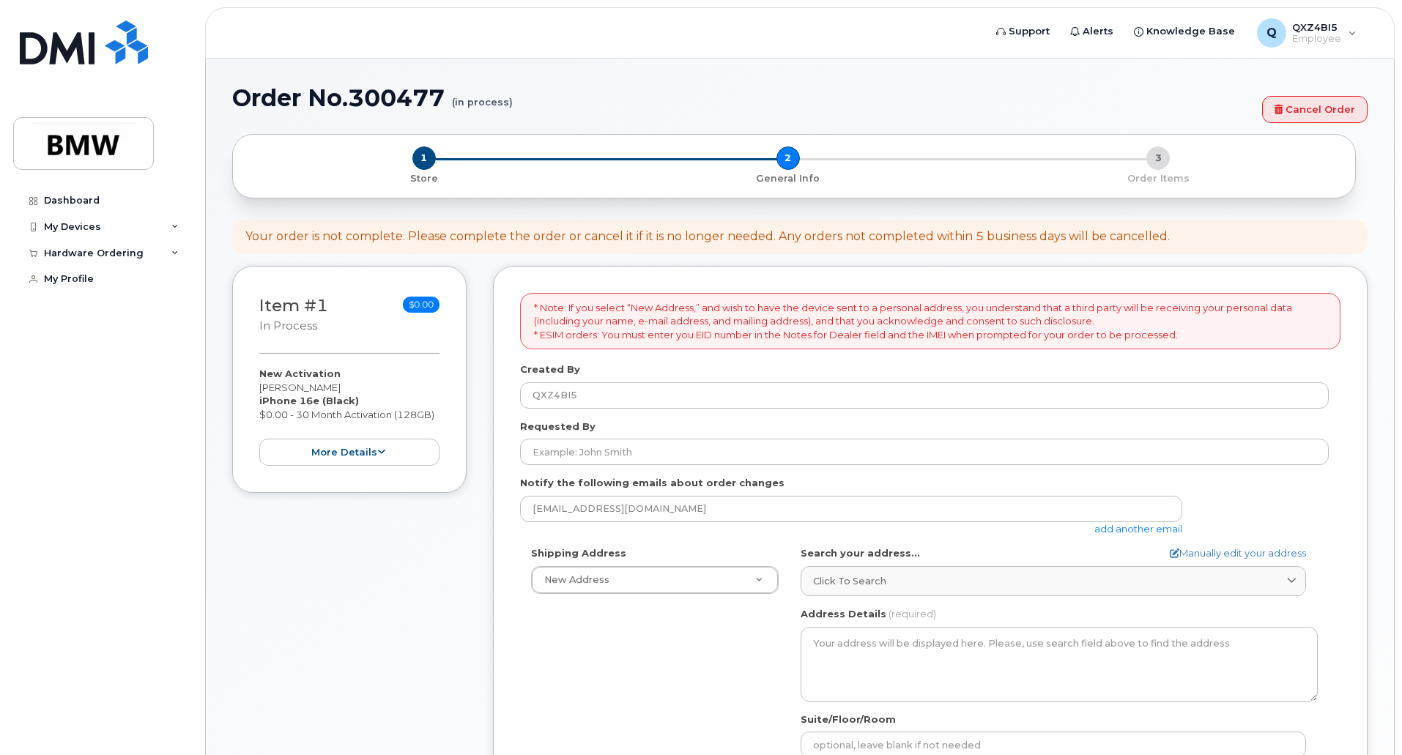
select select
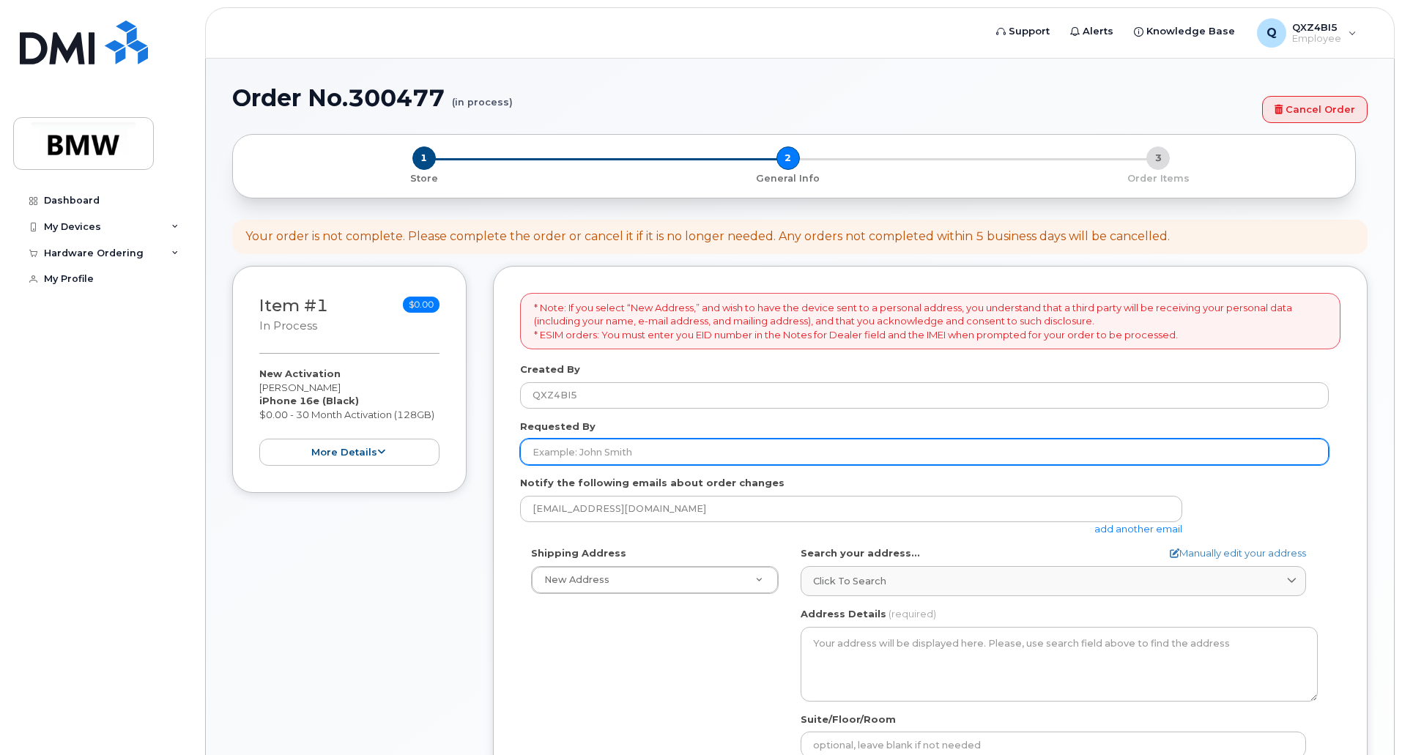
click at [634, 447] on input "Requested By" at bounding box center [924, 452] width 809 height 26
type input "[PERSON_NAME]"
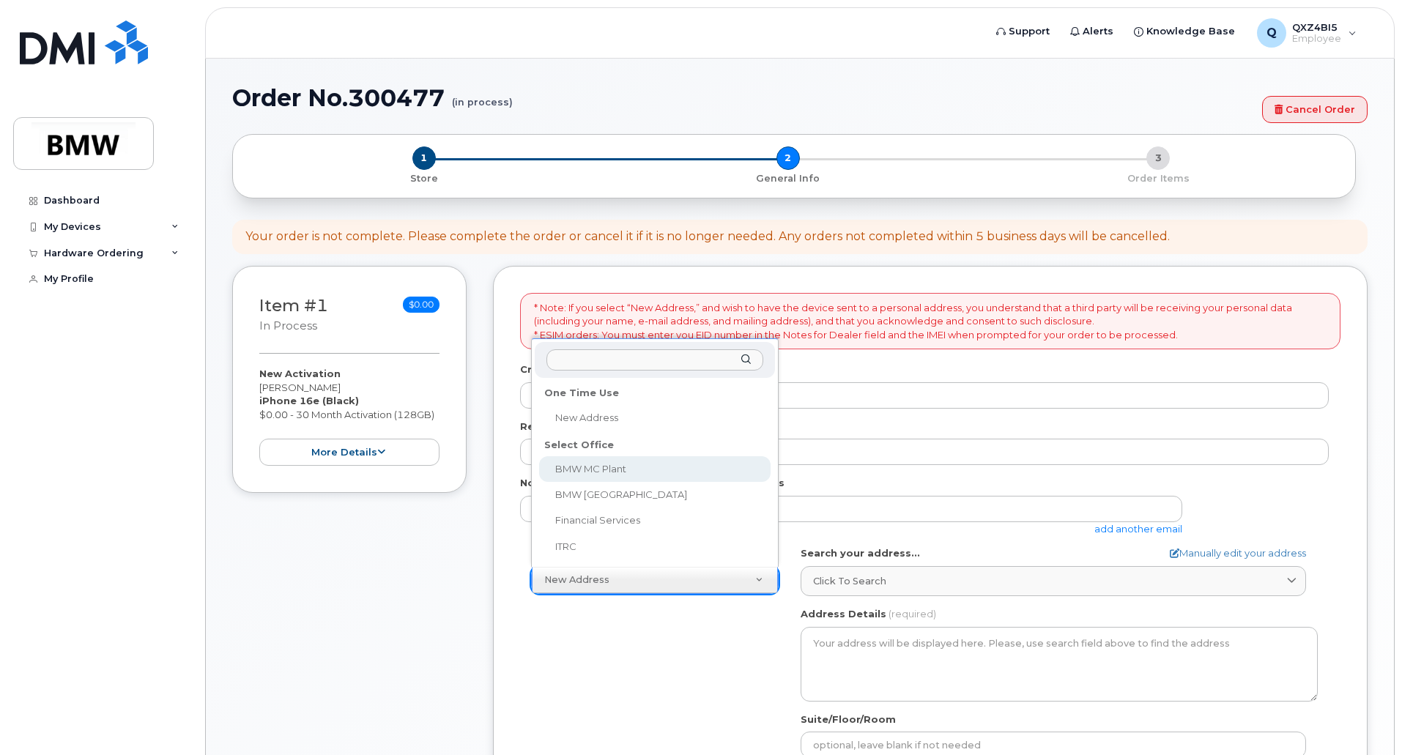
select select
type textarea "1400 Highway 101 S GREER SC 29651-6731 UNITED STATES Greer South Carolina 29651…"
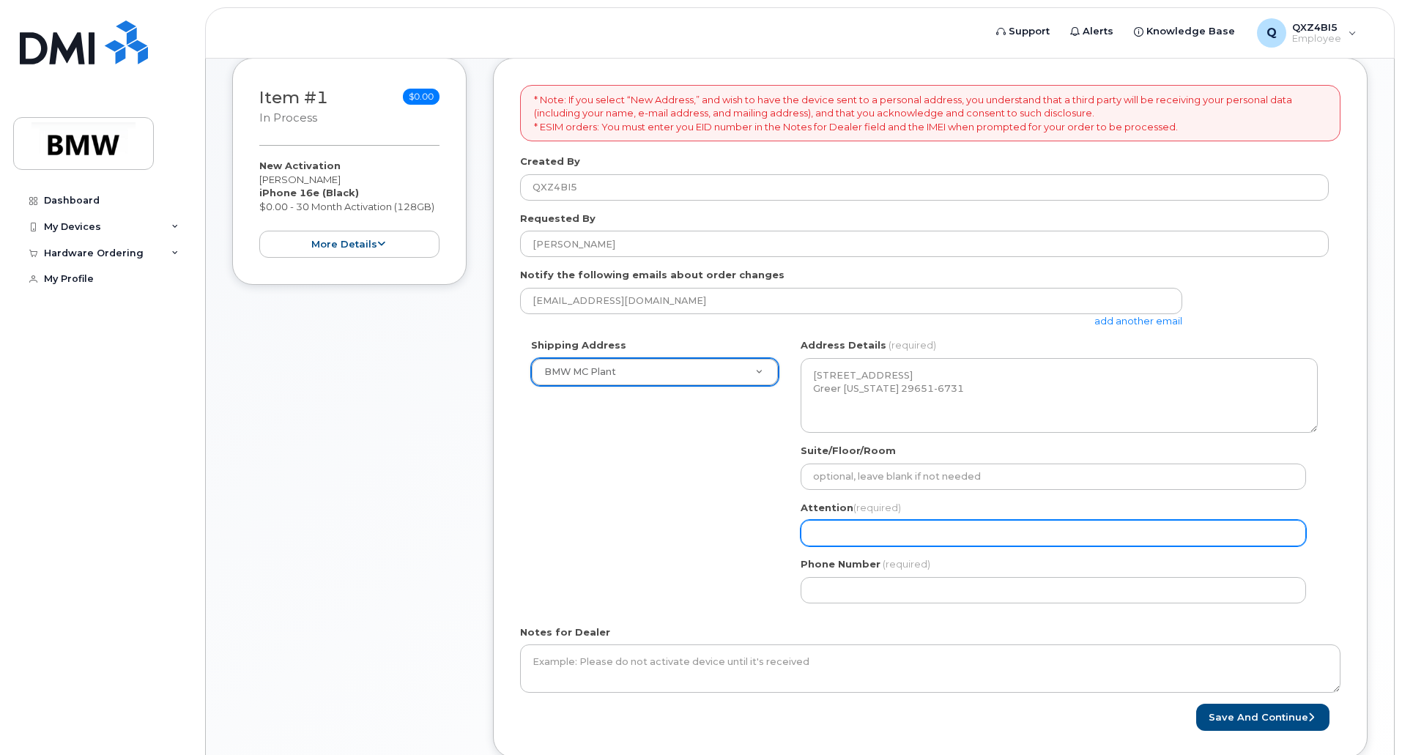
scroll to position [293, 0]
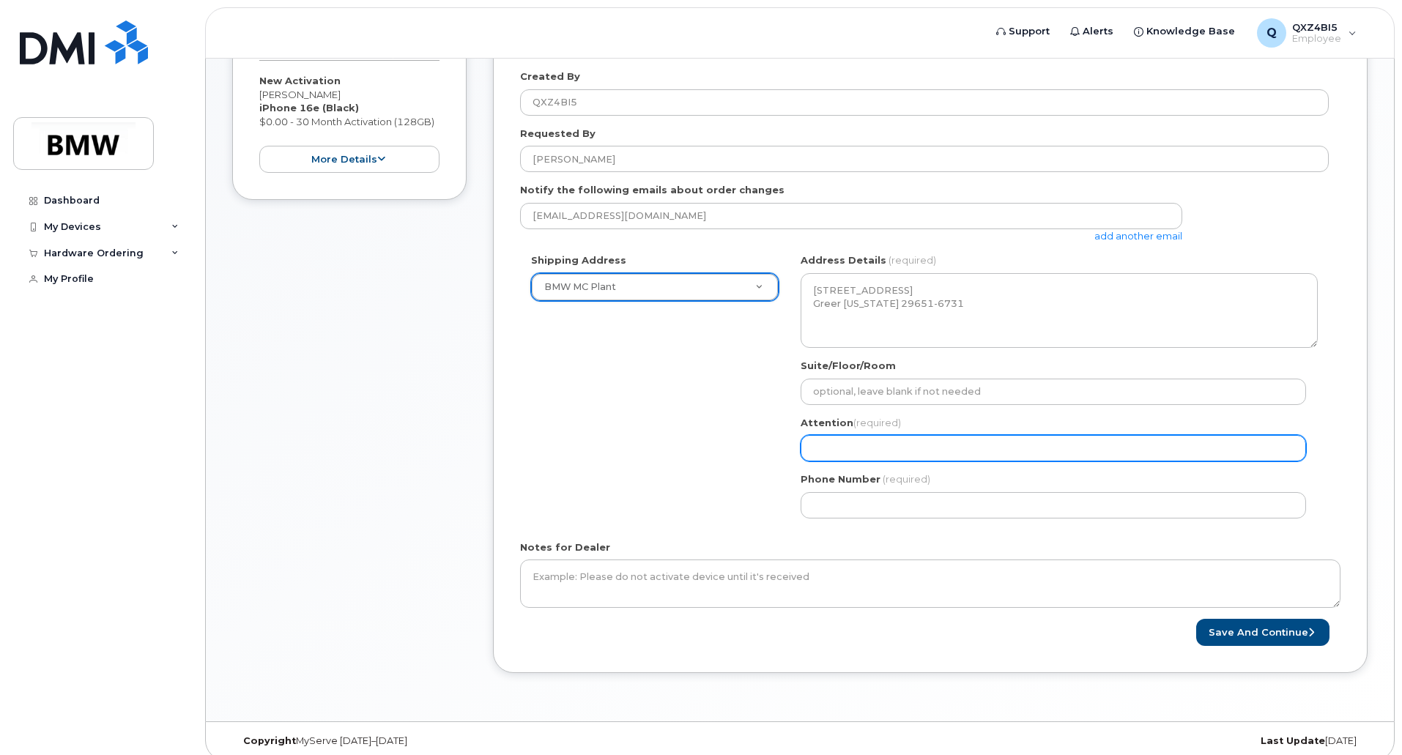
click at [904, 451] on input "Attention (required)" at bounding box center [1053, 448] width 505 height 26
type input "[PERSON_NAME]"
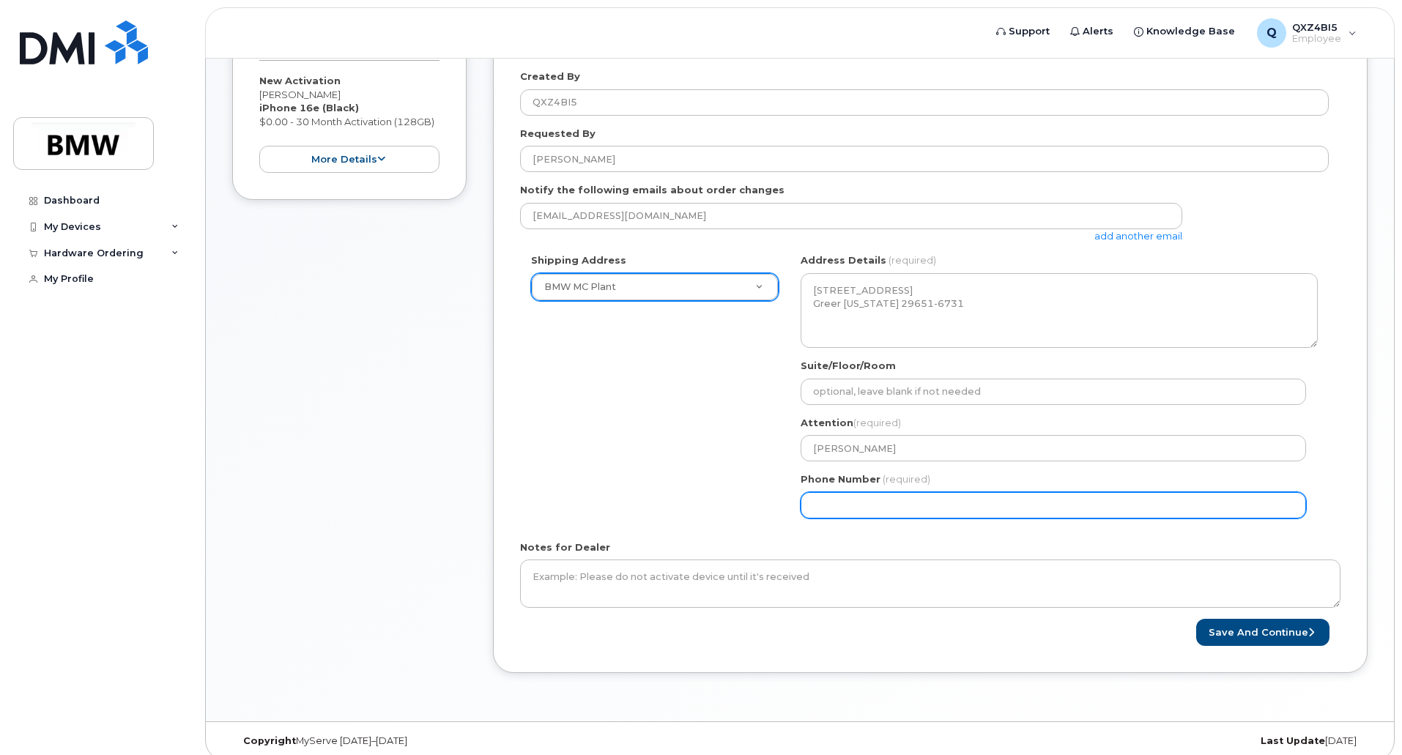
click at [889, 508] on input "Phone Number" at bounding box center [1053, 505] width 505 height 26
select select
type input "864790401"
select select
type input "8647904014"
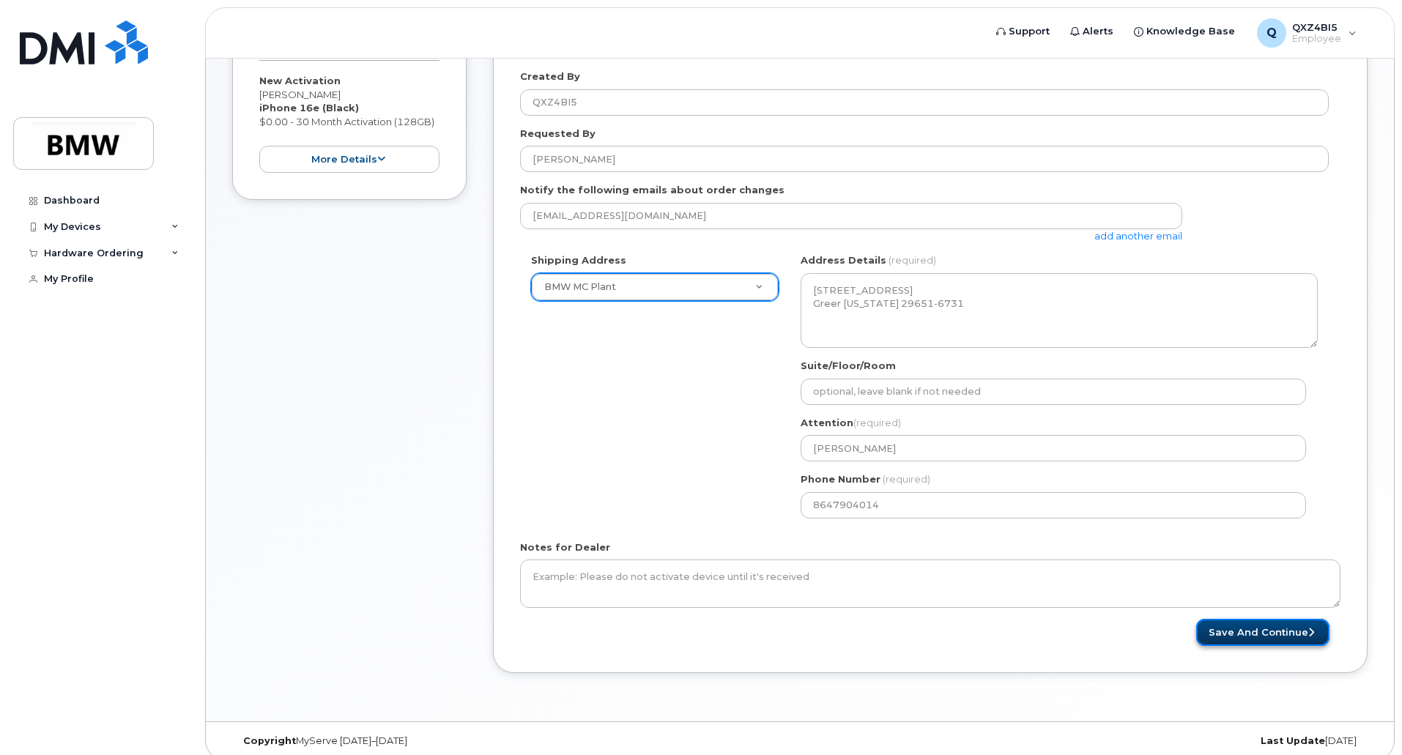
click at [1223, 633] on button "Save and Continue" at bounding box center [1262, 632] width 133 height 27
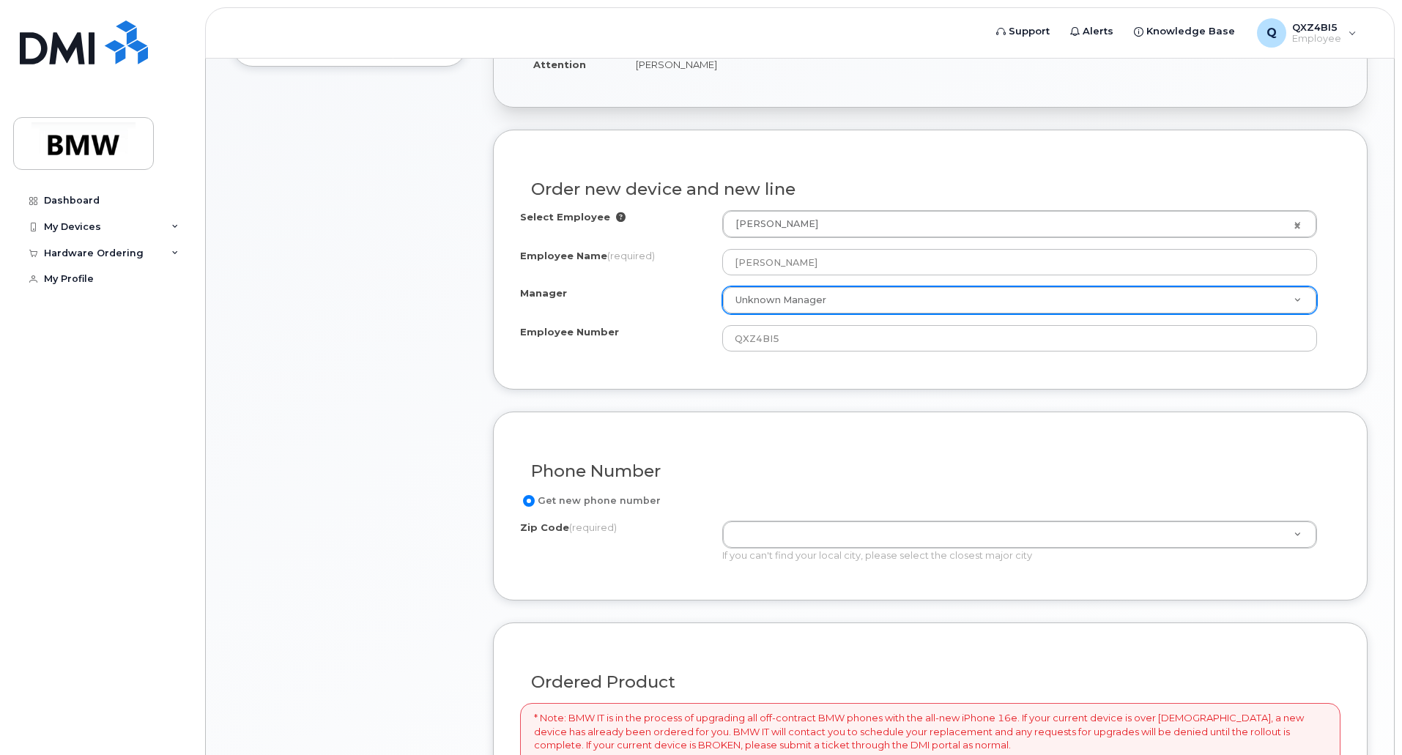
scroll to position [440, 0]
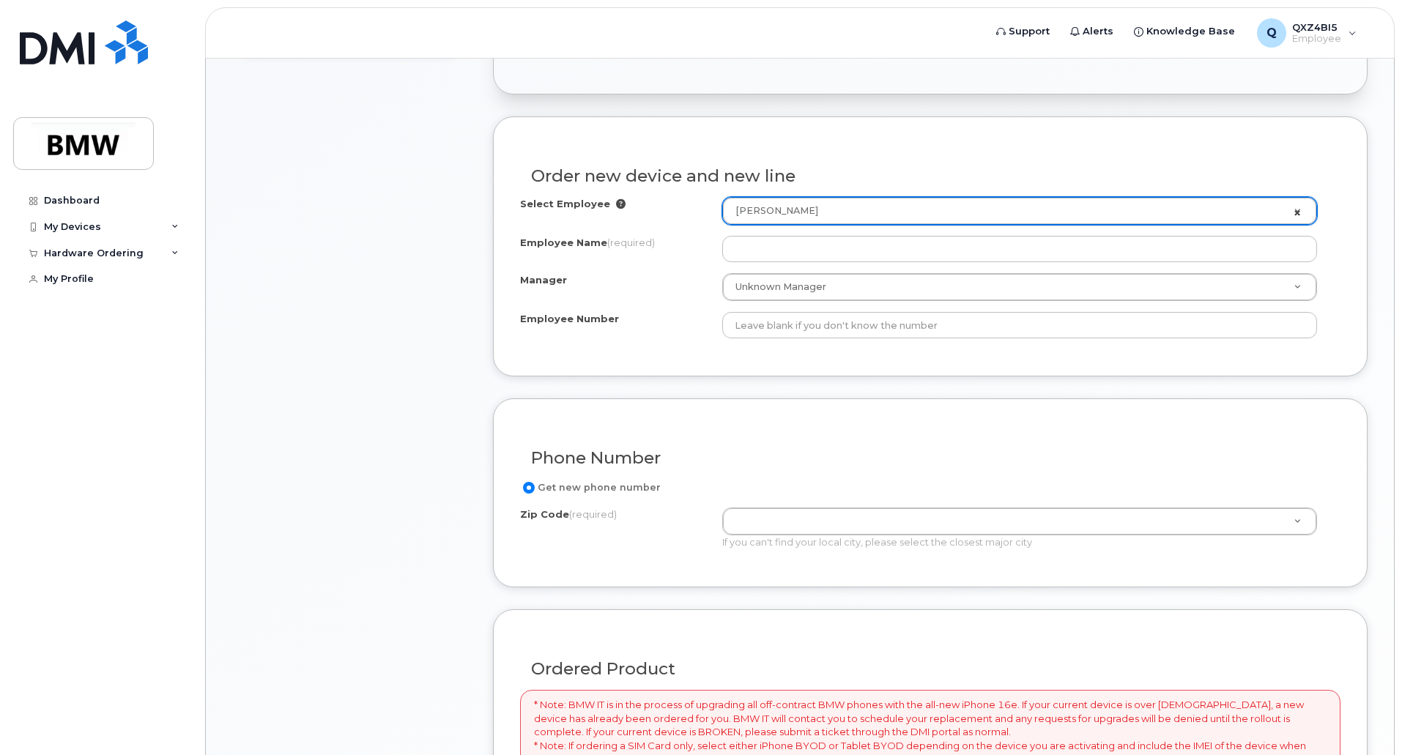
click at [1302, 209] on link "[PERSON_NAME]" at bounding box center [1019, 211] width 593 height 26
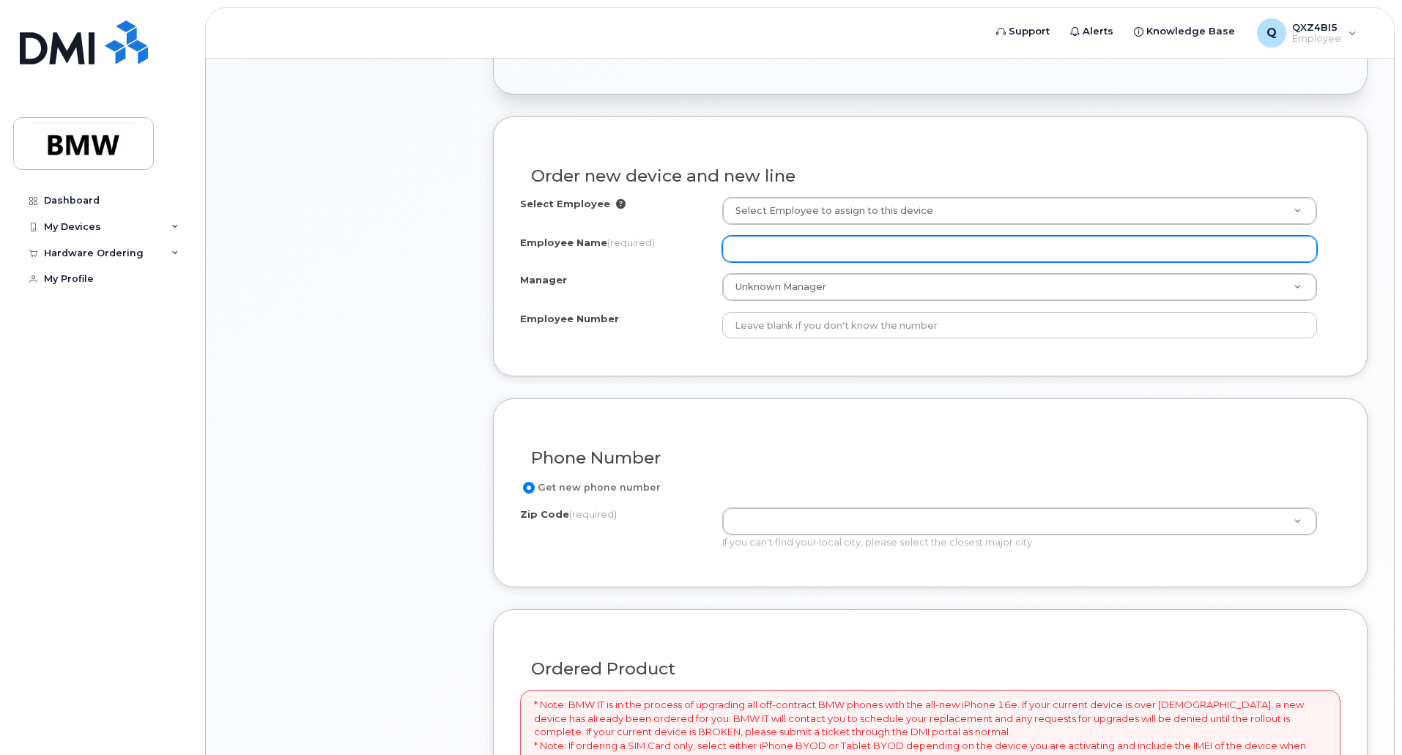
click at [1076, 244] on input "Employee Name (required)" at bounding box center [1019, 249] width 595 height 26
paste input "- McMahon Oisin"
drag, startPoint x: 804, startPoint y: 246, endPoint x: 708, endPoint y: 248, distance: 96.7
click at [708, 248] on div "Employee Name (required) - McMahon Oisin" at bounding box center [930, 249] width 820 height 26
click at [781, 253] on input "Oisin" at bounding box center [1019, 249] width 595 height 26
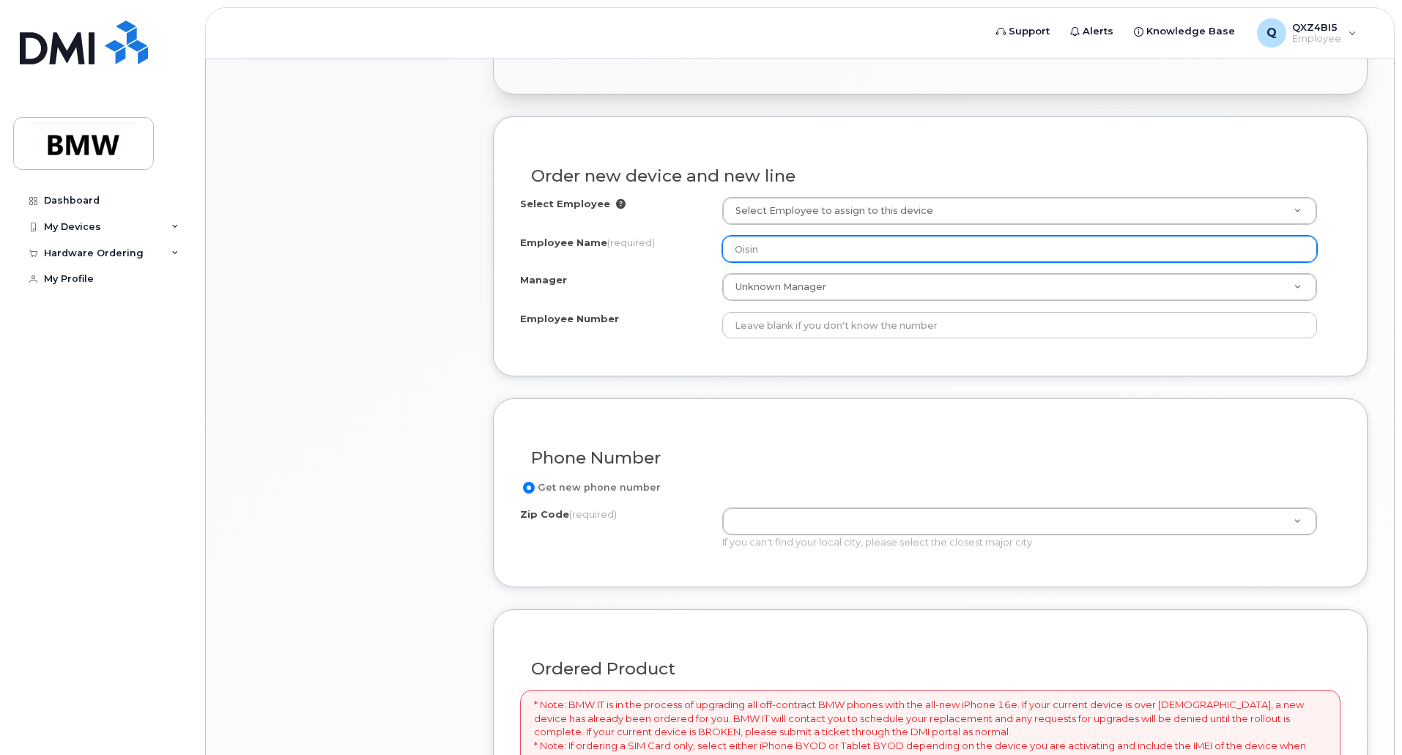
paste input "- McMahon"
click at [778, 249] on input "Oisin - McMahon" at bounding box center [1019, 249] width 595 height 26
drag, startPoint x: 817, startPoint y: 248, endPoint x: 722, endPoint y: 251, distance: 94.5
click at [722, 251] on input "[PERSON_NAME]" at bounding box center [1019, 249] width 595 height 26
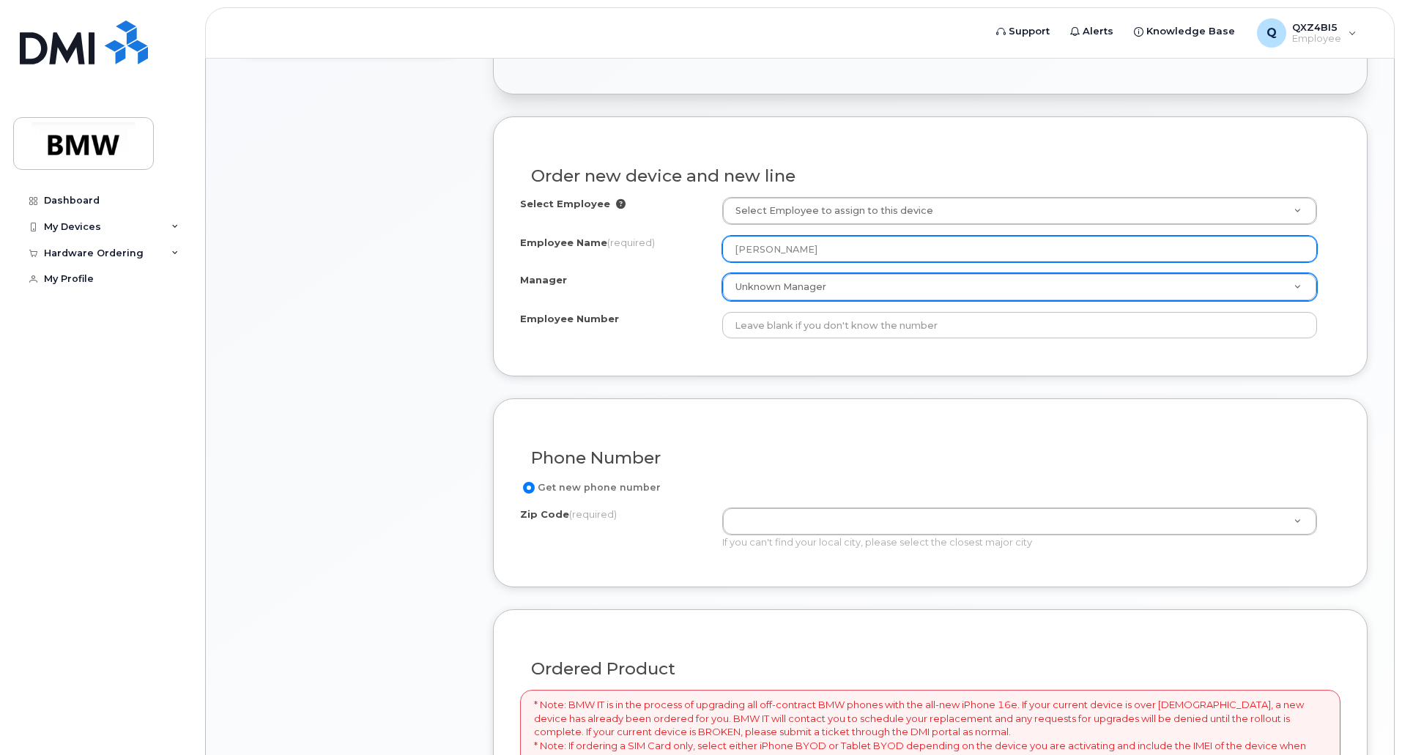
type input "[PERSON_NAME]"
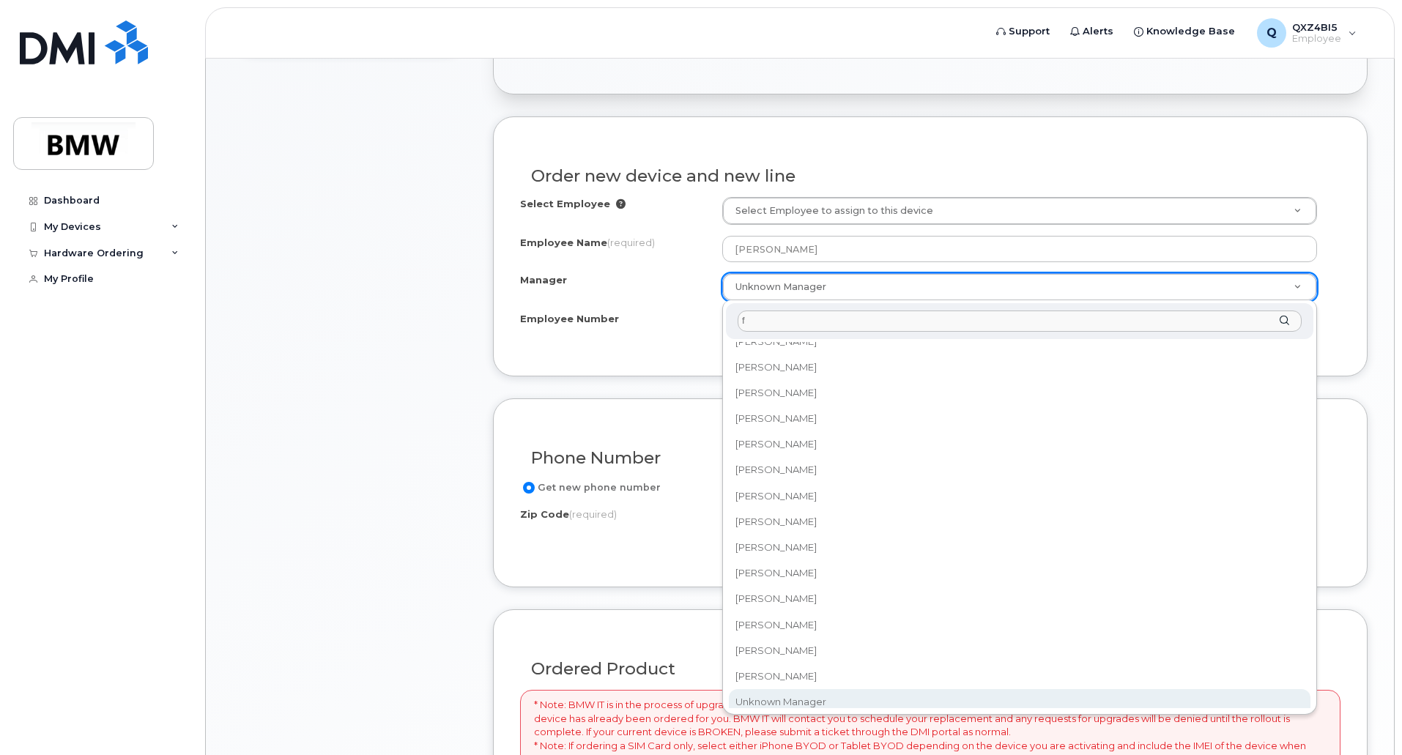
scroll to position [0, 0]
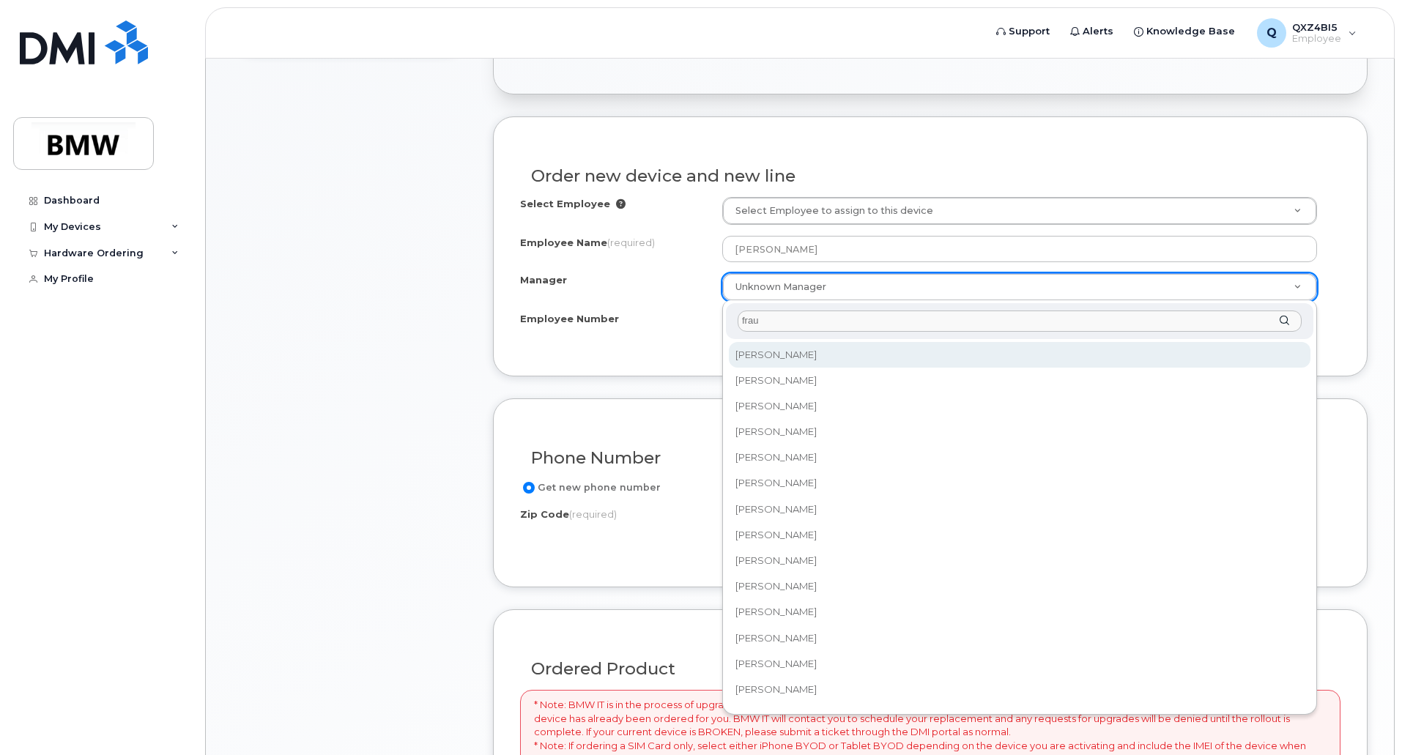
type input "fraun"
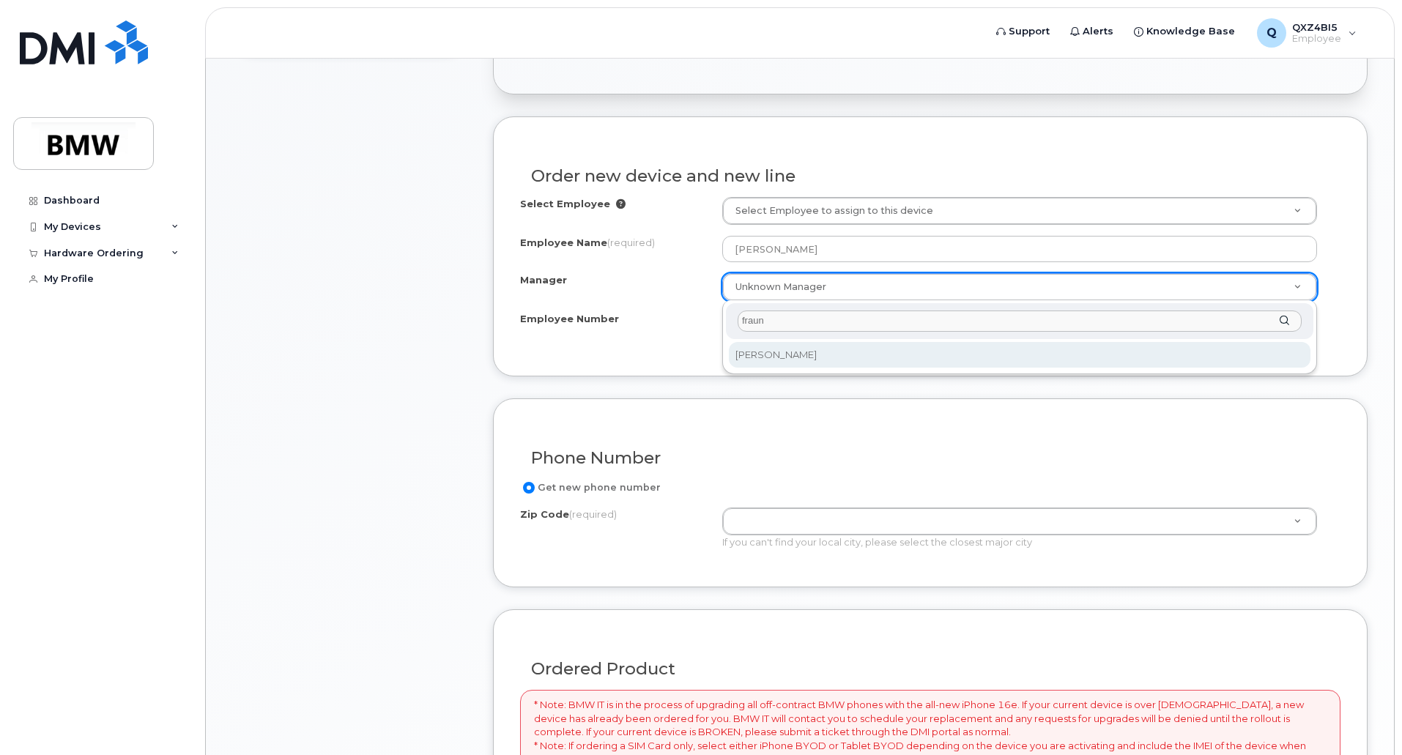
select select "2063601"
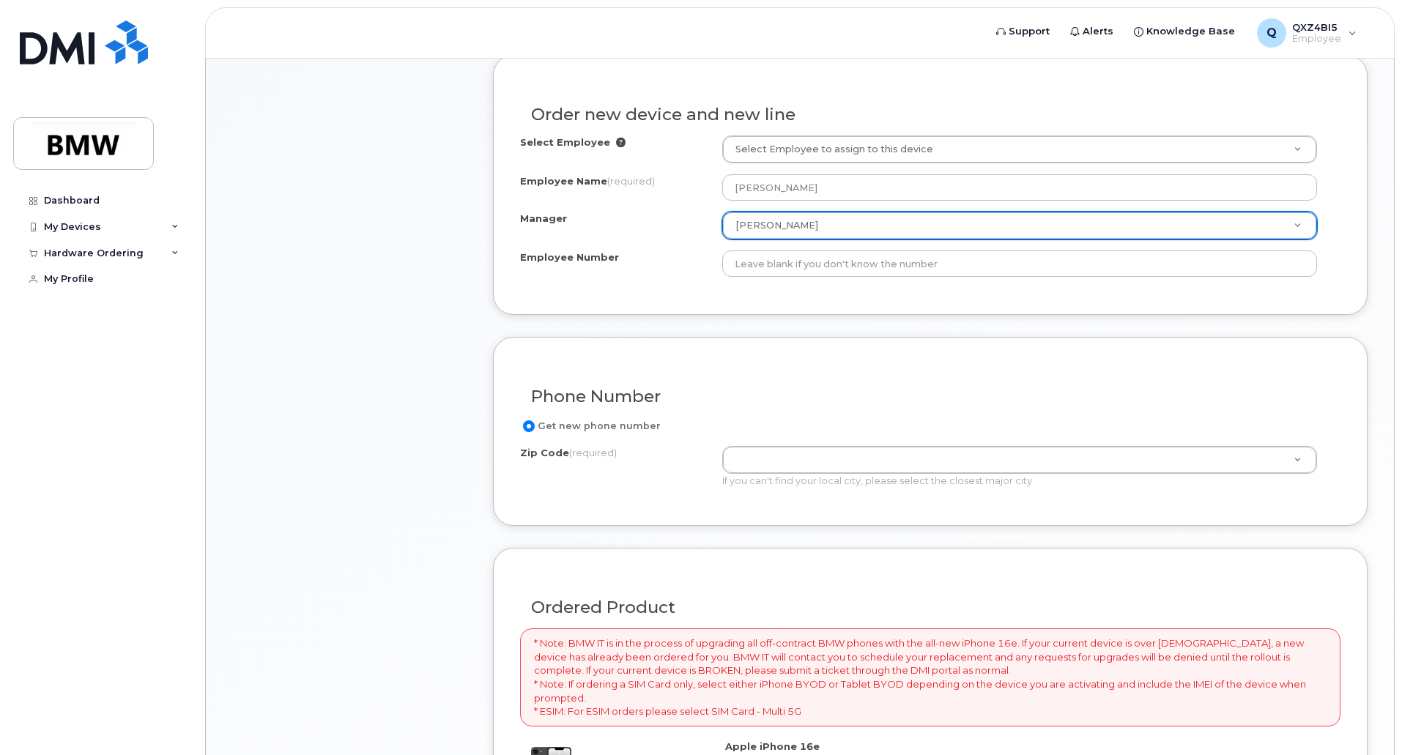
scroll to position [733, 0]
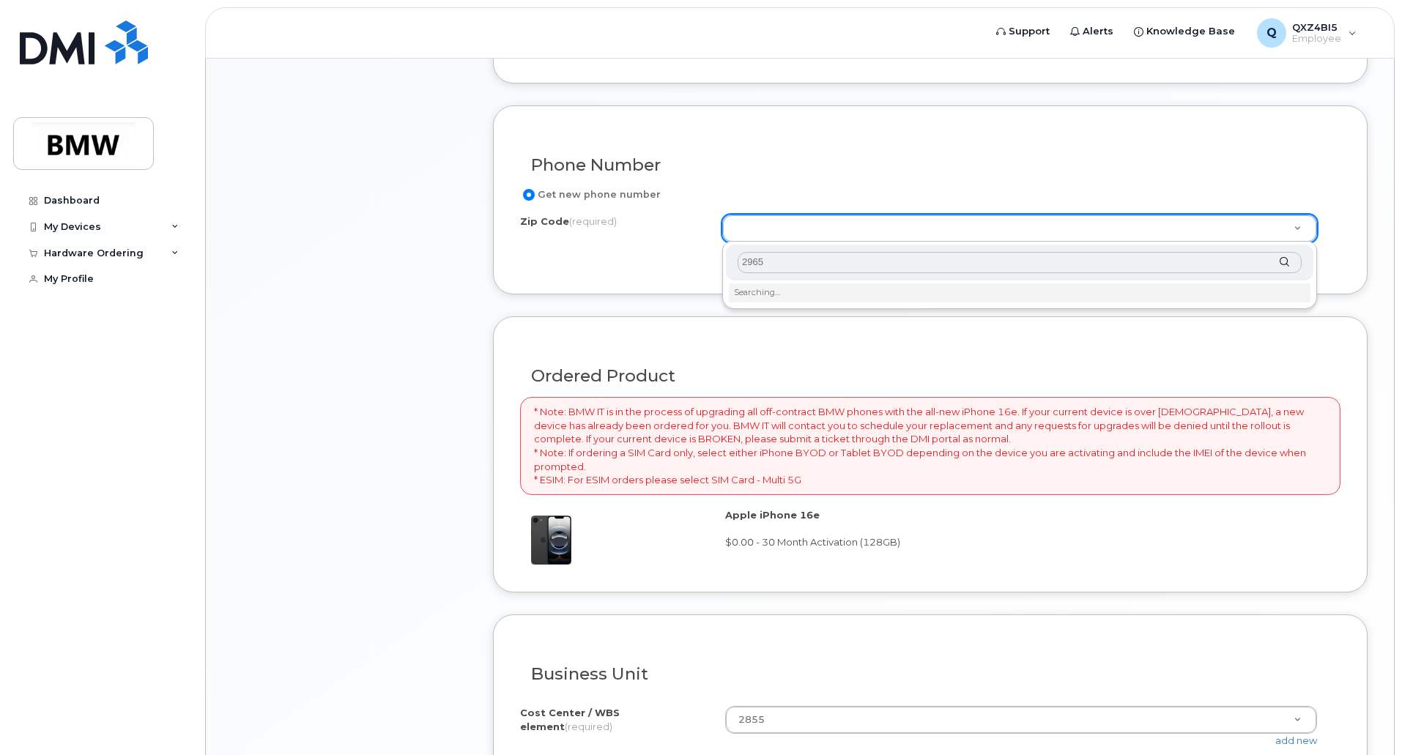
type input "29651"
type input "29651 (Greer, SC)"
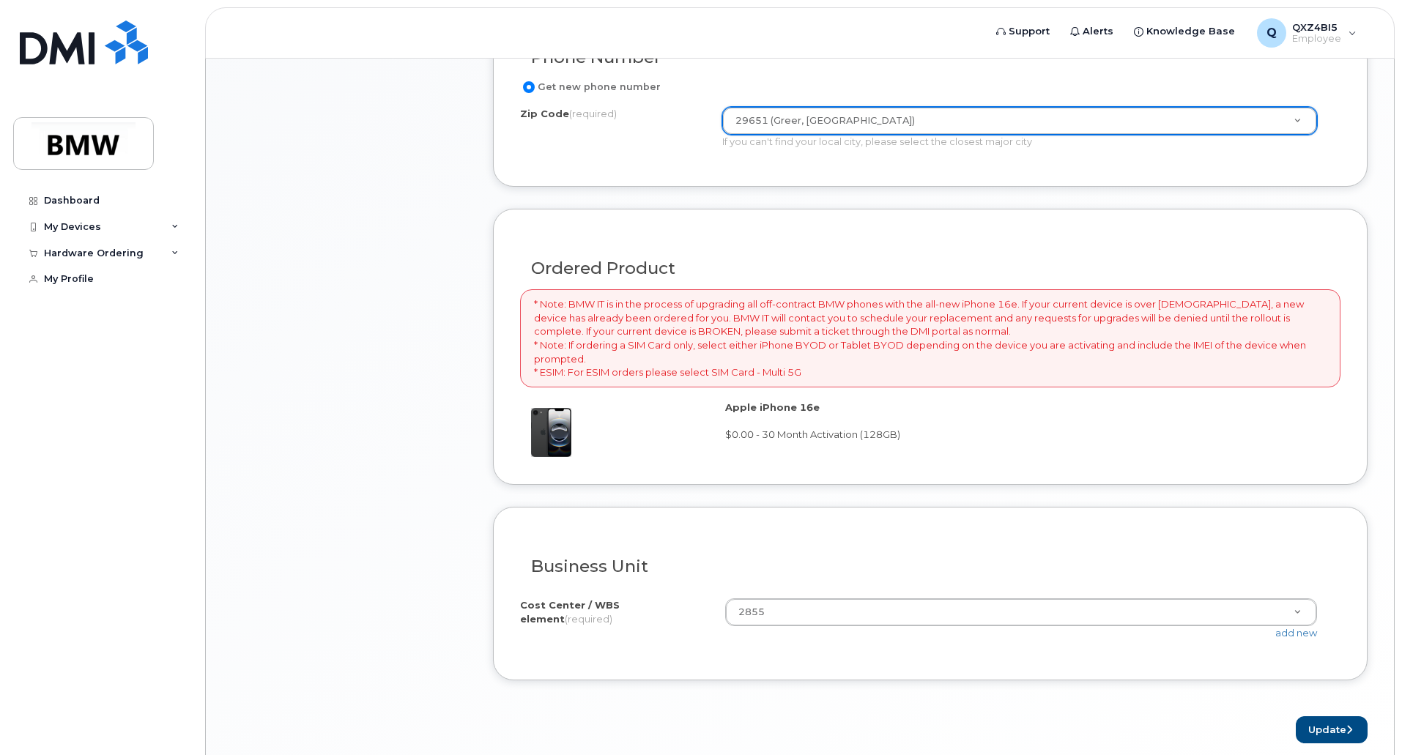
scroll to position [902, 0]
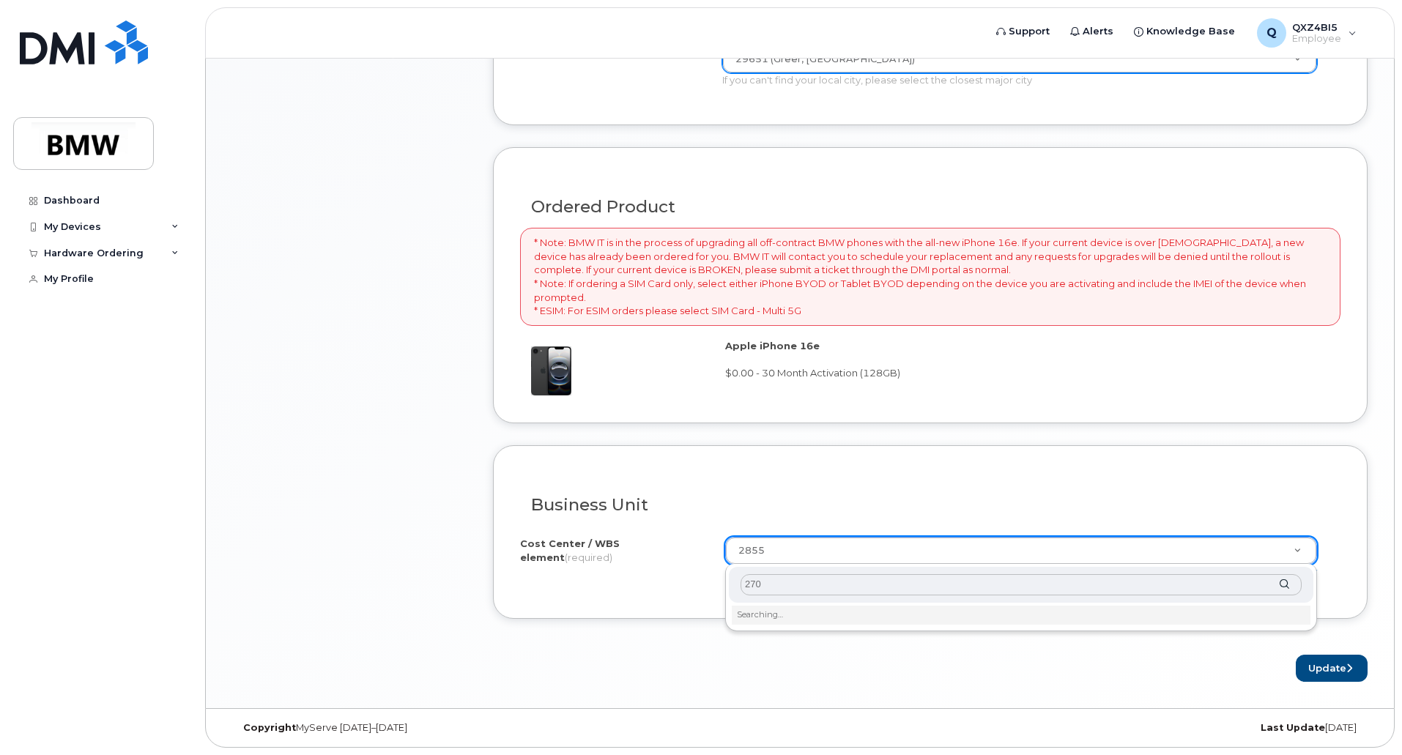
type input "2704"
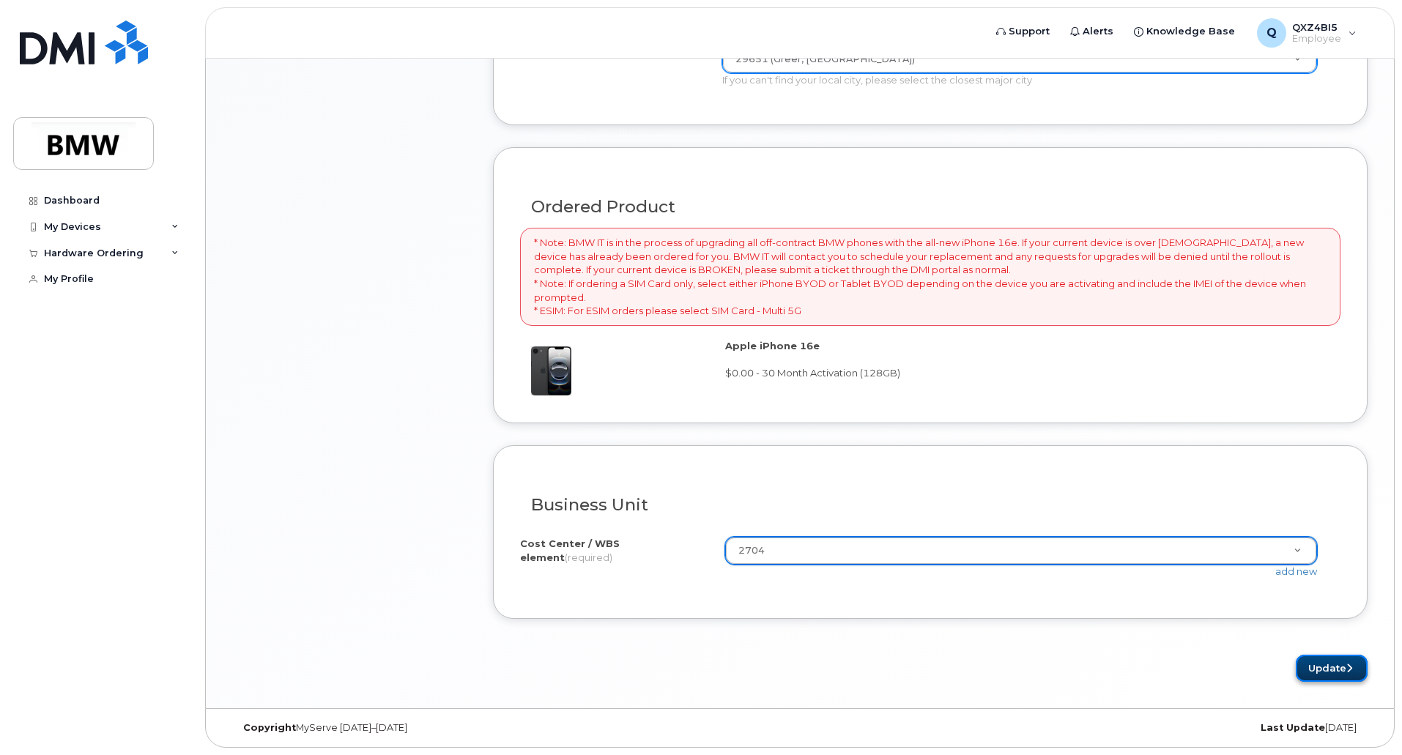
click at [1314, 670] on button "Update" at bounding box center [1332, 668] width 72 height 27
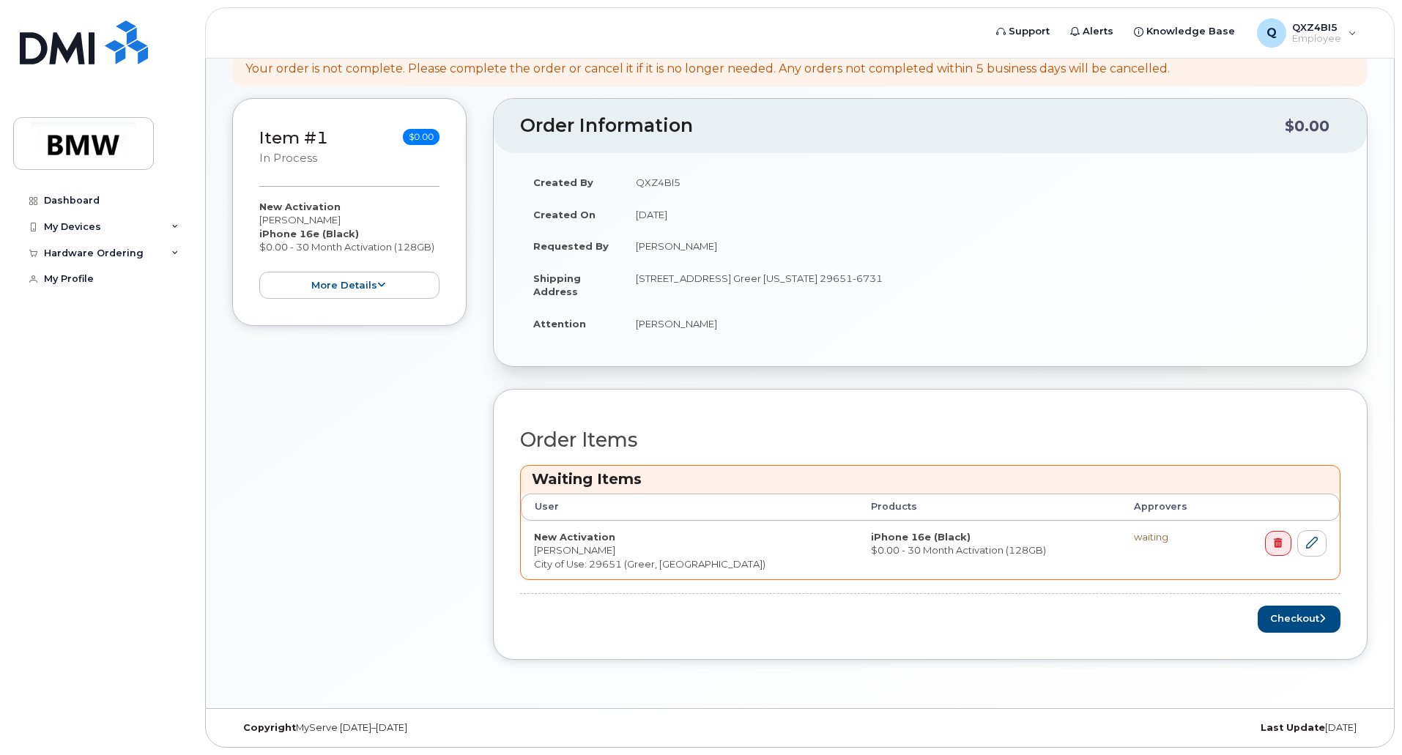
scroll to position [230, 0]
click at [1302, 632] on button "Checkout" at bounding box center [1299, 619] width 83 height 27
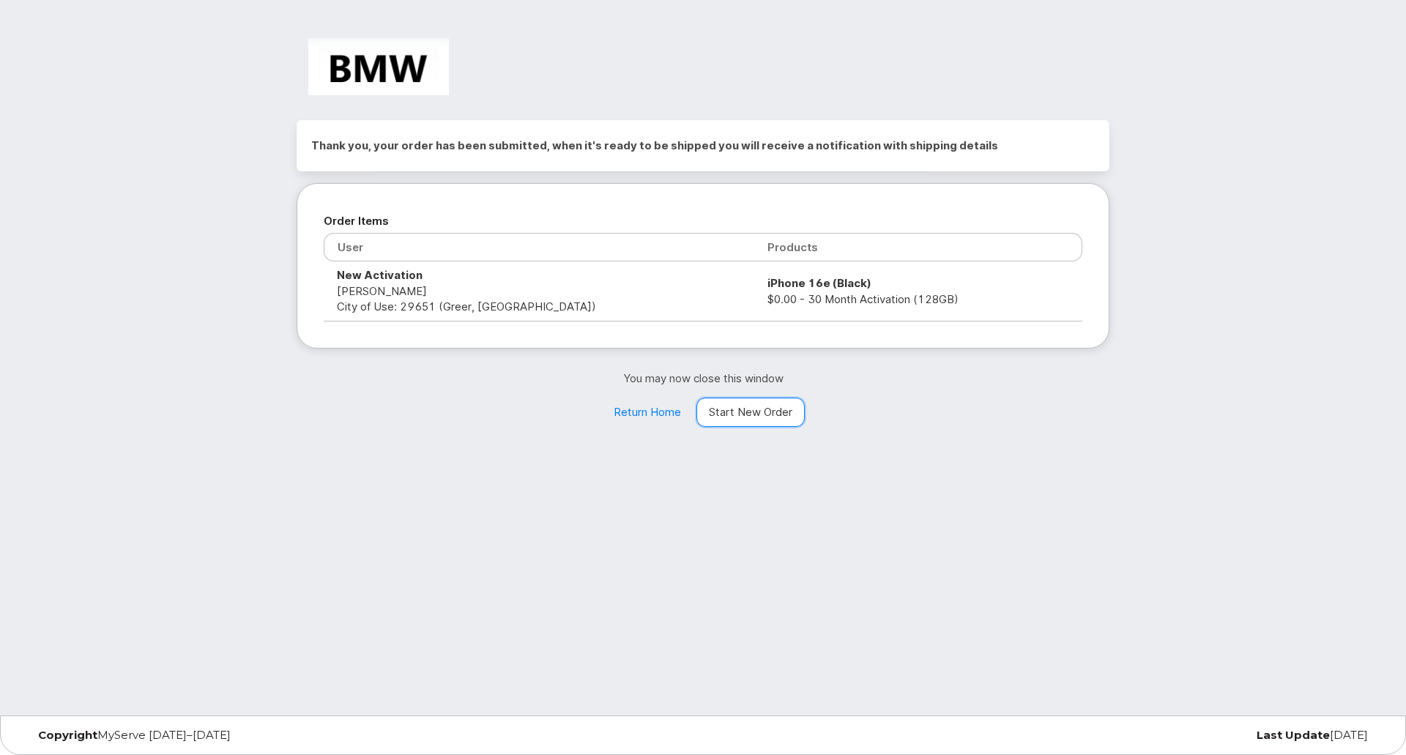
click at [746, 409] on link "Start New Order" at bounding box center [751, 412] width 108 height 29
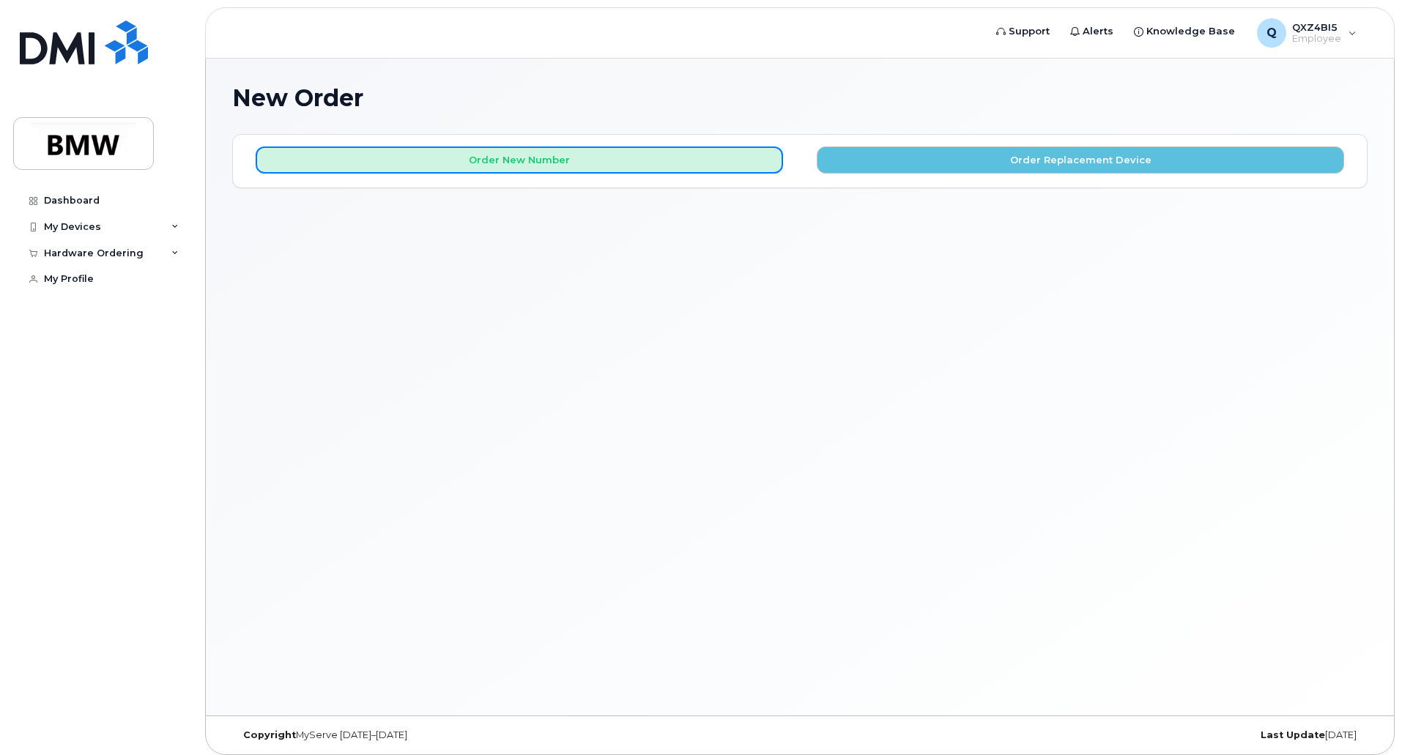
drag, startPoint x: 483, startPoint y: 170, endPoint x: 543, endPoint y: 189, distance: 63.0
click at [483, 170] on button "Order New Number" at bounding box center [519, 160] width 527 height 27
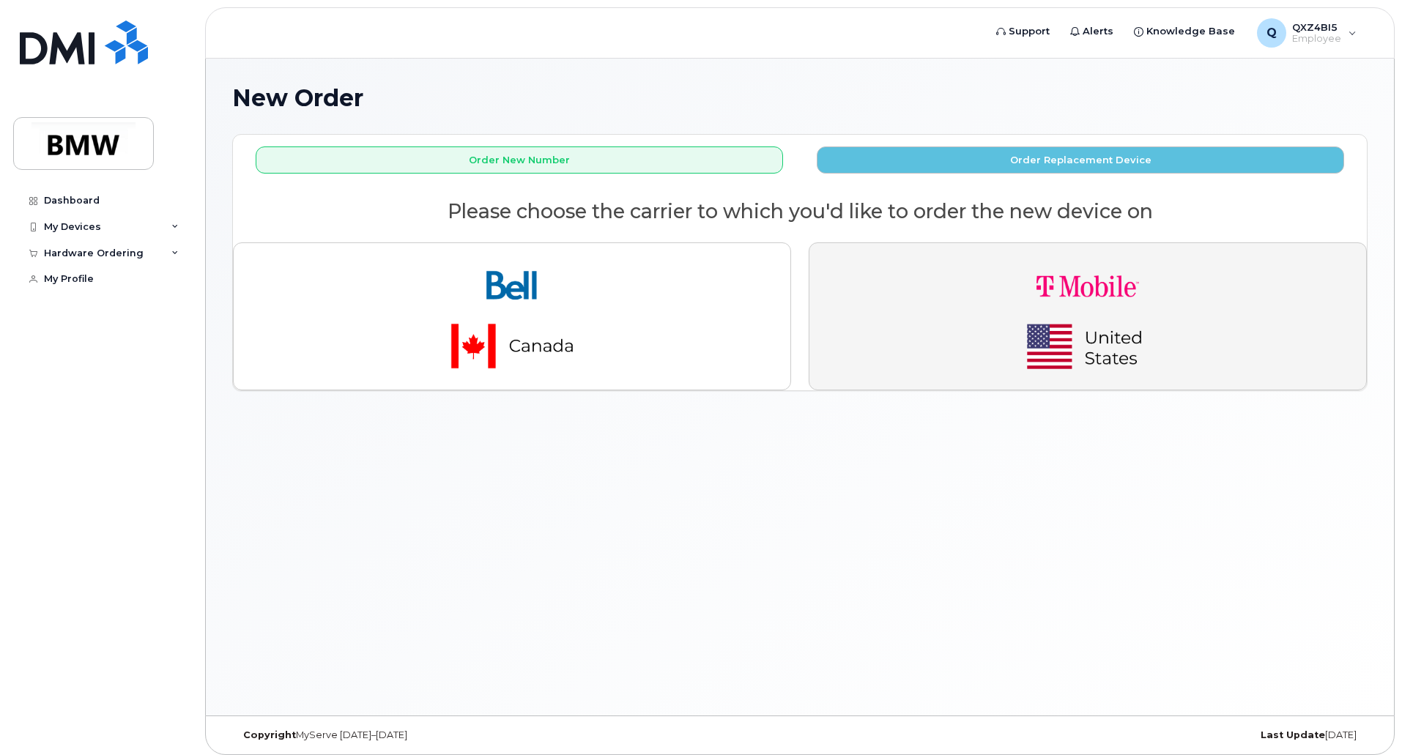
click at [981, 277] on button "button" at bounding box center [1088, 316] width 558 height 148
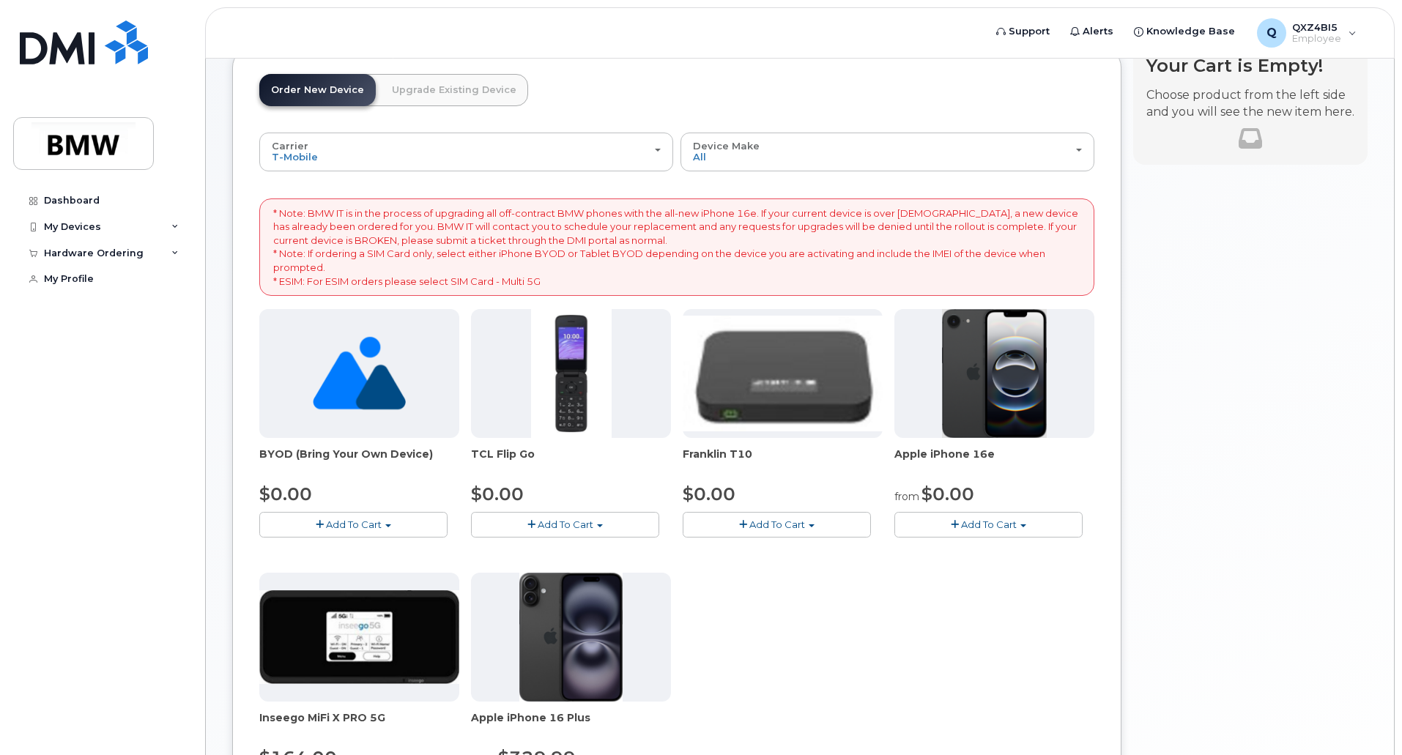
scroll to position [220, 0]
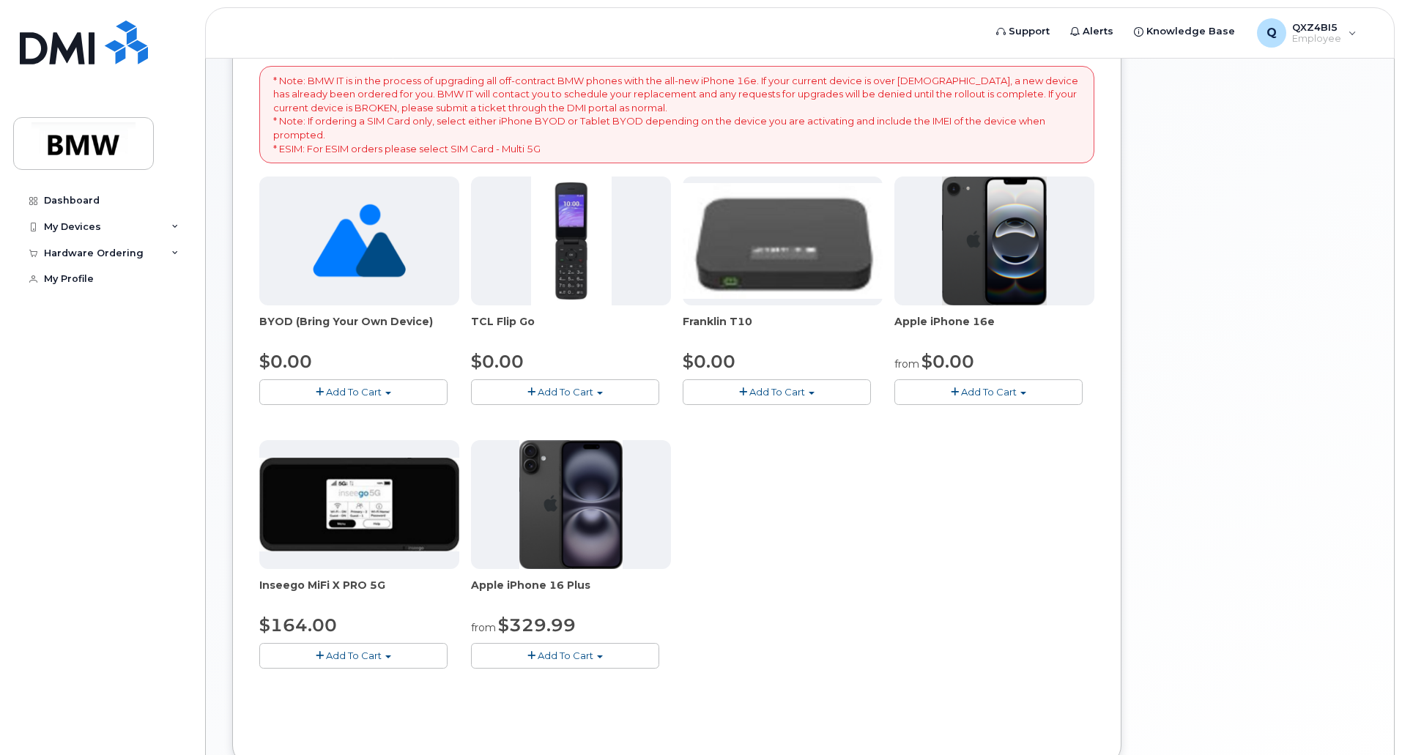
click at [1001, 389] on span "Add To Cart" at bounding box center [989, 392] width 56 height 12
click at [997, 420] on link "$0.00 - 30 Month Activation (128GB)" at bounding box center [1003, 419] width 211 height 18
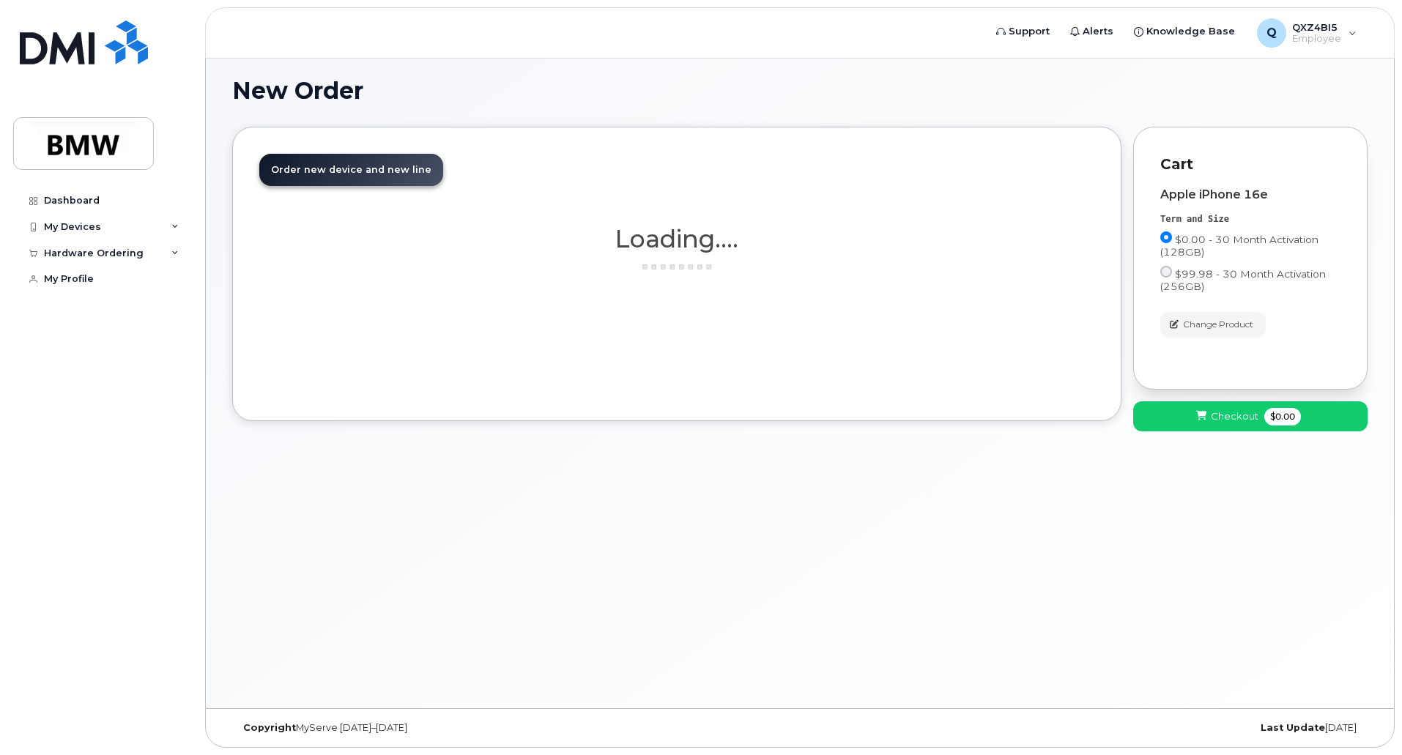
scroll to position [7, 0]
click at [1231, 423] on span "Checkout" at bounding box center [1235, 416] width 48 height 14
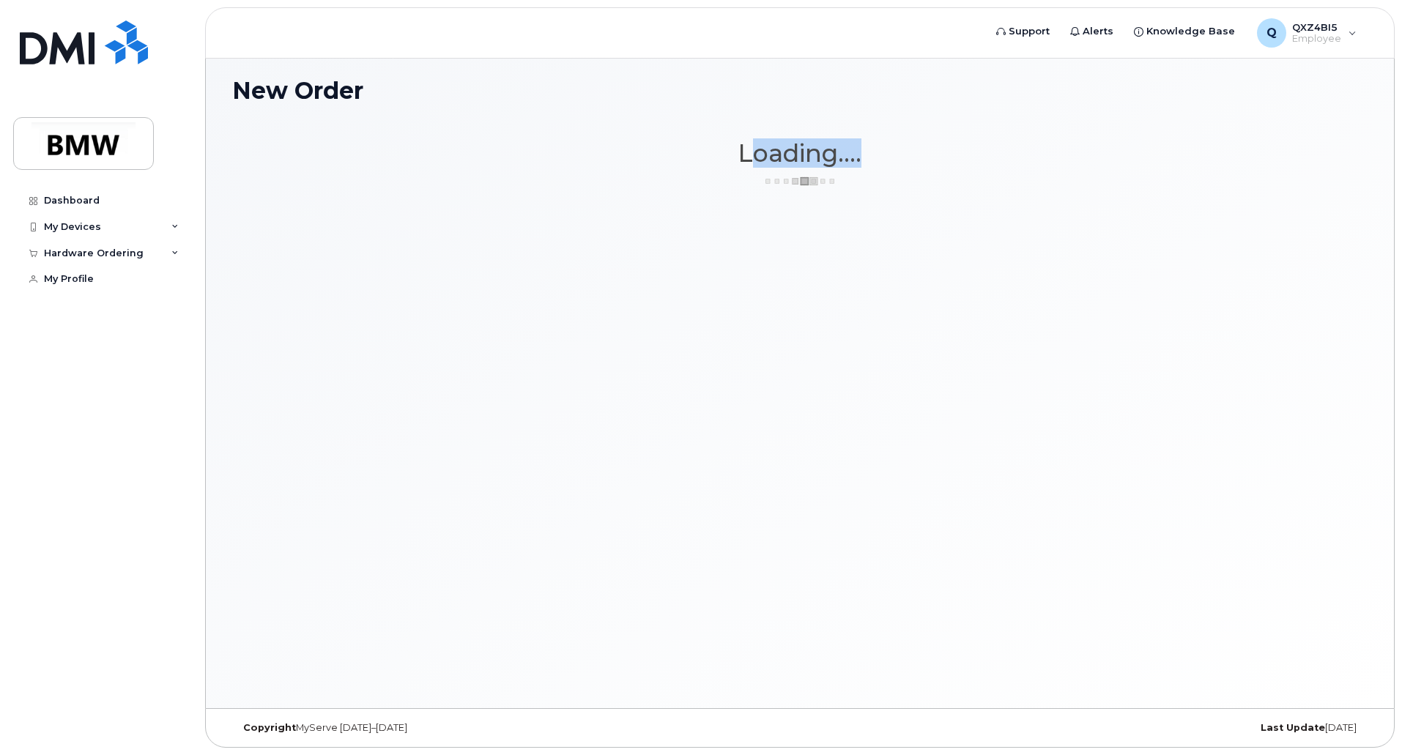
drag, startPoint x: 748, startPoint y: 160, endPoint x: 893, endPoint y: 156, distance: 145.1
click at [893, 156] on h1 "Loading...." at bounding box center [799, 153] width 1135 height 26
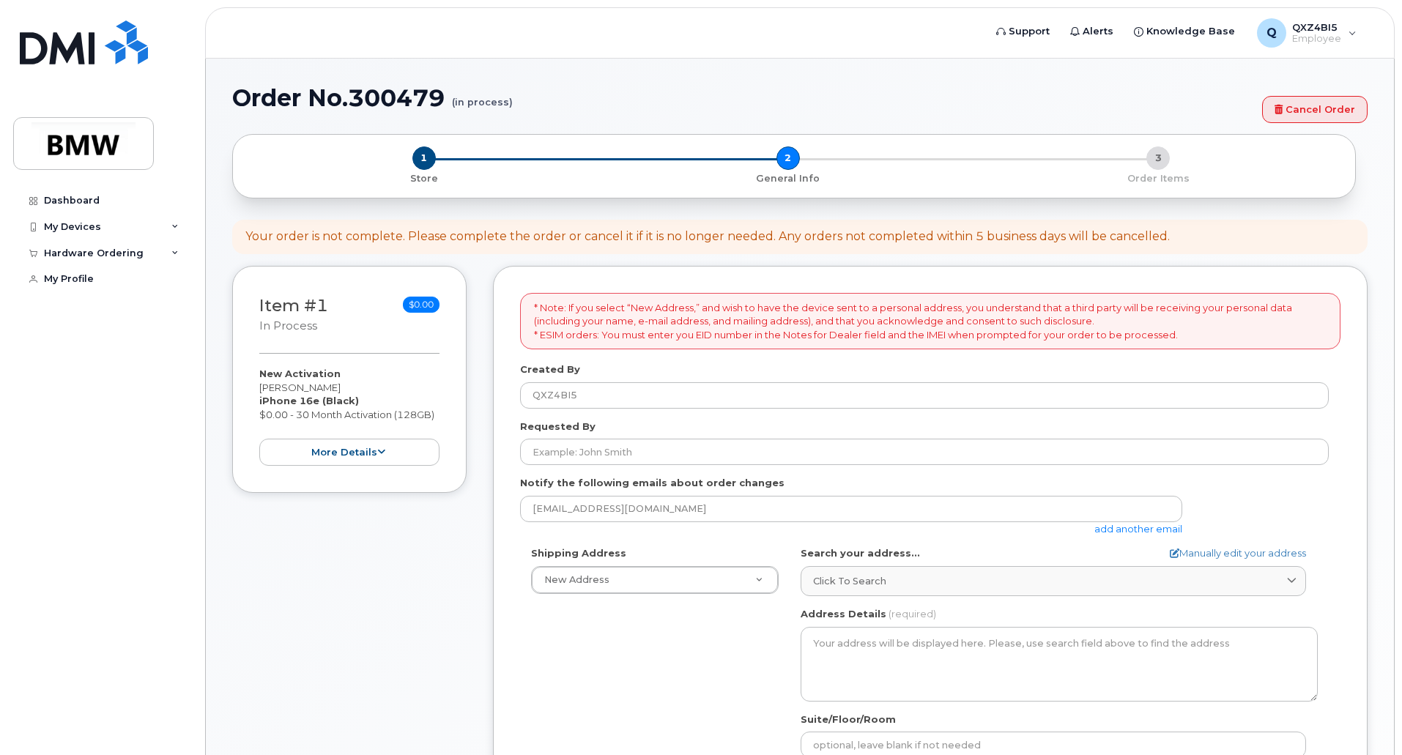
select select
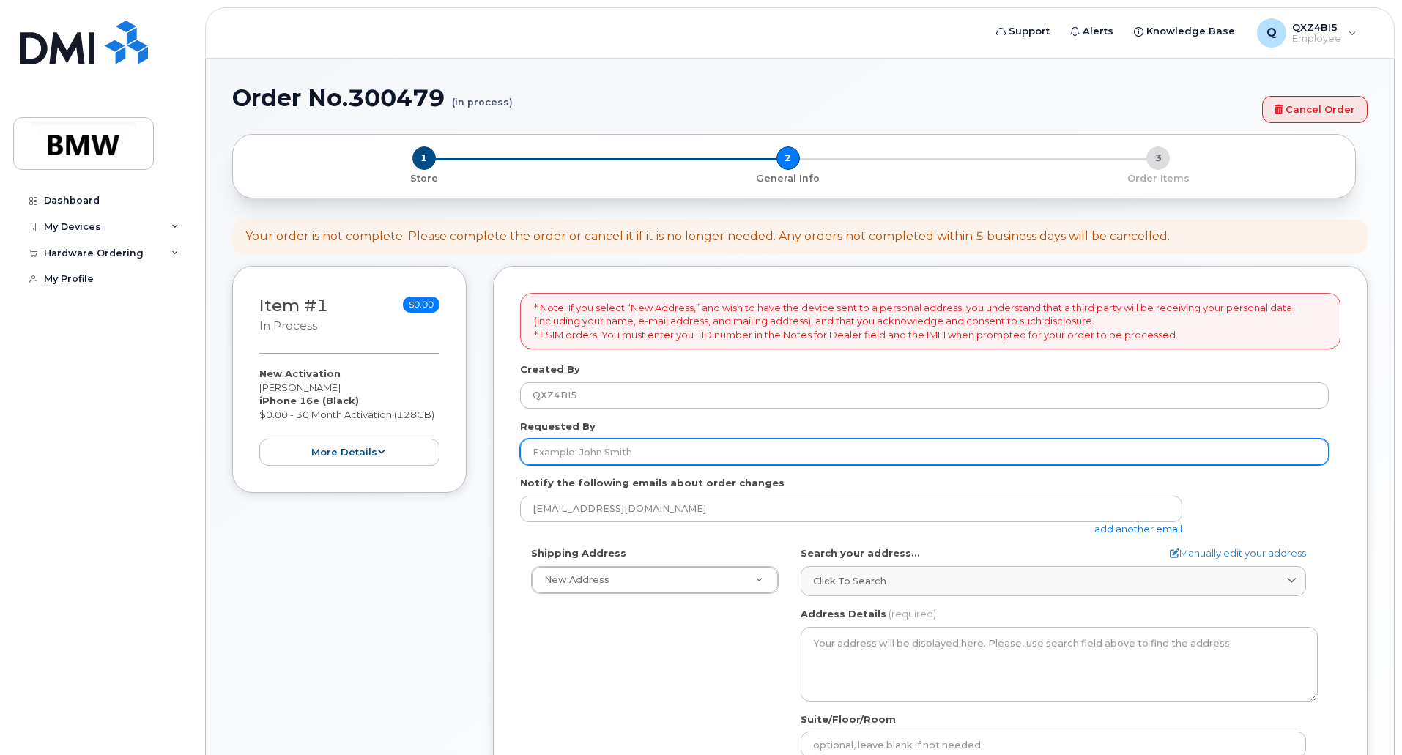
drag, startPoint x: 566, startPoint y: 451, endPoint x: 581, endPoint y: 451, distance: 14.7
click at [566, 451] on input "Requested By" at bounding box center [924, 452] width 809 height 26
type input "[PERSON_NAME]"
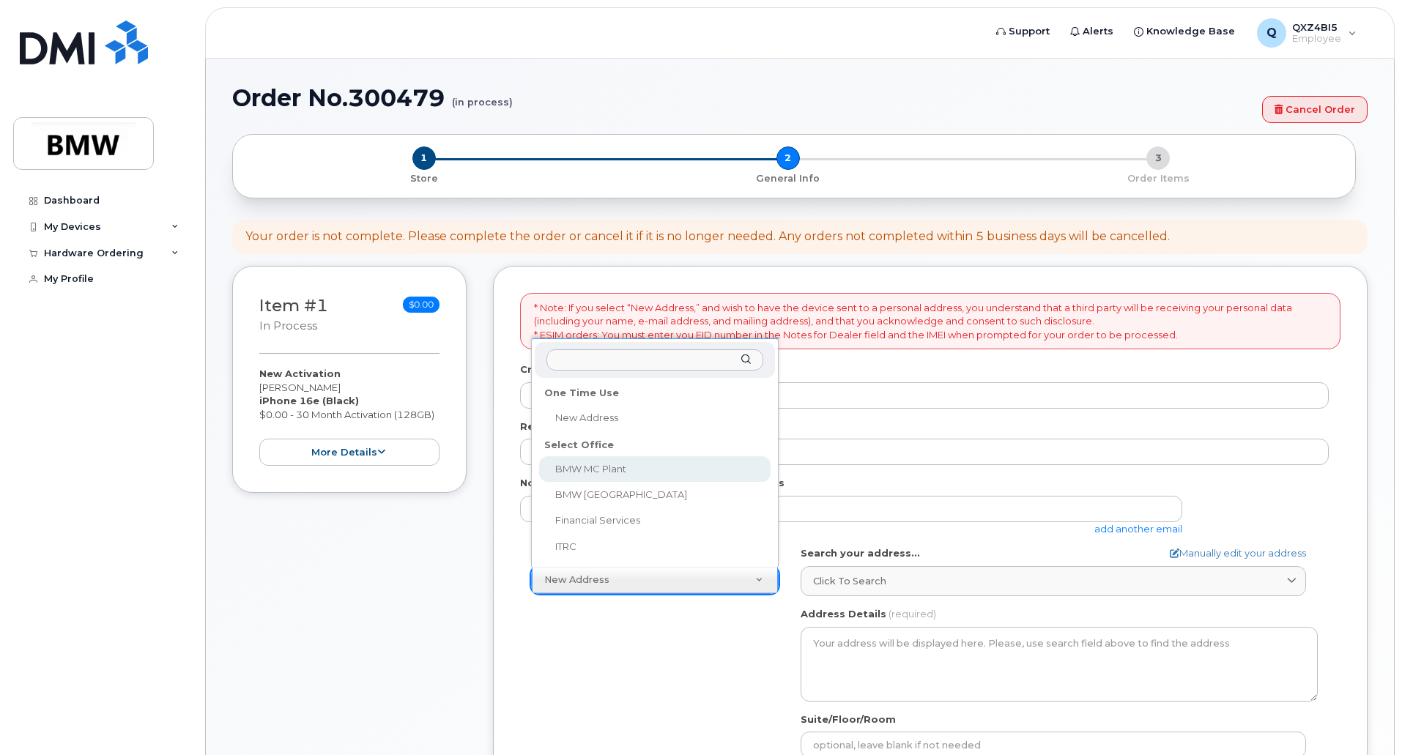
select select
type textarea "1400 Highway 101 S GREER SC 29651-6731 UNITED STATES Greer South Carolina 29651…"
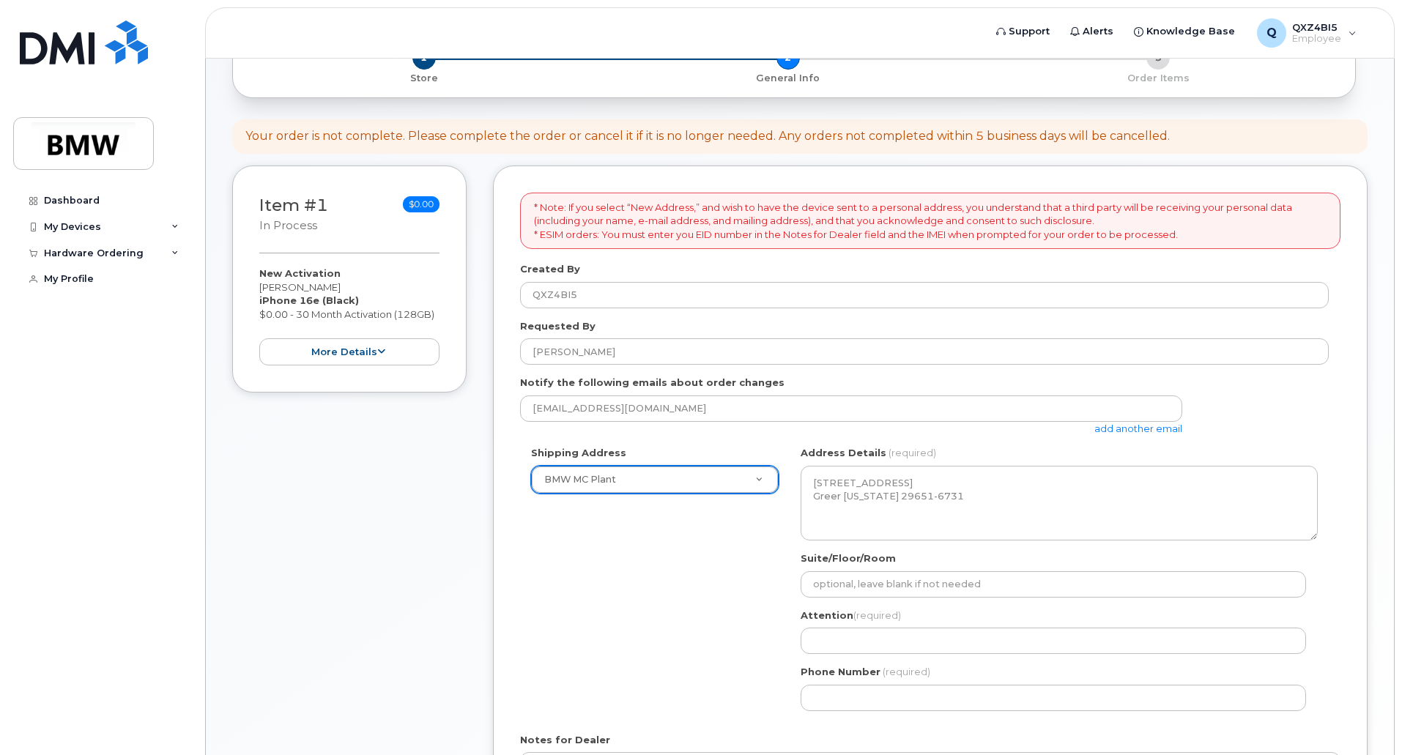
scroll to position [293, 0]
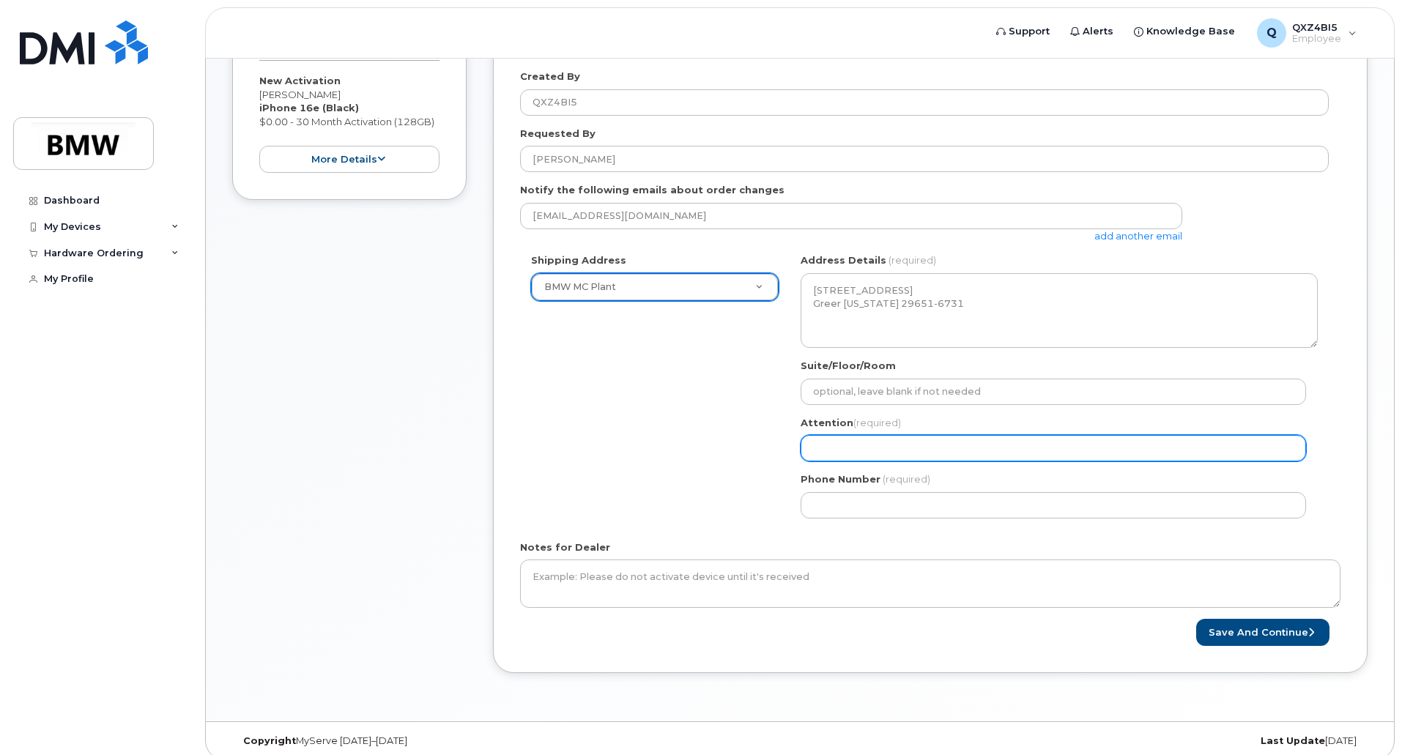
click at [870, 453] on input "Attention (required)" at bounding box center [1053, 448] width 505 height 26
type input "[PERSON_NAME]"
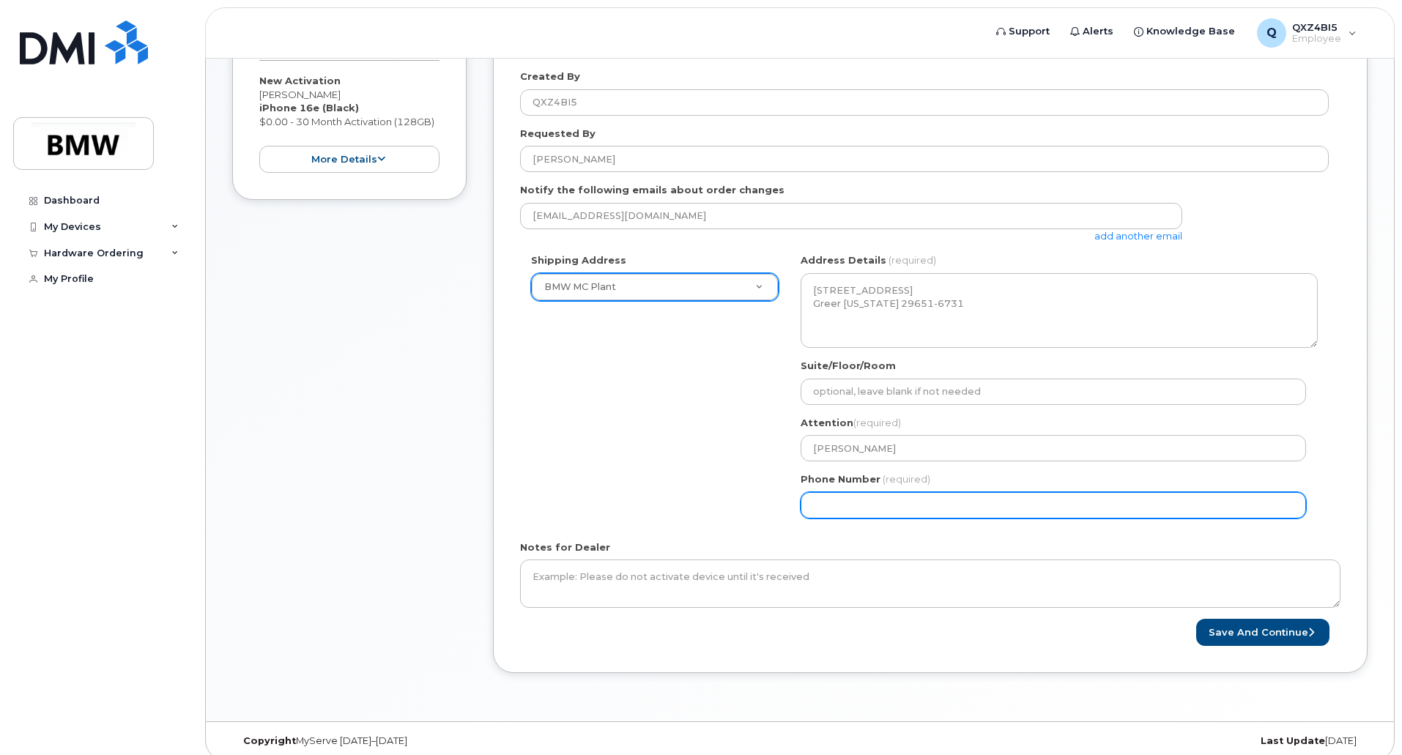
click at [880, 505] on input "Phone Number" at bounding box center [1053, 505] width 505 height 26
select select
type input "864790401"
select select
type input "8647904014"
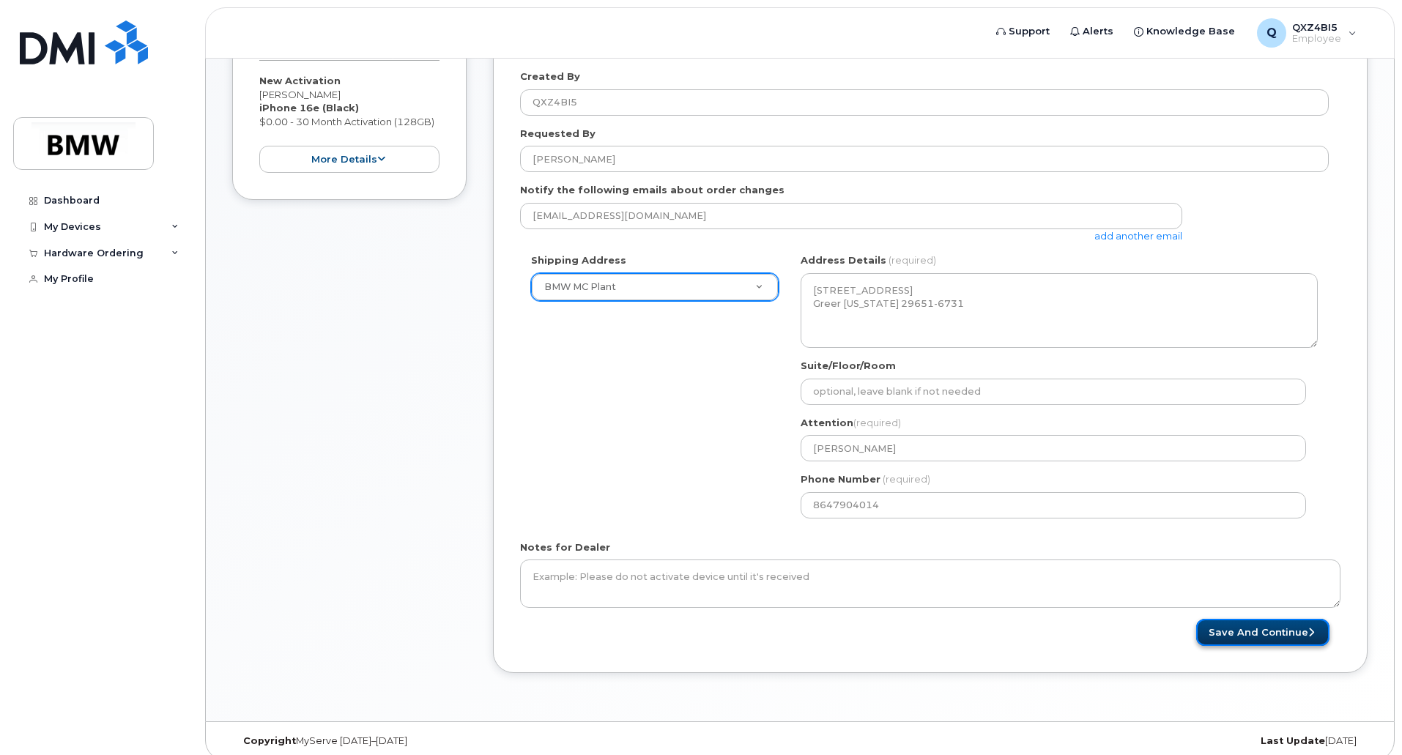
click at [1227, 634] on button "Save and Continue" at bounding box center [1262, 632] width 133 height 27
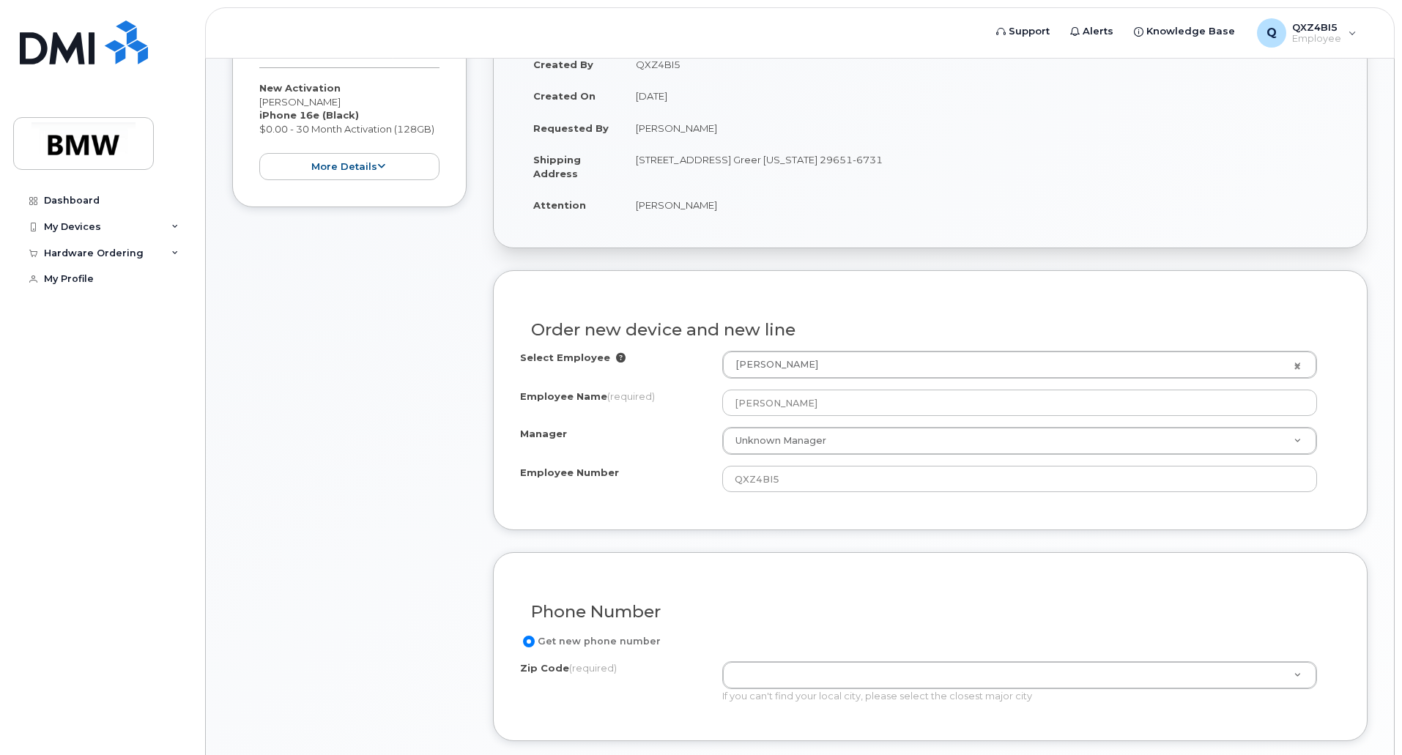
scroll to position [293, 0]
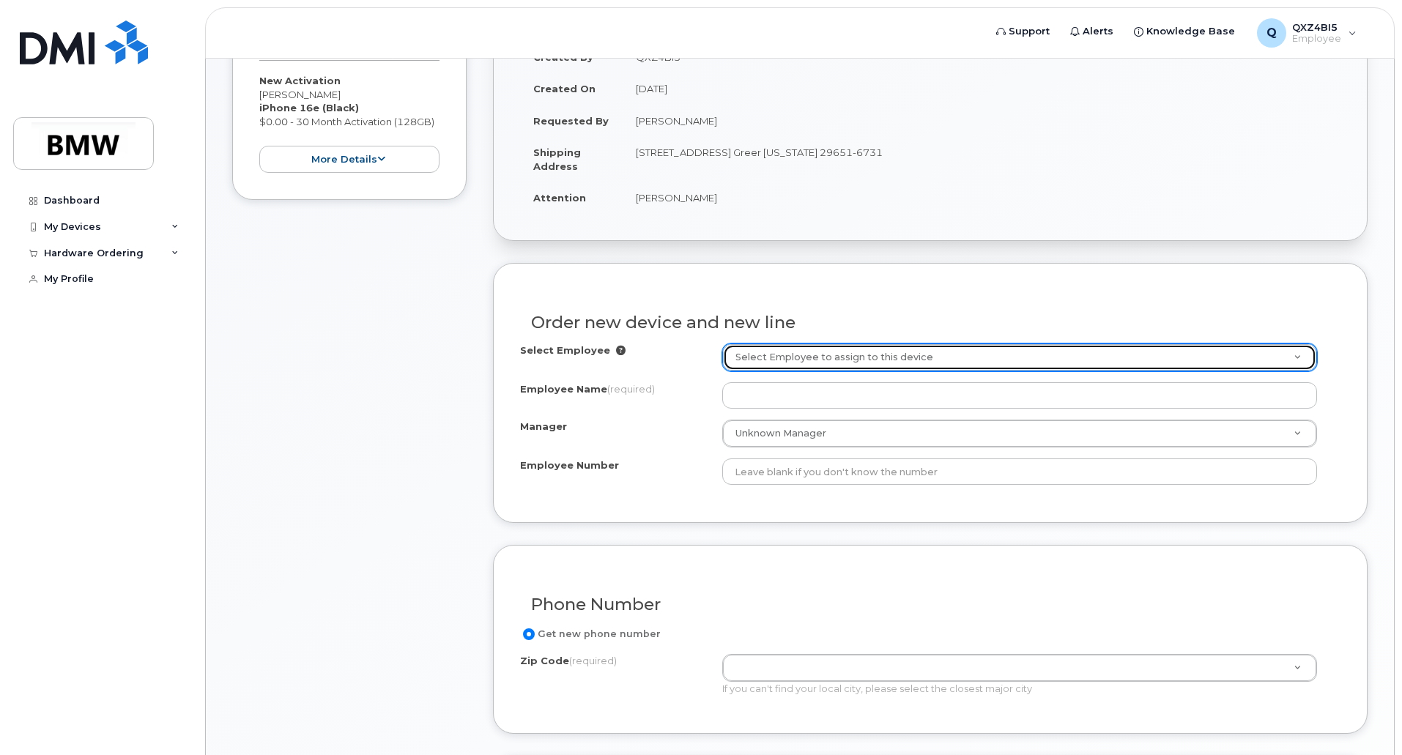
click at [1300, 356] on link "Select Employee to assign to this device" at bounding box center [1019, 357] width 593 height 26
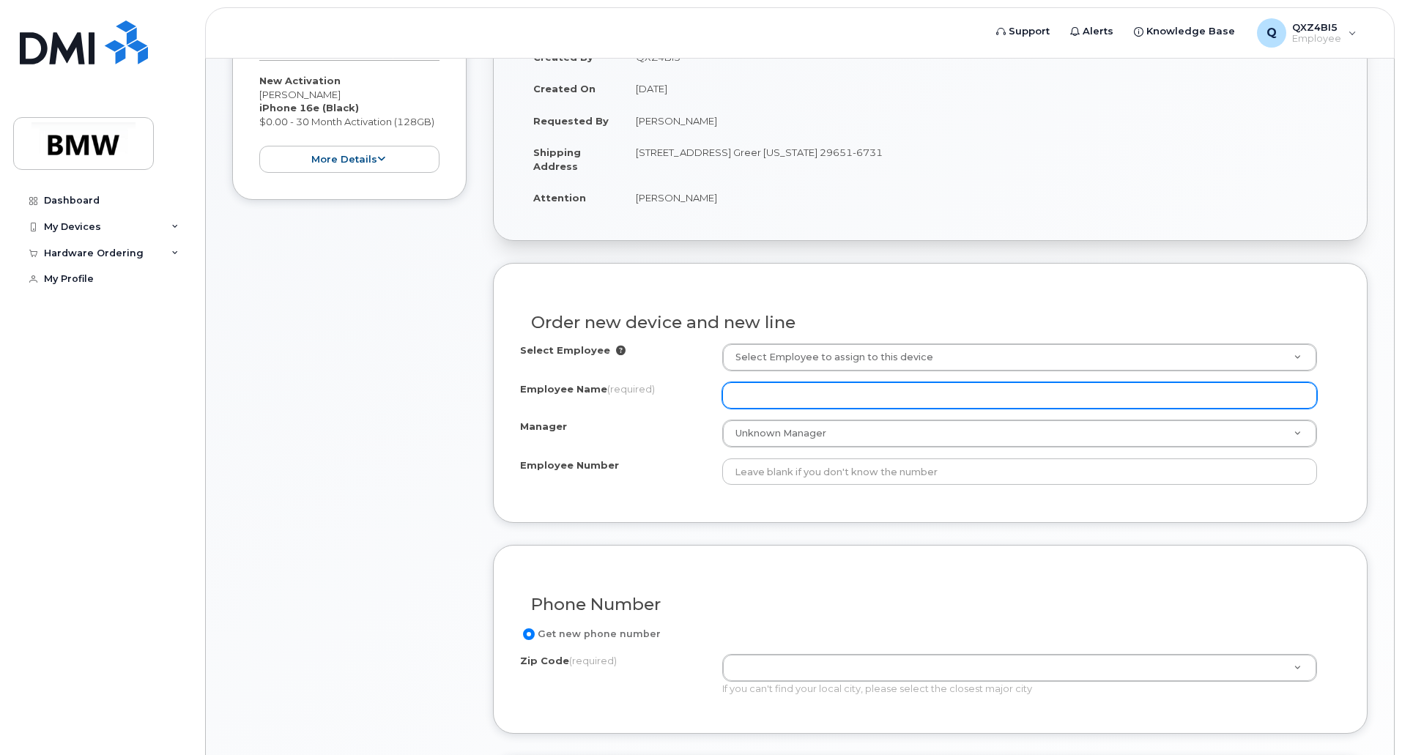
click at [1091, 386] on input "Employee Name (required)" at bounding box center [1019, 395] width 595 height 26
paste input "- [PERSON_NAME]"
drag, startPoint x: 782, startPoint y: 395, endPoint x: 721, endPoint y: 391, distance: 60.9
click at [721, 391] on div "Employee Name (required) - [PERSON_NAME]" at bounding box center [930, 395] width 820 height 26
click at [811, 400] on input "[PERSON_NAME]" at bounding box center [1019, 395] width 595 height 26
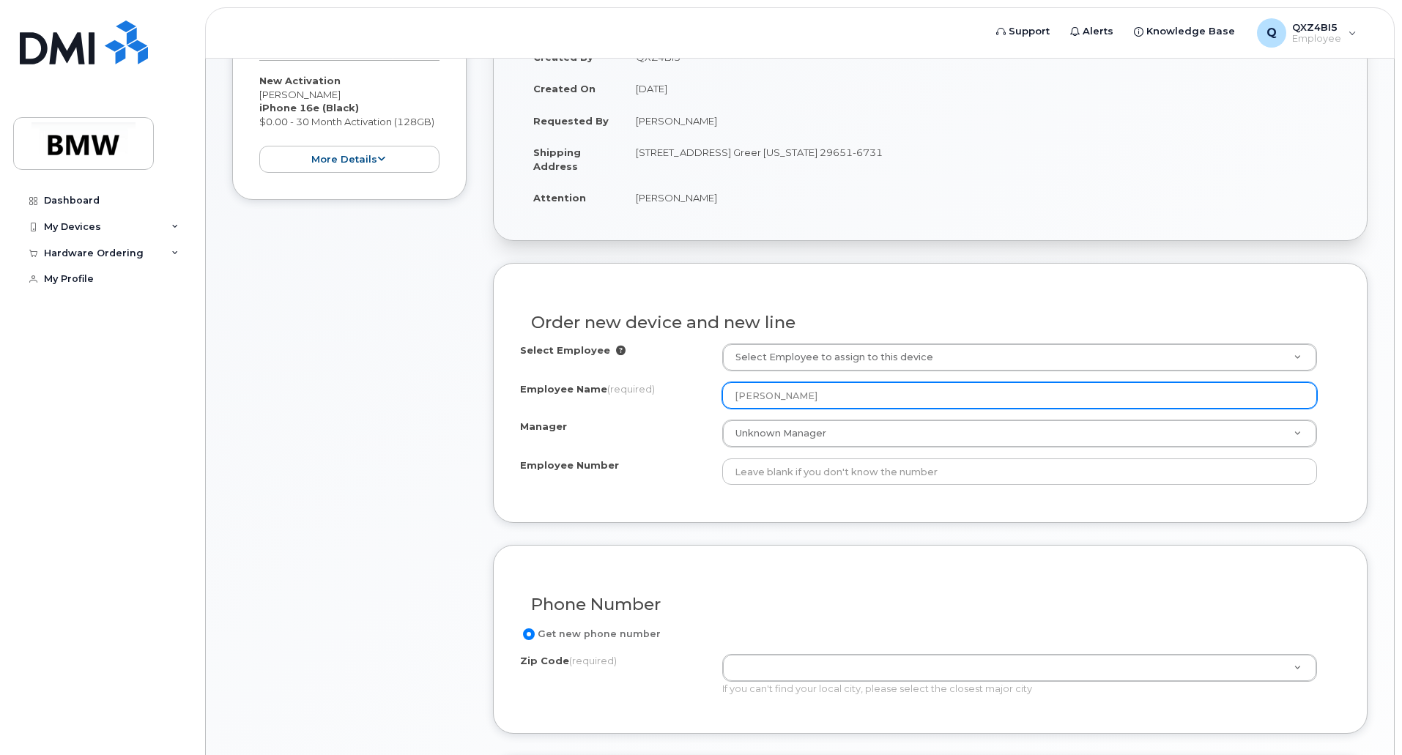
click at [736, 396] on input "[PERSON_NAME]" at bounding box center [1019, 395] width 595 height 26
click at [773, 397] on input "[PERSON_NAME]" at bounding box center [1019, 395] width 595 height 26
paste input "- [PERSON_NAME]"
click at [777, 394] on input "[PERSON_NAME] - [PERSON_NAME]" at bounding box center [1019, 395] width 595 height 26
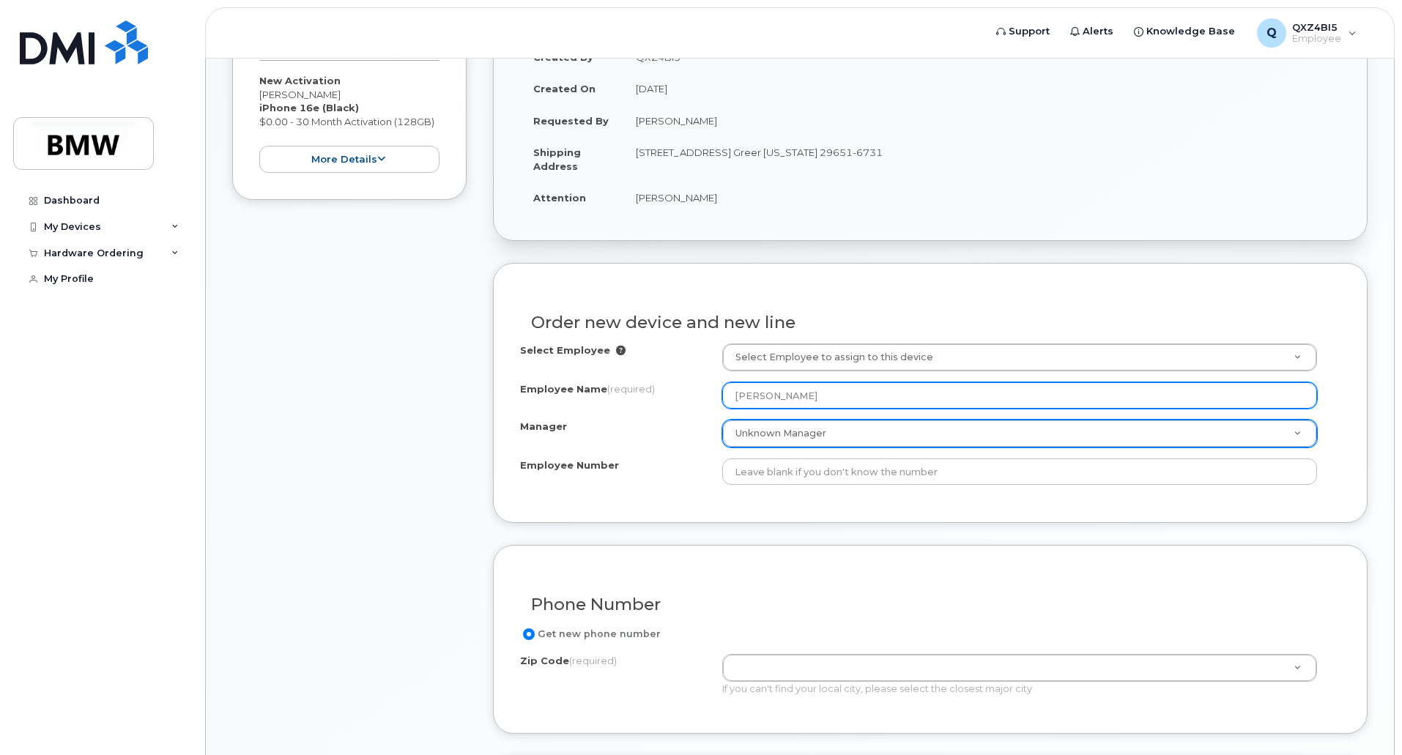
type input "[PERSON_NAME]"
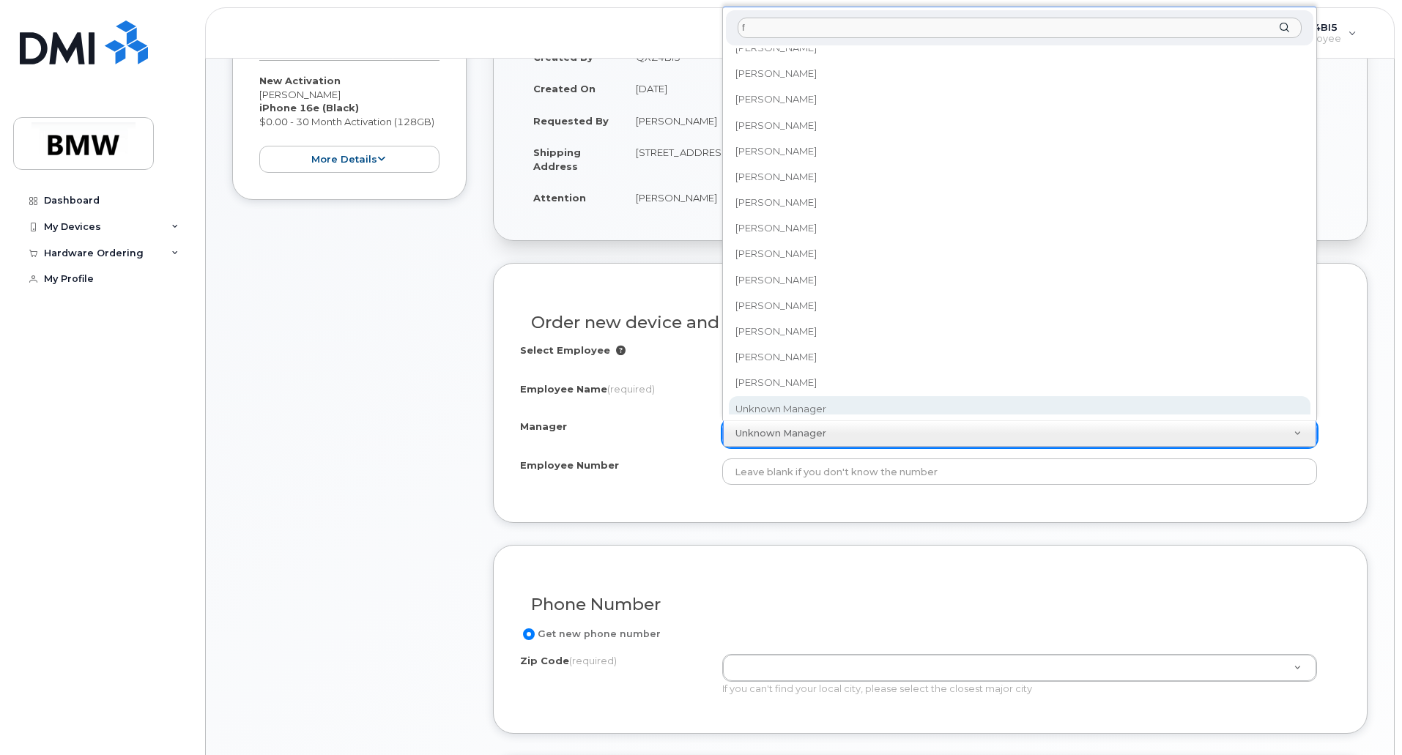
scroll to position [0, 0]
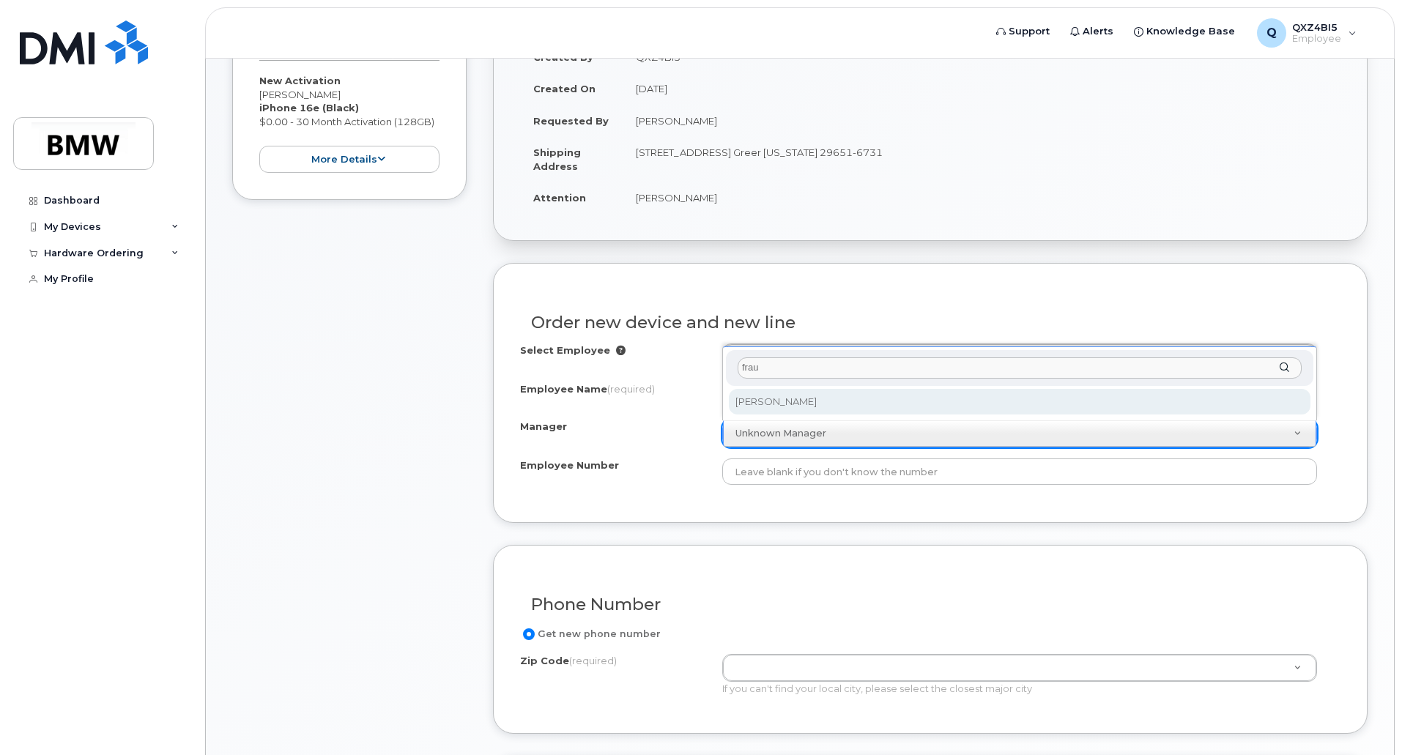
type input "fraun"
select select "2063601"
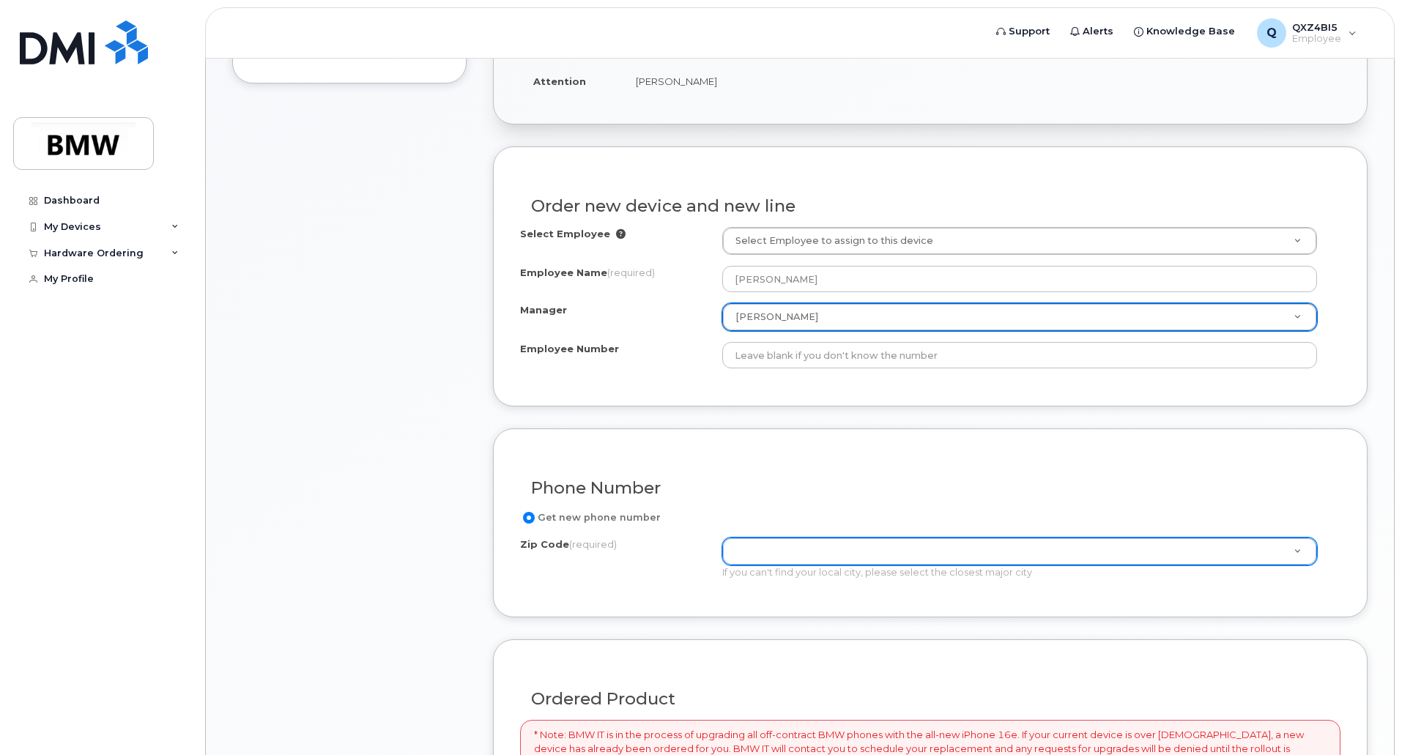
scroll to position [513, 0]
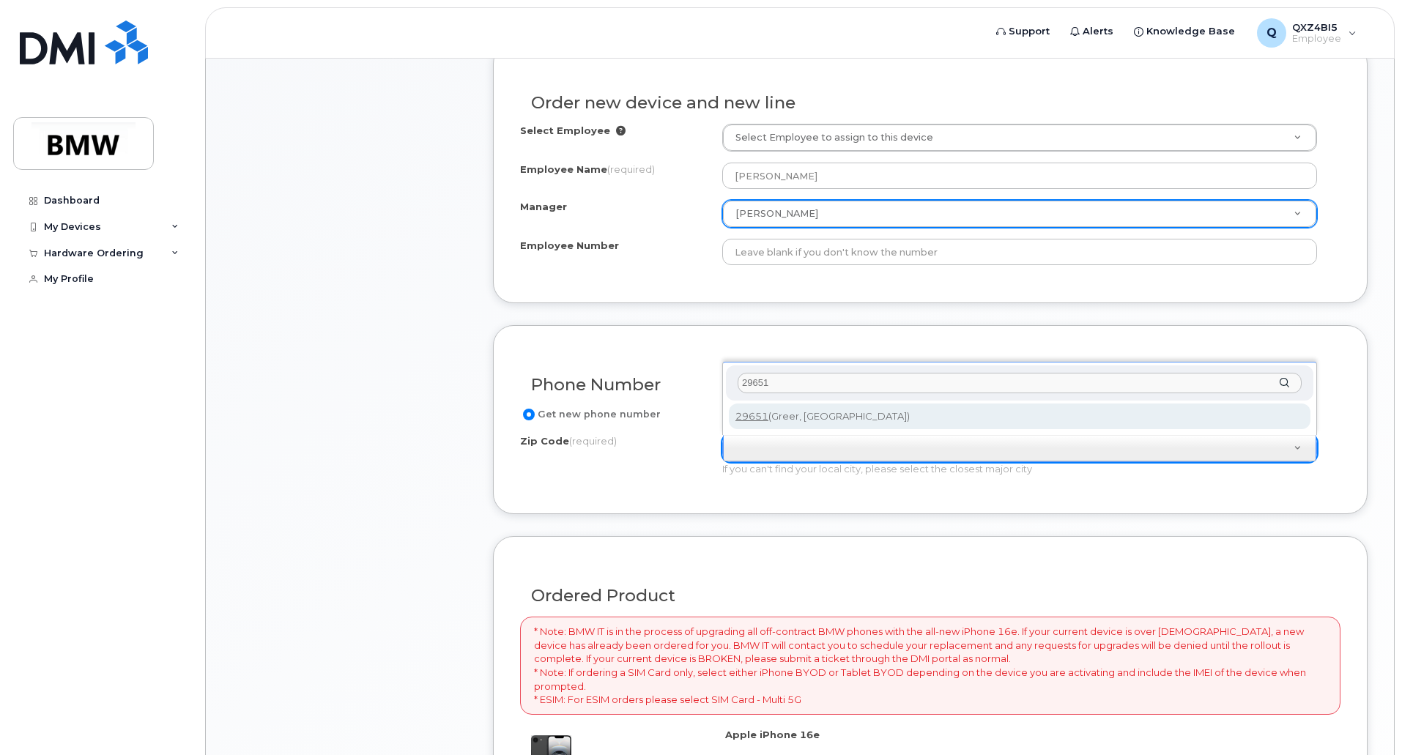
type input "29651"
type input "29651 (Greer, [GEOGRAPHIC_DATA])"
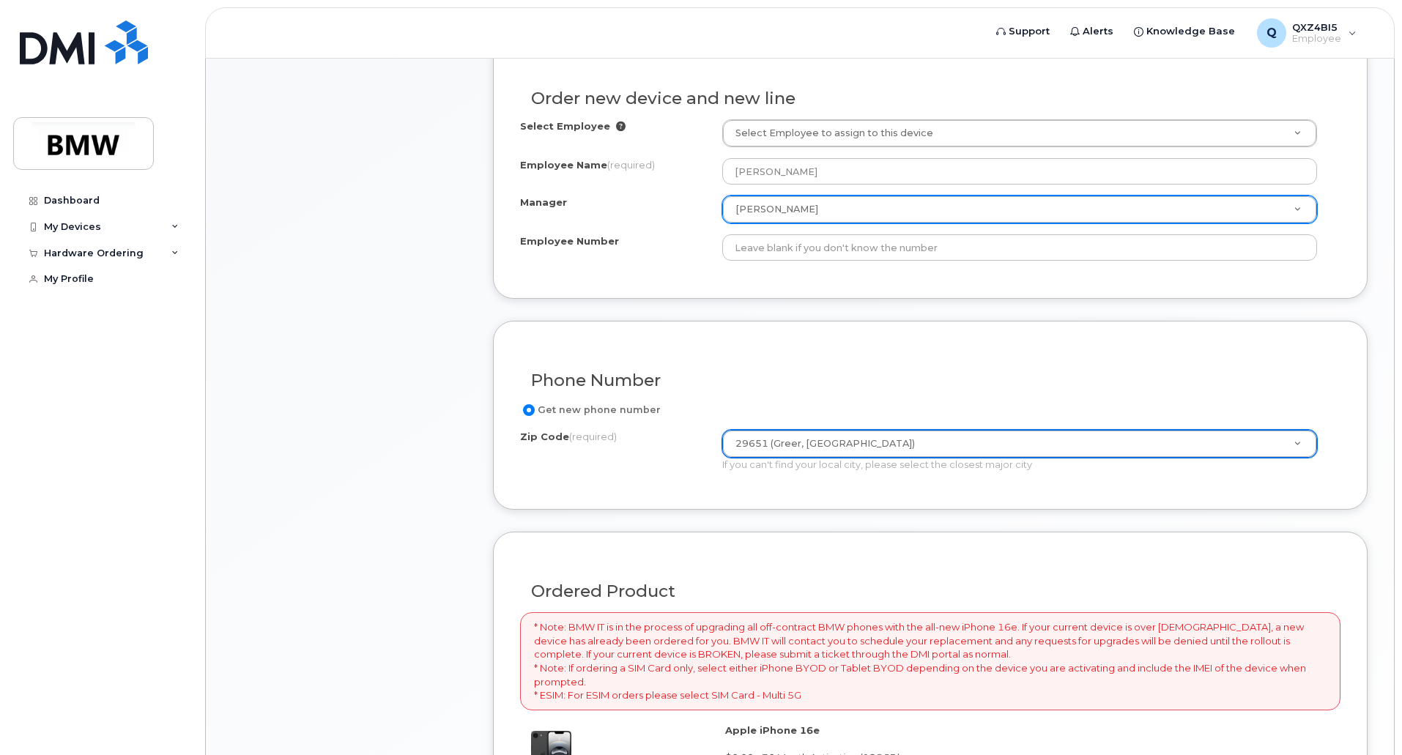
scroll to position [902, 0]
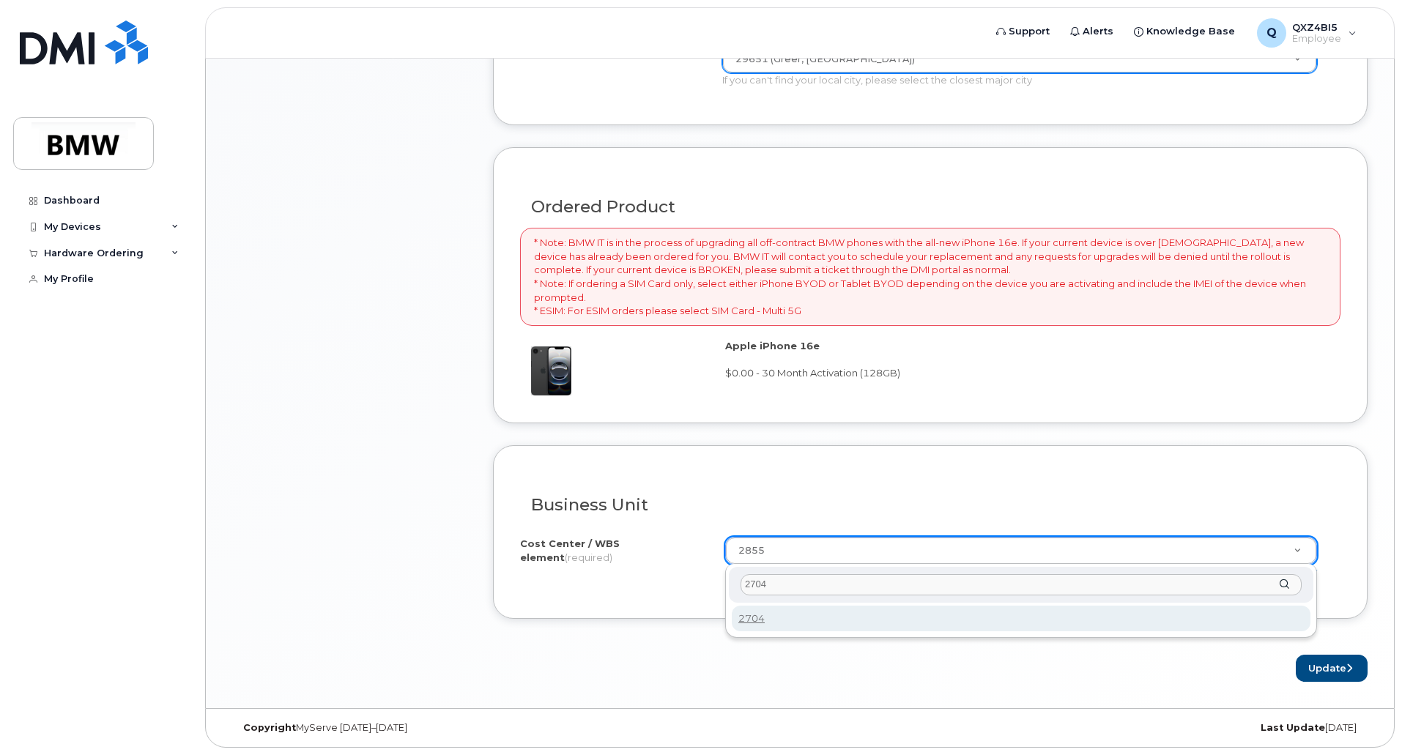
type input "2704"
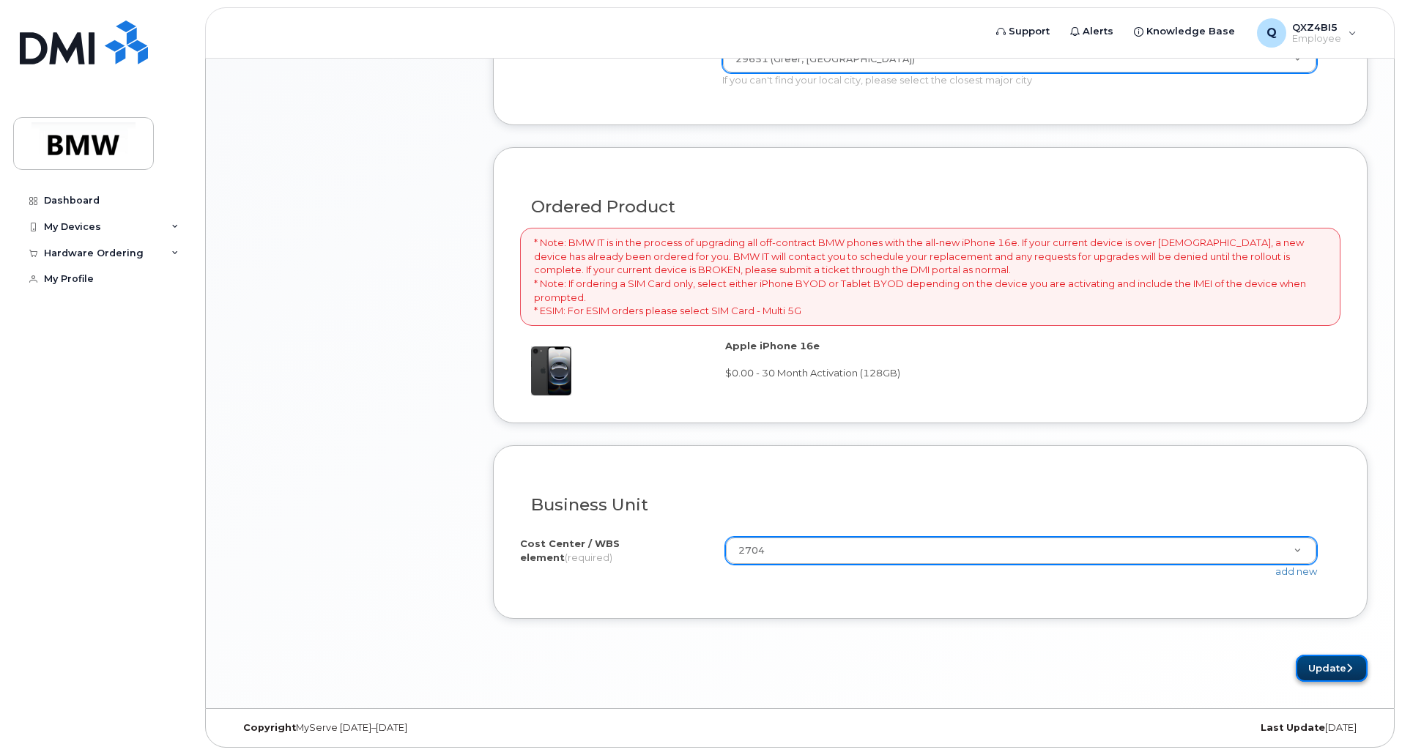
click at [1328, 659] on button "Update" at bounding box center [1332, 668] width 72 height 27
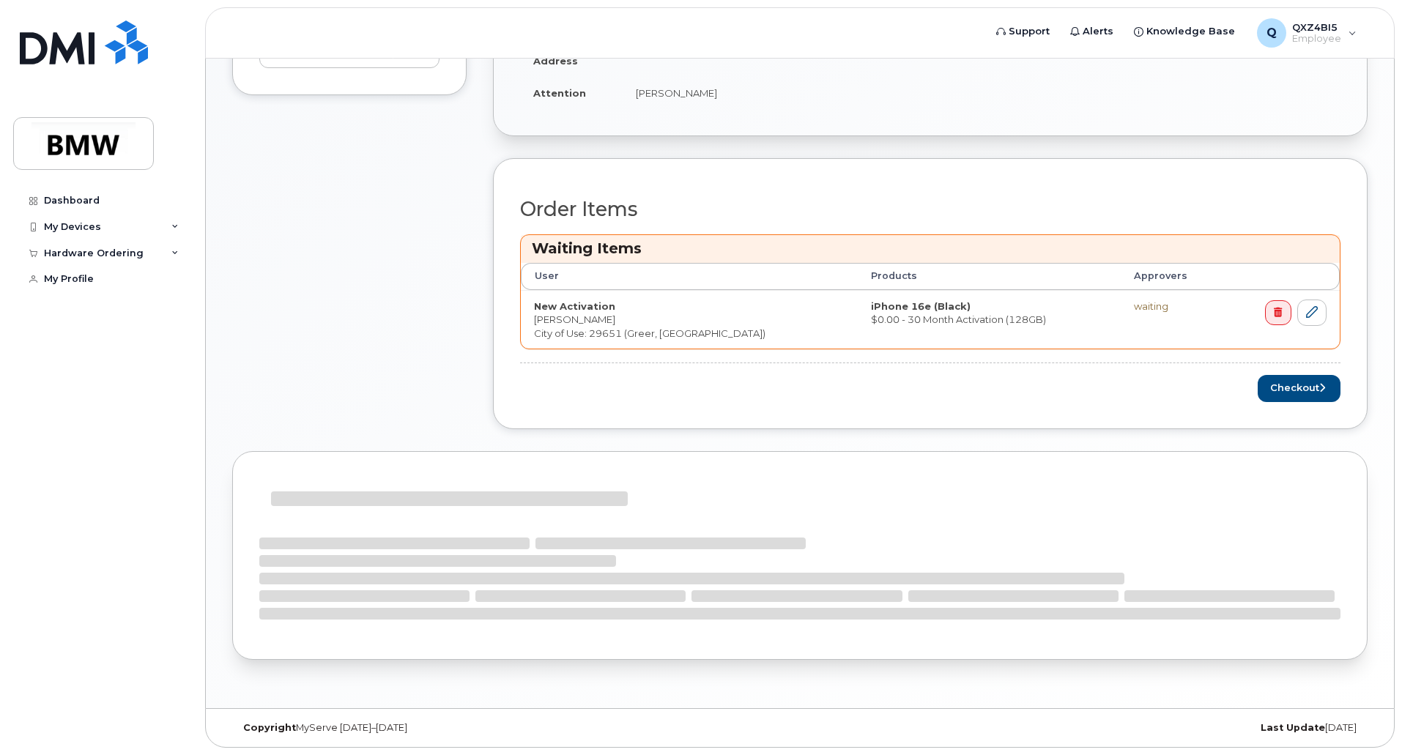
scroll to position [230, 0]
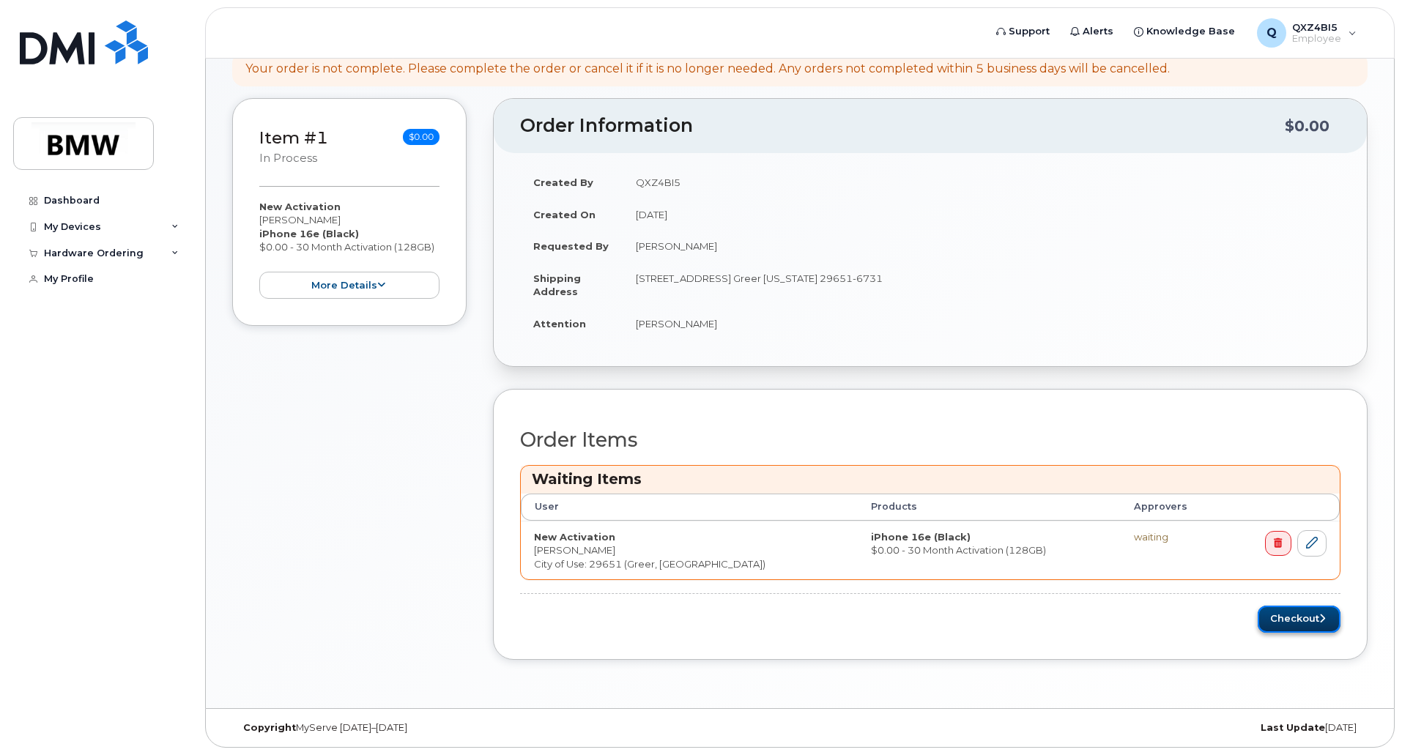
click at [1318, 629] on button "Checkout" at bounding box center [1299, 619] width 83 height 27
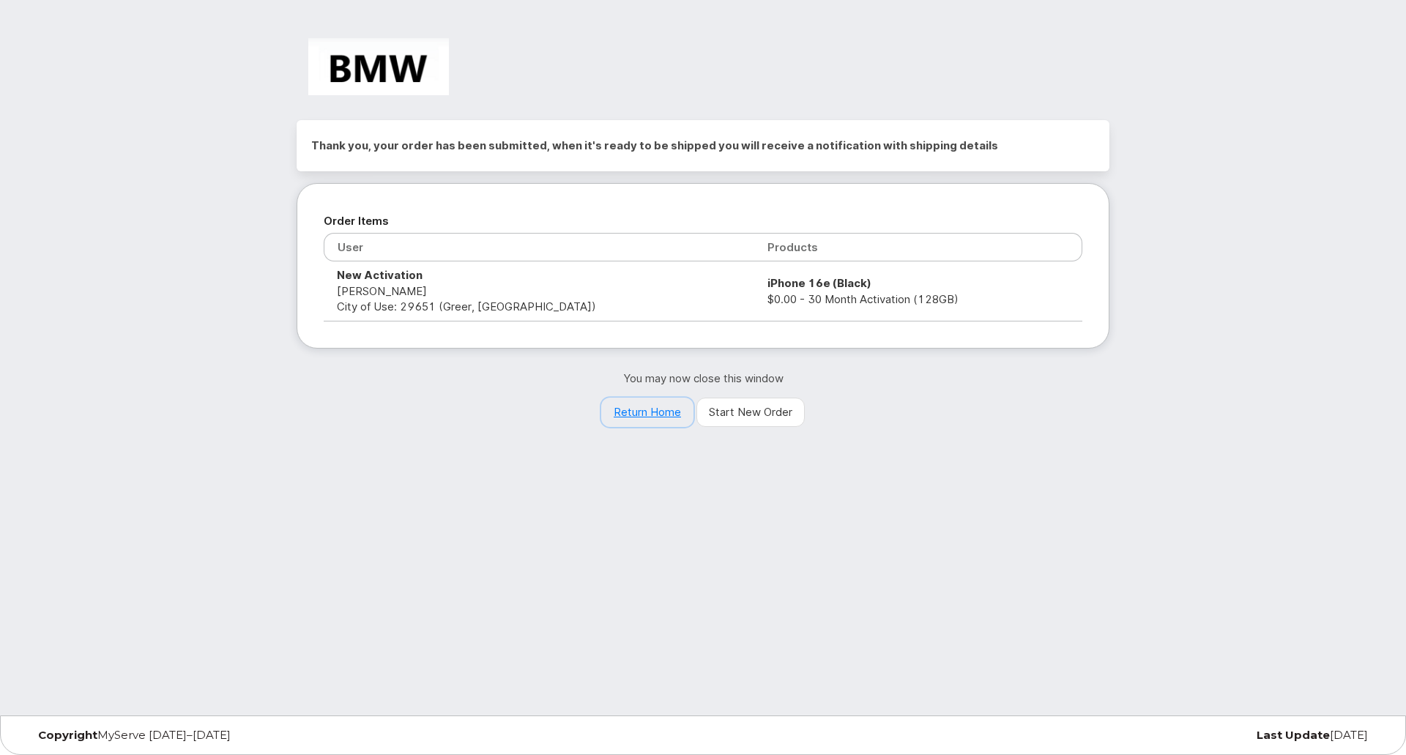
click at [655, 408] on link "Return Home" at bounding box center [647, 412] width 92 height 29
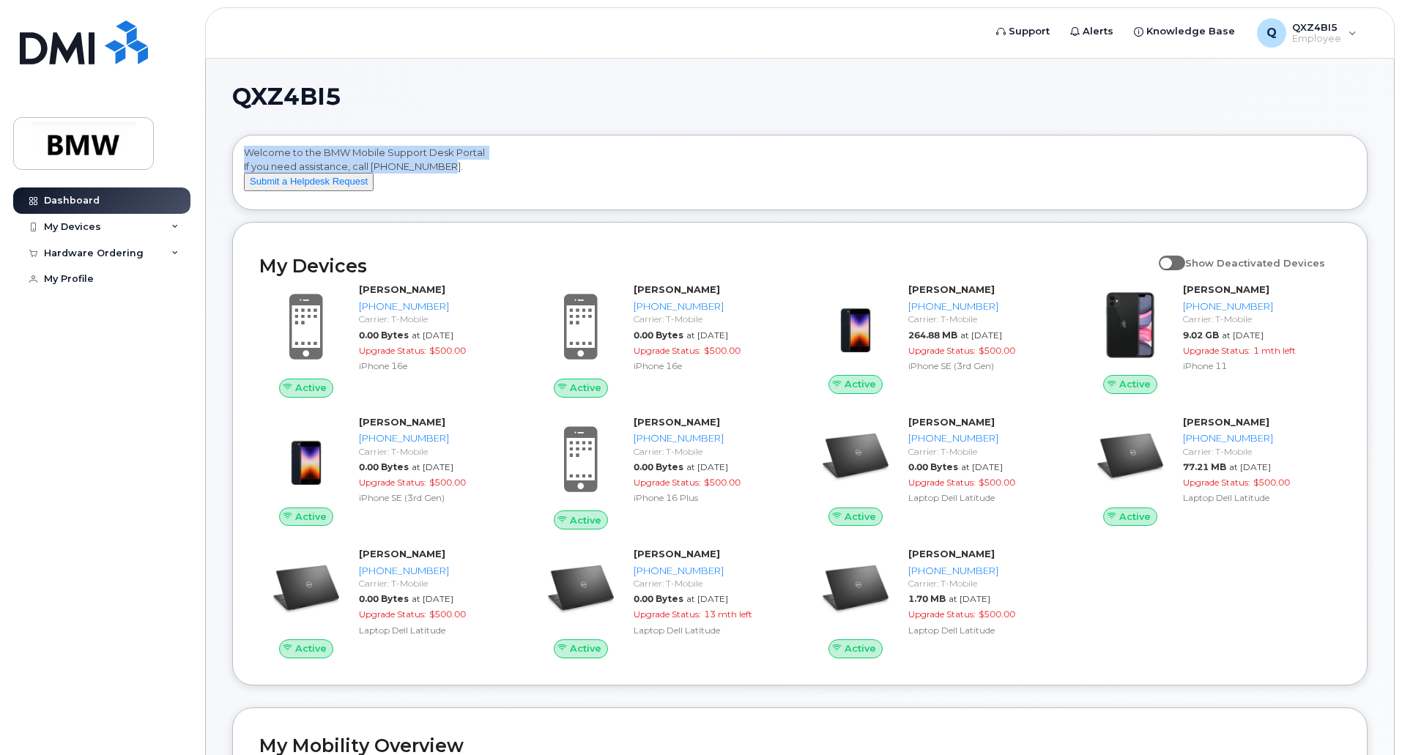
drag, startPoint x: 236, startPoint y: 145, endPoint x: 492, endPoint y: 163, distance: 257.0
click at [492, 163] on div "Welcome to the BMW Mobile Support Desk Portal If you need assistance, call [PHO…" at bounding box center [800, 173] width 1134 height 74
click at [492, 163] on div "Welcome to the BMW Mobile Support Desk Portal If you need assistance, call [PHO…" at bounding box center [800, 175] width 1112 height 59
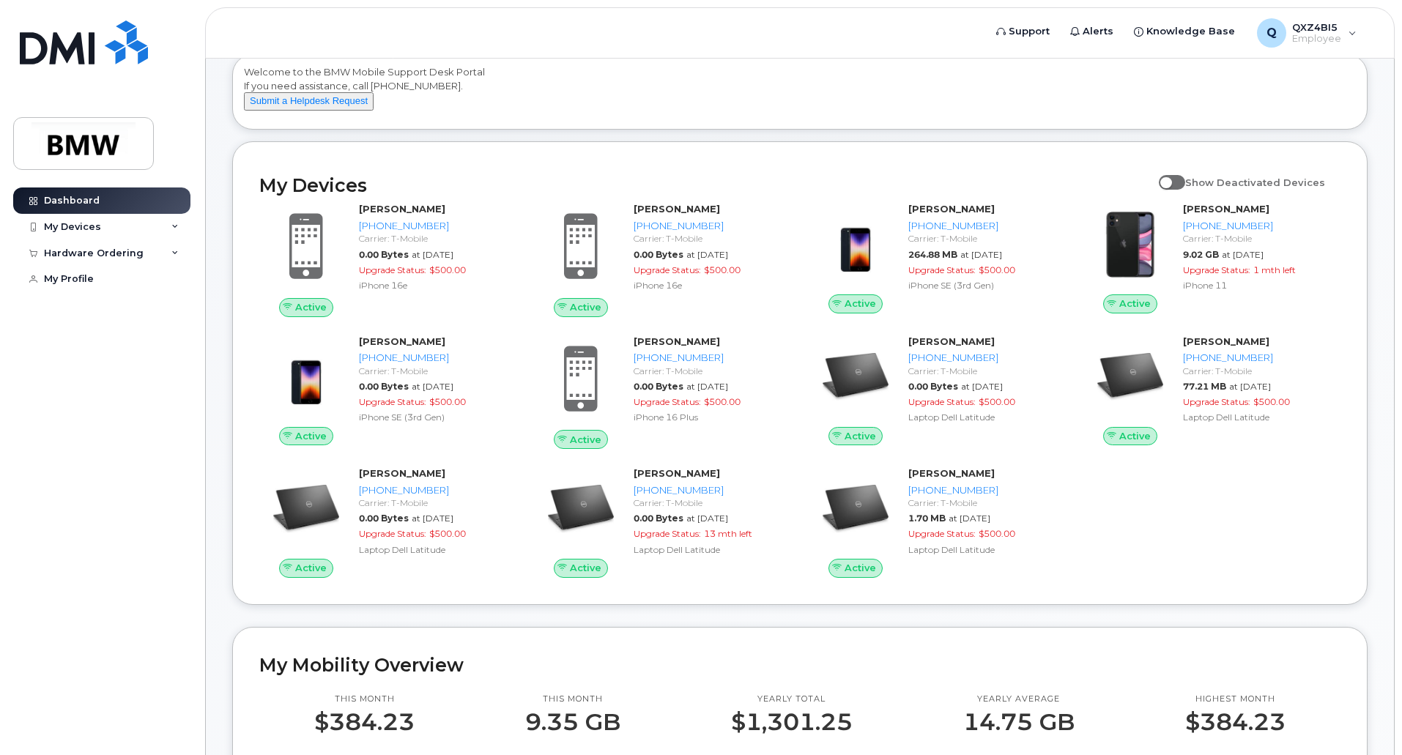
scroll to position [293, 0]
